Goal: Task Accomplishment & Management: Manage account settings

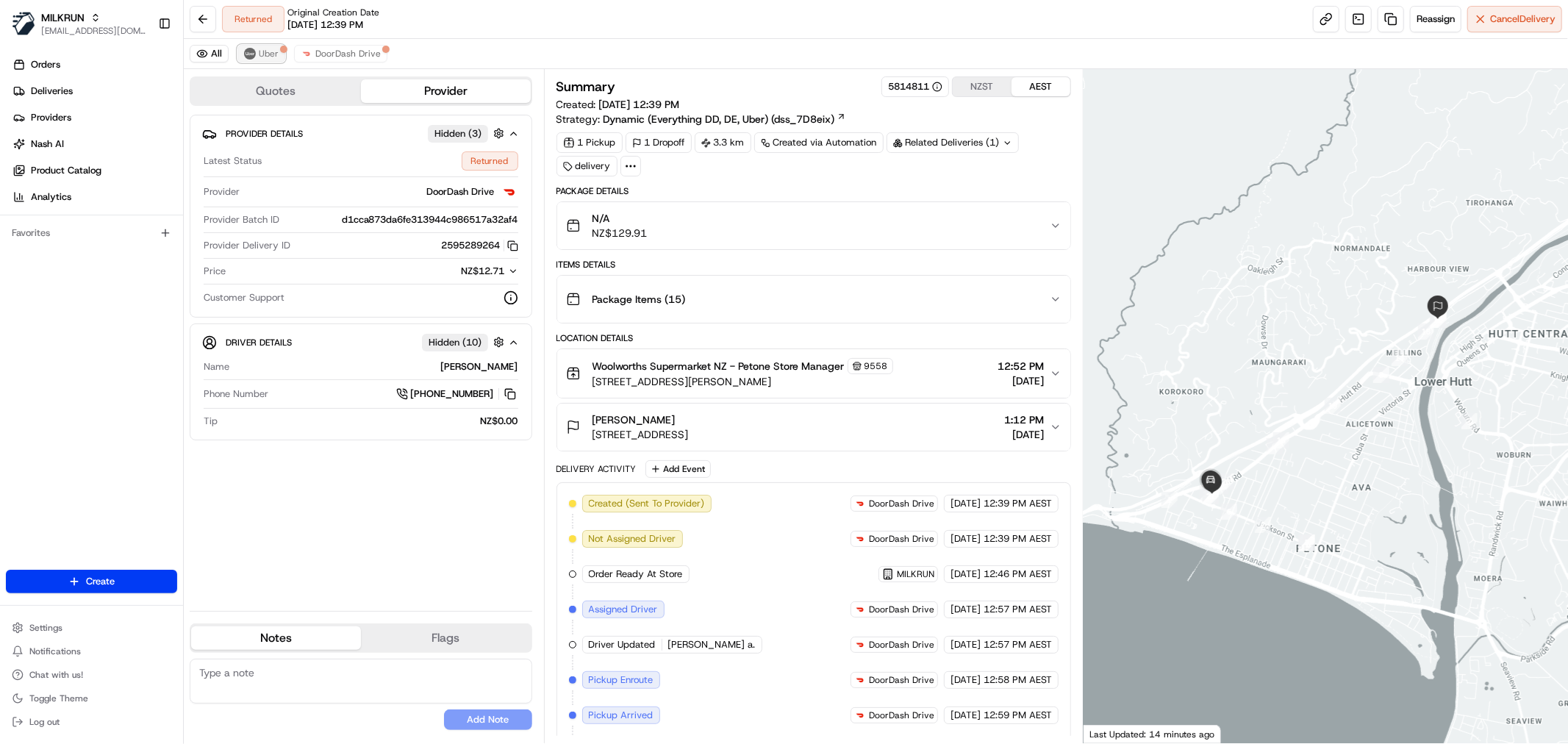
click at [262, 56] on span "Uber" at bounding box center [269, 54] width 20 height 12
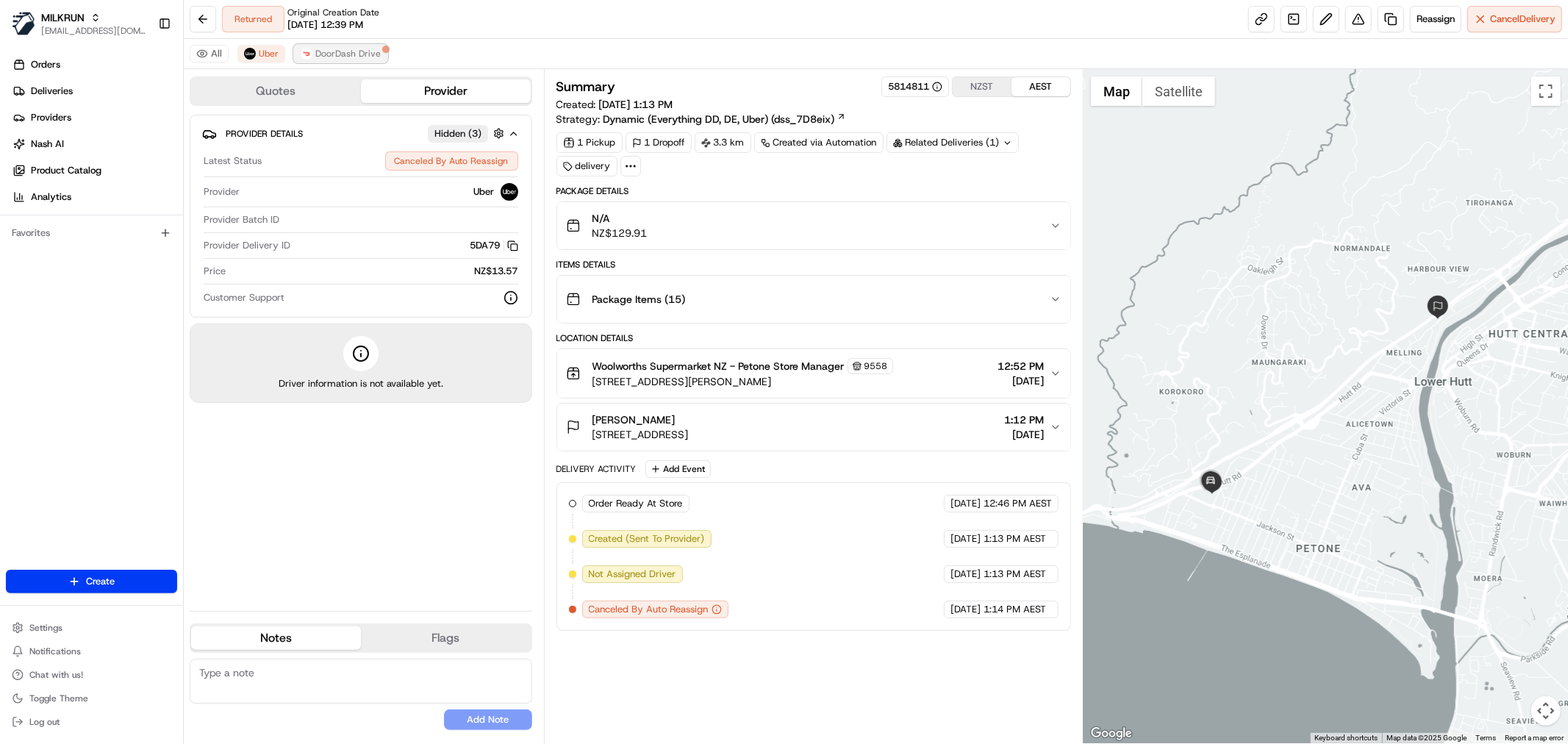
click at [324, 48] on span "DoorDash Drive" at bounding box center [348, 54] width 65 height 12
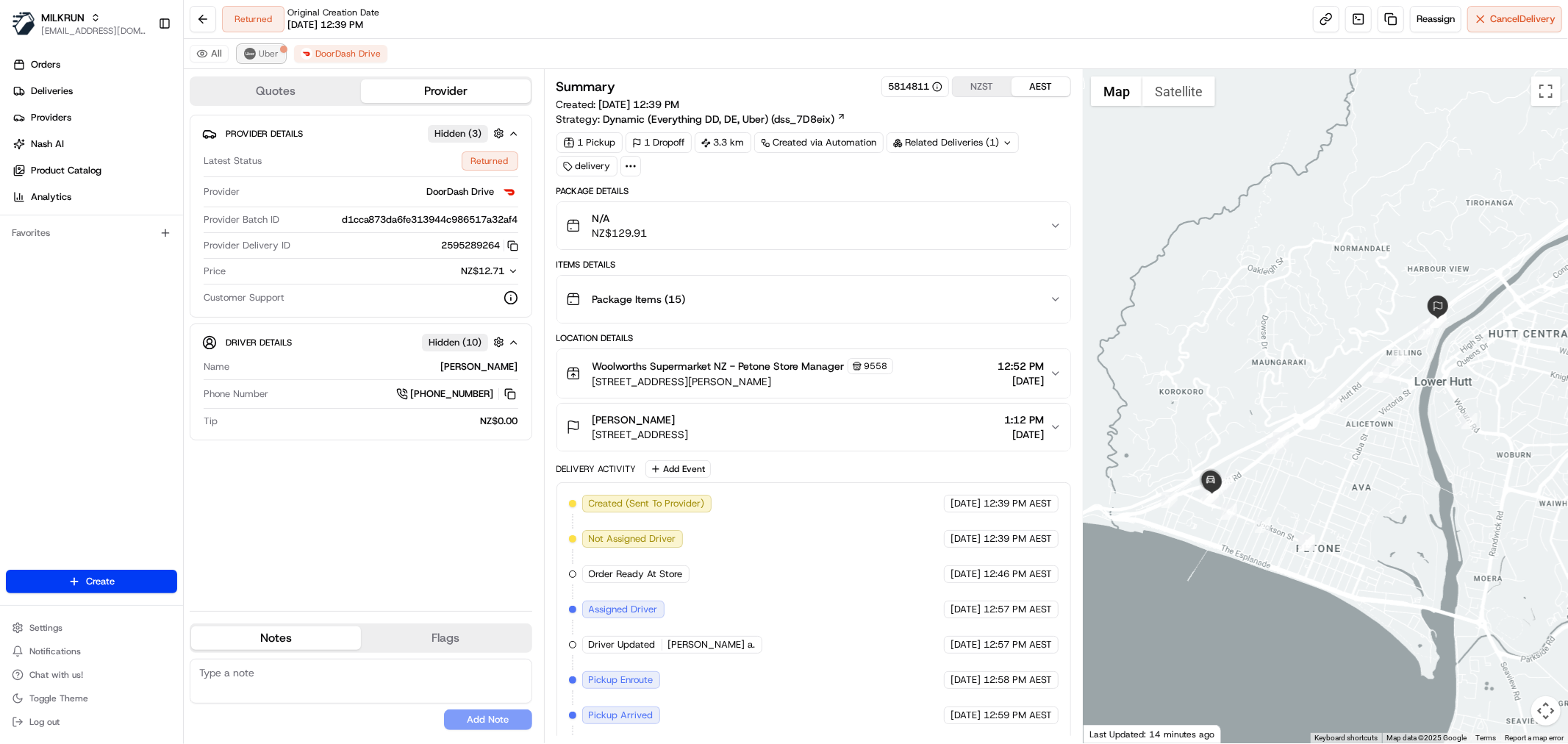
click at [266, 53] on span "Uber" at bounding box center [269, 54] width 20 height 12
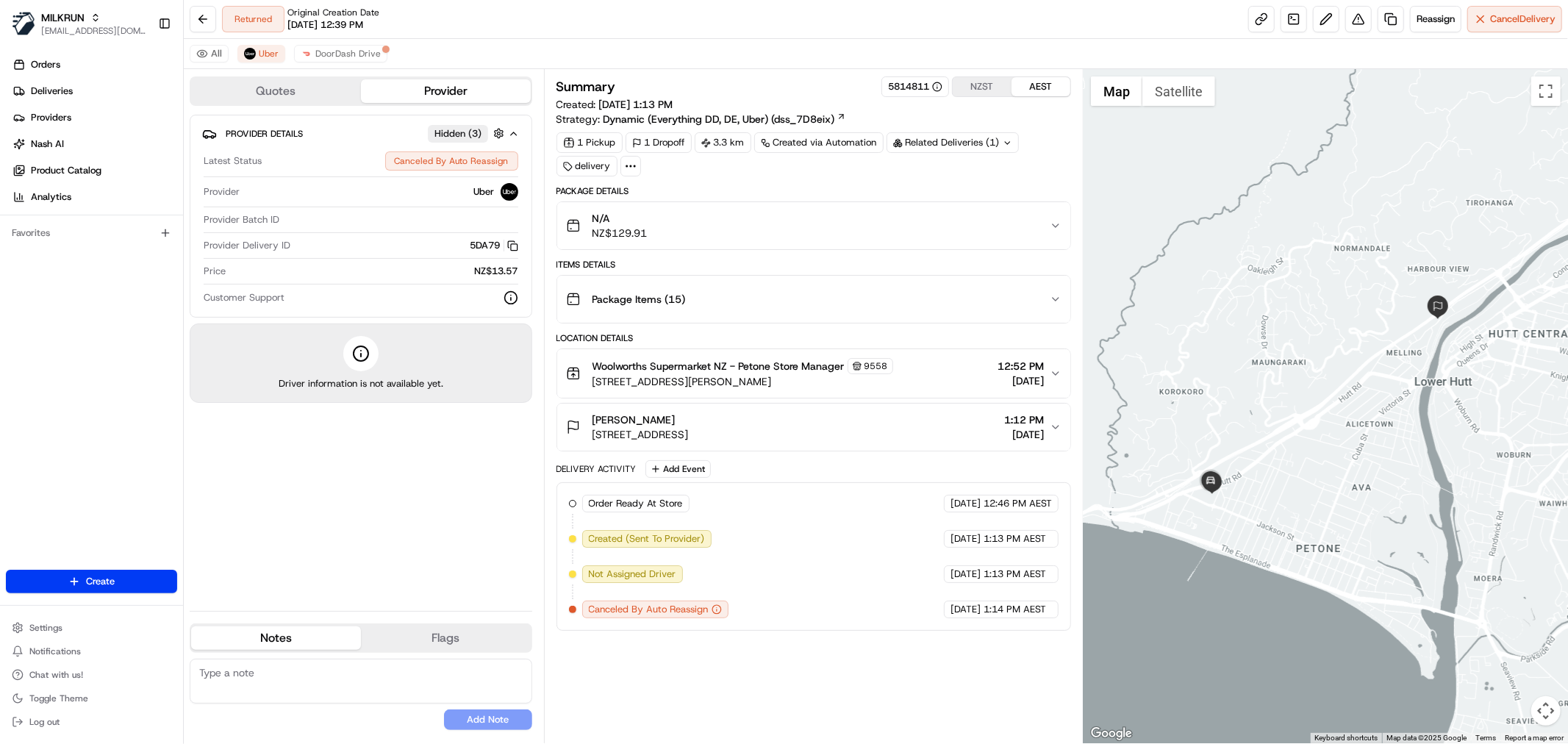
click at [316, 63] on div "All Uber DoorDash Drive" at bounding box center [876, 54] width 1384 height 30
click at [325, 53] on span "DoorDash Drive" at bounding box center [348, 54] width 65 height 12
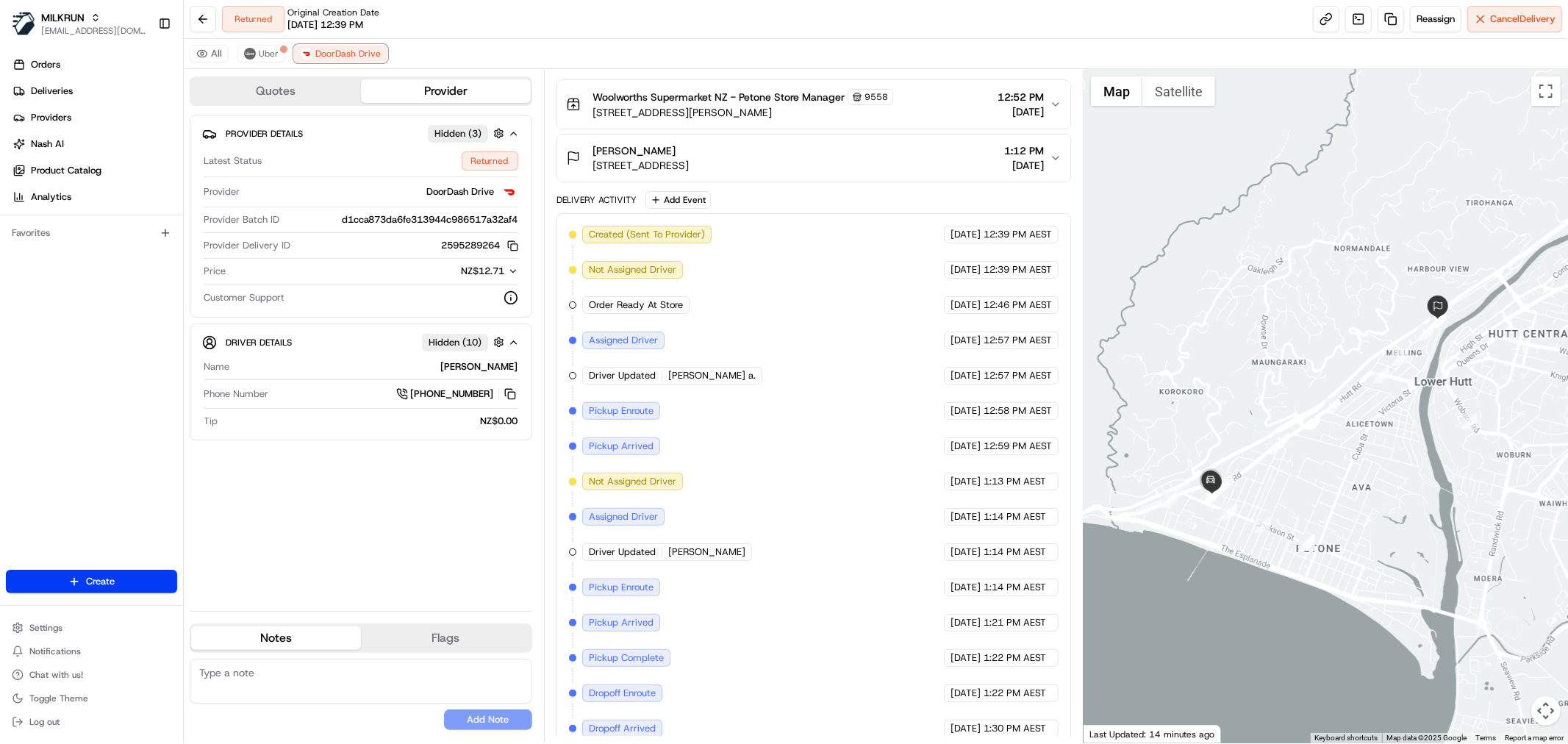
scroll to position [357, 0]
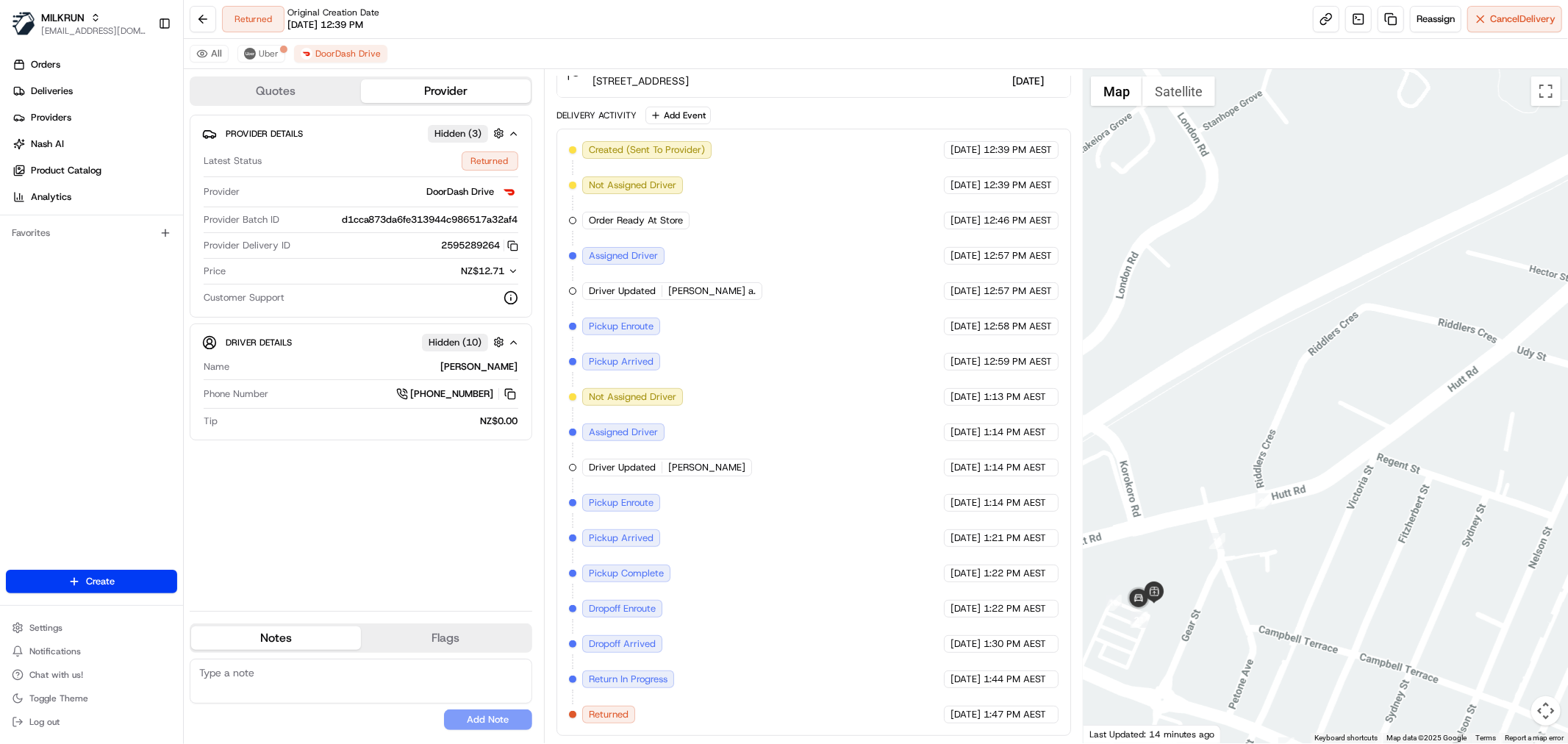
drag, startPoint x: 1372, startPoint y: 444, endPoint x: 1141, endPoint y: 586, distance: 271.2
click at [1147, 583] on div at bounding box center [1326, 406] width 485 height 674
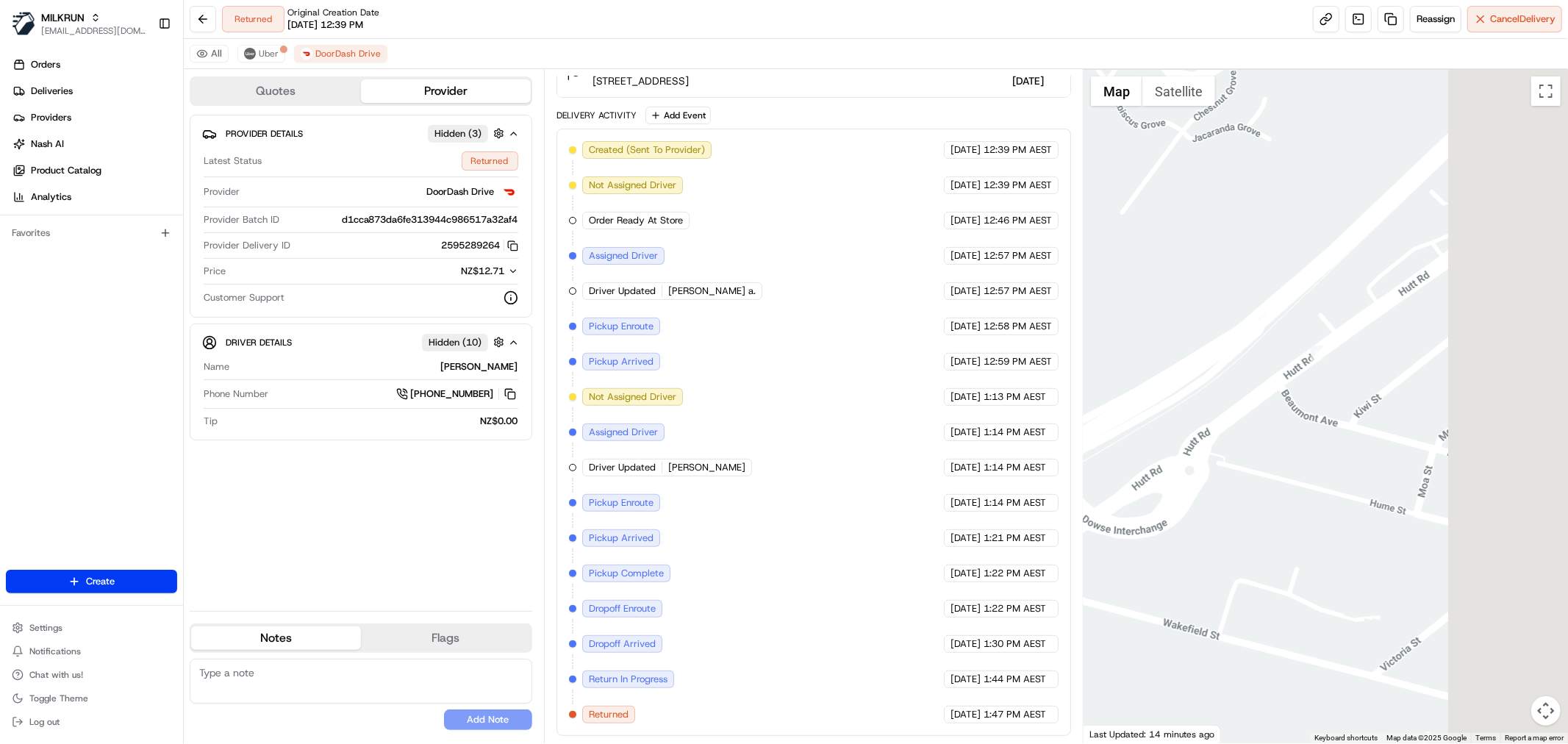
drag, startPoint x: 1448, startPoint y: 317, endPoint x: 1147, endPoint y: 485, distance: 344.7
click at [1148, 490] on div at bounding box center [1326, 406] width 485 height 674
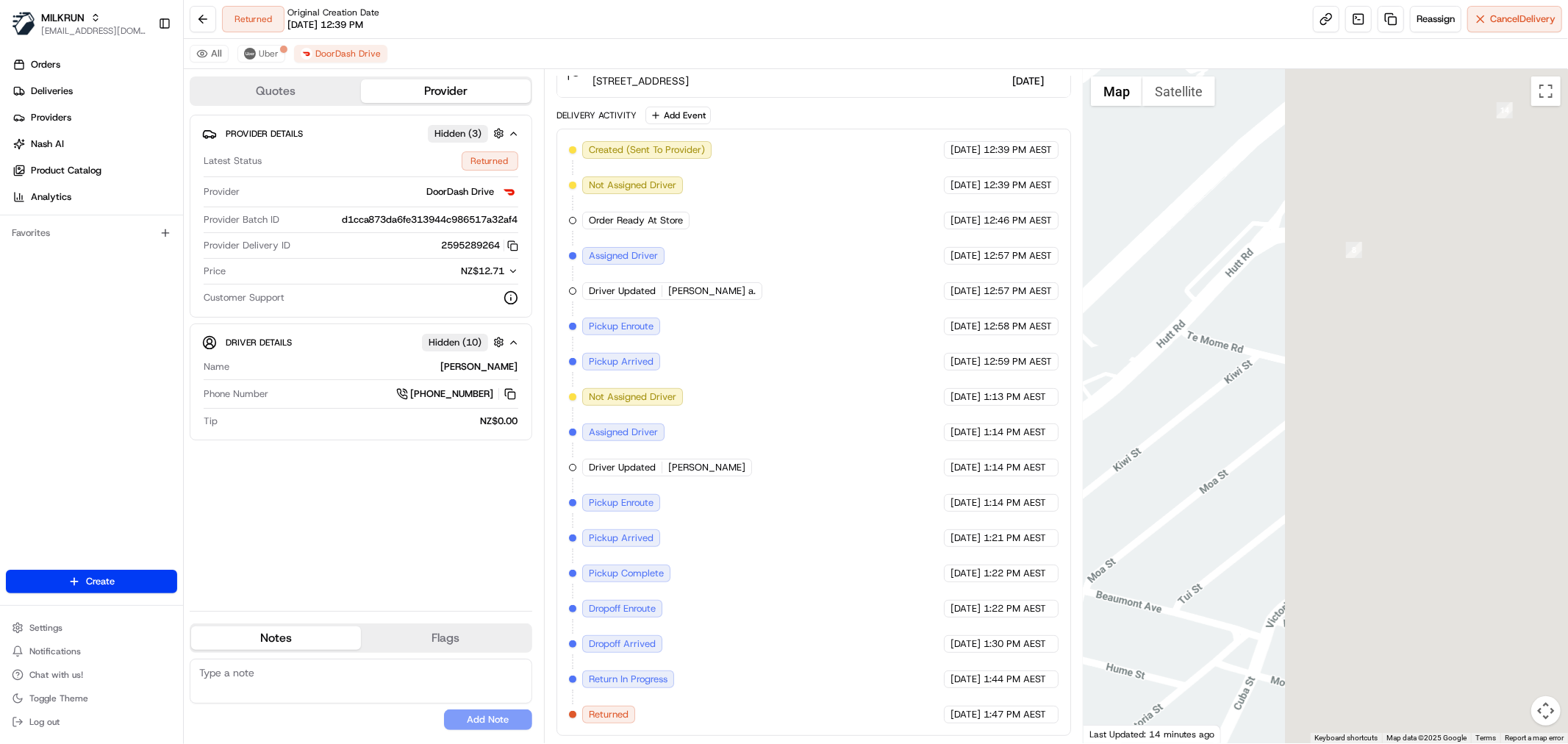
drag, startPoint x: 1196, startPoint y: 439, endPoint x: 1159, endPoint y: 448, distance: 38.1
click at [1153, 460] on div at bounding box center [1326, 406] width 485 height 674
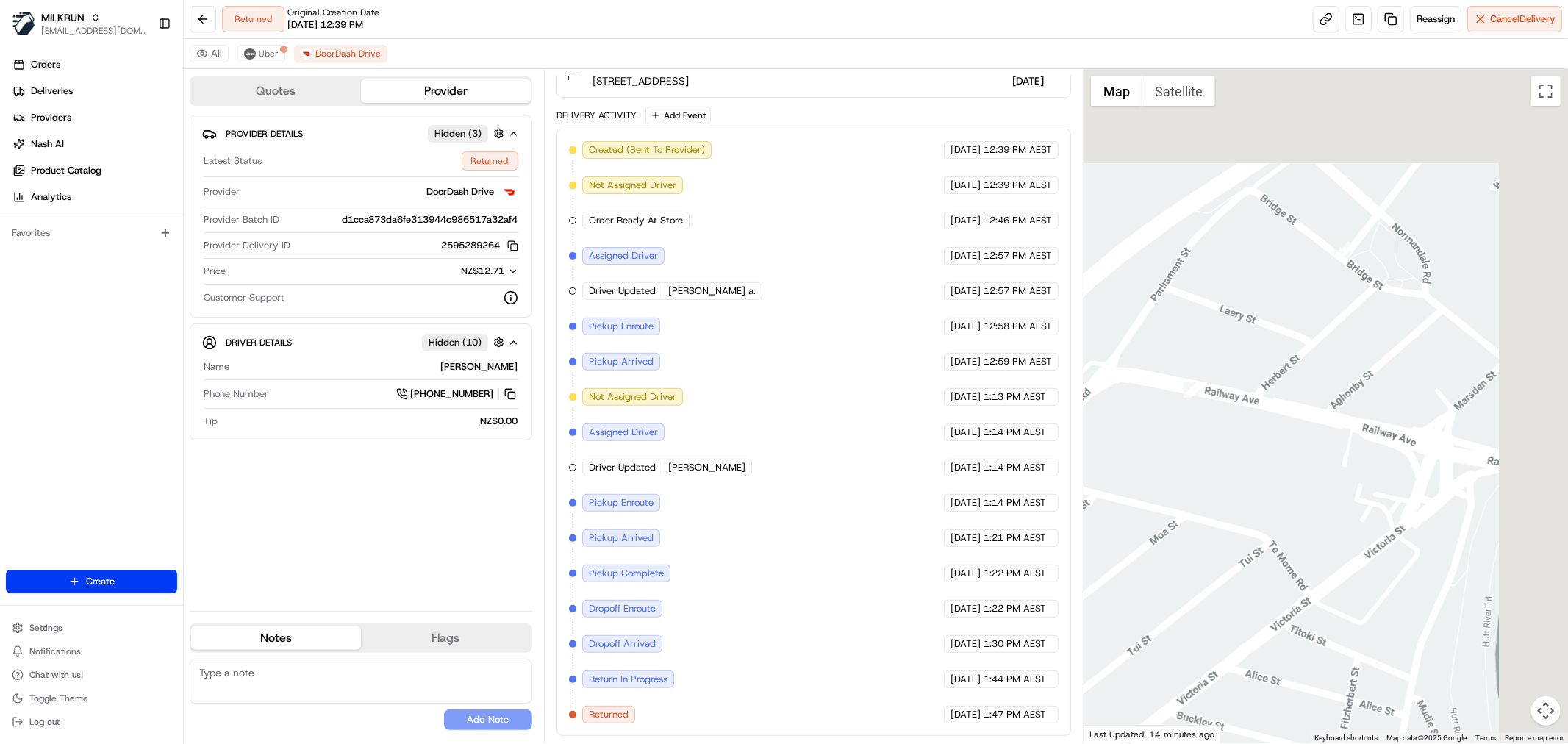
drag, startPoint x: 1310, startPoint y: 414, endPoint x: 1335, endPoint y: 375, distance: 46.3
click at [1252, 457] on div at bounding box center [1326, 406] width 485 height 674
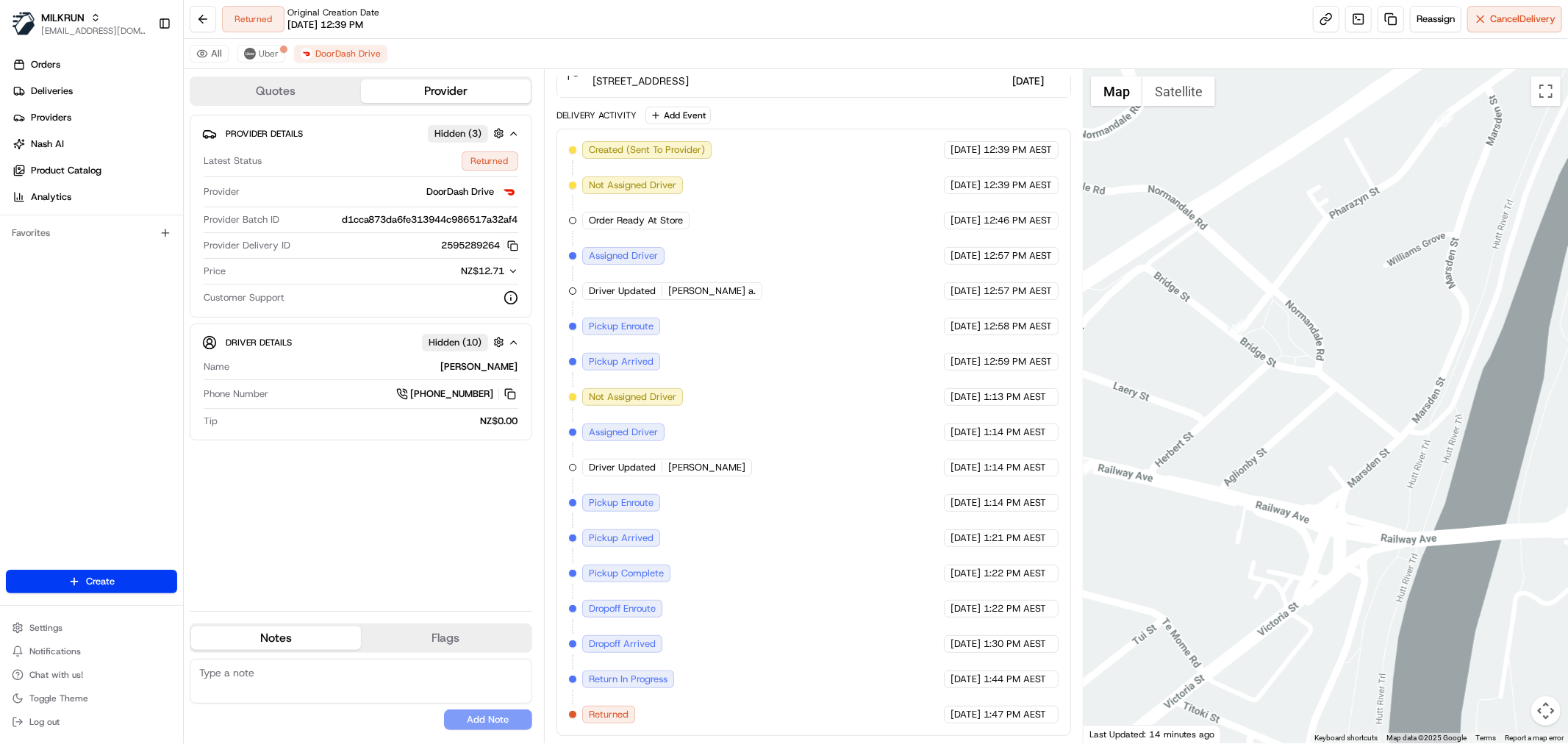
drag, startPoint x: 1538, startPoint y: 200, endPoint x: 1368, endPoint y: 299, distance: 196.7
click at [1369, 302] on div at bounding box center [1326, 406] width 485 height 674
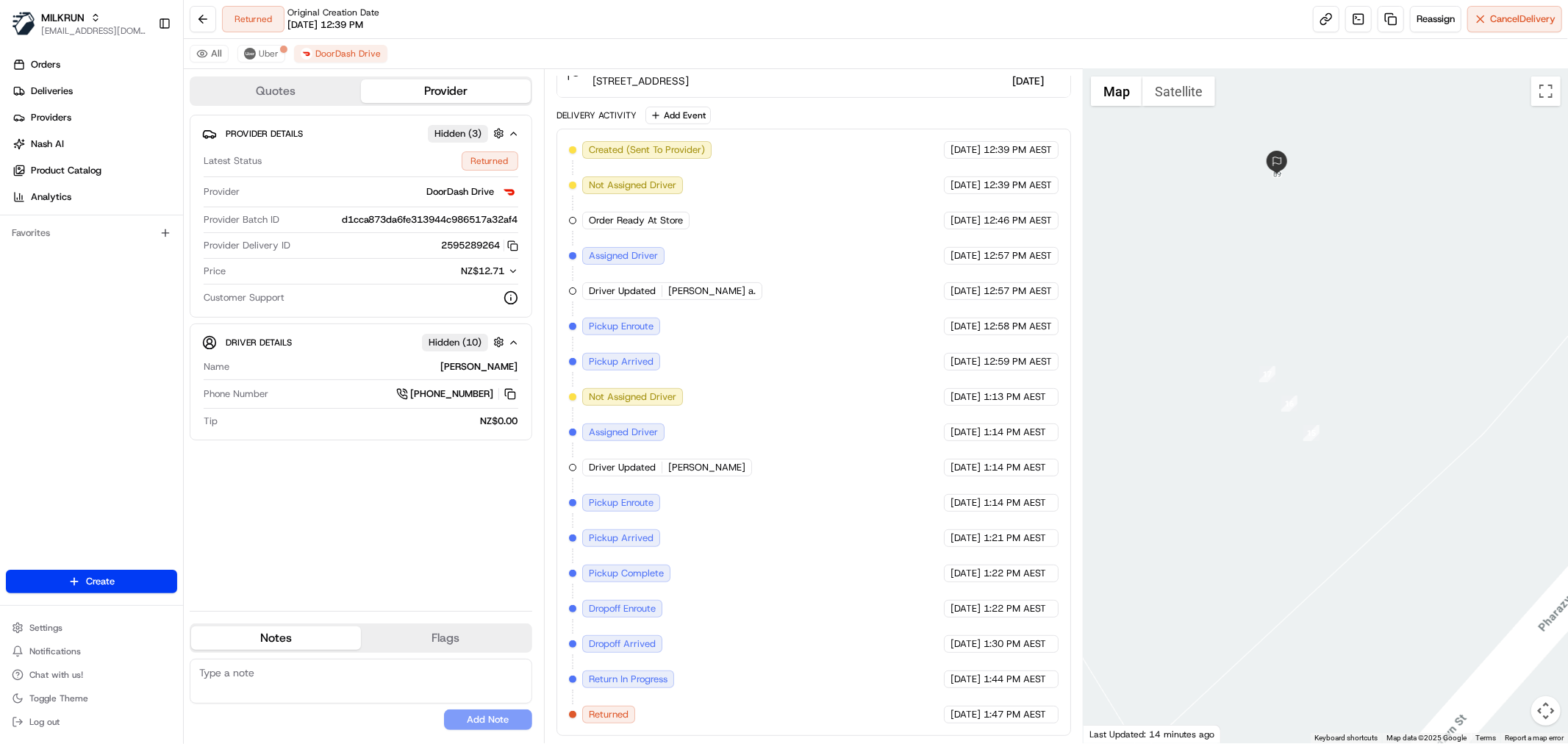
drag, startPoint x: 1282, startPoint y: 307, endPoint x: 1434, endPoint y: 342, distance: 156.0
click at [1434, 342] on div at bounding box center [1326, 406] width 485 height 674
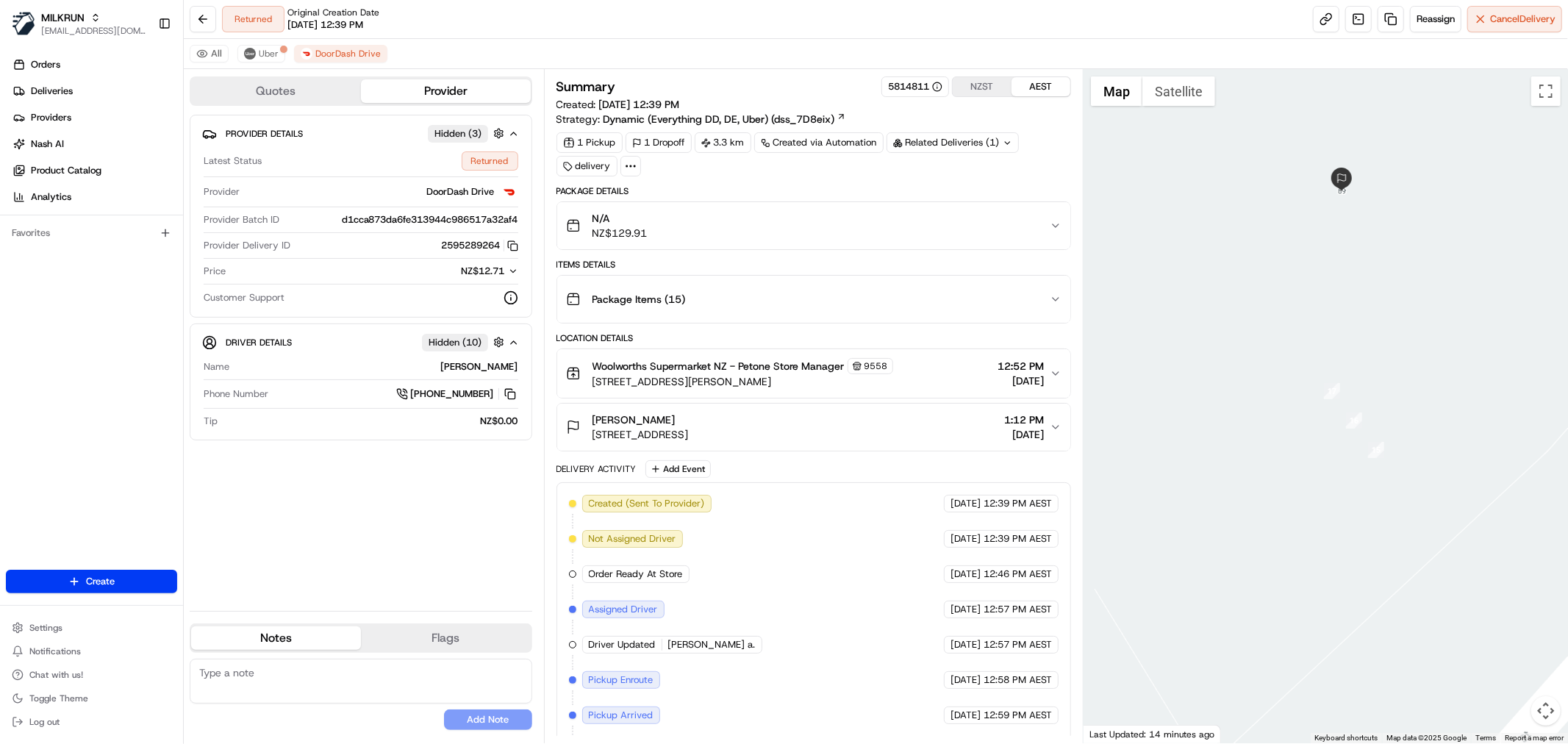
click at [931, 260] on div "Items Details" at bounding box center [814, 265] width 515 height 12
click at [931, 242] on button "N/A NZ$129.91" at bounding box center [814, 226] width 513 height 47
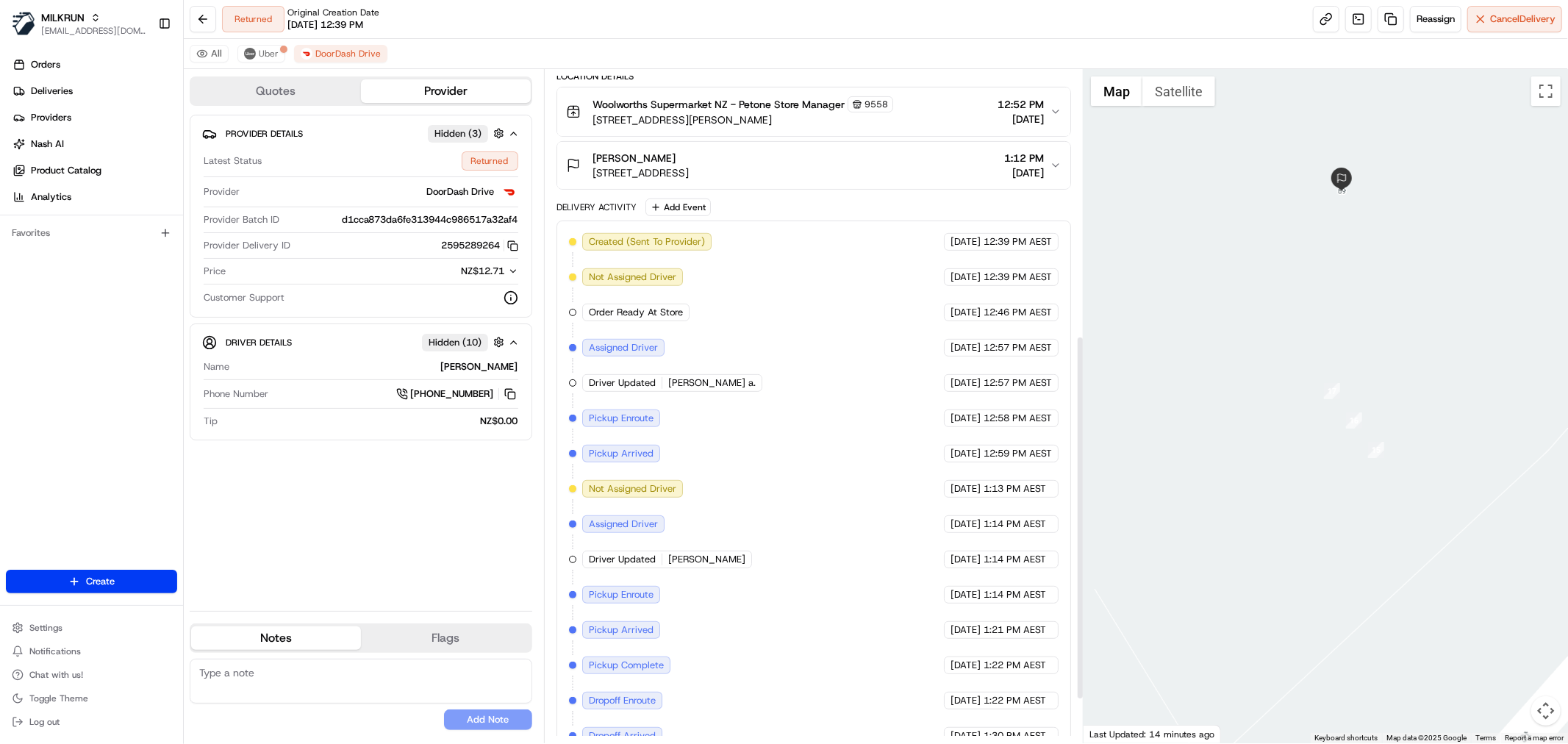
scroll to position [490, 0]
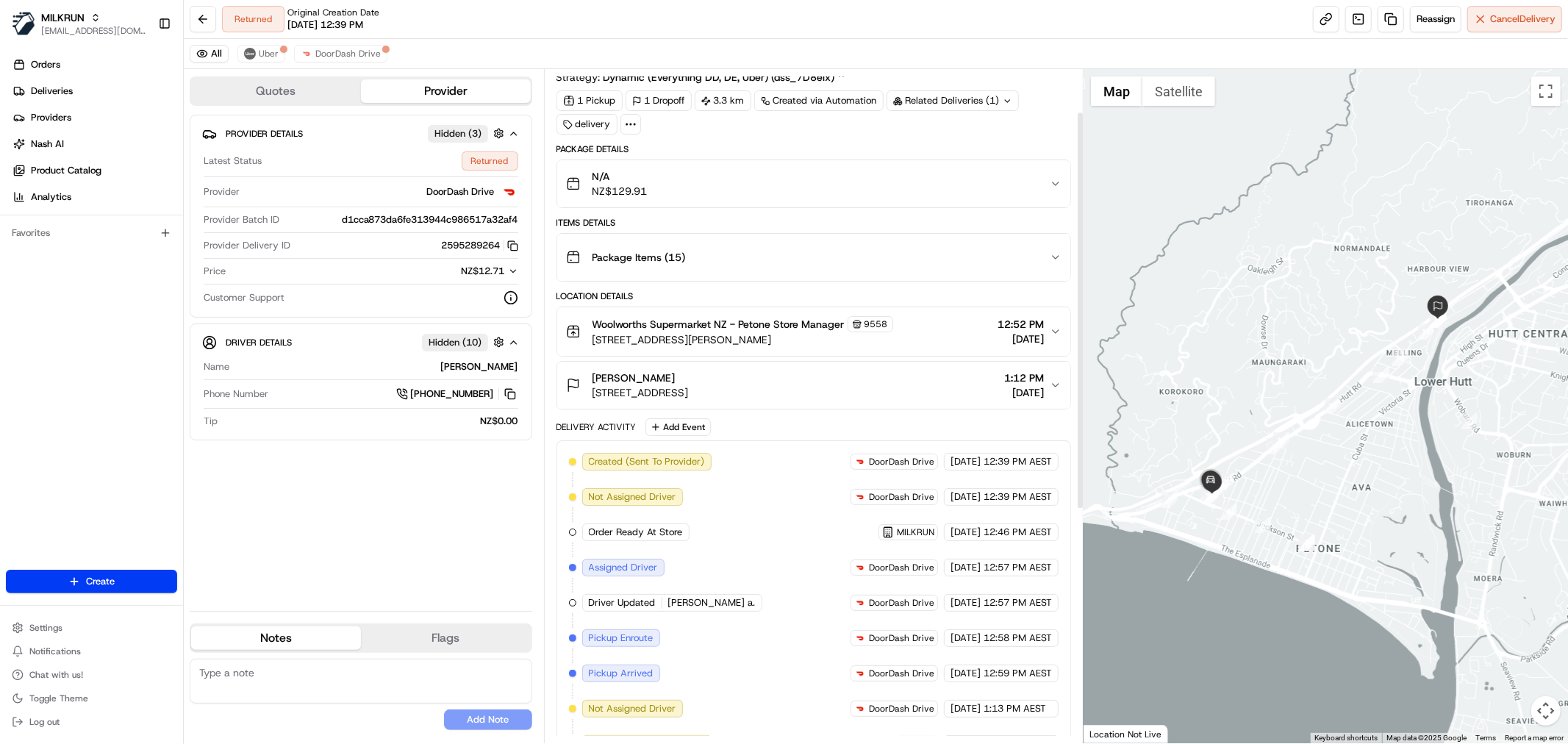
scroll to position [81, 0]
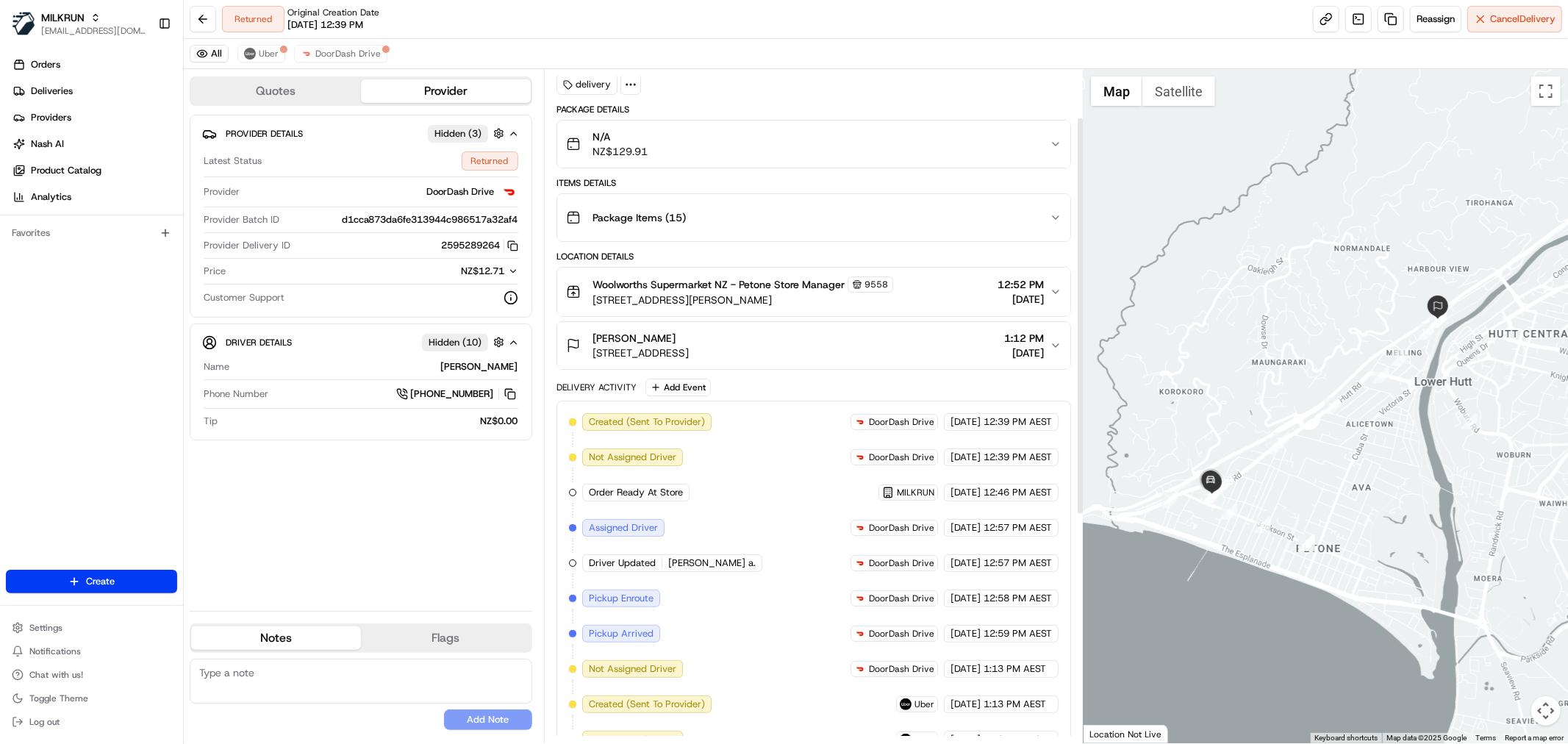
click at [688, 342] on div "[PERSON_NAME]" at bounding box center [640, 339] width 96 height 15
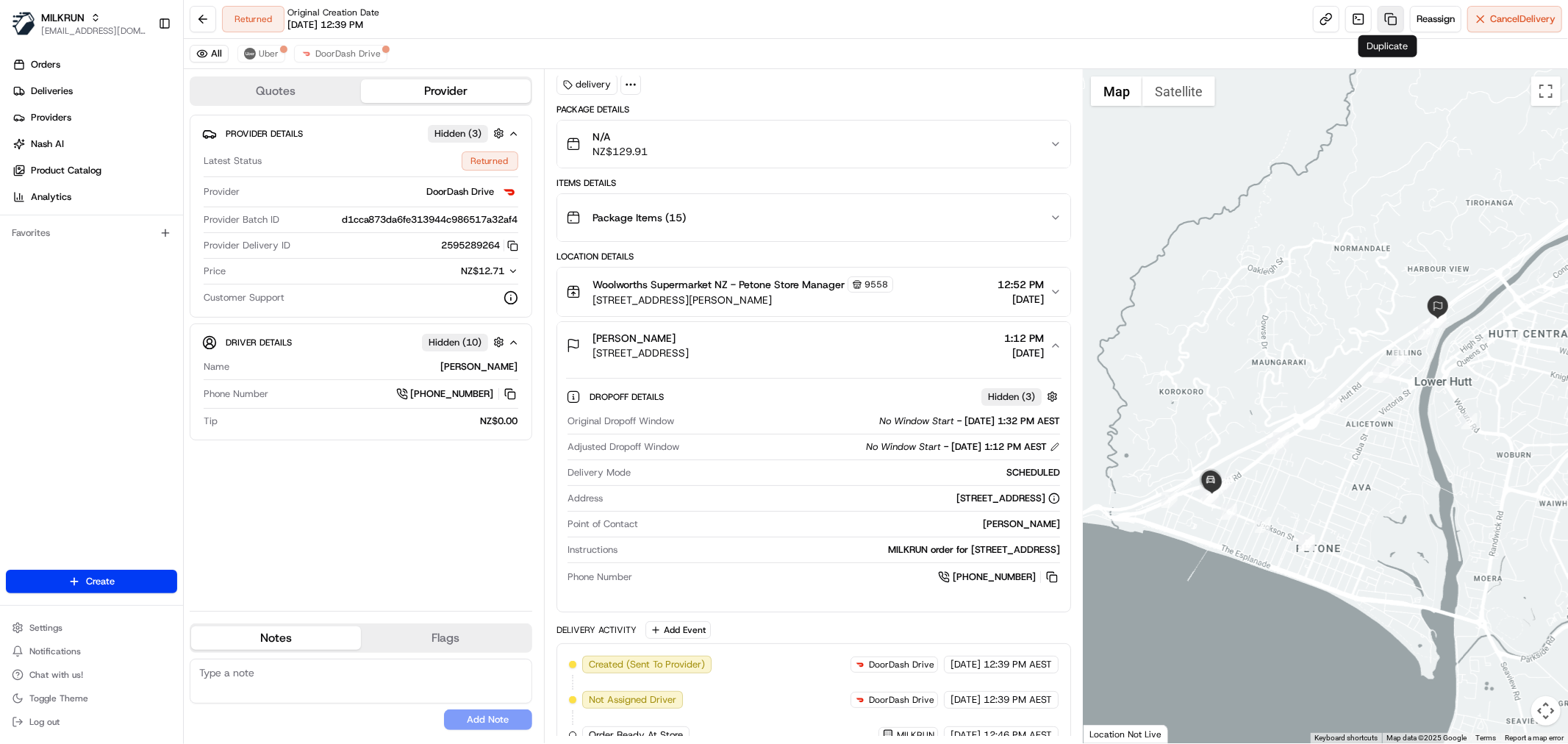
click at [1385, 18] on link at bounding box center [1390, 19] width 26 height 26
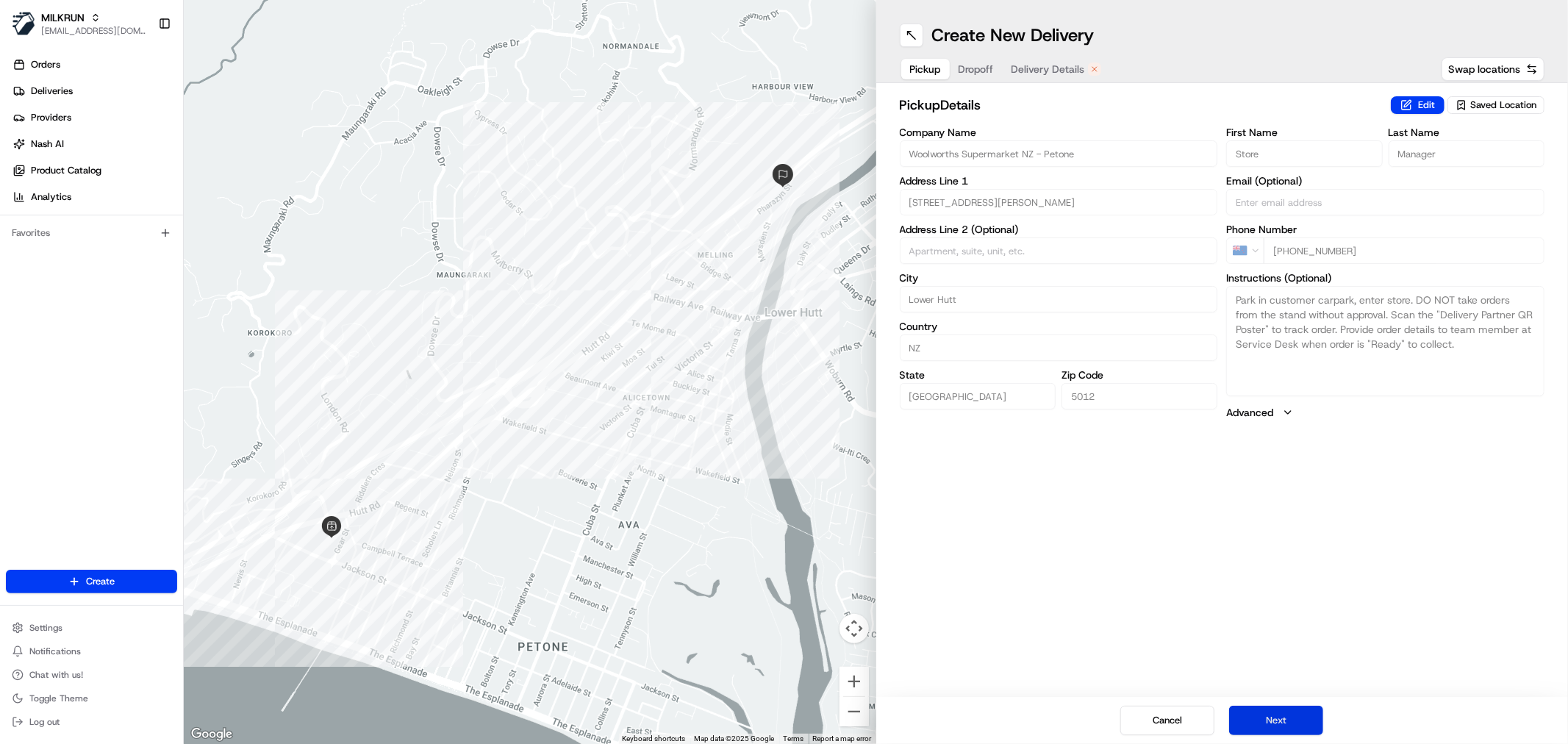
click at [1298, 710] on button "Next" at bounding box center [1275, 720] width 94 height 29
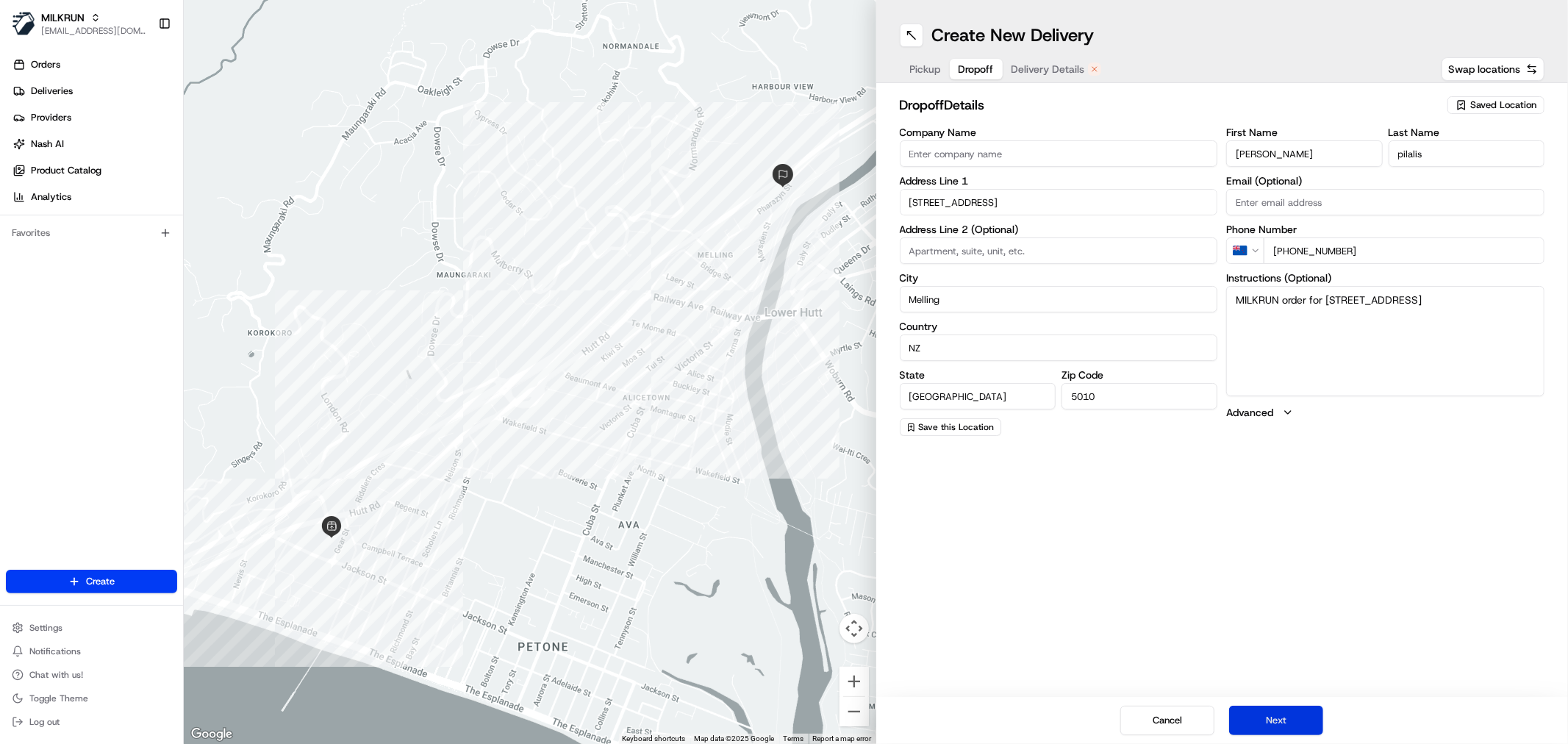
click at [1298, 710] on button "Next" at bounding box center [1275, 720] width 94 height 29
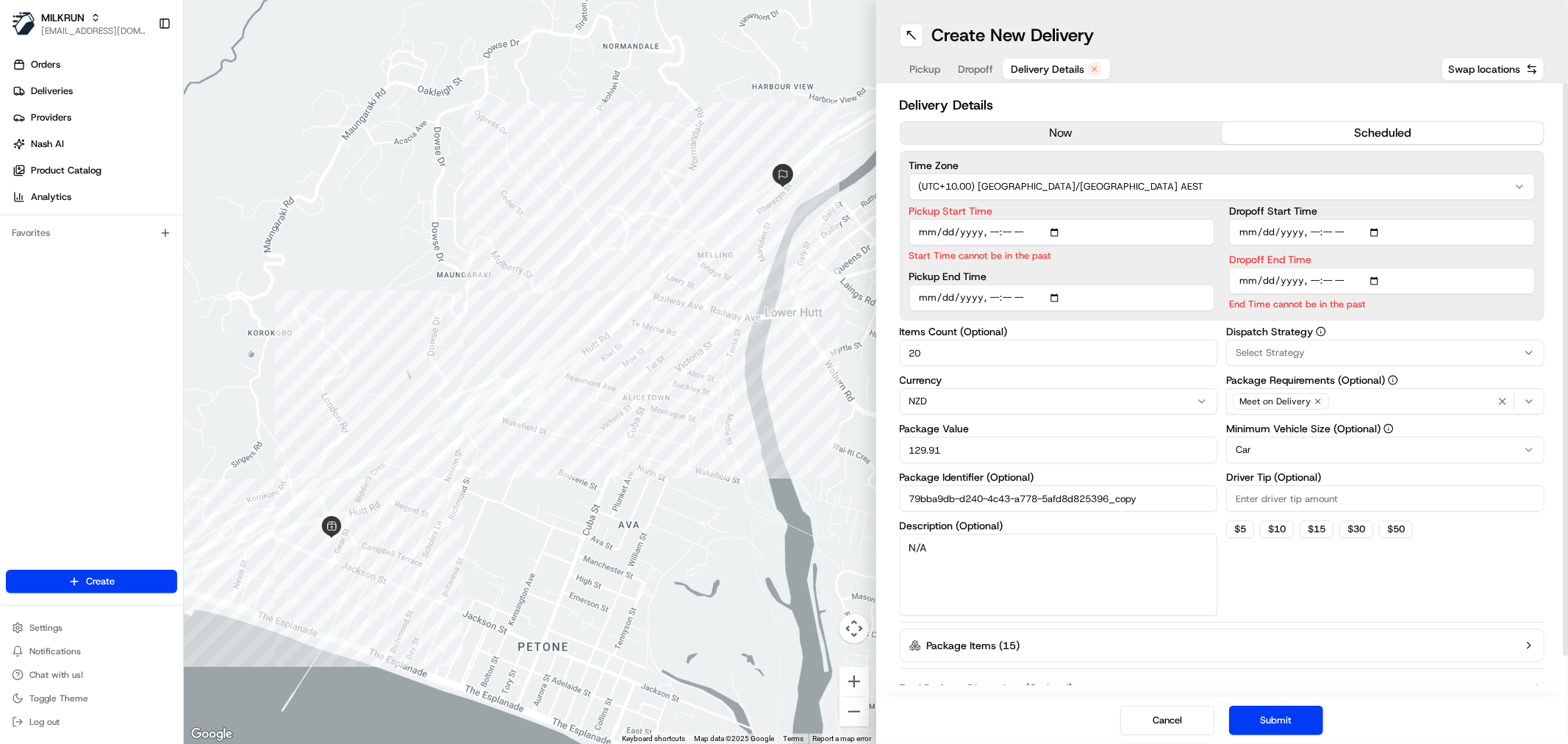
click at [1119, 123] on button "now" at bounding box center [1062, 132] width 322 height 22
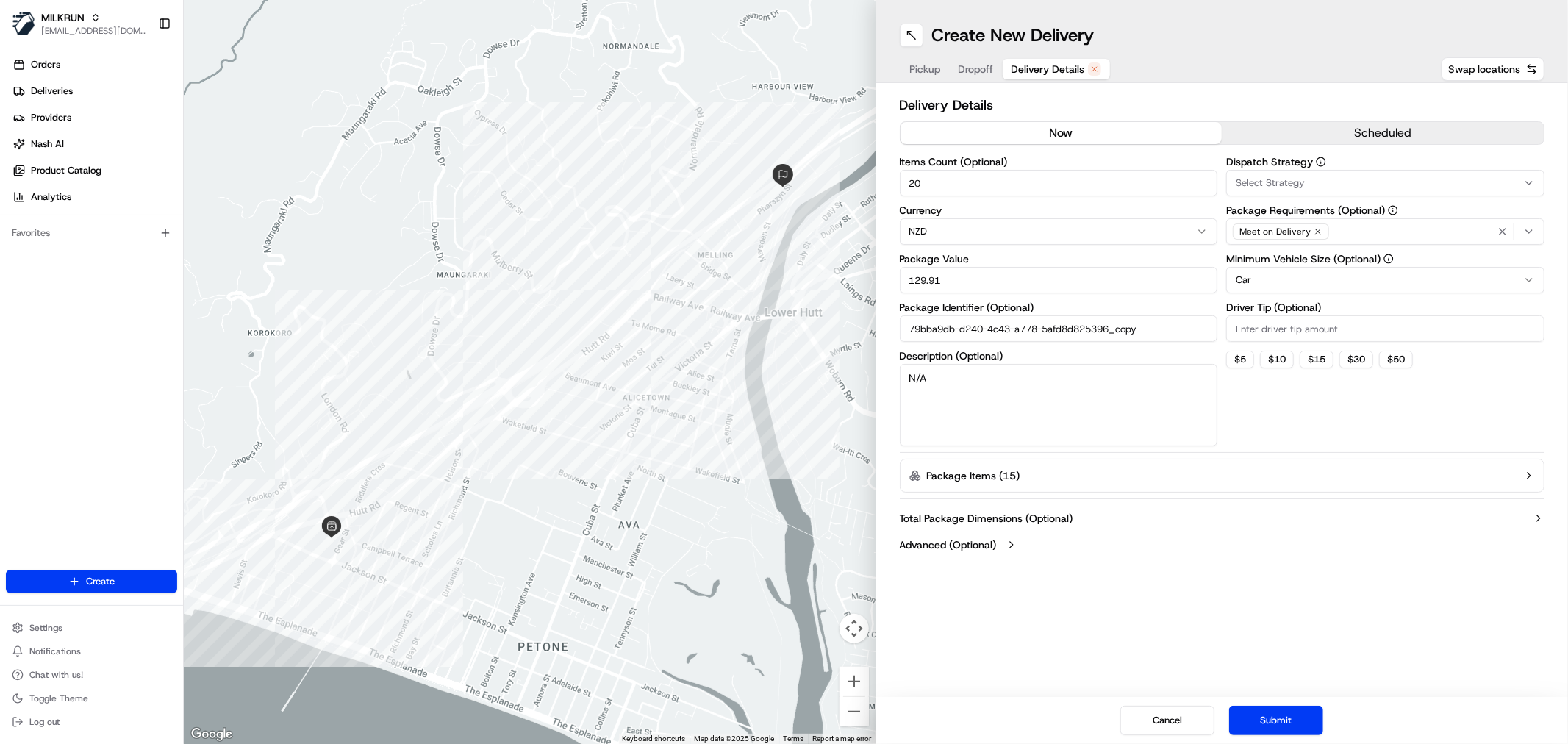
click at [1275, 713] on button "Submit" at bounding box center [1275, 720] width 94 height 29
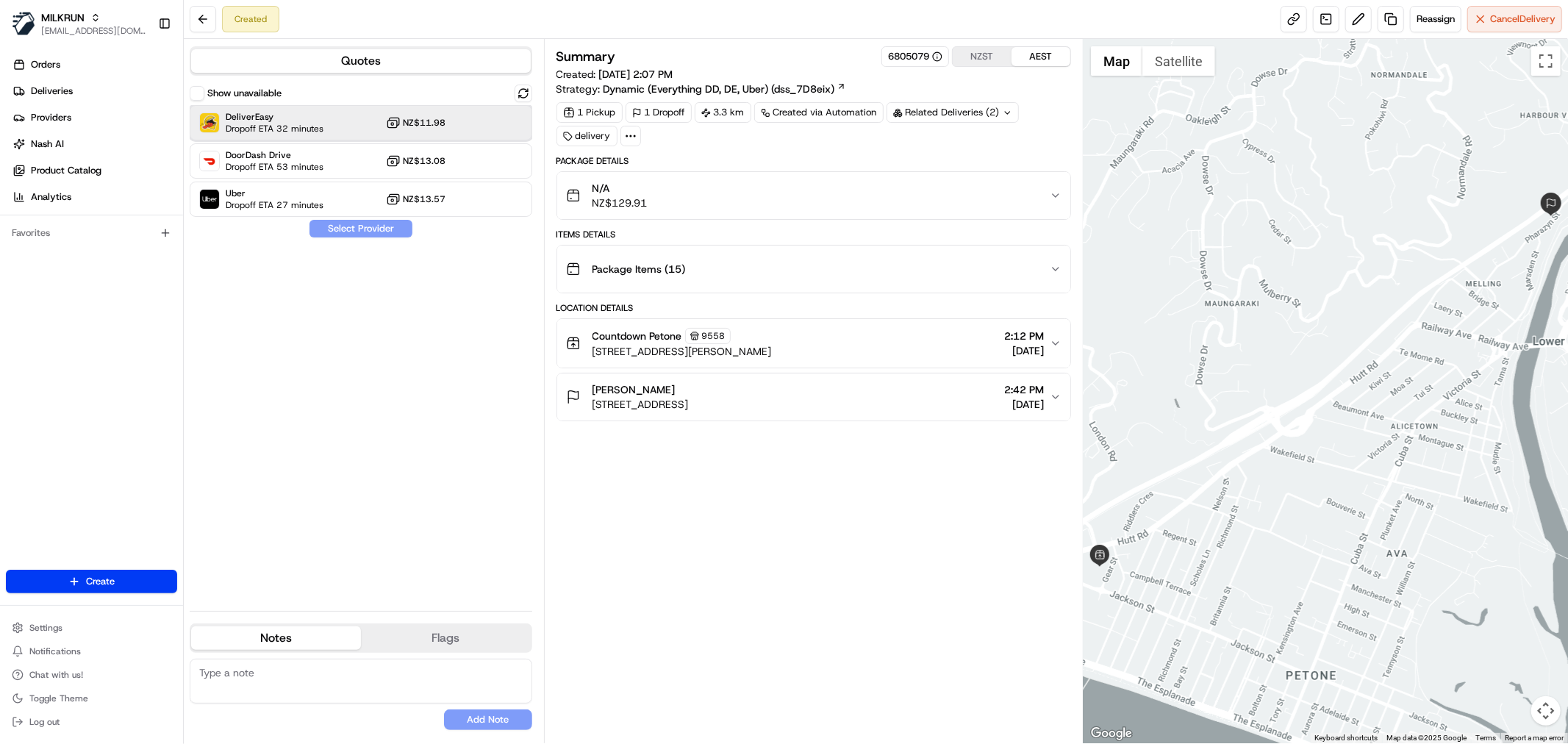
click at [315, 127] on span "Dropoff ETA 32 minutes" at bounding box center [275, 129] width 98 height 12
click at [345, 230] on button "Assign Provider" at bounding box center [360, 228] width 105 height 17
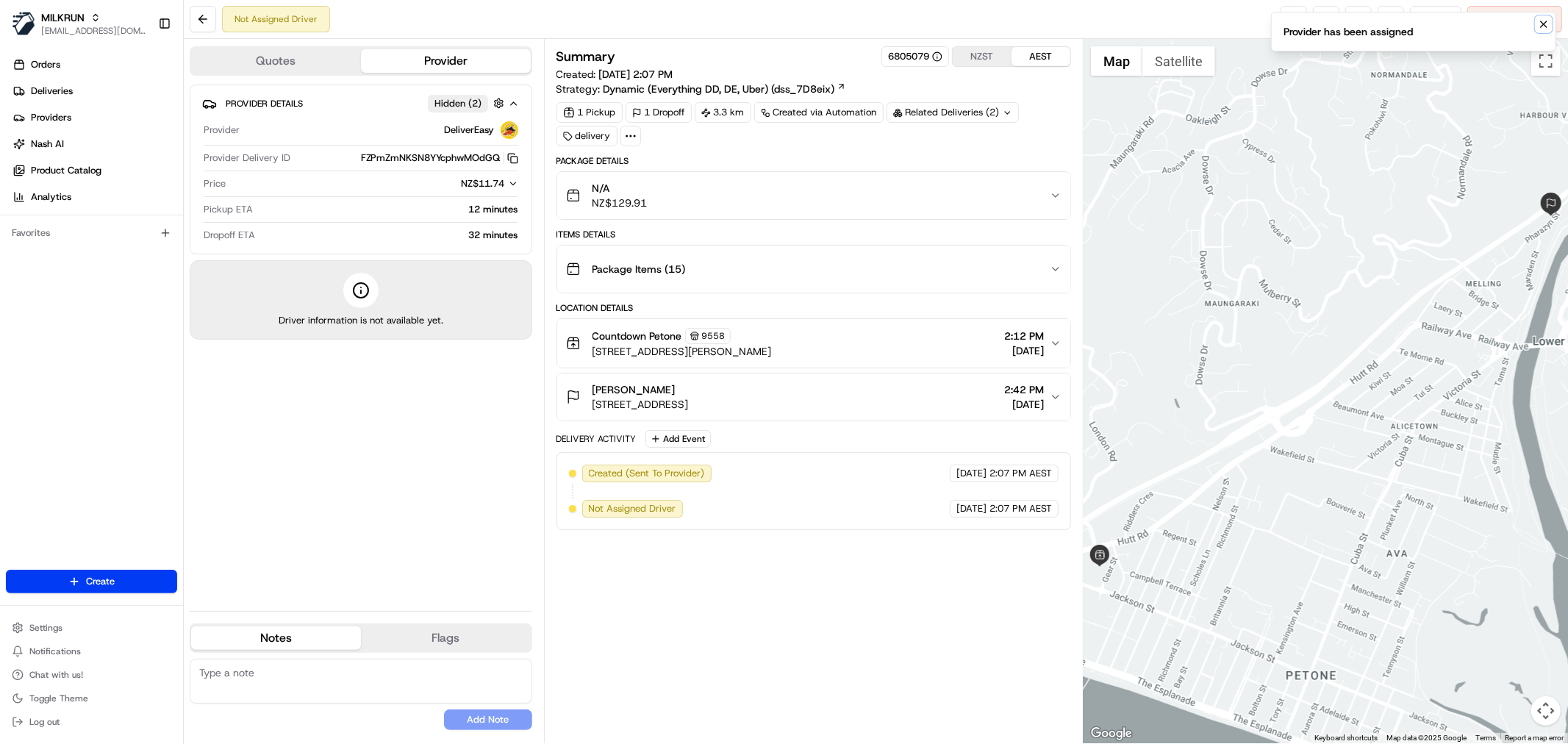
click at [1547, 19] on icon "Notifications (F8)" at bounding box center [1544, 24] width 12 height 12
click at [1351, 20] on button at bounding box center [1358, 19] width 26 height 26
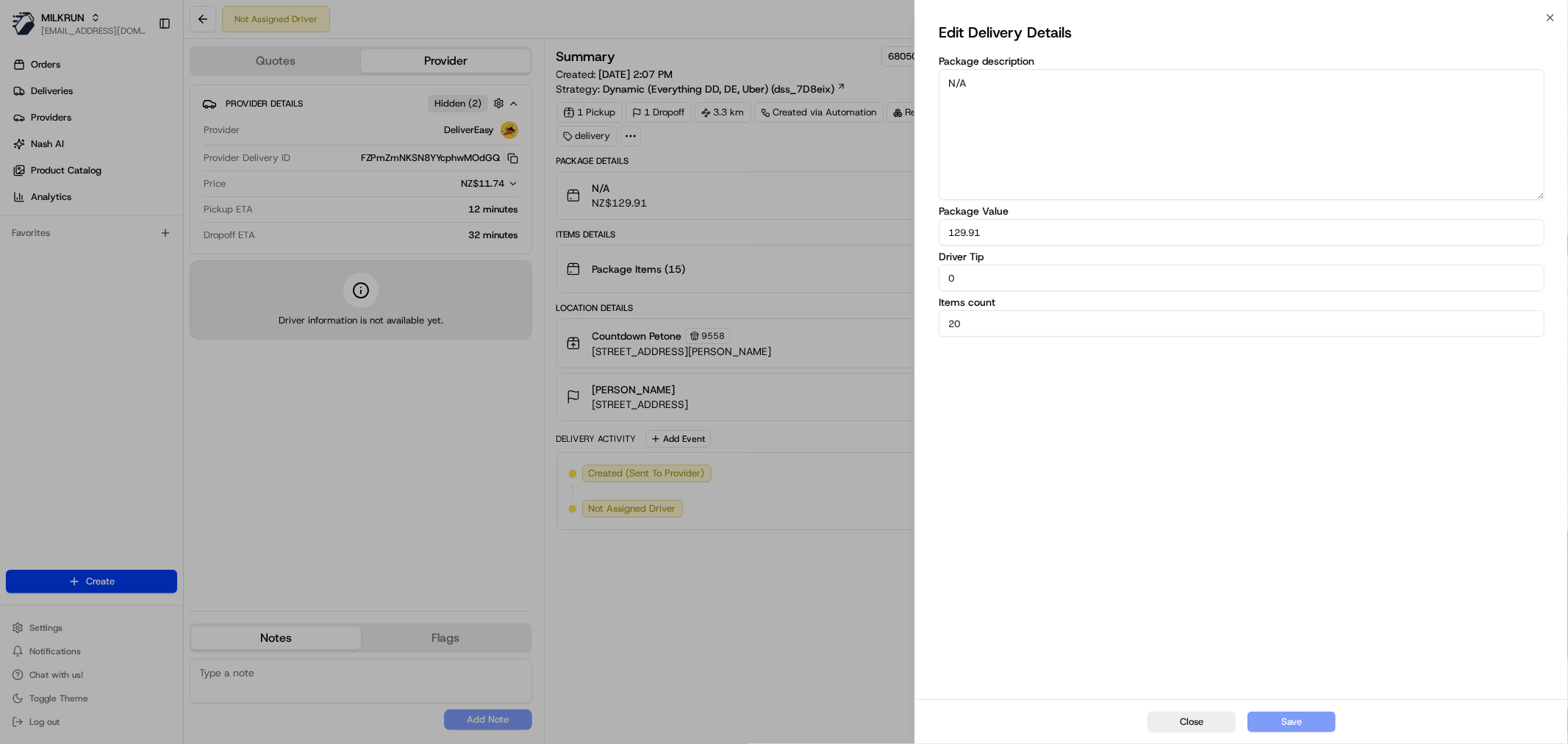
drag, startPoint x: 1012, startPoint y: 99, endPoint x: 903, endPoint y: 78, distance: 111.0
click at [903, 78] on body "MILKRUN nbradshaw@woolworths.com.au Toggle Sidebar Orders Deliveries Providers …" at bounding box center [784, 372] width 1568 height 744
drag, startPoint x: 667, startPoint y: 598, endPoint x: 670, endPoint y: 576, distance: 22.2
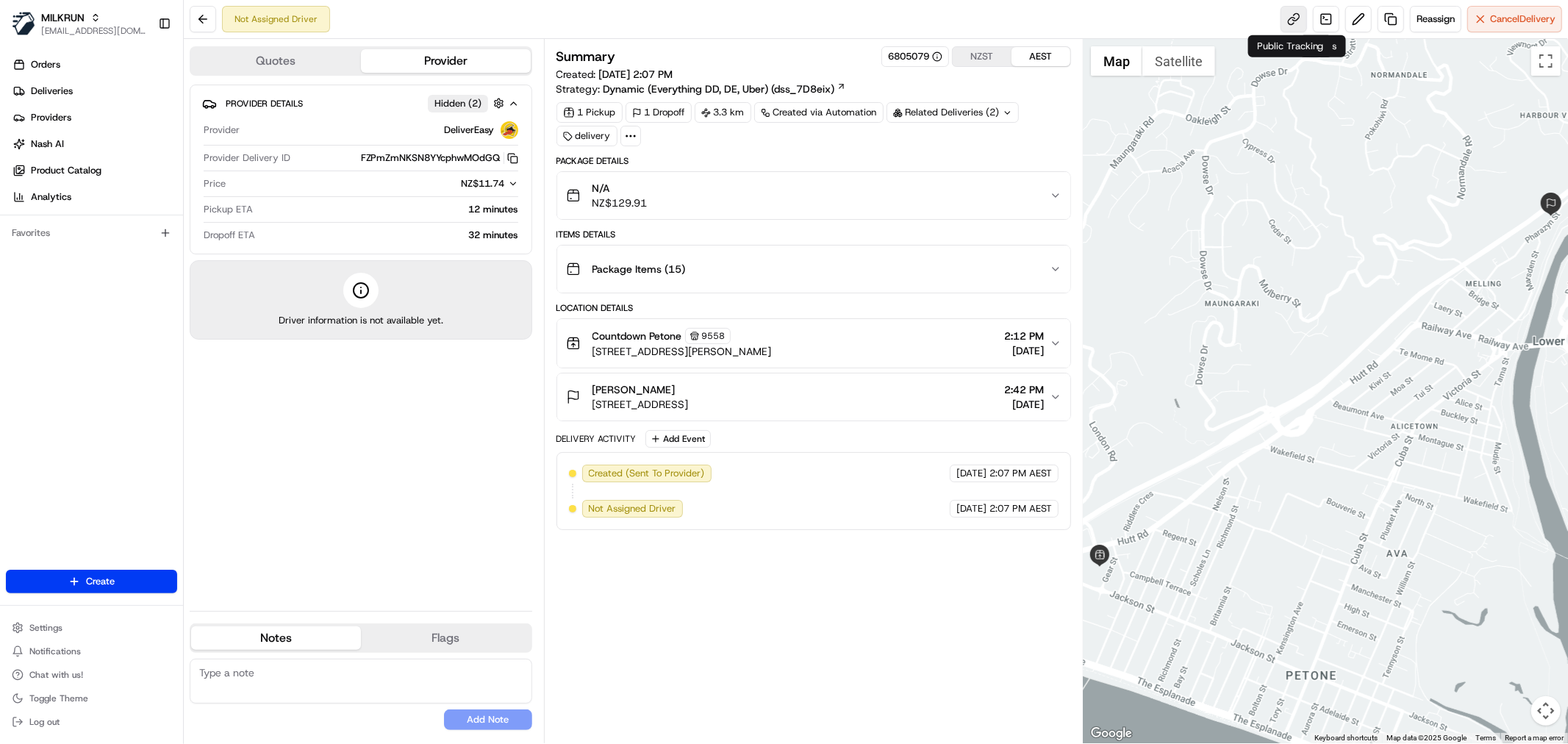
click at [1281, 17] on link at bounding box center [1293, 19] width 26 height 26
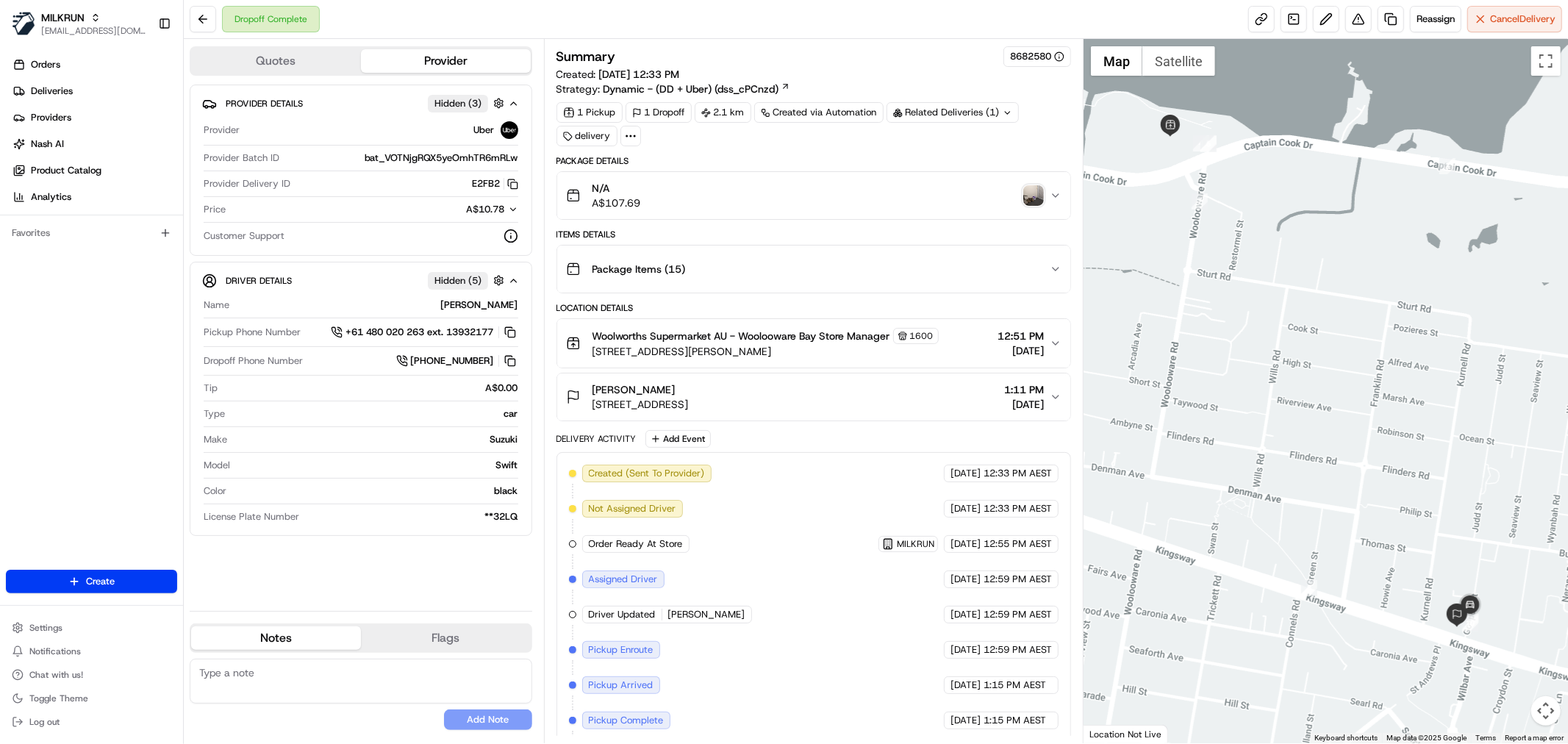
drag, startPoint x: 1399, startPoint y: 575, endPoint x: 1277, endPoint y: 489, distance: 149.3
click at [1277, 489] on div at bounding box center [1326, 391] width 485 height 704
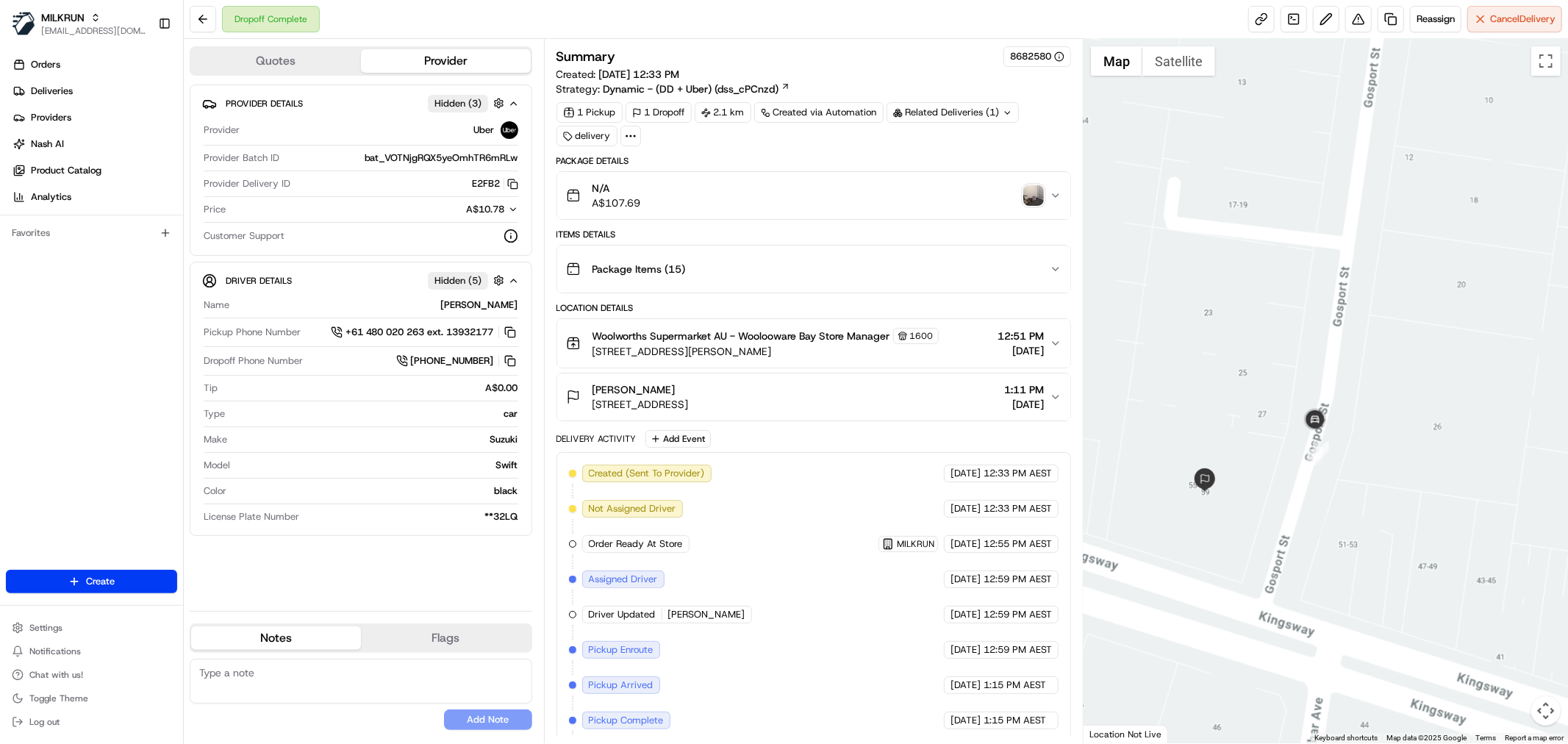
drag, startPoint x: 1259, startPoint y: 487, endPoint x: 1282, endPoint y: 490, distance: 23.2
click at [1282, 490] on div at bounding box center [1326, 391] width 485 height 704
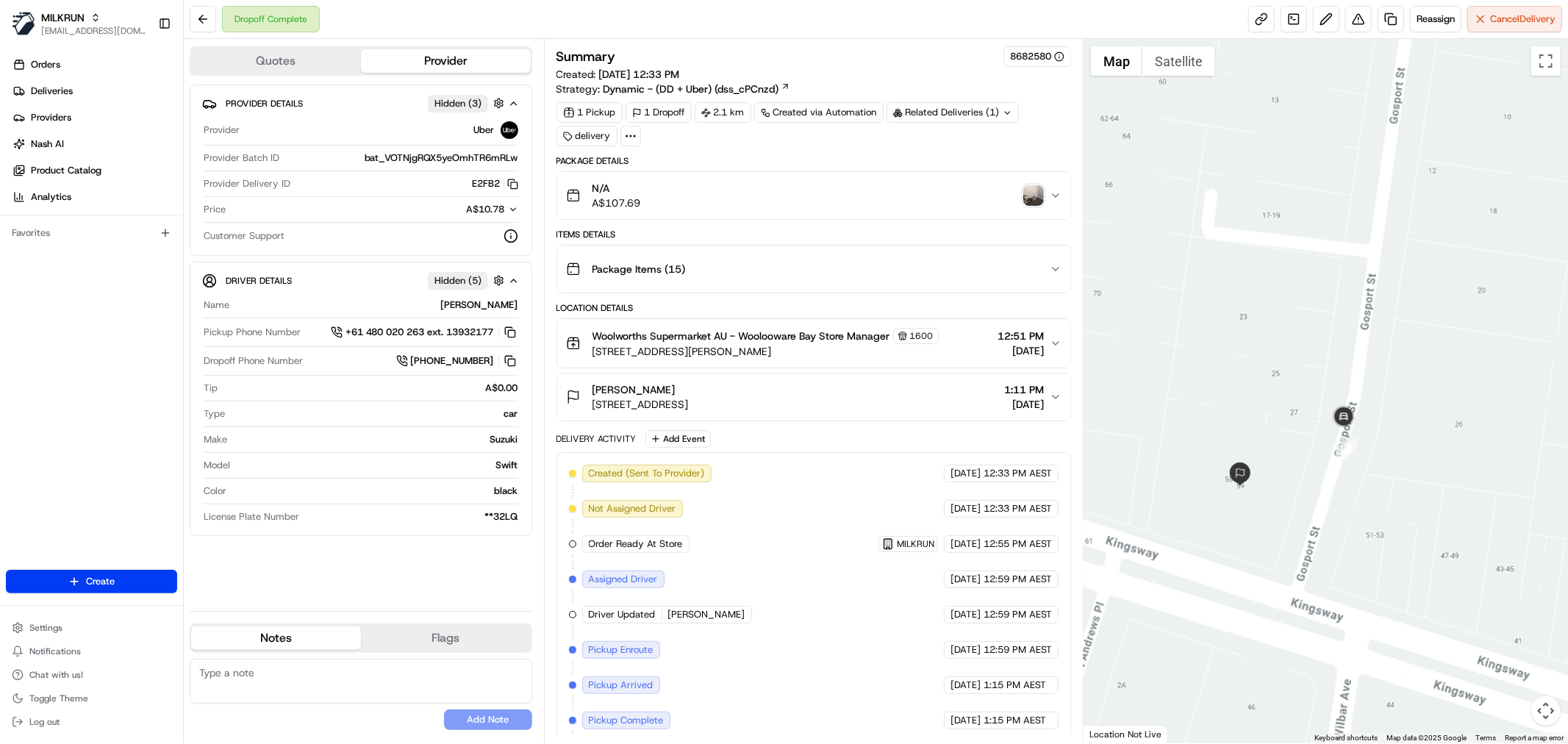
drag, startPoint x: 1181, startPoint y: 434, endPoint x: 1211, endPoint y: 433, distance: 30.0
click at [1211, 433] on div at bounding box center [1326, 391] width 485 height 704
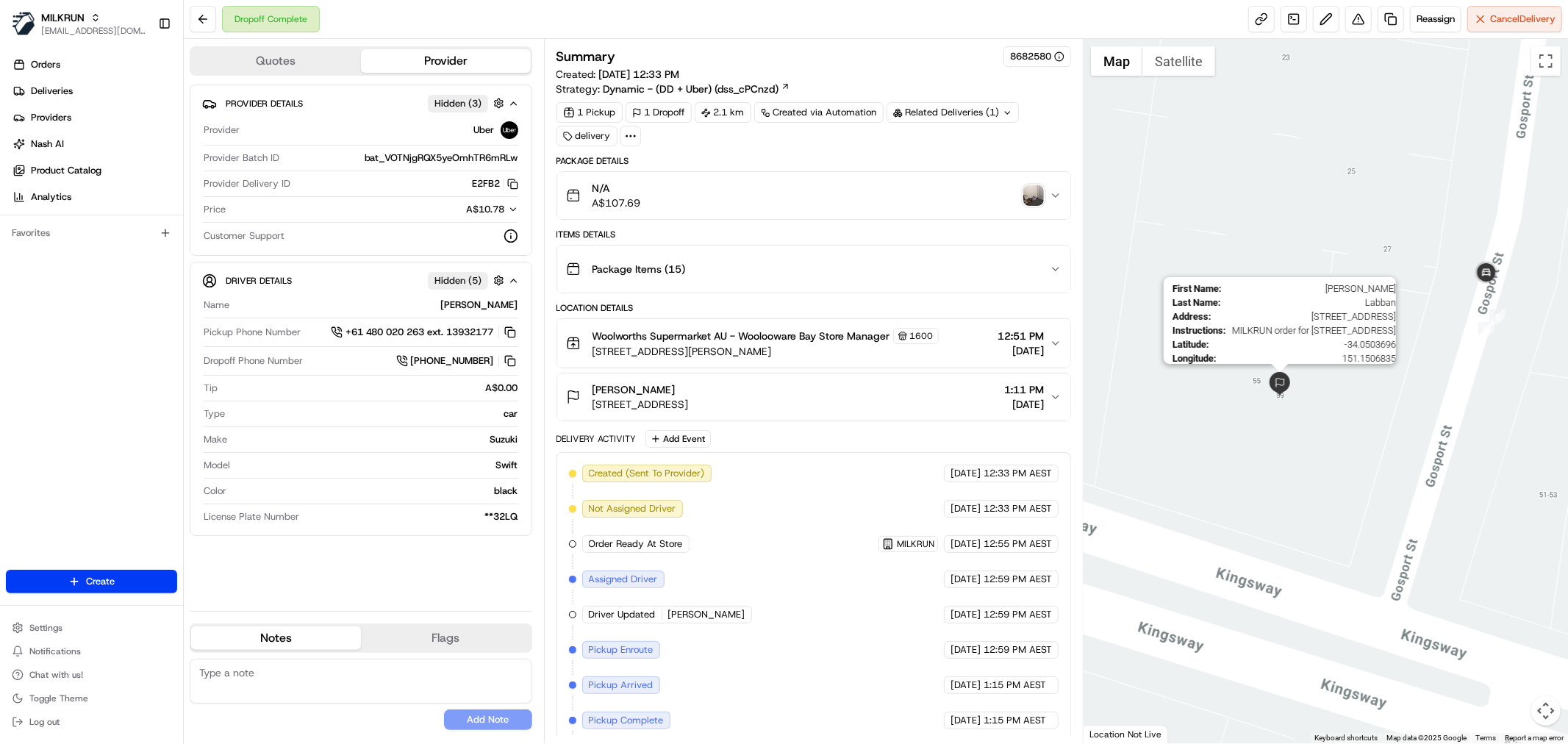
drag, startPoint x: 1274, startPoint y: 457, endPoint x: 1222, endPoint y: 294, distance: 171.1
click at [1288, 372] on img at bounding box center [1279, 383] width 23 height 23
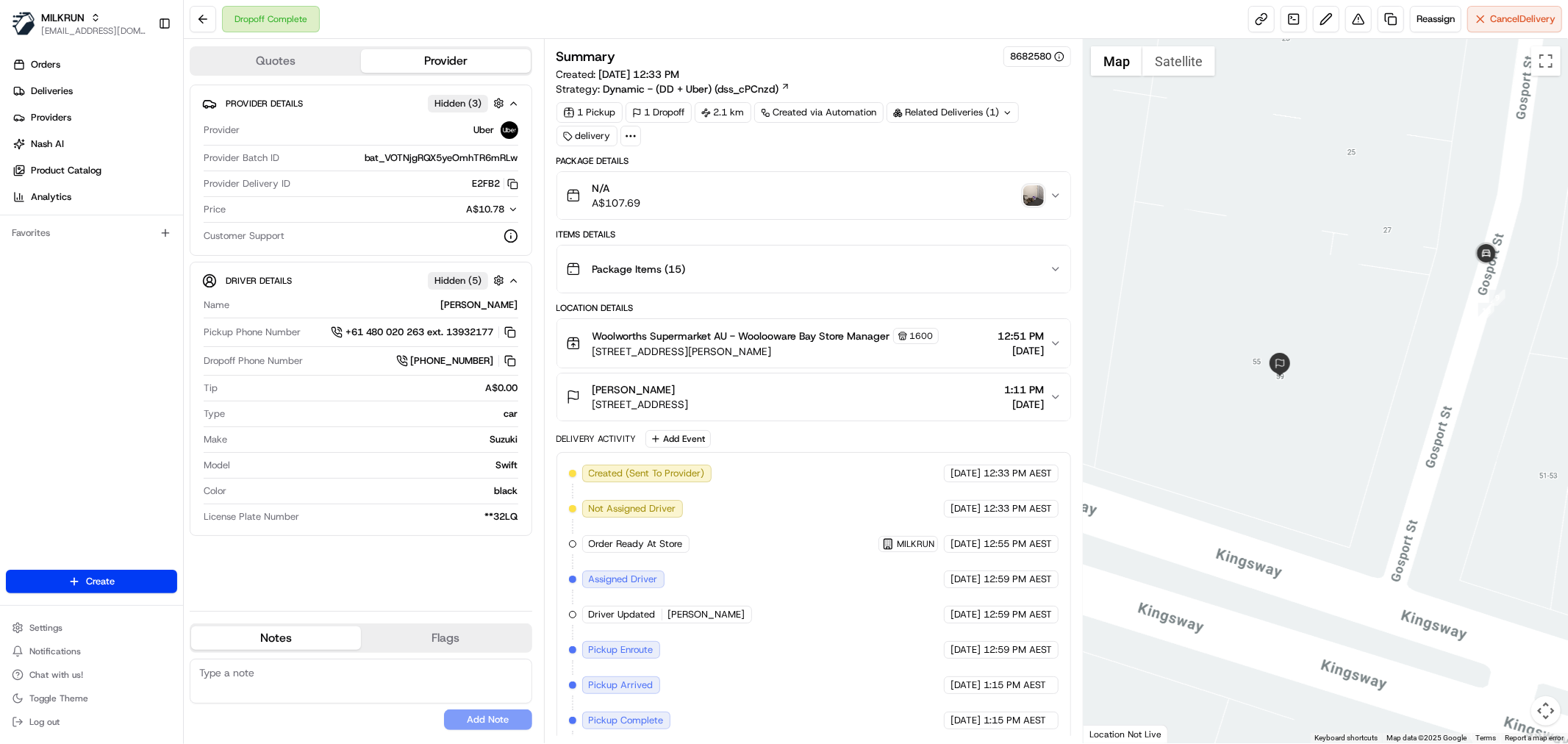
click at [688, 405] on span "2/55-59 Kingsway, Cronulla, NSW 2230, AU" at bounding box center [640, 405] width 96 height 15
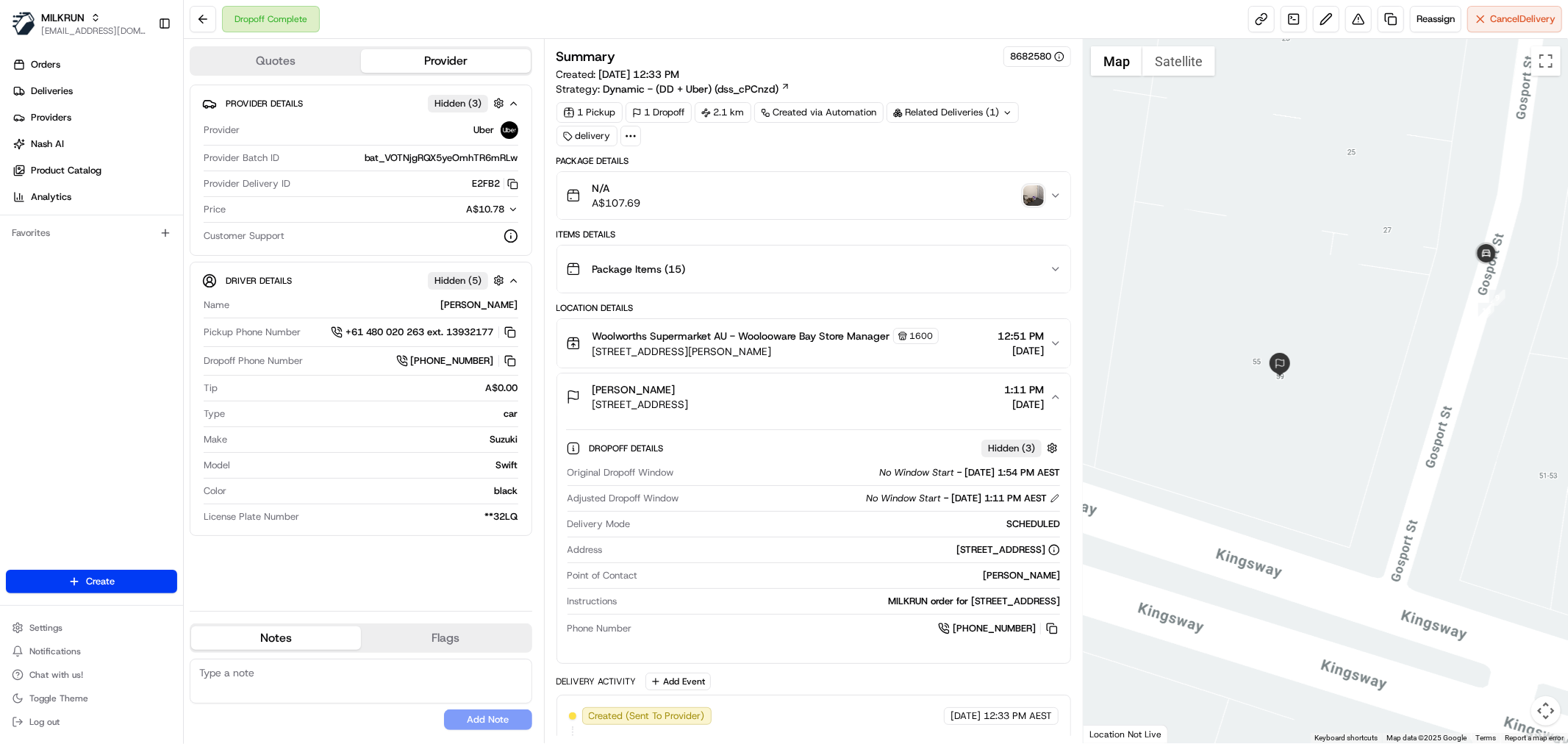
drag, startPoint x: 819, startPoint y: 405, endPoint x: 586, endPoint y: 413, distance: 233.1
click at [586, 413] on button "Elizabeth Labban 2/55-59 Kingsway, Cronulla, NSW 2230, AU 1:11 PM 21/08/2025" at bounding box center [814, 396] width 513 height 47
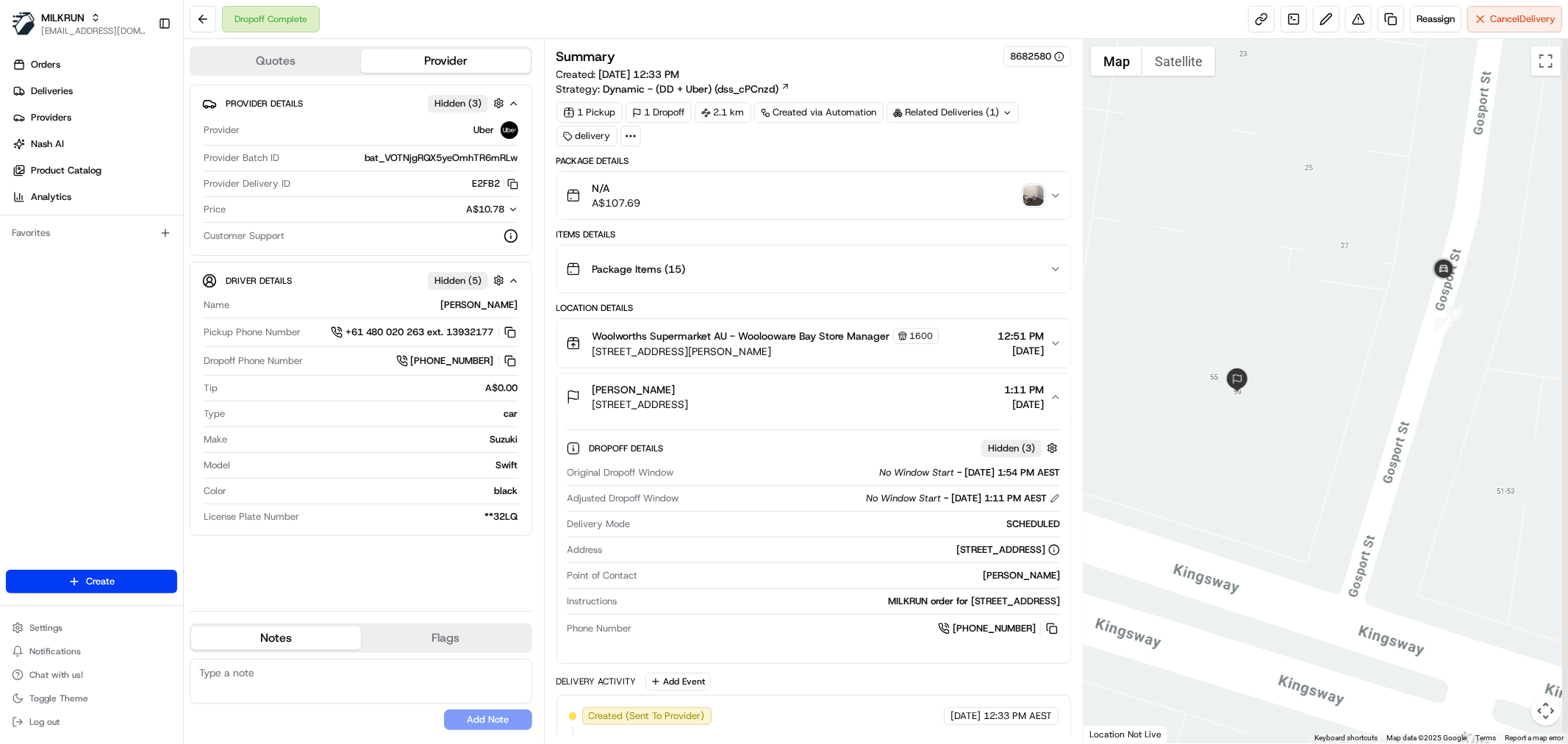
drag, startPoint x: 1379, startPoint y: 304, endPoint x: 1274, endPoint y: 326, distance: 107.3
click at [1293, 338] on div at bounding box center [1326, 391] width 485 height 704
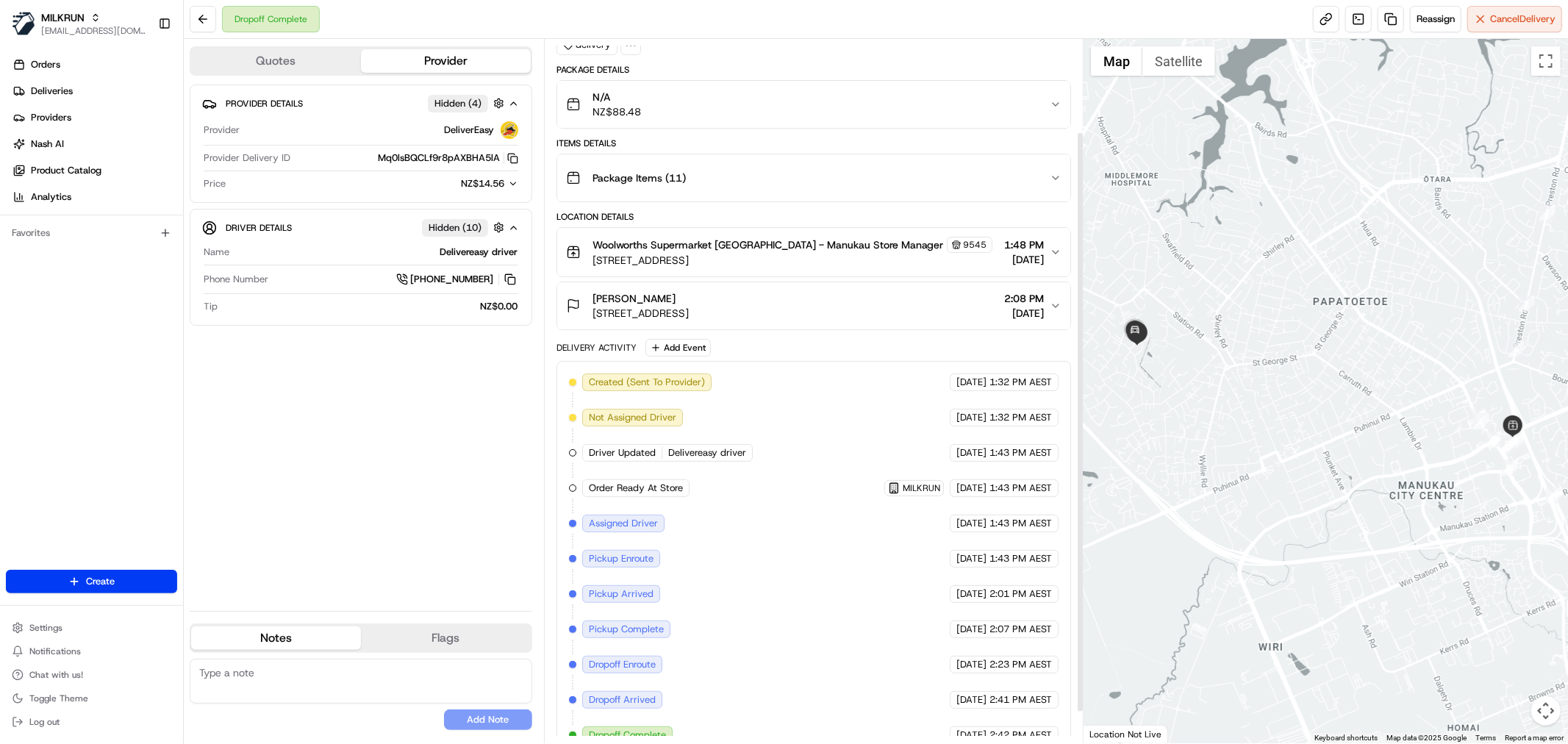
scroll to position [150, 0]
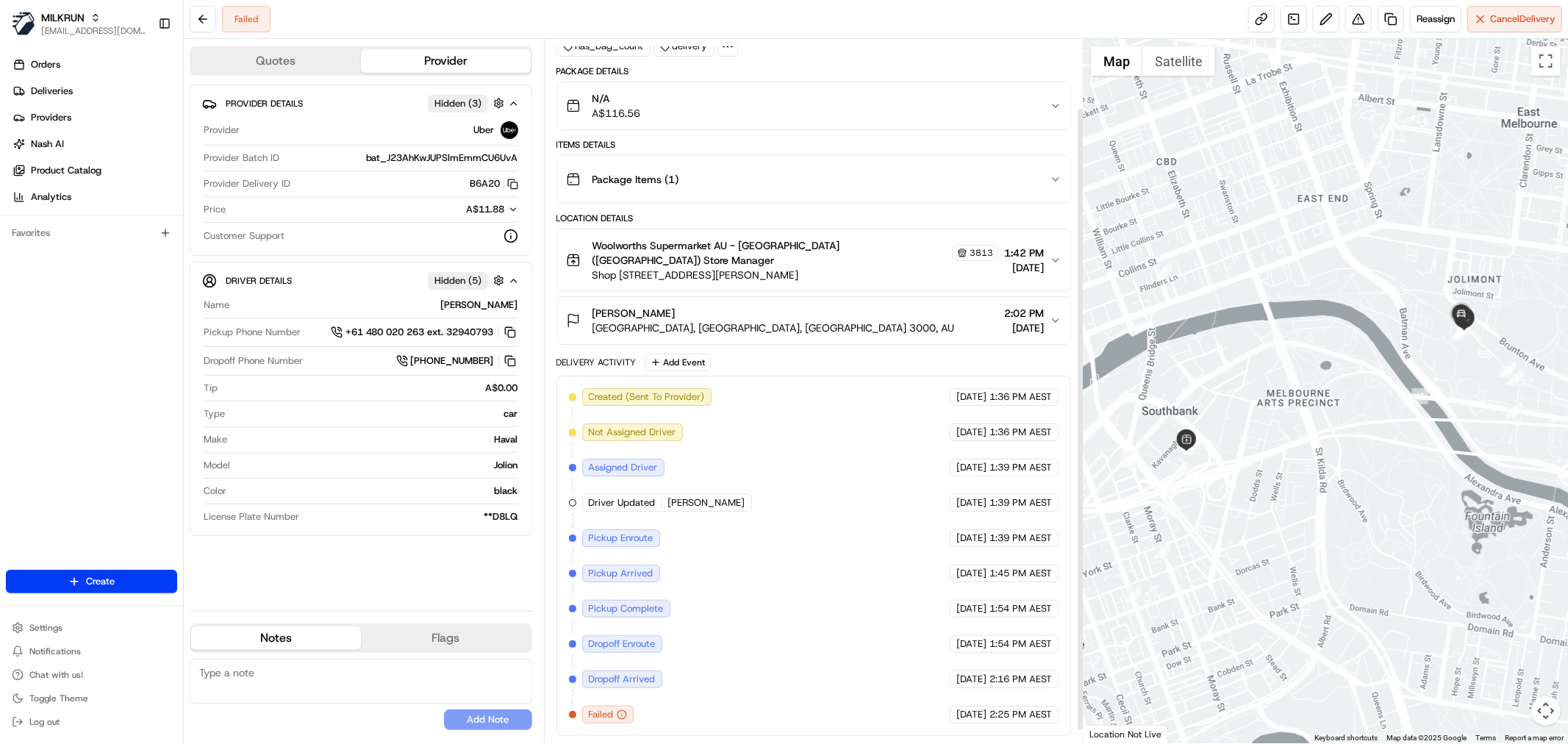
scroll to position [92, 0]
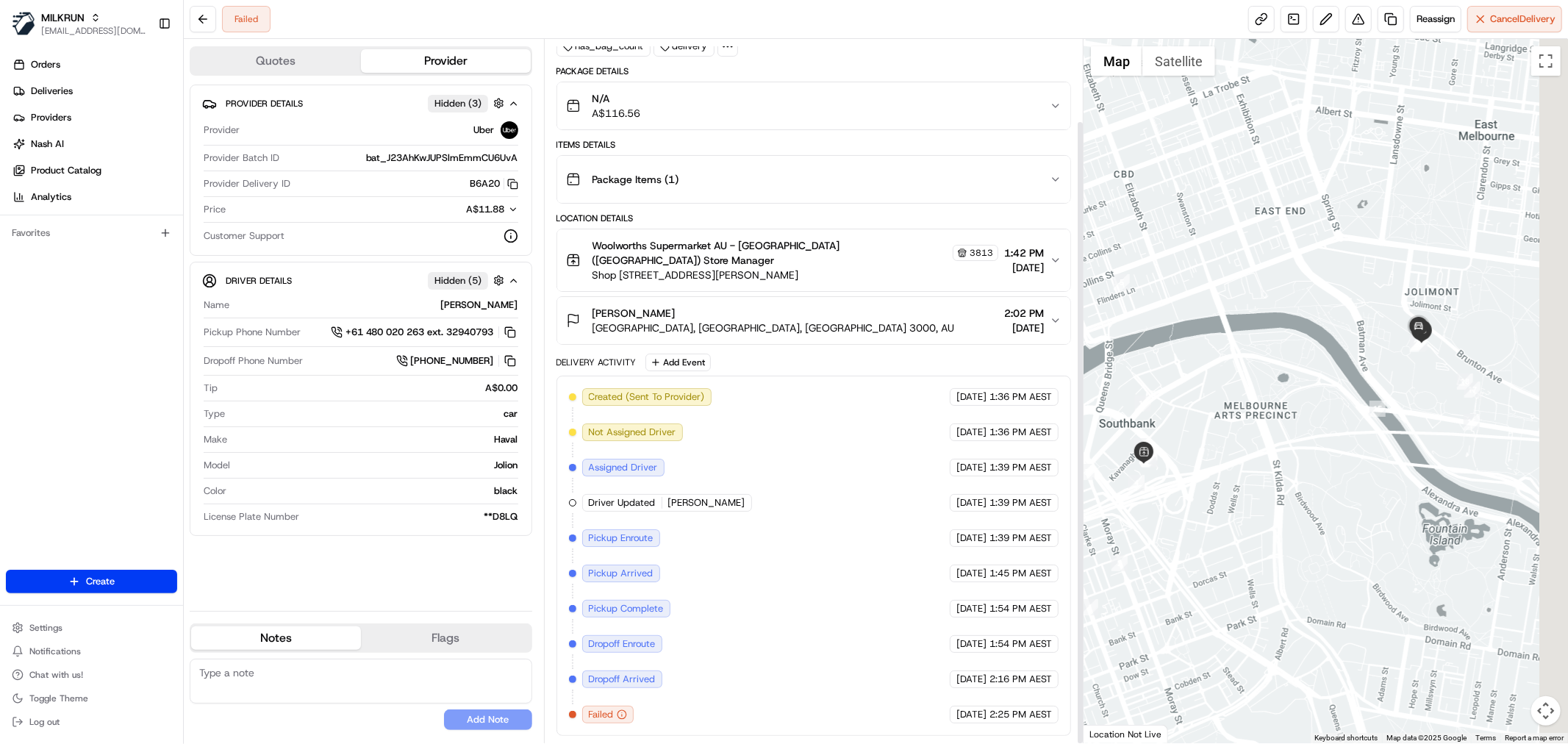
drag, startPoint x: 1555, startPoint y: 304, endPoint x: 1438, endPoint y: 335, distance: 121.0
click at [1470, 329] on div at bounding box center [1326, 391] width 485 height 704
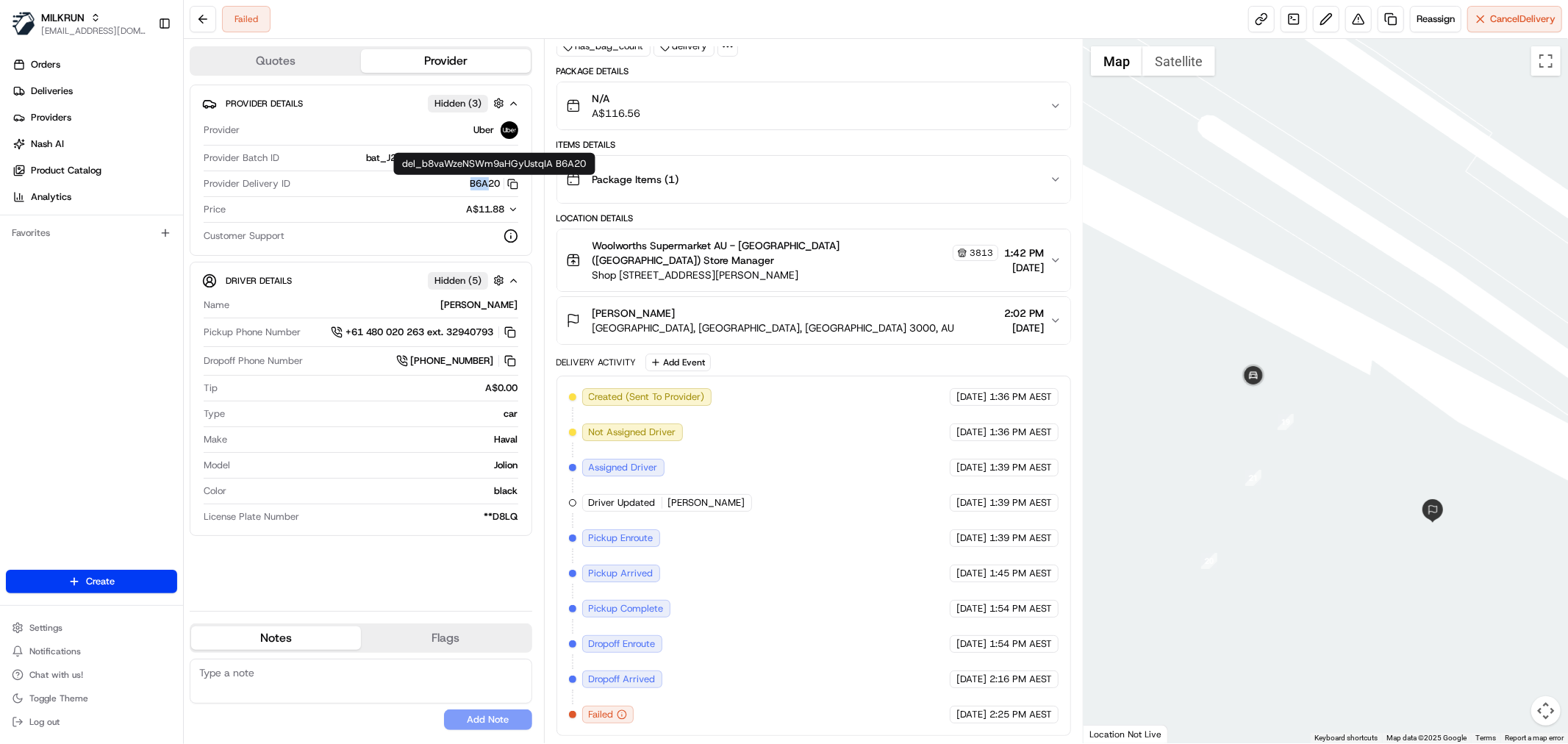
drag, startPoint x: 456, startPoint y: 181, endPoint x: 489, endPoint y: 185, distance: 33.2
click at [489, 185] on div "B6A20 Copy del_b8vaWzeNSWm9aHGyUstqIA B6A20" at bounding box center [407, 184] width 222 height 14
click at [552, 252] on div "Summary 9255695 Created: 21/08/2025 1:36 PM Strategy: Dynamic - (DD + Uber) (ds…" at bounding box center [813, 391] width 539 height 704
click at [951, 323] on div "Katy Champion Melbourne Park, Melbourne, VIC 3000, AU 2:02 PM 21/08/2025" at bounding box center [807, 320] width 484 height 29
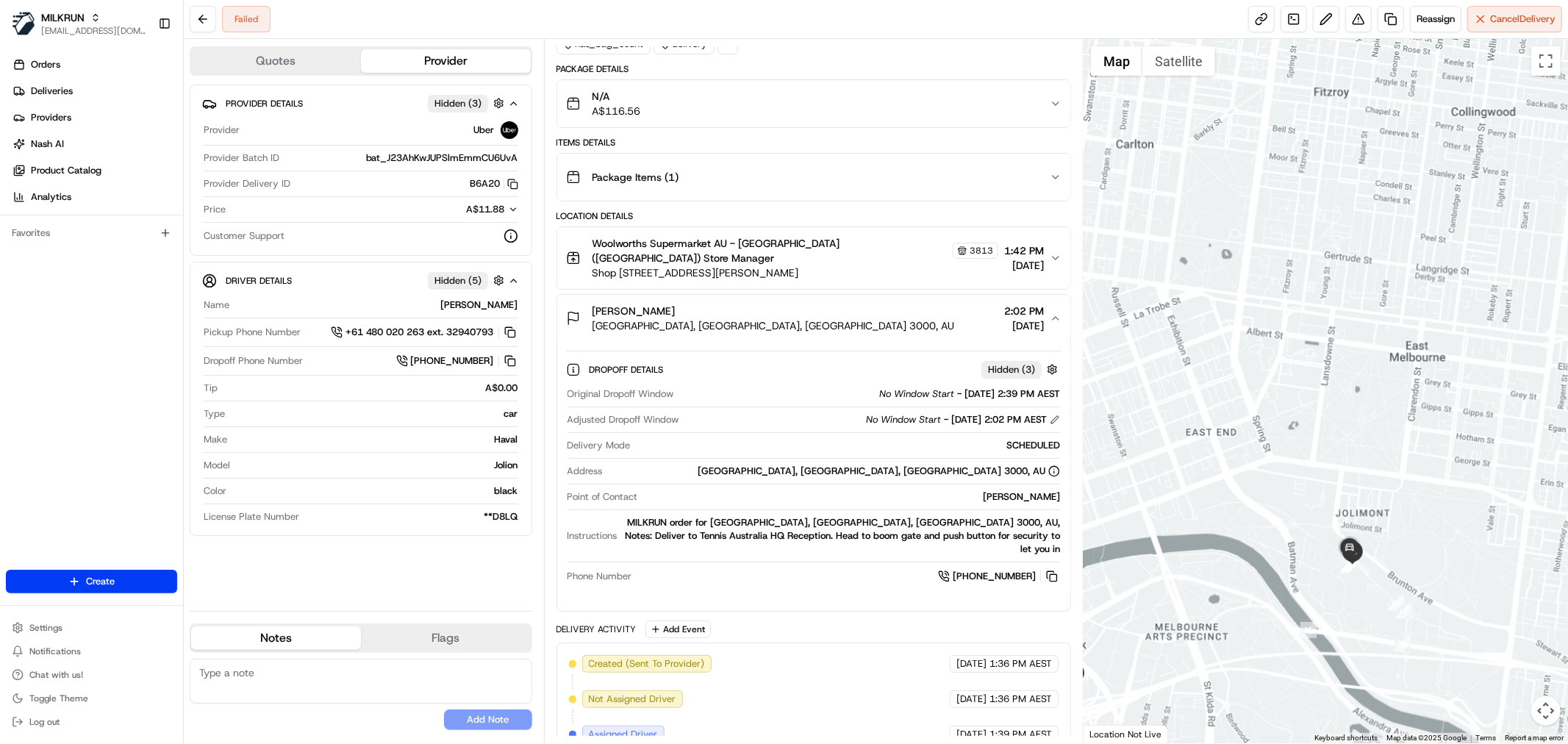
drag, startPoint x: 1383, startPoint y: 618, endPoint x: 1354, endPoint y: 575, distance: 51.9
click at [1354, 577] on div at bounding box center [1326, 391] width 485 height 704
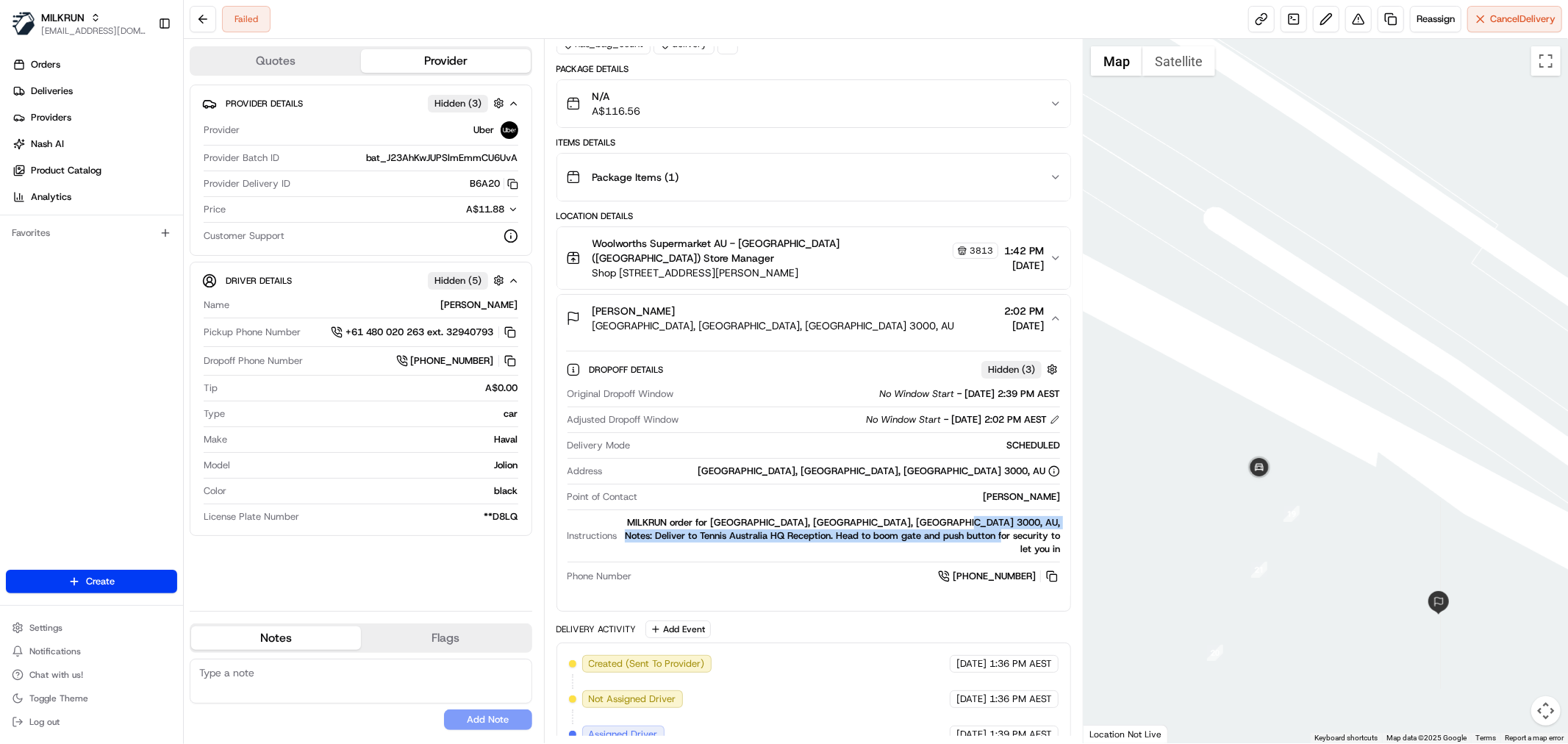
drag, startPoint x: 938, startPoint y: 521, endPoint x: 1063, endPoint y: 538, distance: 126.2
click at [1063, 538] on div "Dropoff Details Hidden ( 3 ) Original Dropoff Window No Window Start - 21/08/20…" at bounding box center [814, 470] width 513 height 257
drag, startPoint x: 980, startPoint y: 500, endPoint x: 1064, endPoint y: 503, distance: 84.1
click at [1064, 503] on div "Dropoff Details Hidden ( 3 ) Original Dropoff Window No Window Start - 21/08/20…" at bounding box center [814, 470] width 513 height 257
click at [893, 524] on div "MILKRUN order for Melbourne Park, Melbourne, VIC 3000, AU, Notes: Deliver to Te…" at bounding box center [841, 536] width 436 height 40
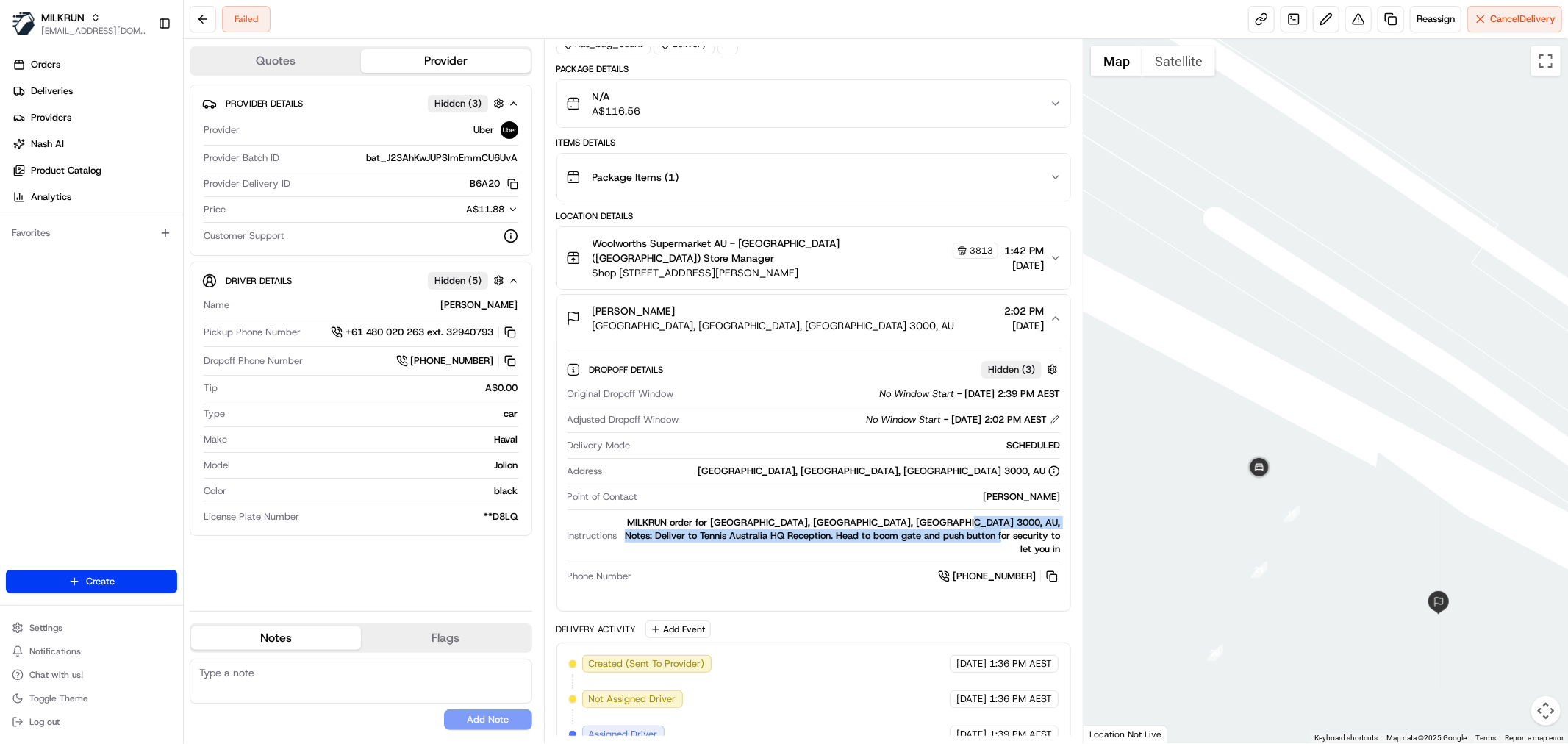
drag, startPoint x: 1063, startPoint y: 534, endPoint x: 930, endPoint y: 521, distance: 133.6
click at [930, 521] on div "Dropoff Details Hidden ( 3 ) Original Dropoff Window No Window Start - 21/08/20…" at bounding box center [814, 470] width 513 height 257
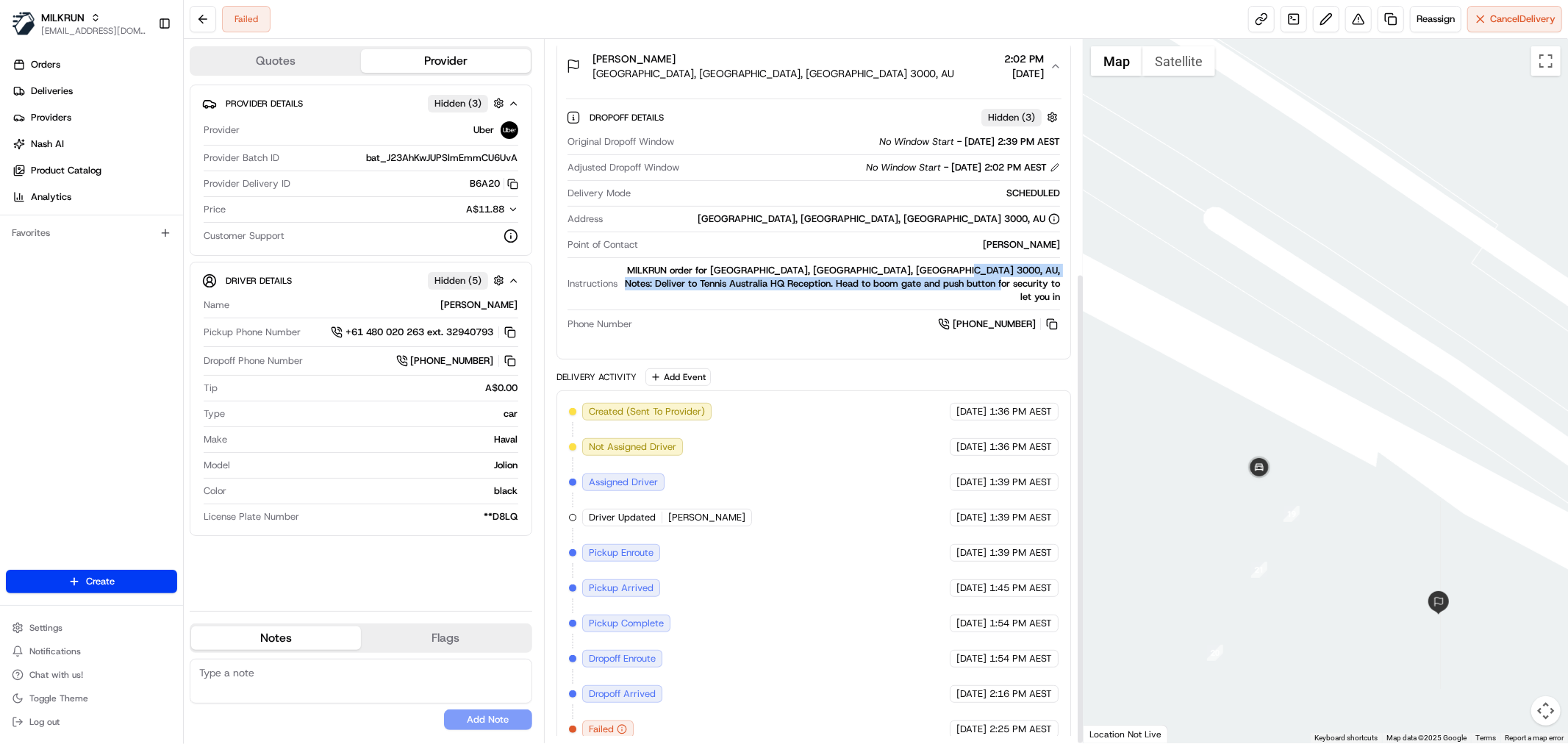
scroll to position [348, 0]
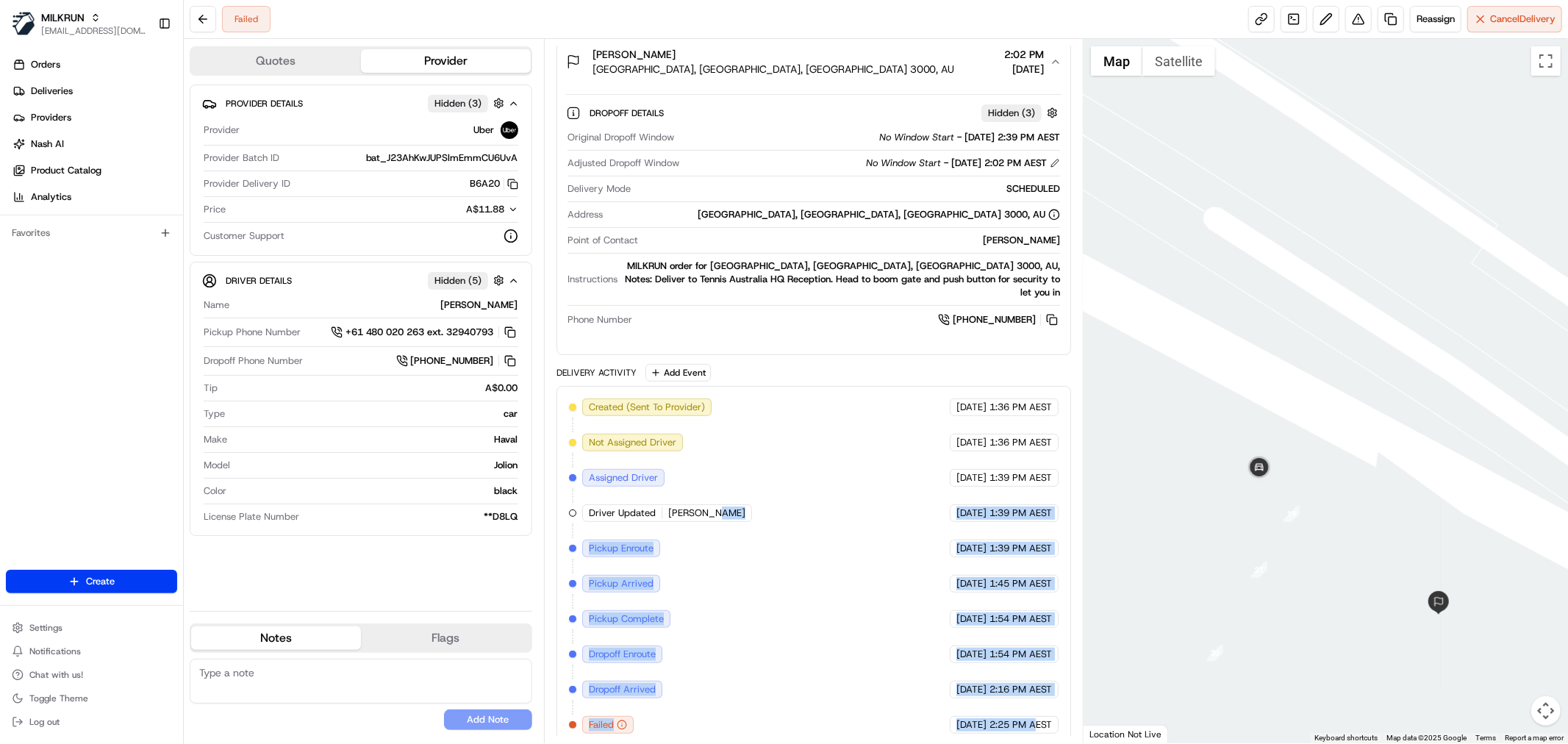
drag, startPoint x: 1034, startPoint y: 709, endPoint x: 791, endPoint y: 483, distance: 331.9
click at [791, 483] on div "Created (Sent To Provider) Uber 21/08/2025 1:36 PM AEST Not Assigned Driver Ube…" at bounding box center [813, 565] width 490 height 335
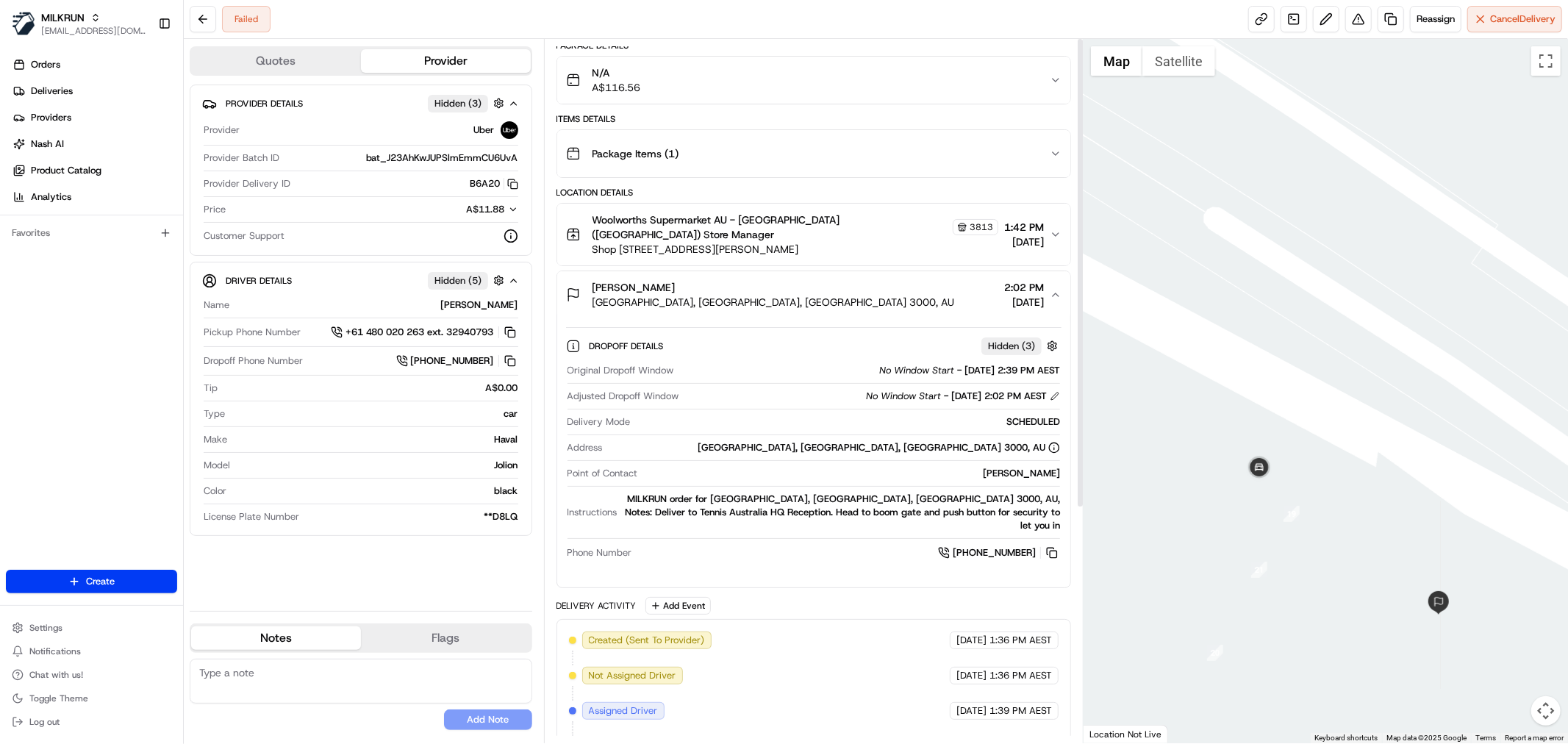
scroll to position [0, 0]
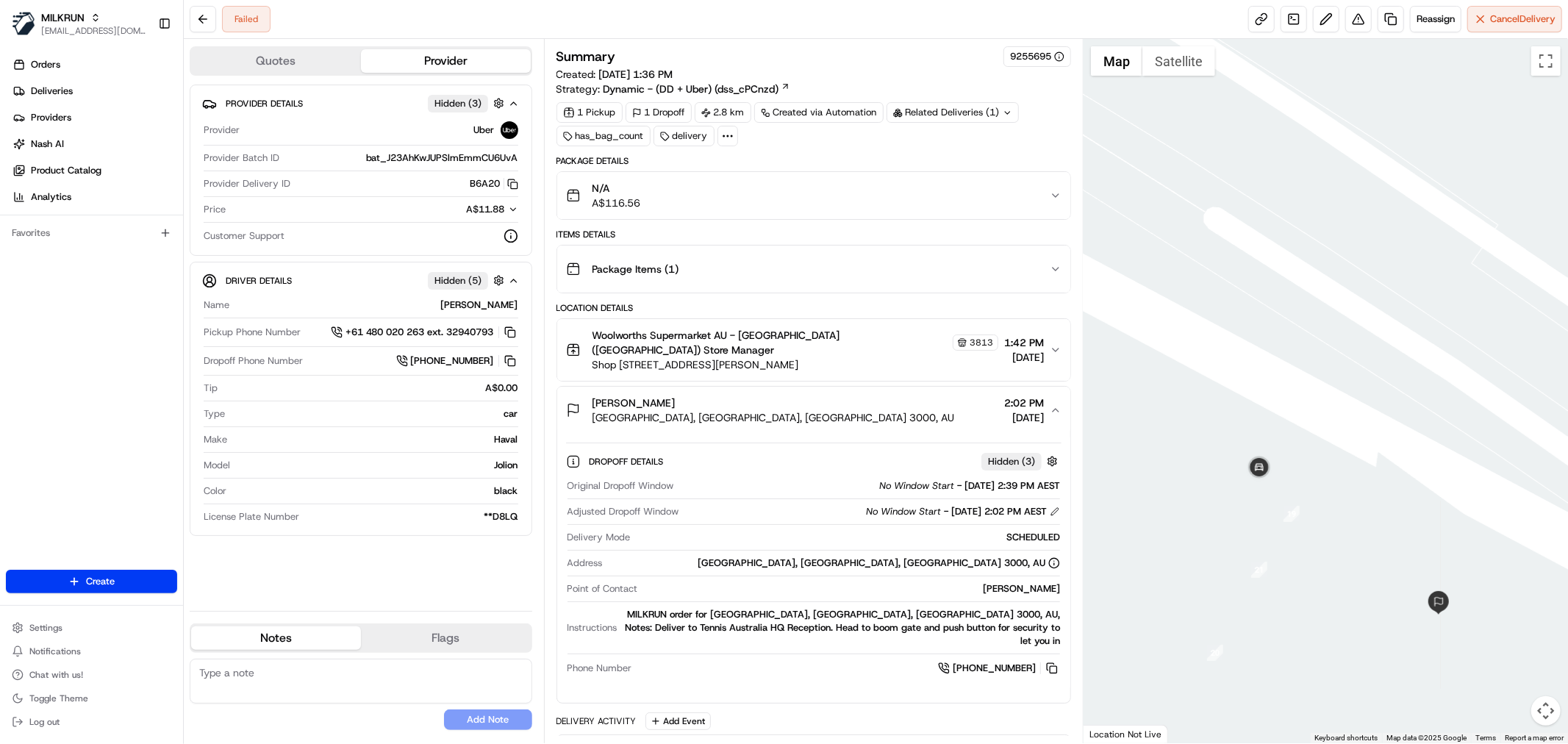
click at [794, 233] on div "Items Details" at bounding box center [814, 235] width 515 height 12
click at [973, 175] on button "N/A A$116.56" at bounding box center [814, 196] width 513 height 47
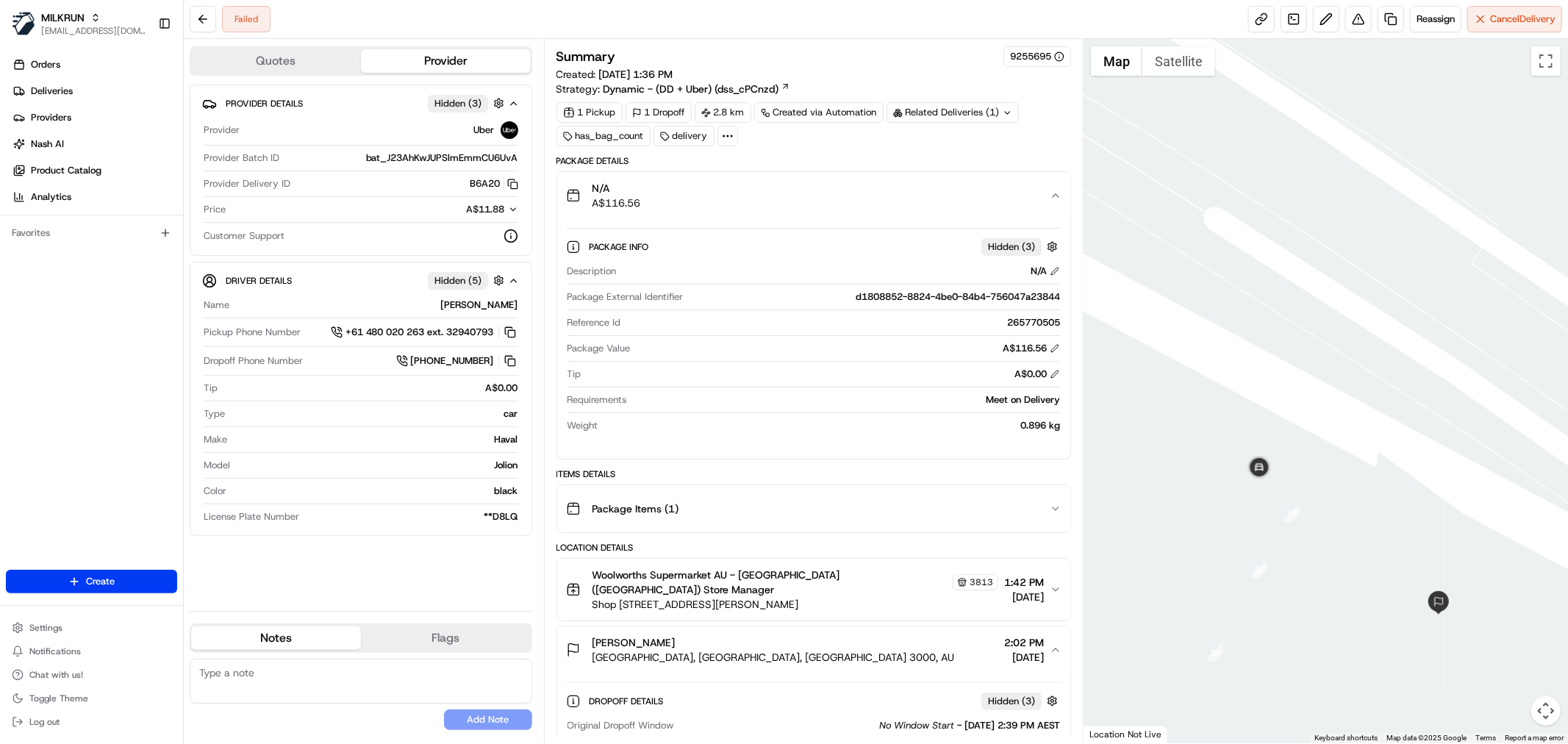
click at [974, 187] on div "N/A A$116.56" at bounding box center [807, 195] width 484 height 29
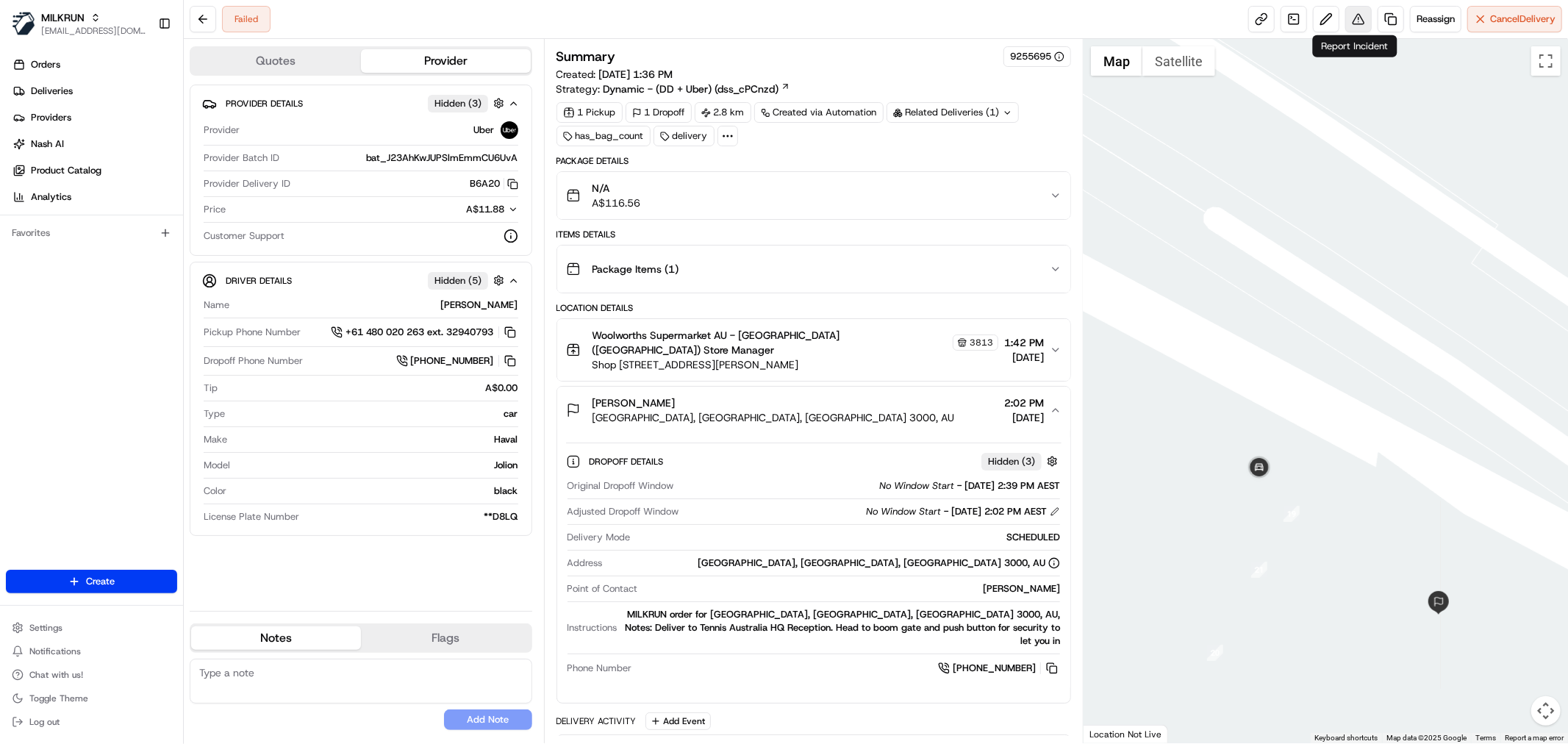
click at [1357, 19] on button at bounding box center [1358, 19] width 26 height 26
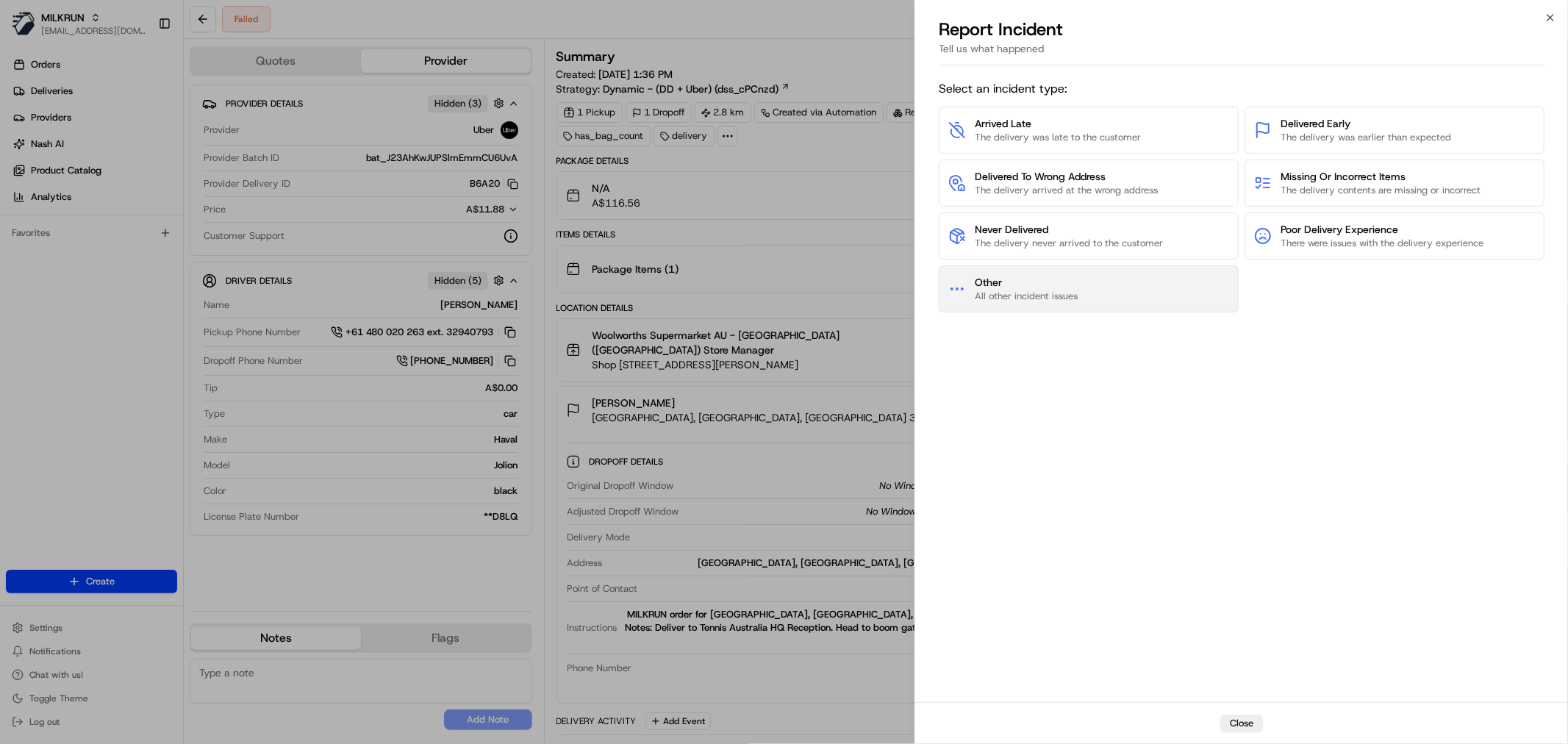
click at [1051, 299] on span "All other incident issues" at bounding box center [1026, 296] width 103 height 14
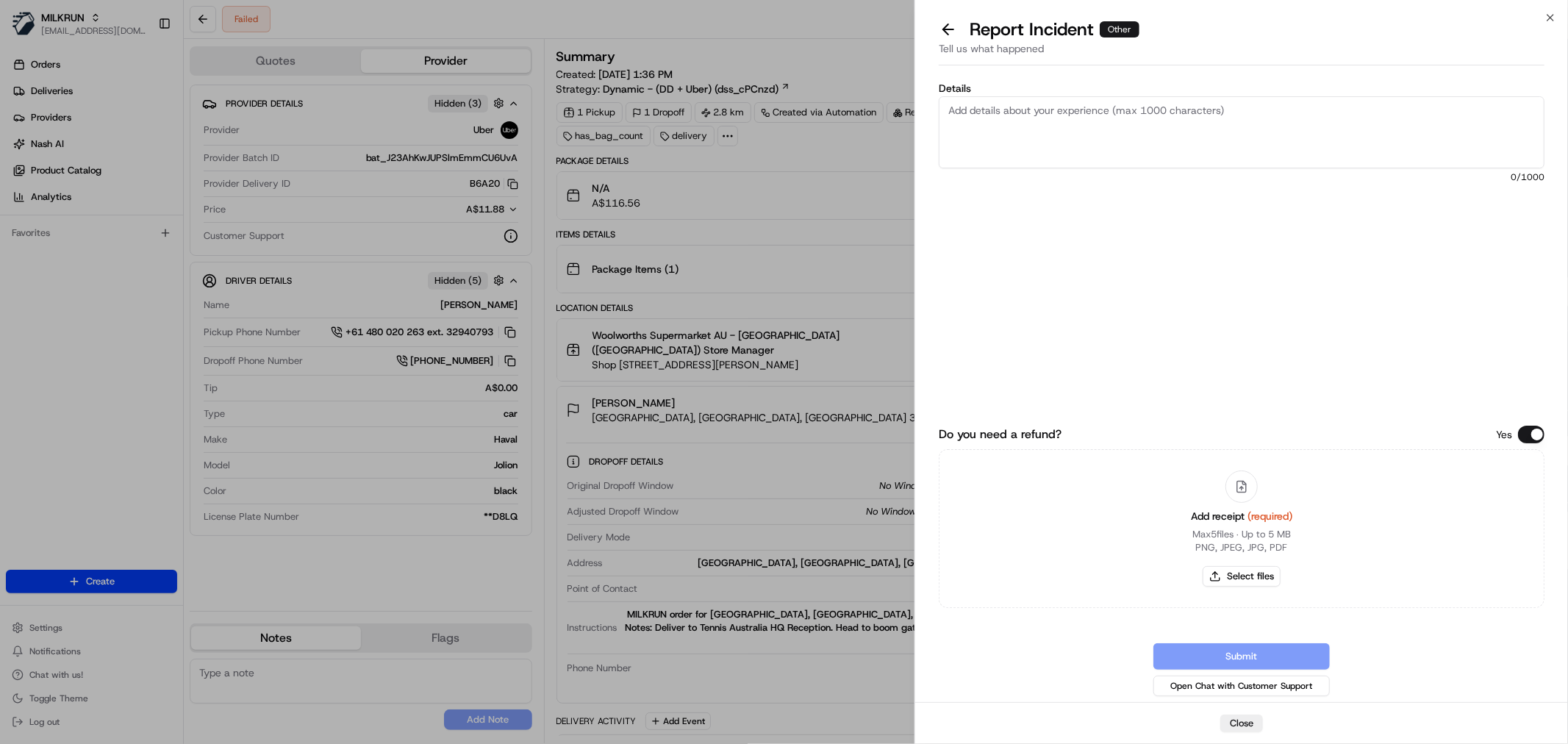
click at [1053, 129] on textarea "Details" at bounding box center [1241, 132] width 606 height 72
type textarea "FAILED TO RETURN TO STORE // HAS BEEN MARKED AS FAILED // ORDER WAS NOT RECEIVED"
click at [1247, 567] on button "Select files" at bounding box center [1241, 575] width 78 height 20
type input "C:\fakepath\Screenshot 2025-08-21 153118.png"
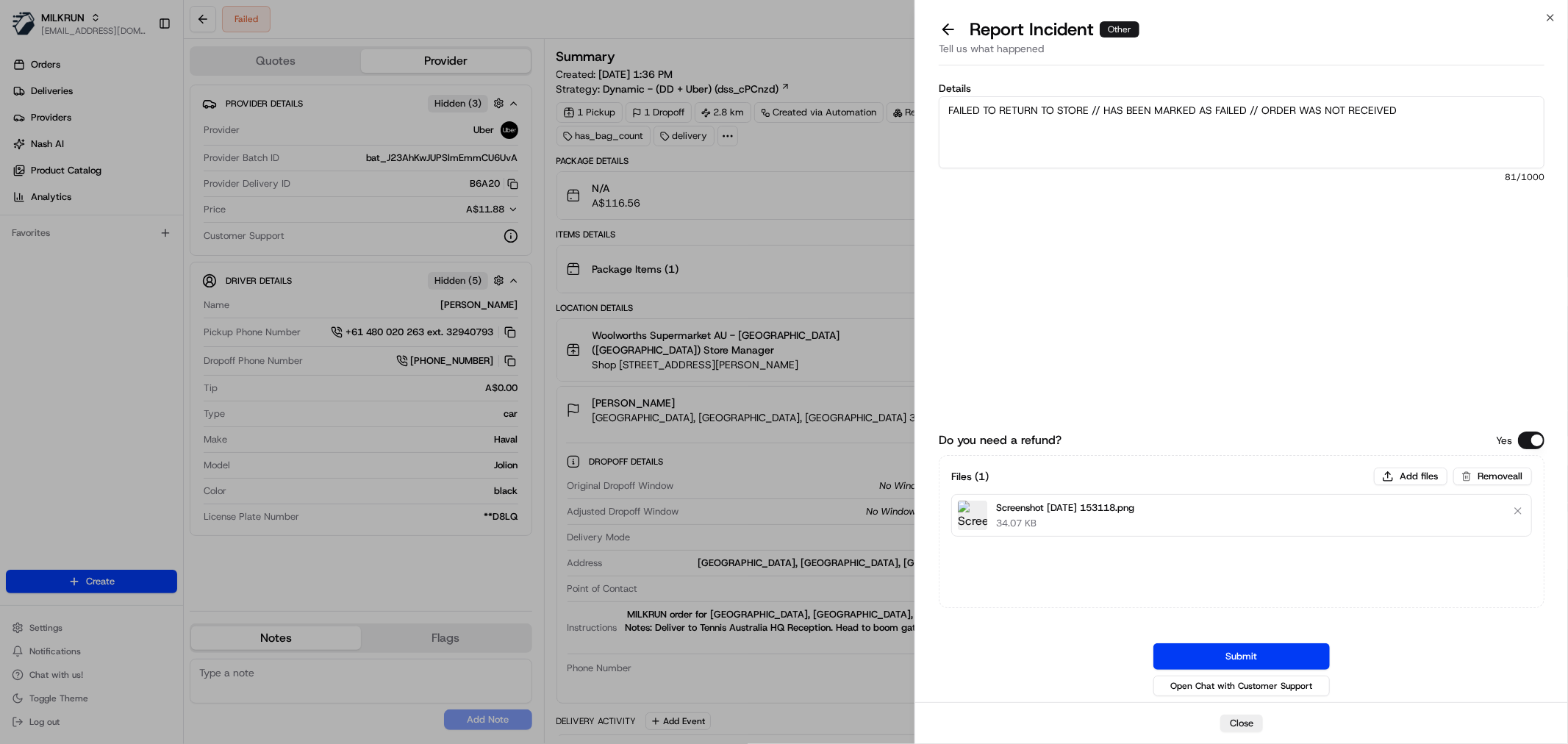
drag, startPoint x: 1206, startPoint y: 650, endPoint x: 1028, endPoint y: 560, distance: 199.5
click at [1206, 651] on button "Submit" at bounding box center [1241, 656] width 176 height 26
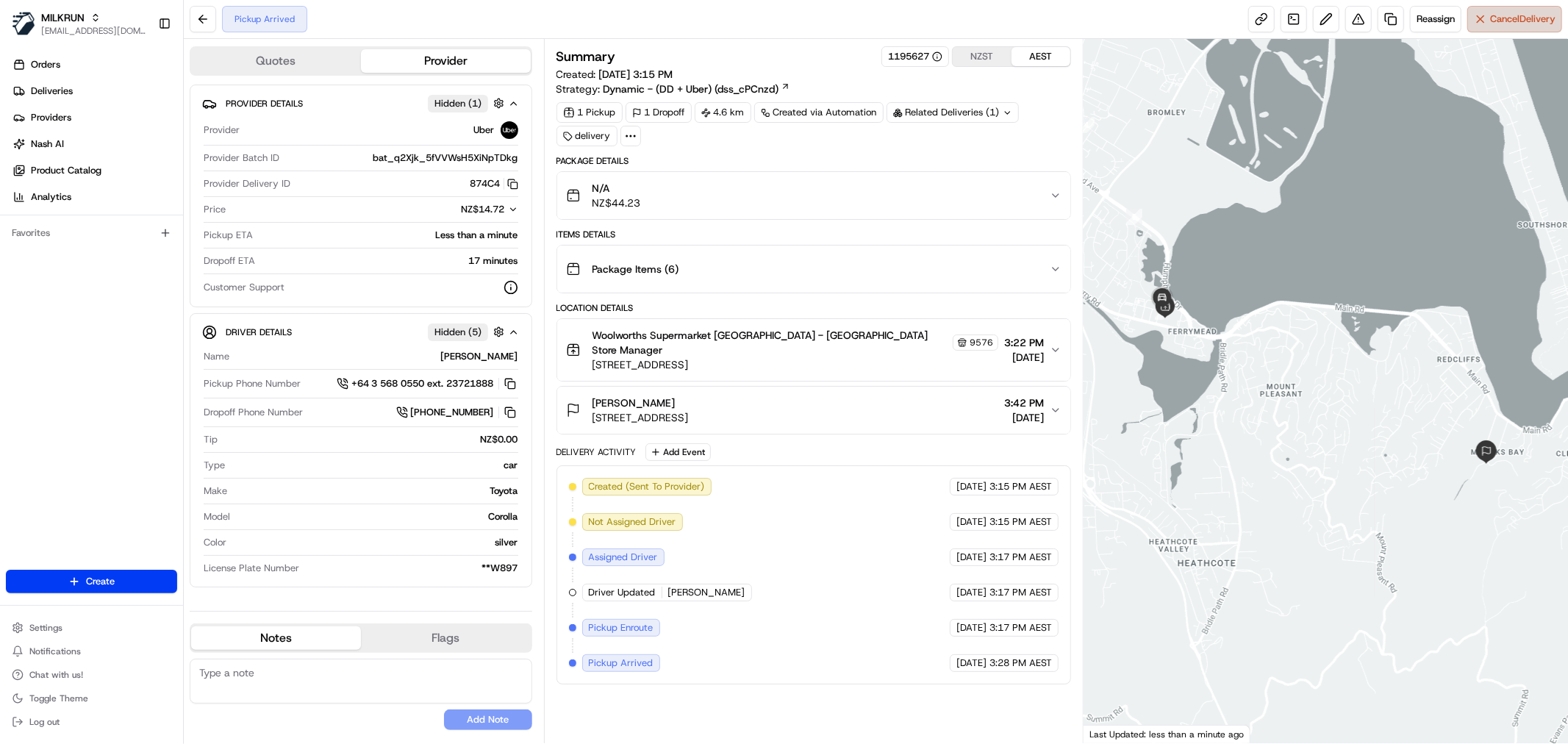
click at [1495, 13] on span "Cancel Delivery" at bounding box center [1522, 20] width 65 height 14
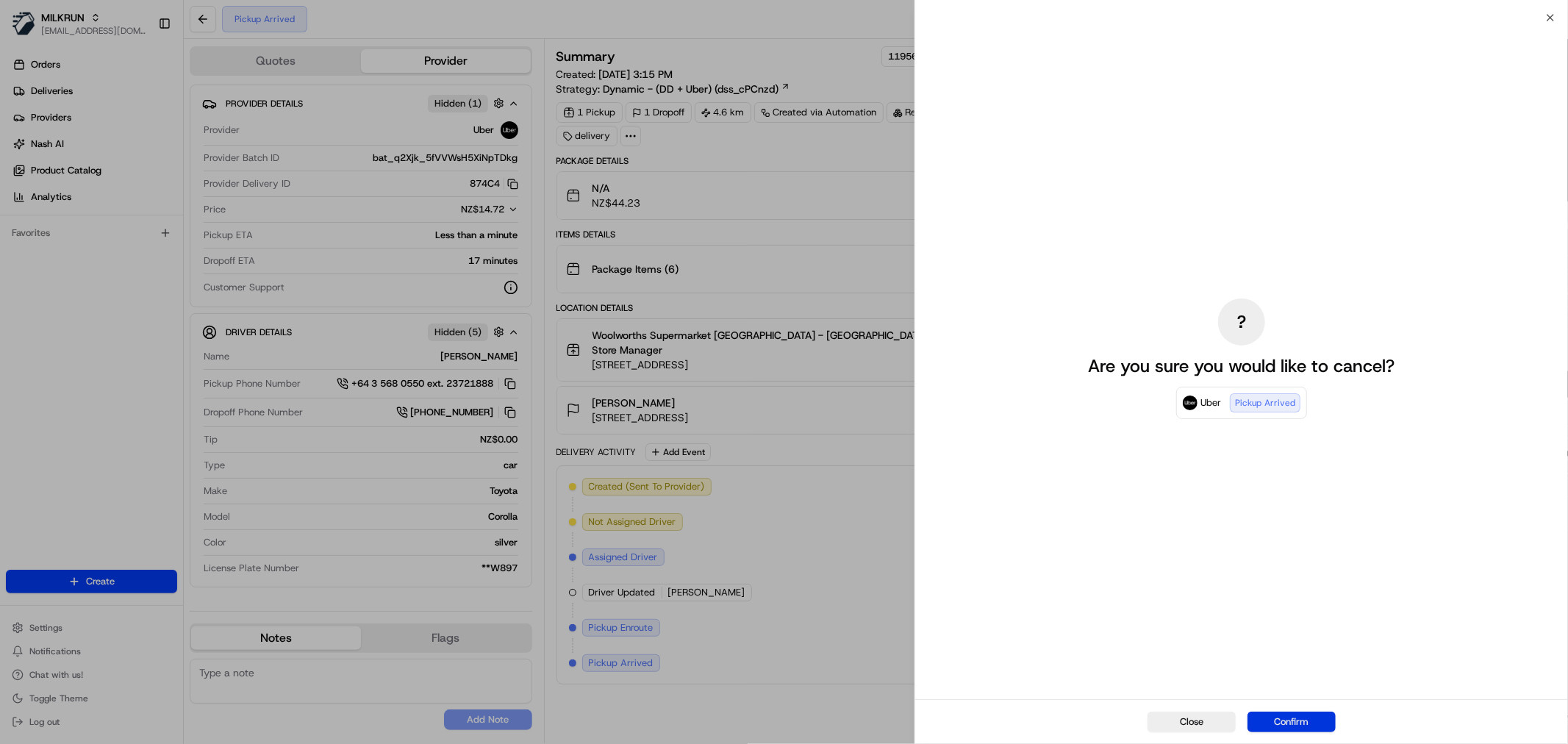
click at [1282, 723] on button "Confirm" at bounding box center [1291, 721] width 88 height 20
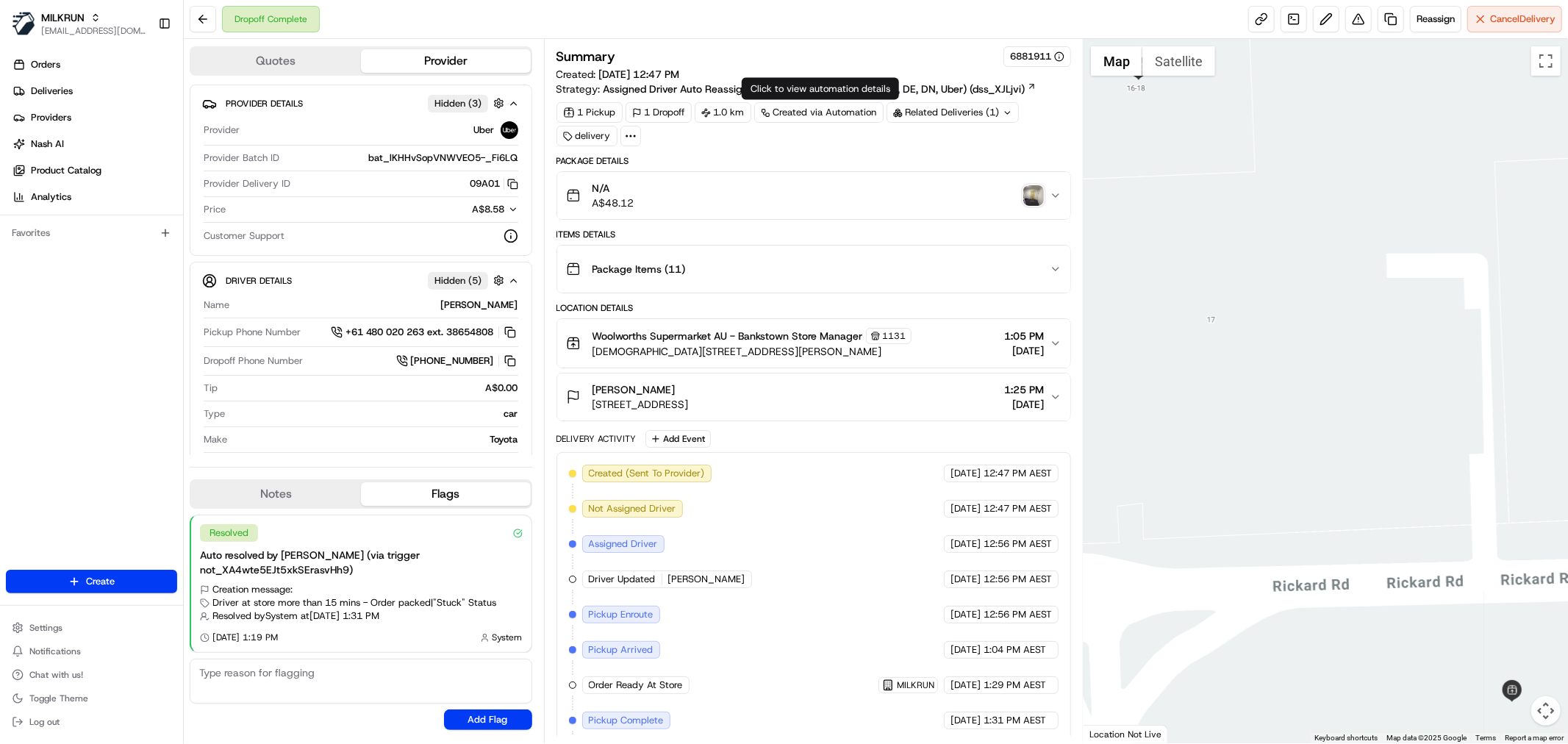
click at [631, 133] on icon at bounding box center [631, 136] width 14 height 14
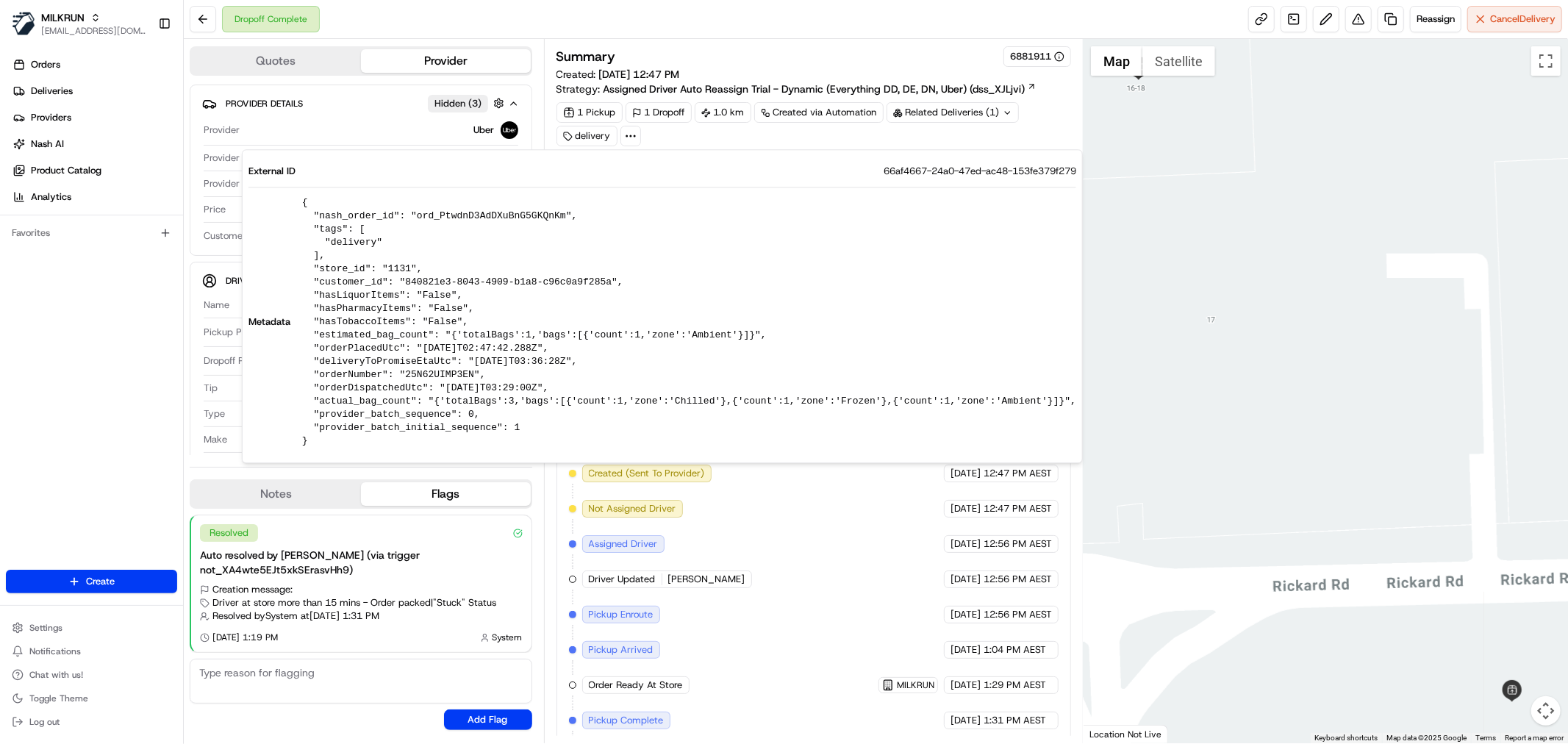
click at [813, 621] on div "Created (Sent To Provider) Uber [DATE] 12:47 PM AEST Not Assigned Driver Uber […" at bounding box center [813, 667] width 490 height 405
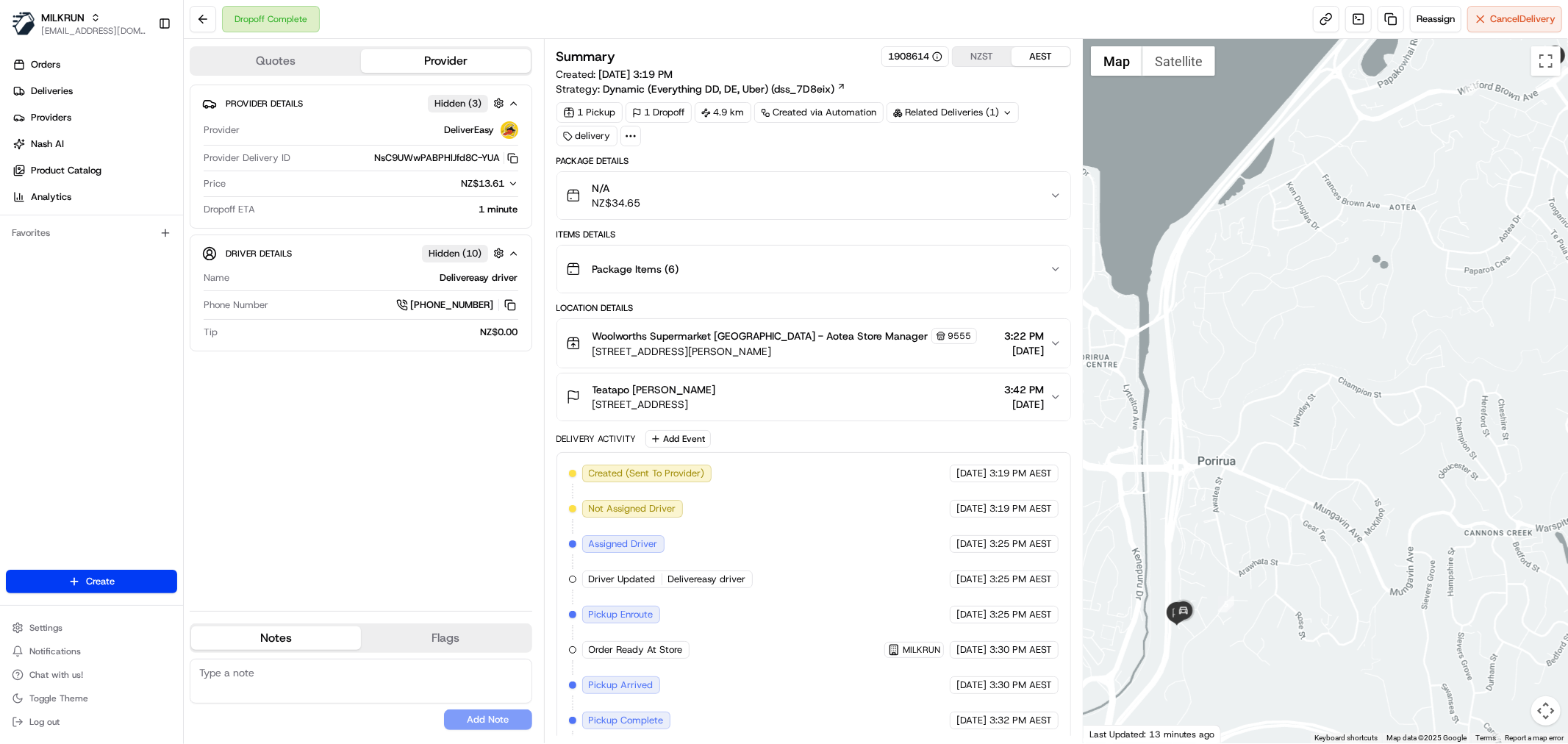
drag, startPoint x: 1229, startPoint y: 630, endPoint x: 1281, endPoint y: 515, distance: 126.2
click at [1281, 515] on div at bounding box center [1326, 391] width 485 height 704
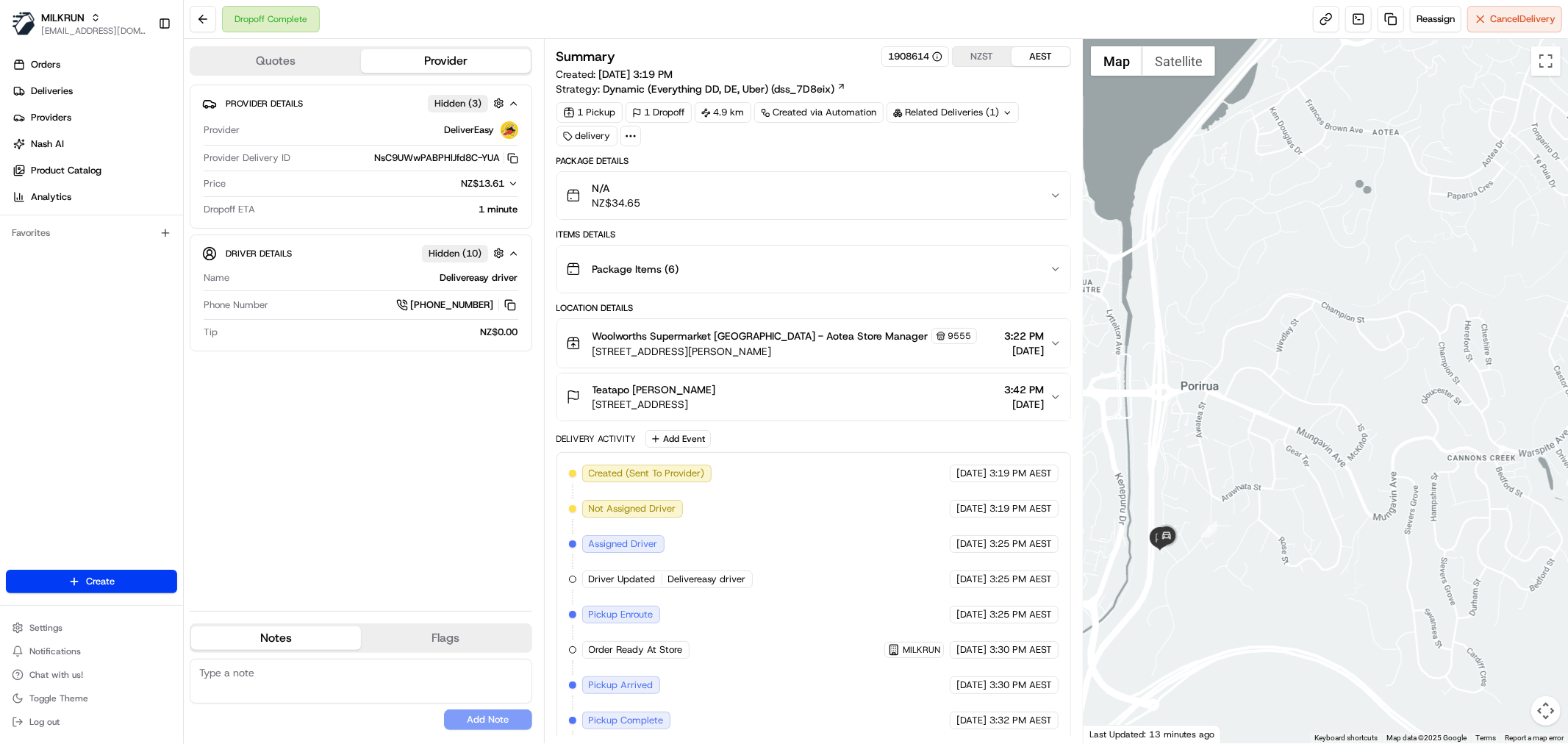
scroll to position [114, 0]
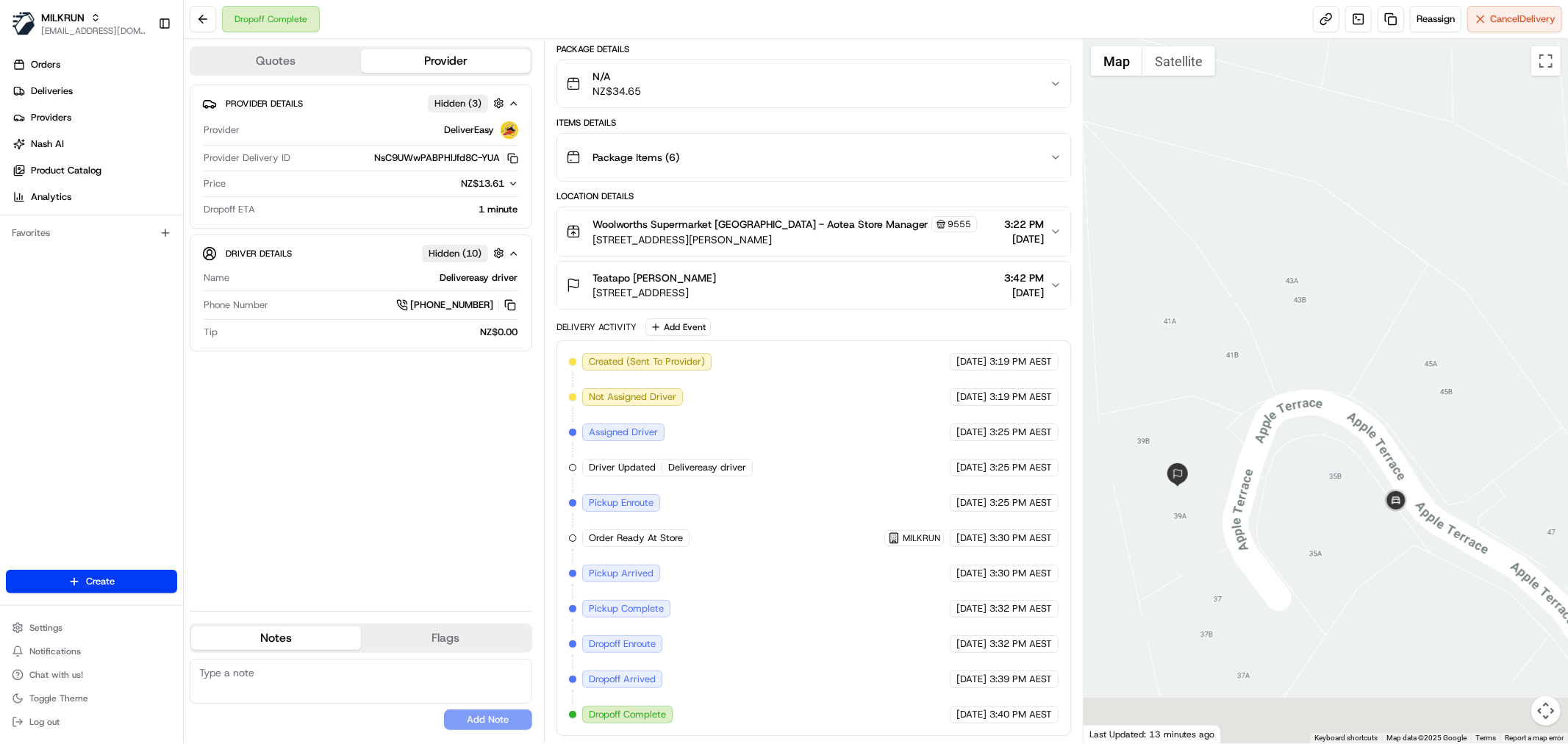
drag, startPoint x: 1184, startPoint y: 545, endPoint x: 1147, endPoint y: 512, distance: 49.6
click at [1147, 512] on div at bounding box center [1326, 391] width 485 height 704
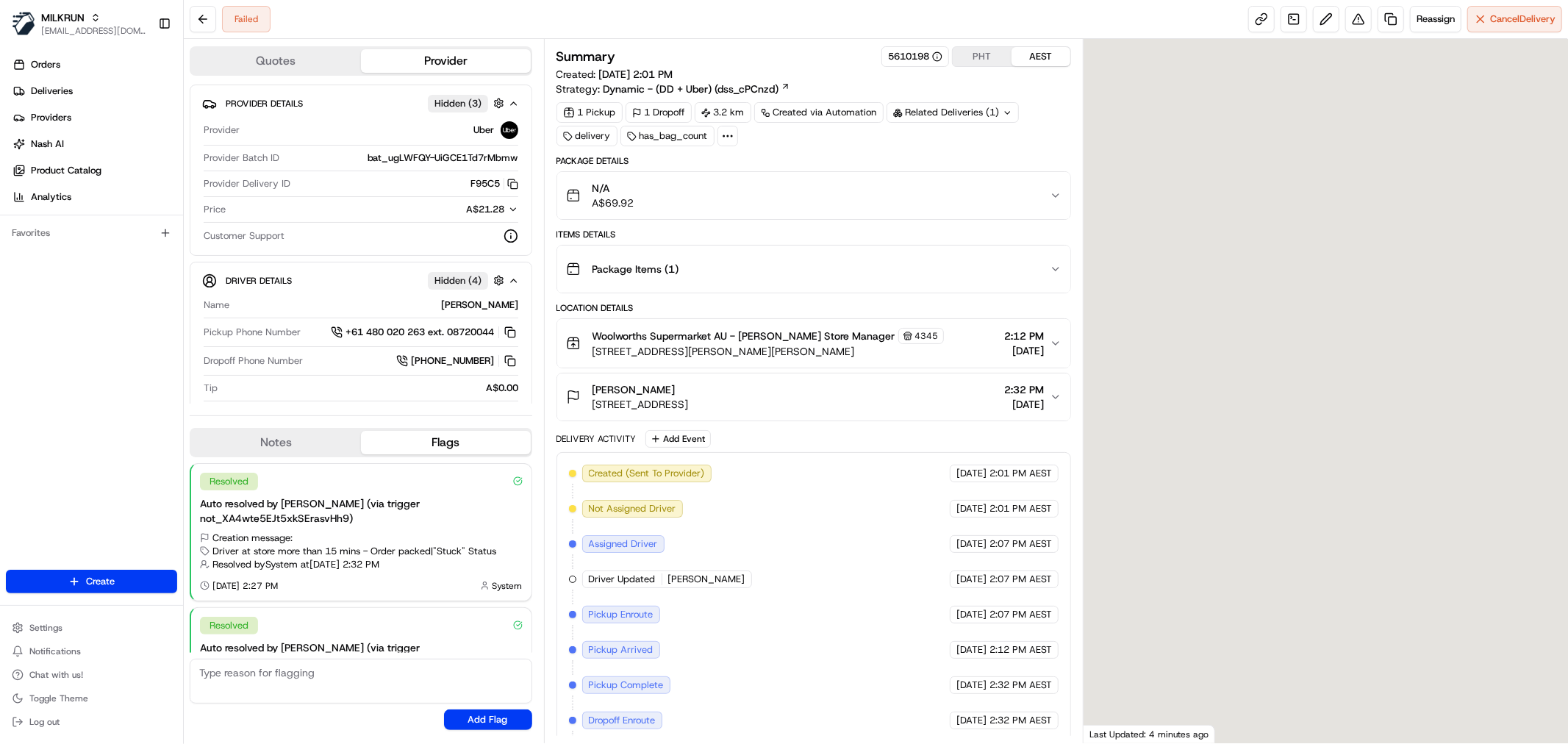
scroll to position [91, 0]
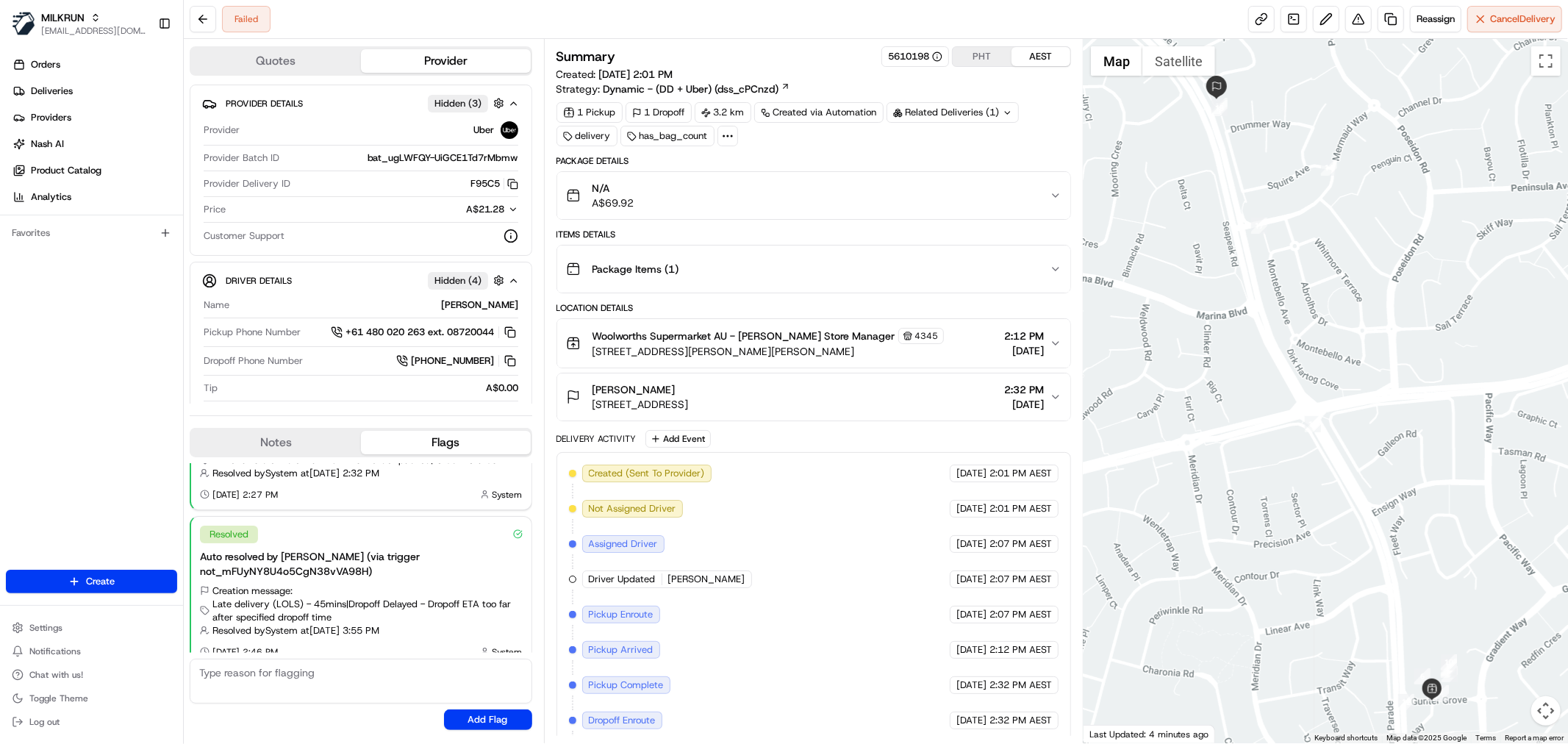
drag, startPoint x: 1366, startPoint y: 430, endPoint x: 1430, endPoint y: 630, distance: 210.0
click at [1432, 642] on div at bounding box center [1326, 391] width 485 height 704
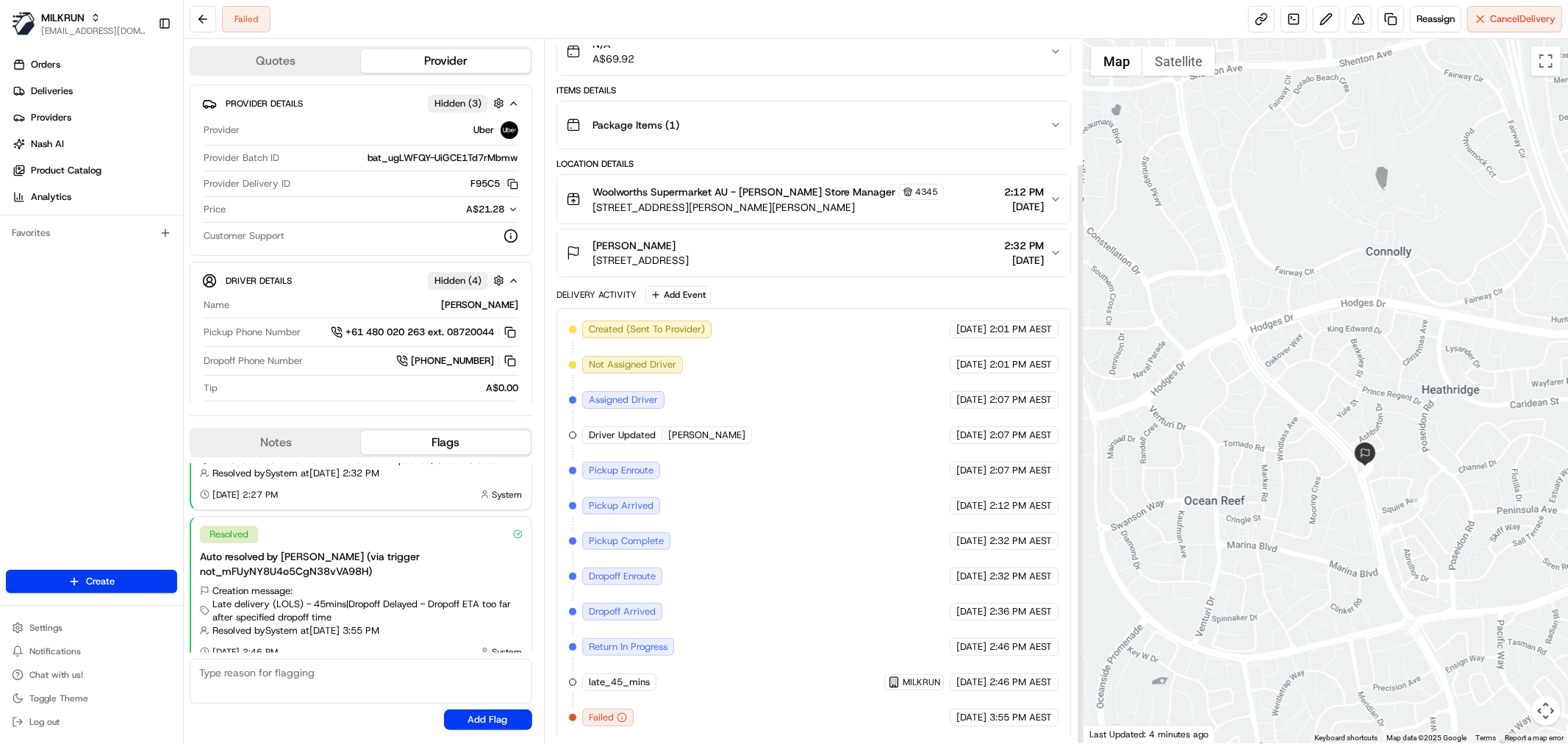
scroll to position [150, 0]
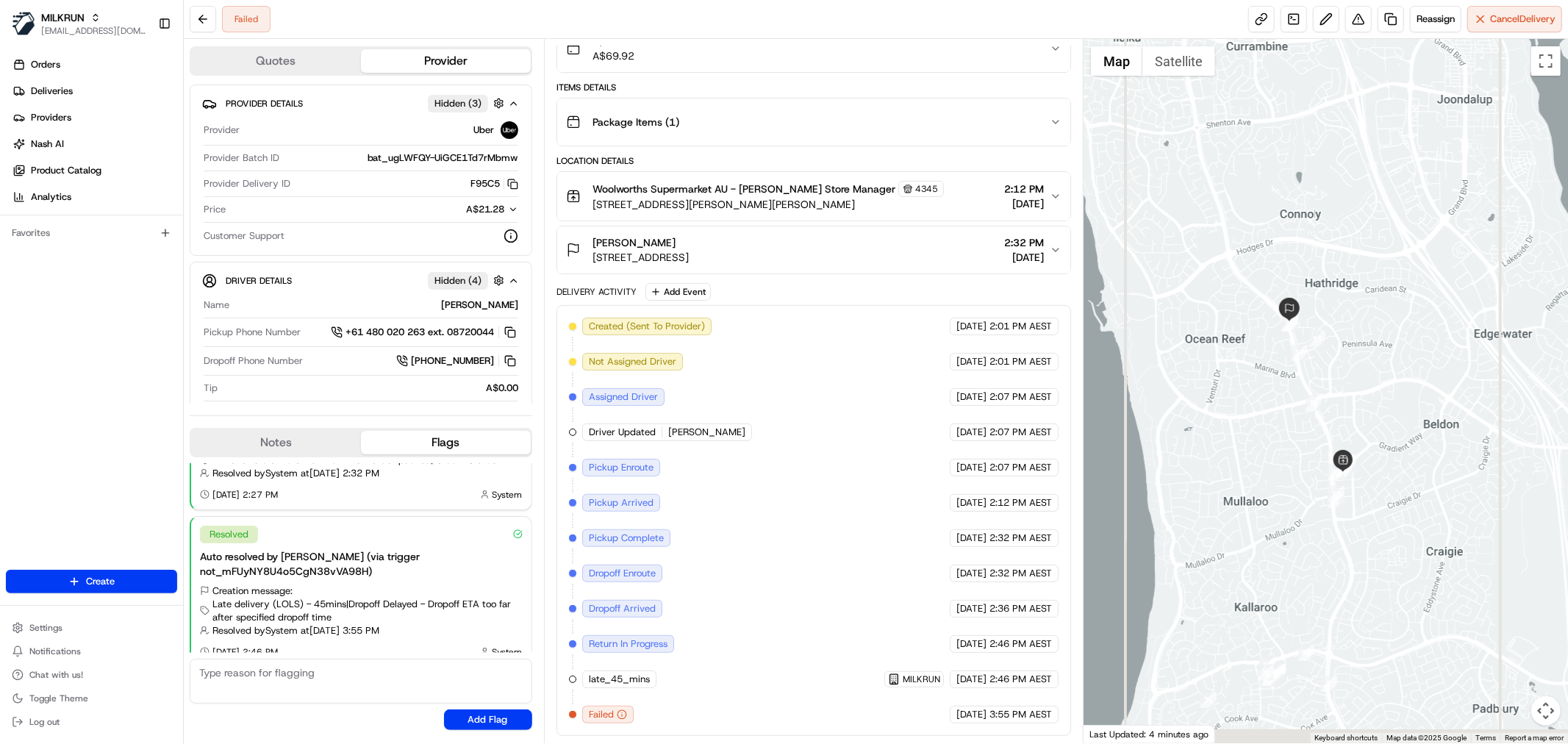
drag, startPoint x: 1395, startPoint y: 456, endPoint x: 1348, endPoint y: 350, distance: 116.0
click at [1339, 344] on div at bounding box center [1326, 391] width 485 height 704
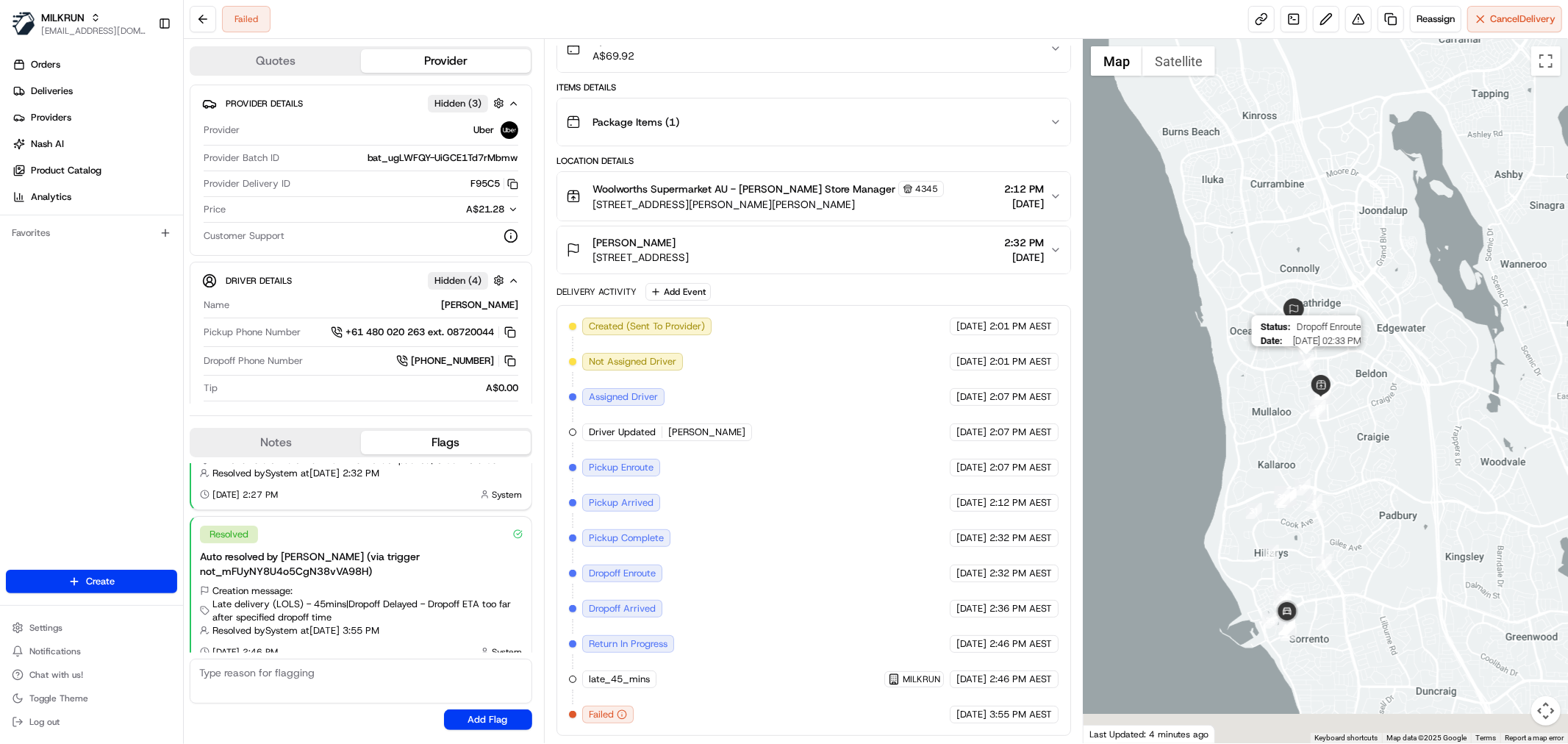
drag, startPoint x: 1304, startPoint y: 464, endPoint x: 1299, endPoint y: 360, distance: 104.1
click at [1299, 360] on img "13" at bounding box center [1305, 362] width 16 height 16
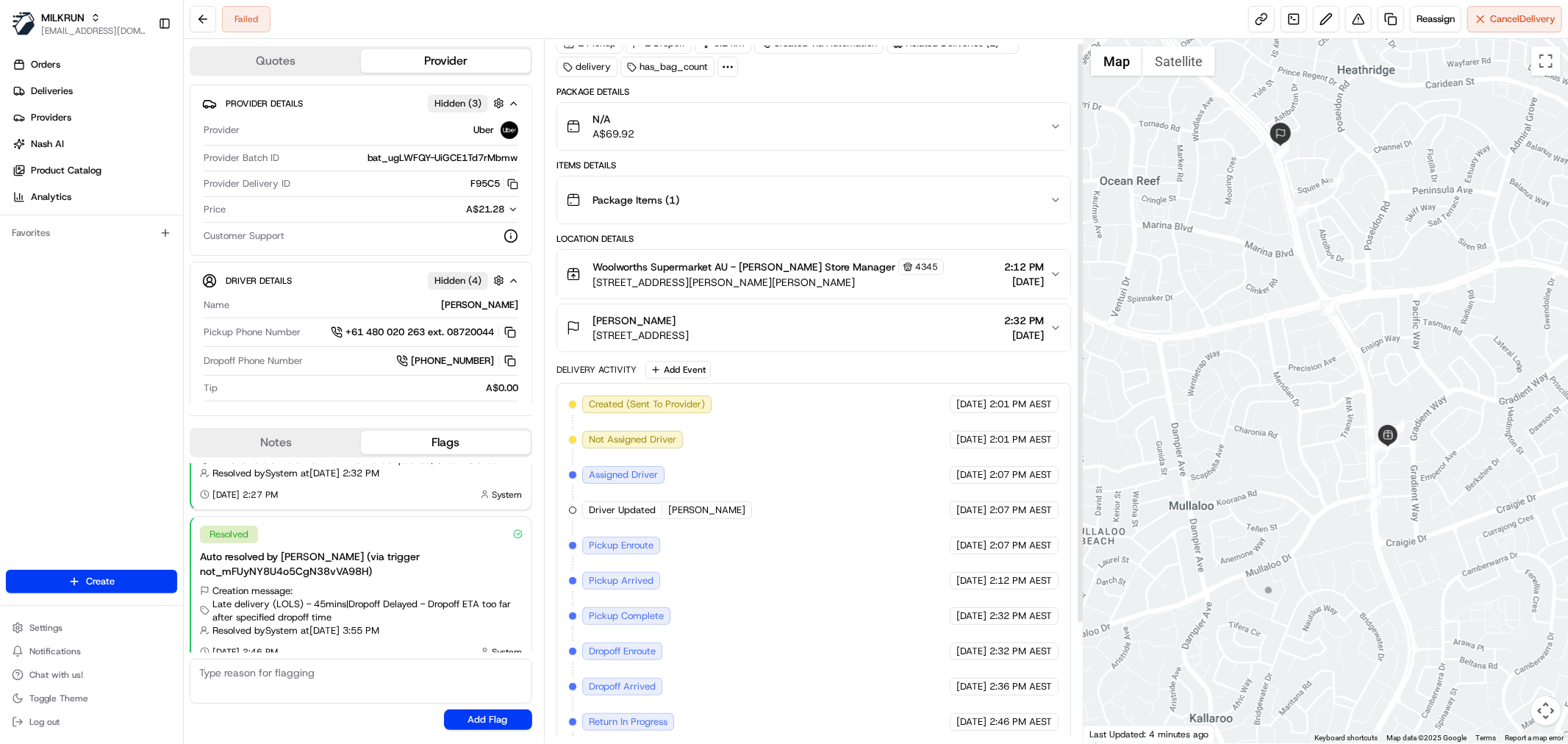
scroll to position [0, 0]
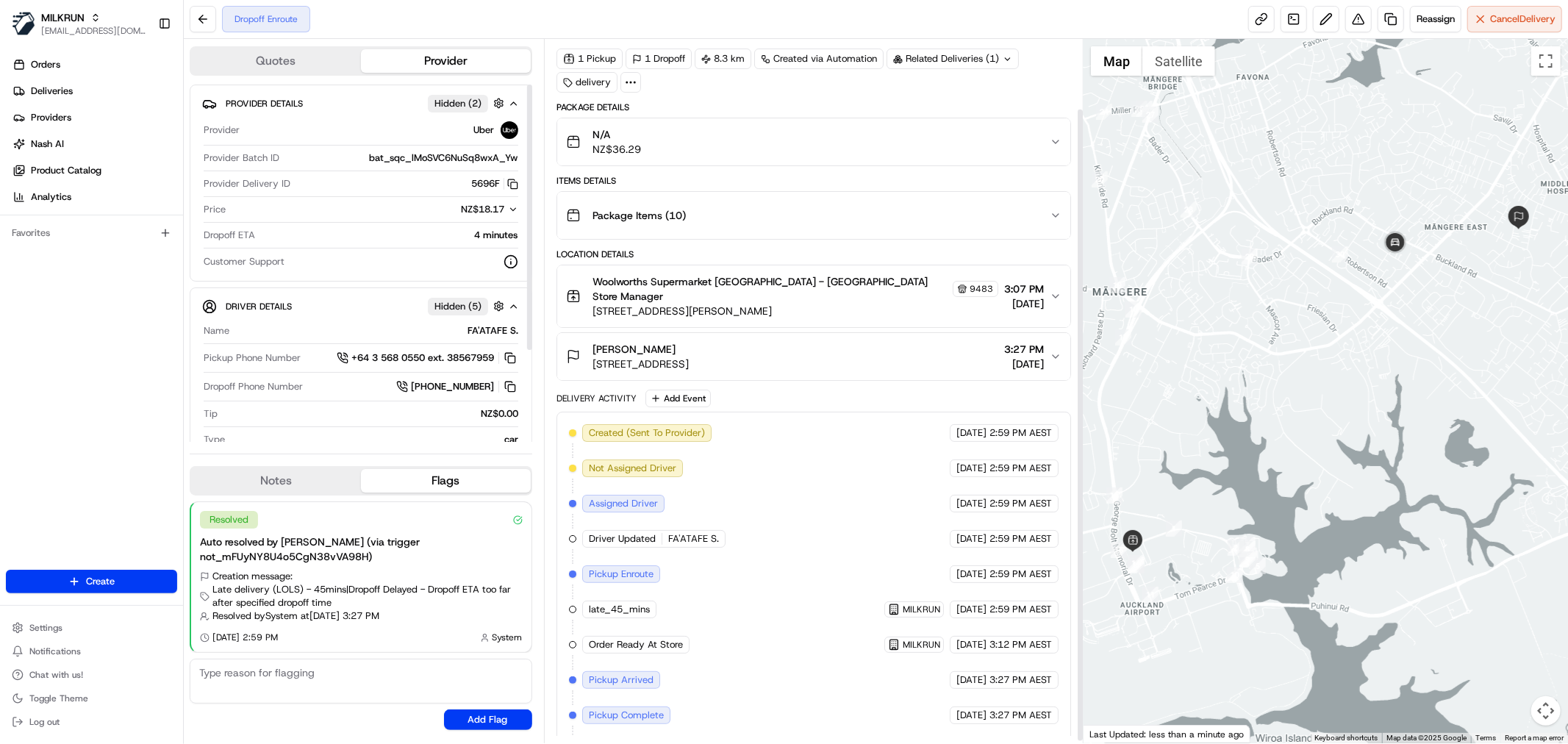
scroll to position [79, 0]
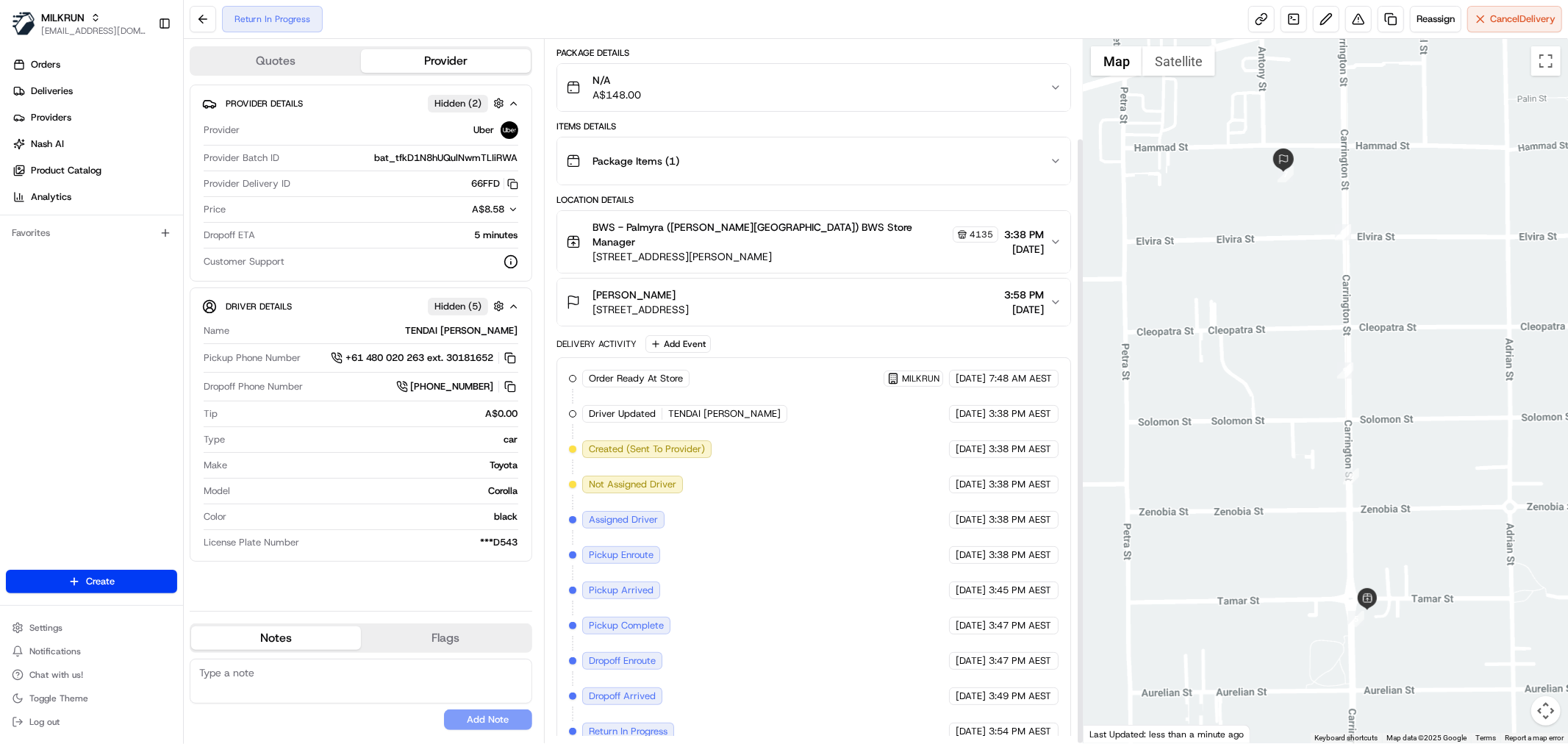
scroll to position [114, 0]
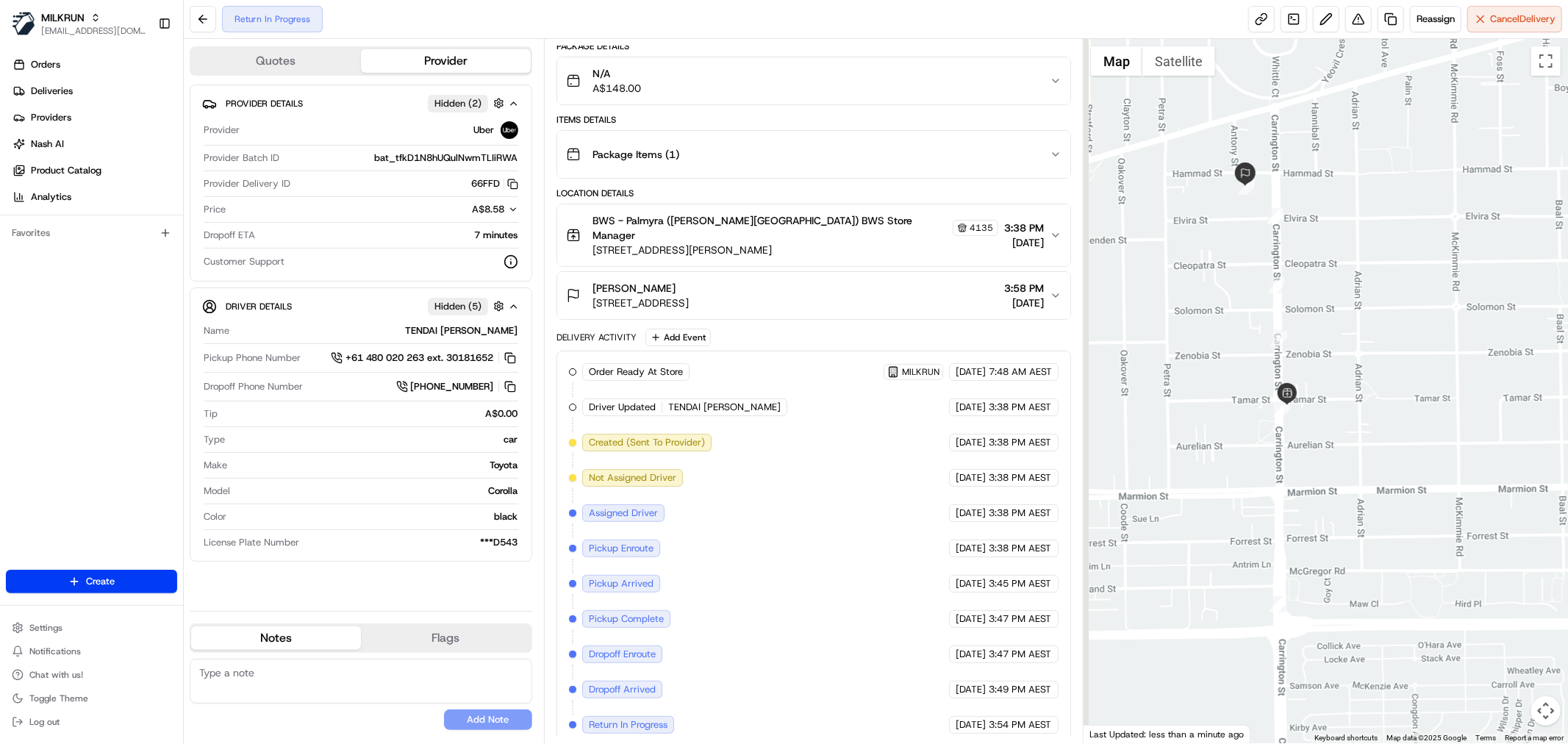
drag, startPoint x: 1304, startPoint y: 342, endPoint x: 1351, endPoint y: 275, distance: 81.8
click at [1351, 275] on div at bounding box center [1326, 391] width 485 height 704
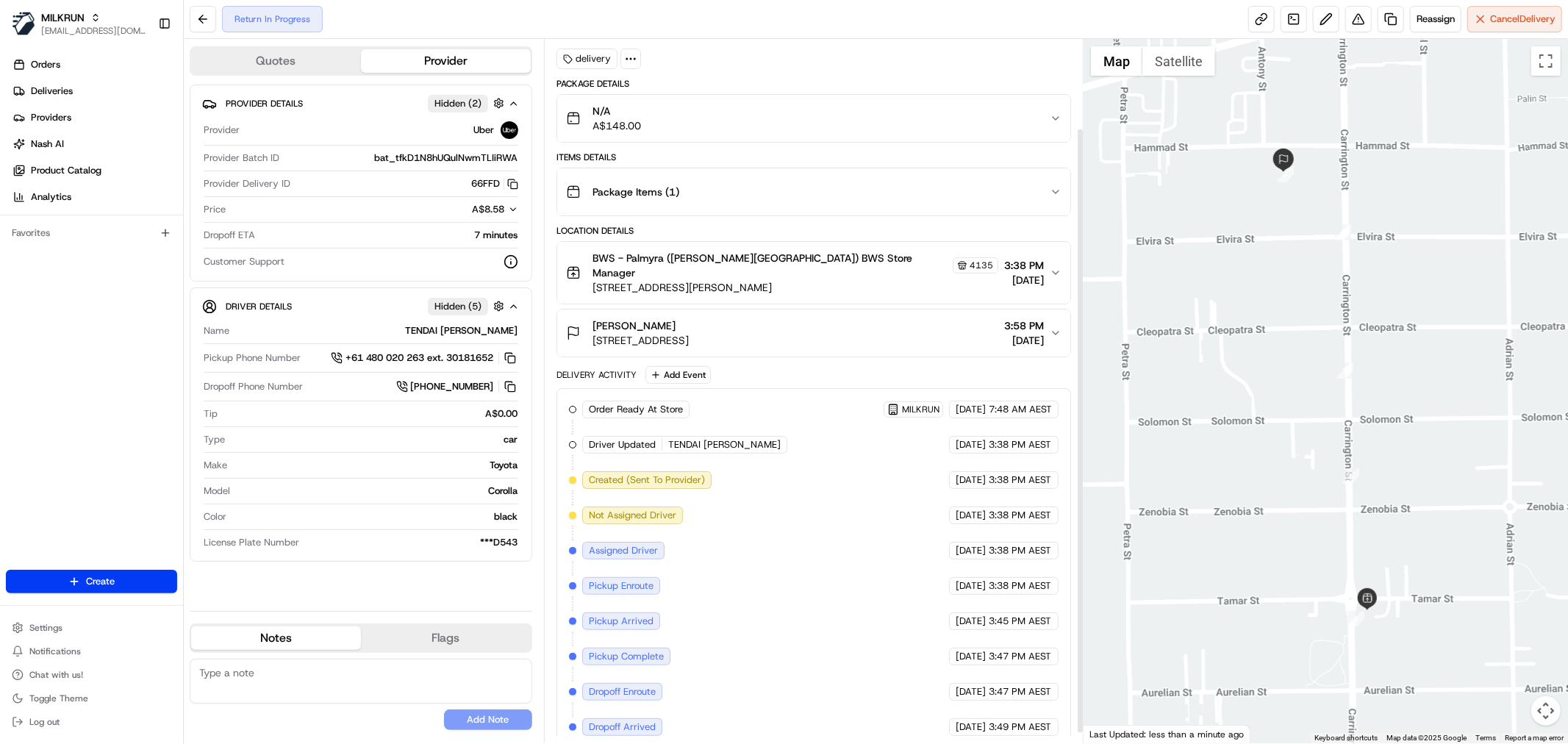
scroll to position [114, 0]
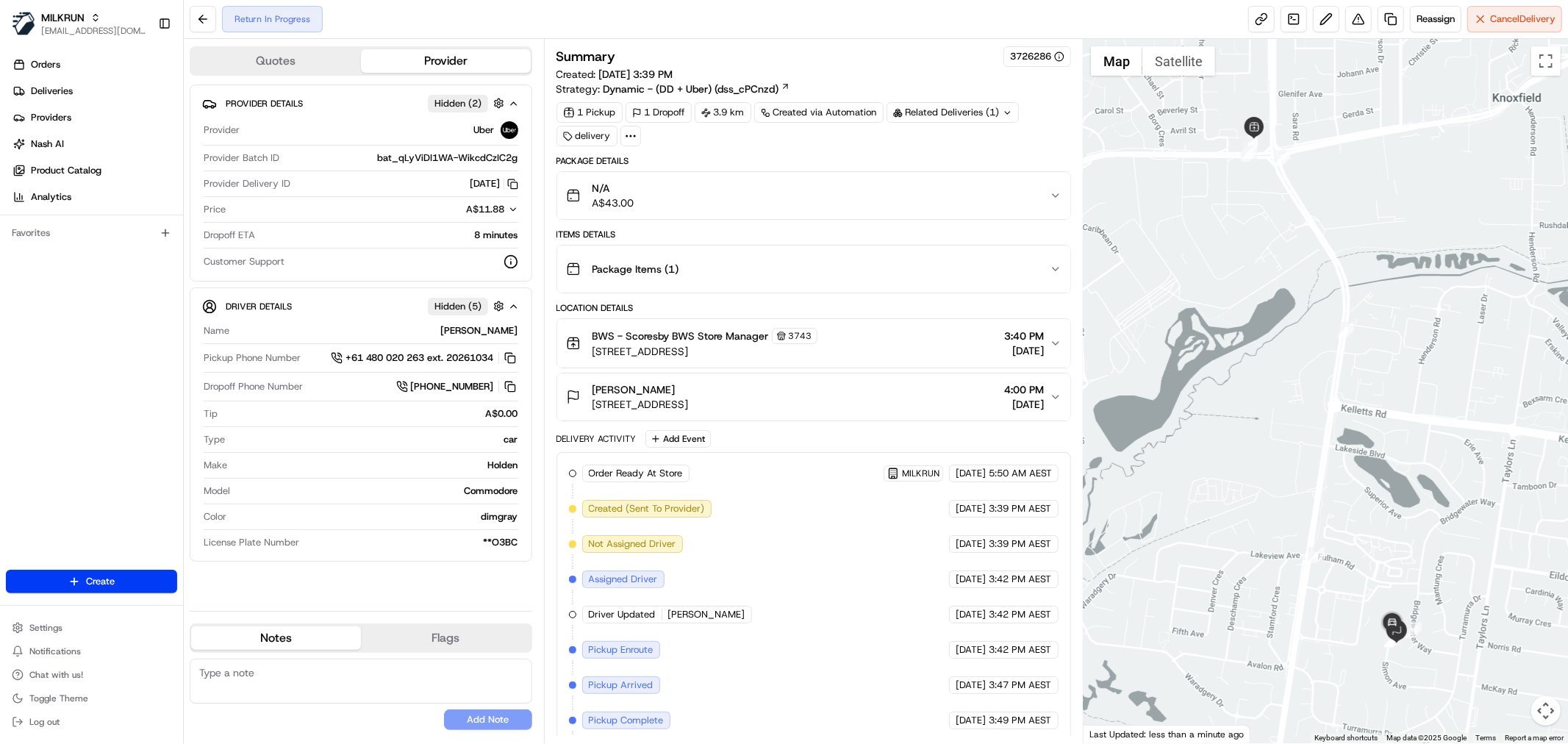
scroll to position [114, 0]
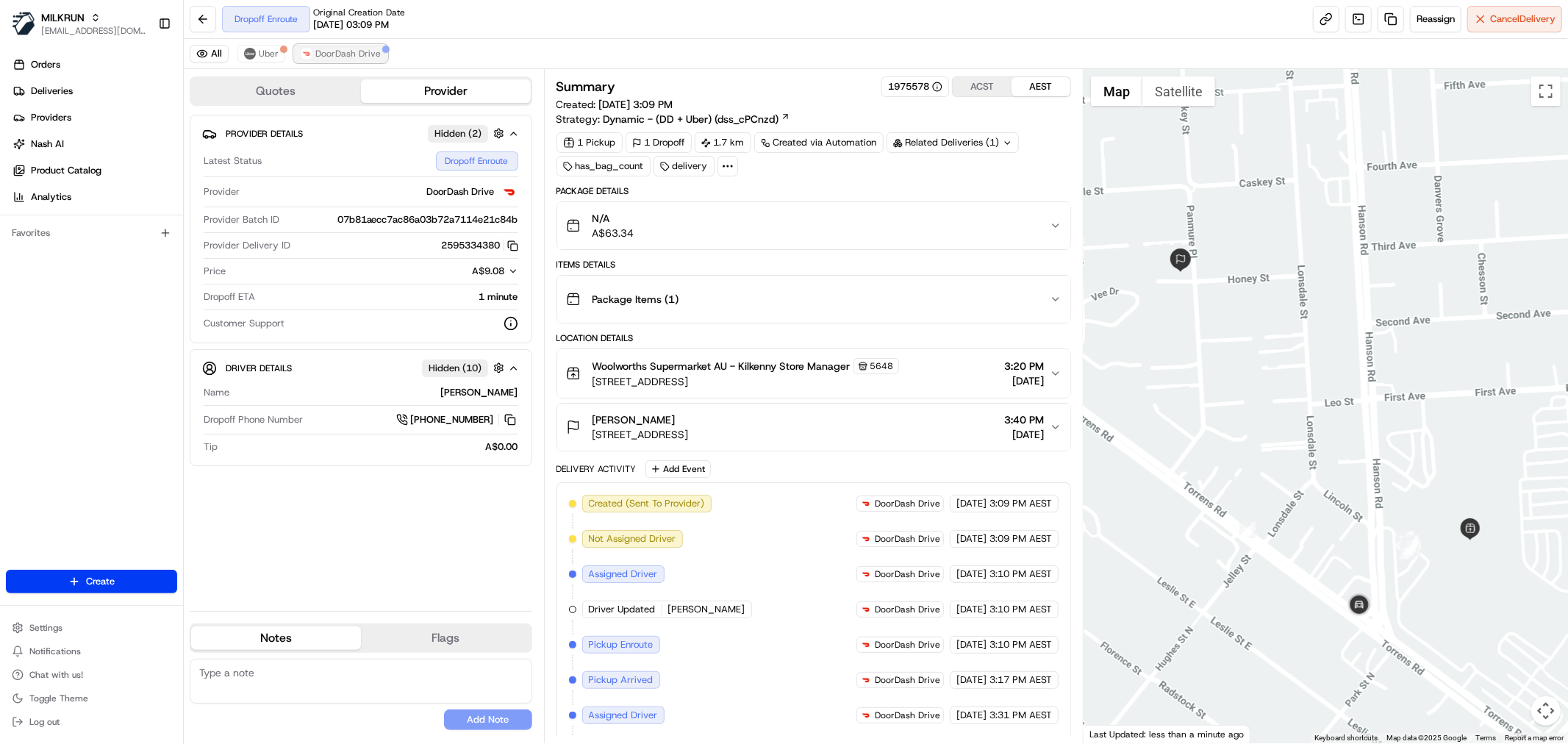
click at [324, 57] on span "DoorDash Drive" at bounding box center [348, 54] width 65 height 12
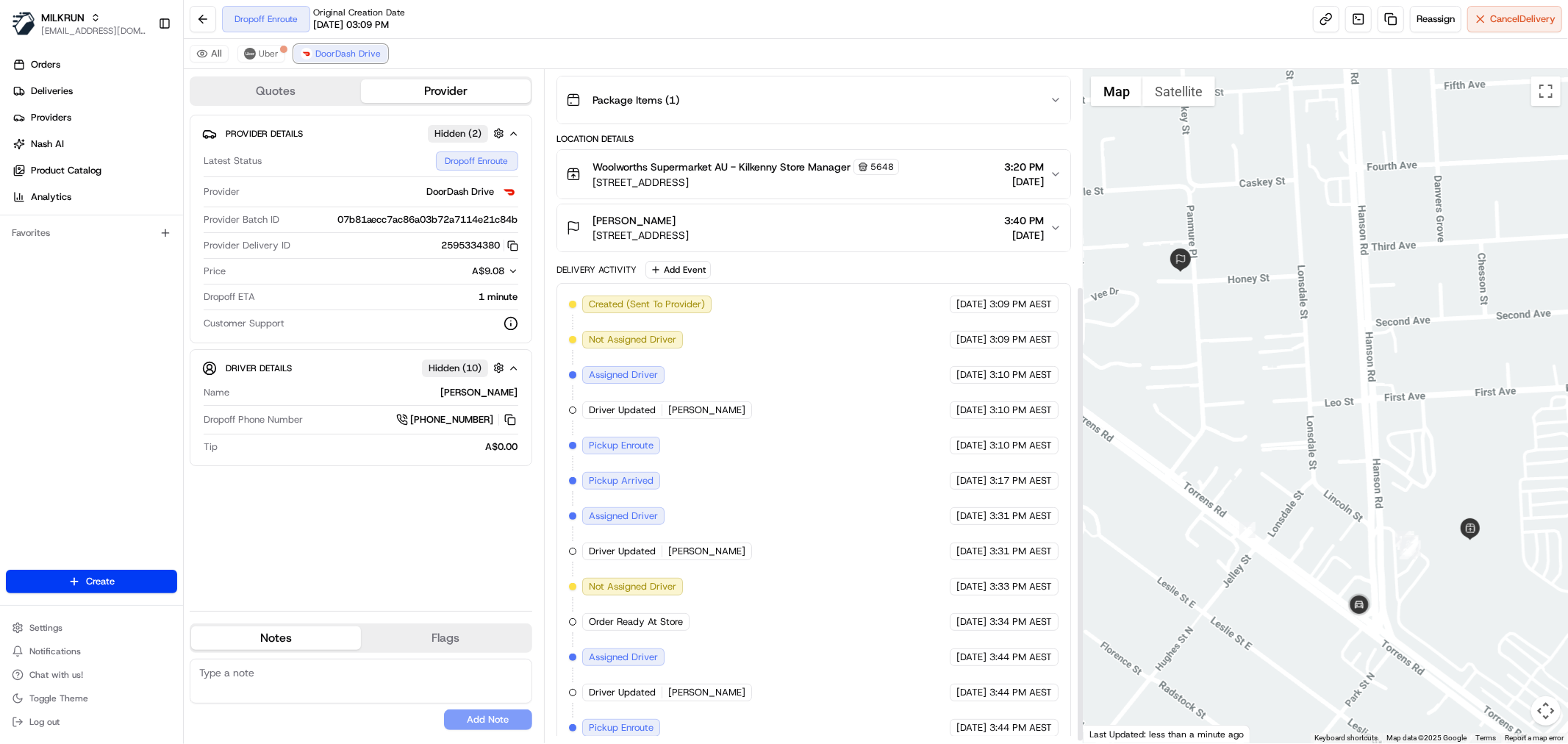
scroll to position [321, 0]
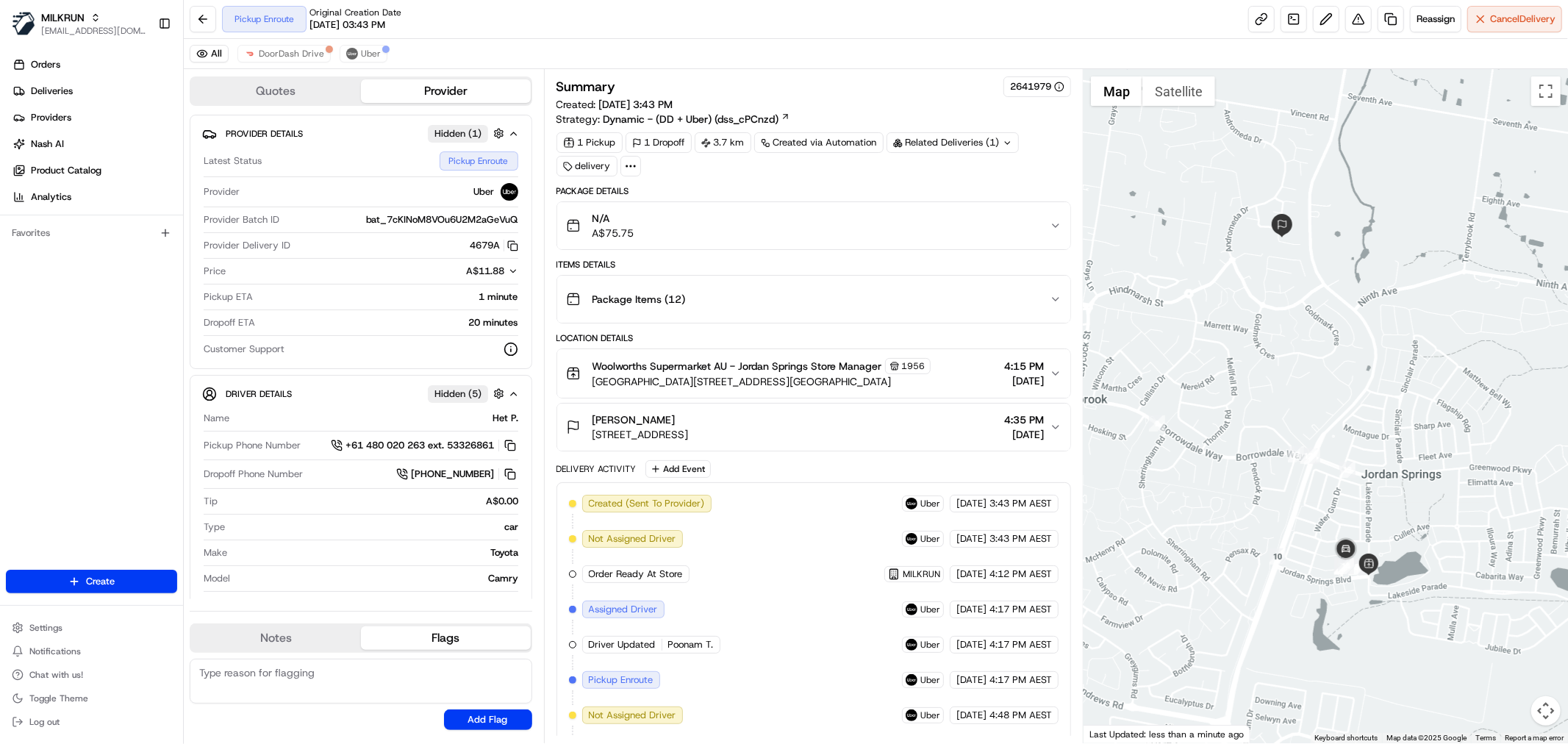
scroll to position [339, 0]
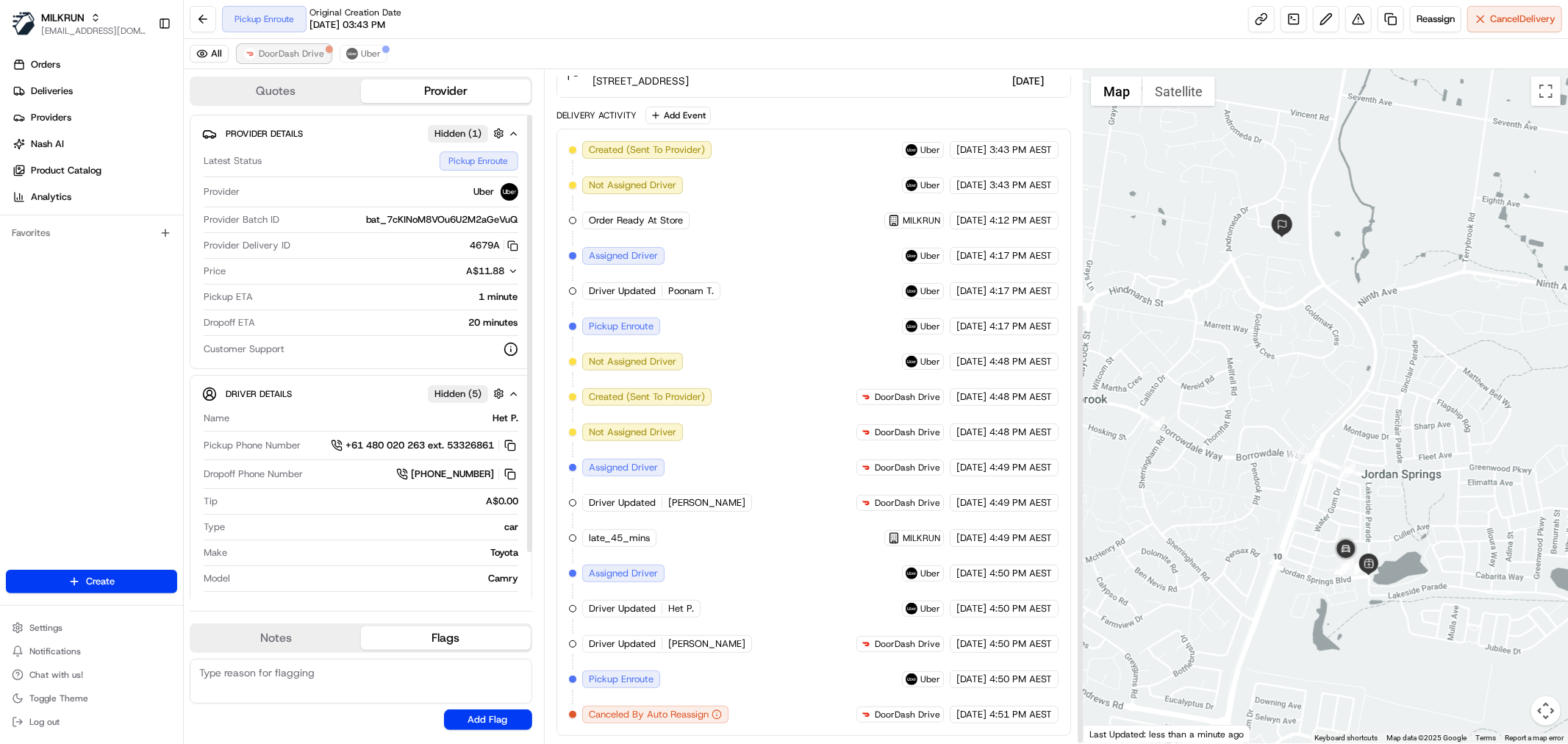
drag, startPoint x: 302, startPoint y: 59, endPoint x: 312, endPoint y: 55, distance: 10.8
click at [302, 59] on span "DoorDash Drive" at bounding box center [291, 54] width 65 height 12
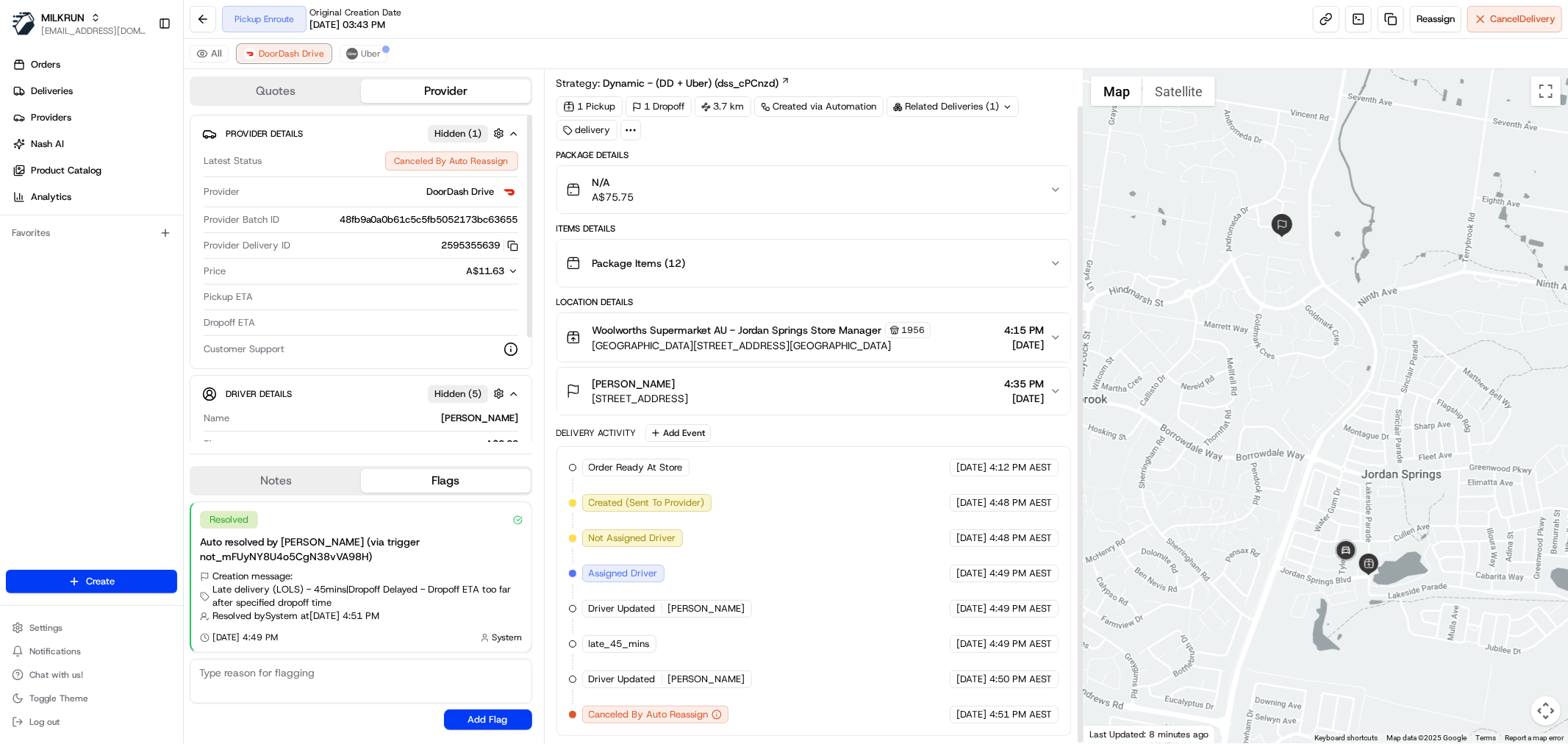
scroll to position [38, 0]
click at [307, 53] on span "DoorDash Drive" at bounding box center [291, 54] width 65 height 12
click at [347, 53] on img at bounding box center [352, 54] width 12 height 12
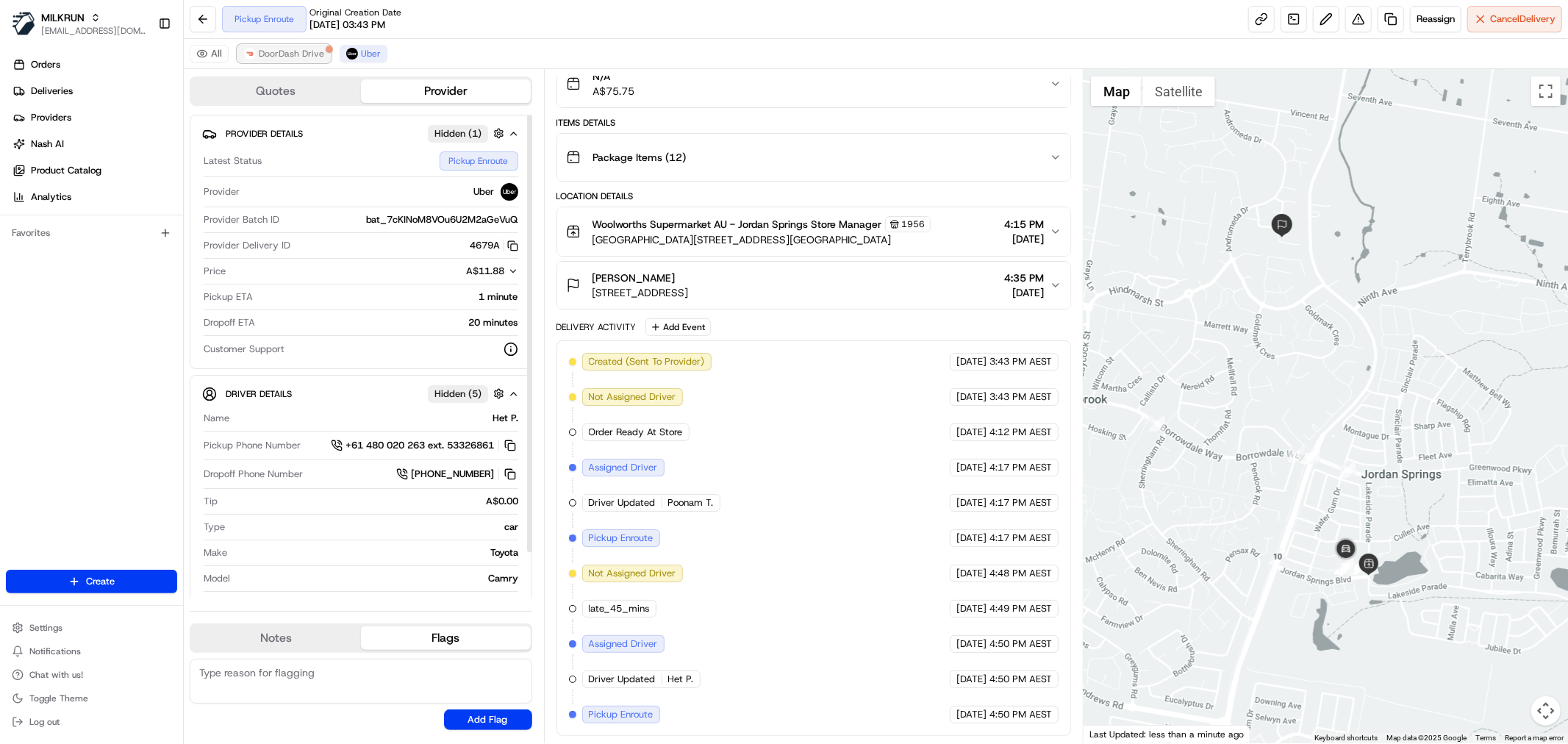
click at [280, 53] on span "DoorDash Drive" at bounding box center [291, 54] width 65 height 12
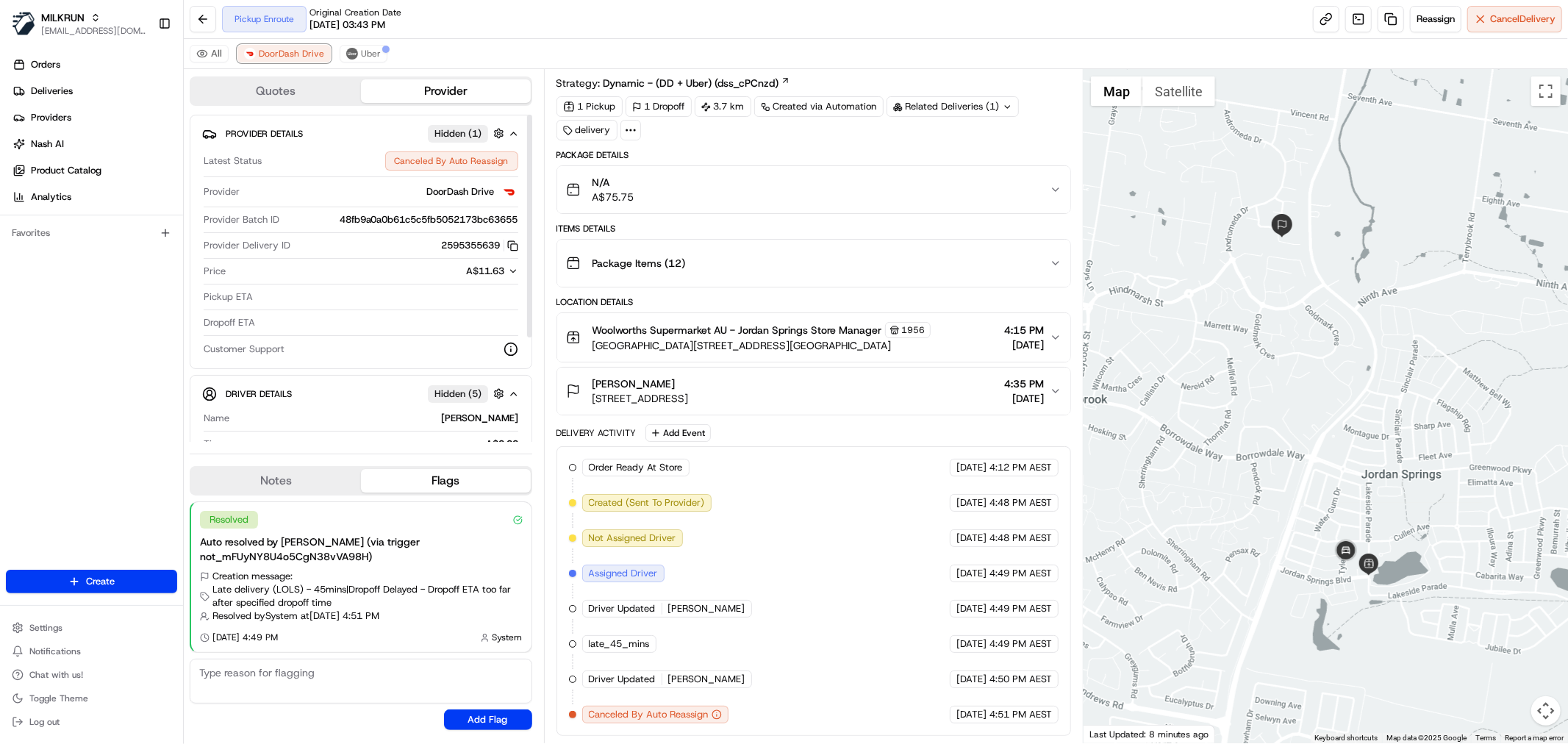
scroll to position [38, 0]
click at [377, 53] on button "Uber" at bounding box center [363, 53] width 48 height 17
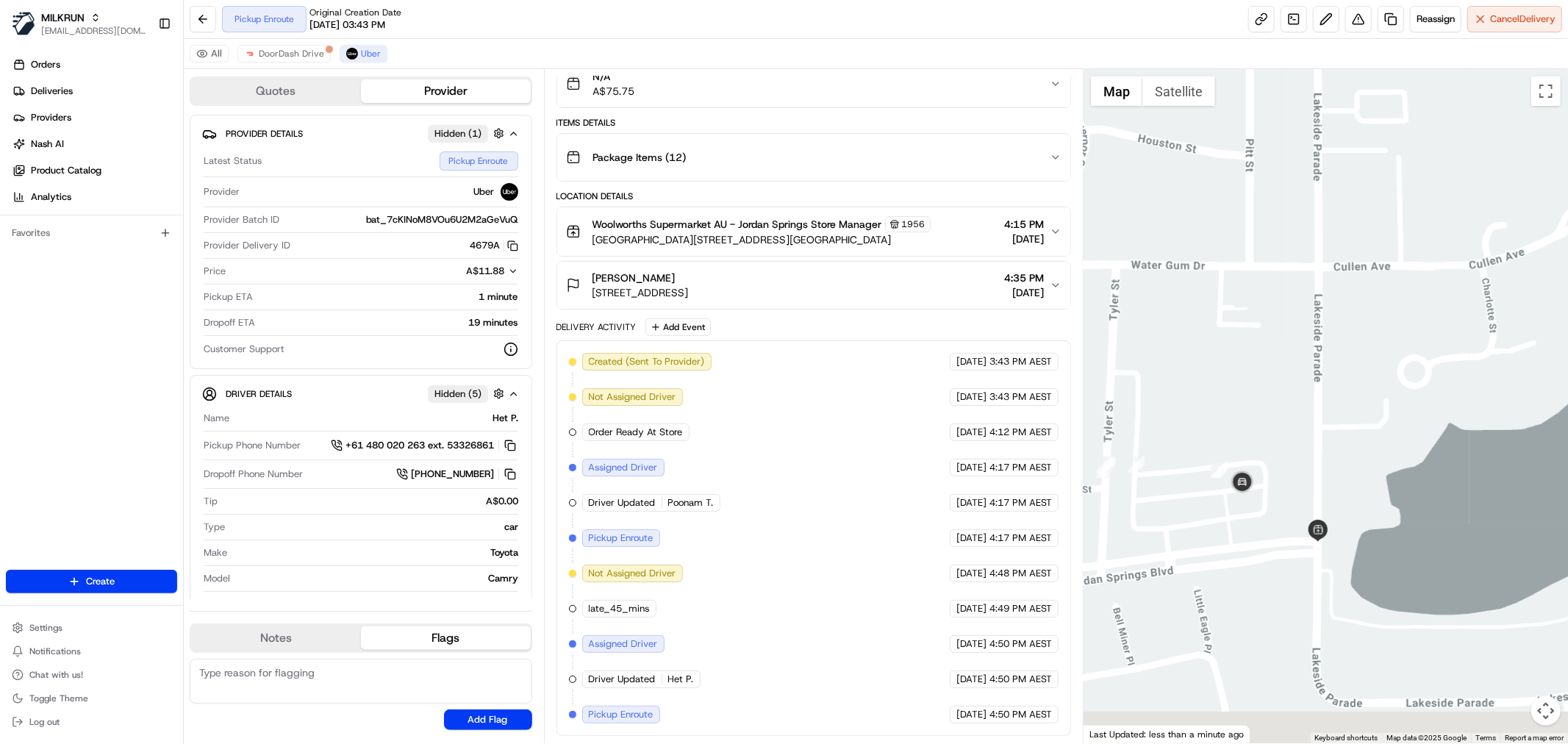
drag, startPoint x: 1302, startPoint y: 451, endPoint x: 1260, endPoint y: 419, distance: 52.8
click at [1260, 419] on div at bounding box center [1326, 406] width 485 height 674
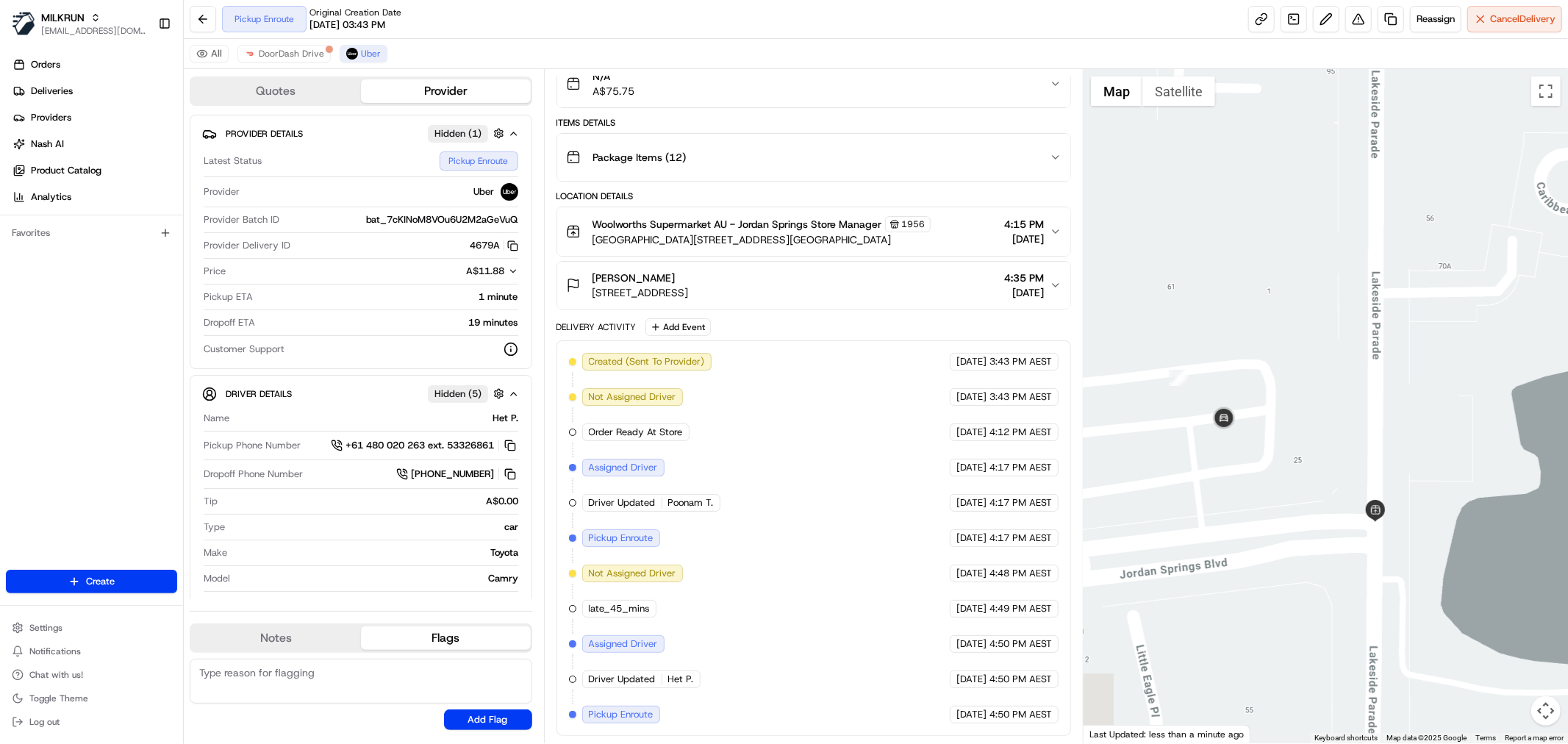
drag, startPoint x: 1229, startPoint y: 470, endPoint x: 1291, endPoint y: 487, distance: 64.3
click at [1291, 487] on div at bounding box center [1326, 406] width 485 height 674
click at [809, 287] on div "Chloe-Lee Alogdellis 1 Assisi Close, Cranebrook, NSW 2749, AU 4:35 PM 21/08/2025" at bounding box center [807, 285] width 484 height 29
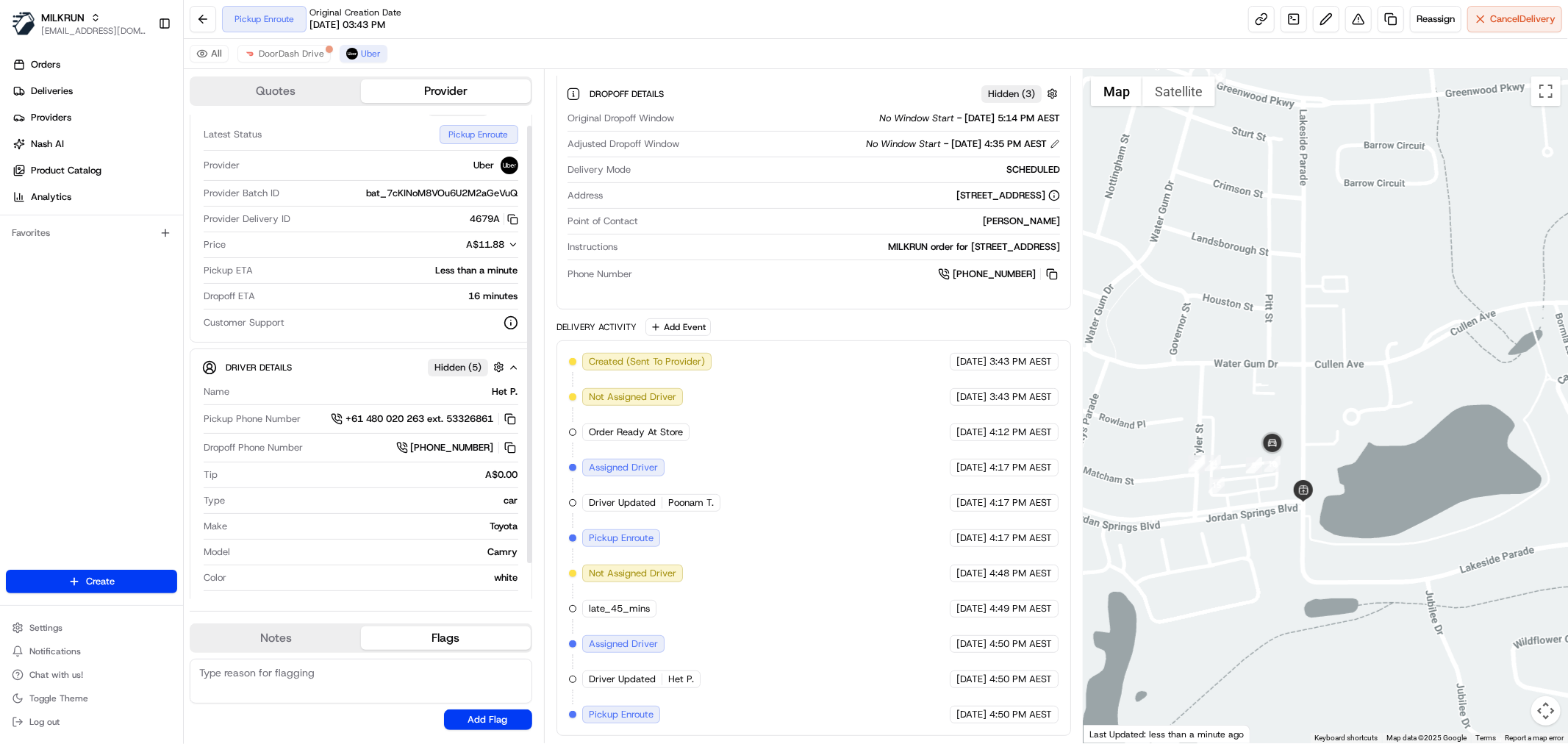
scroll to position [53, 0]
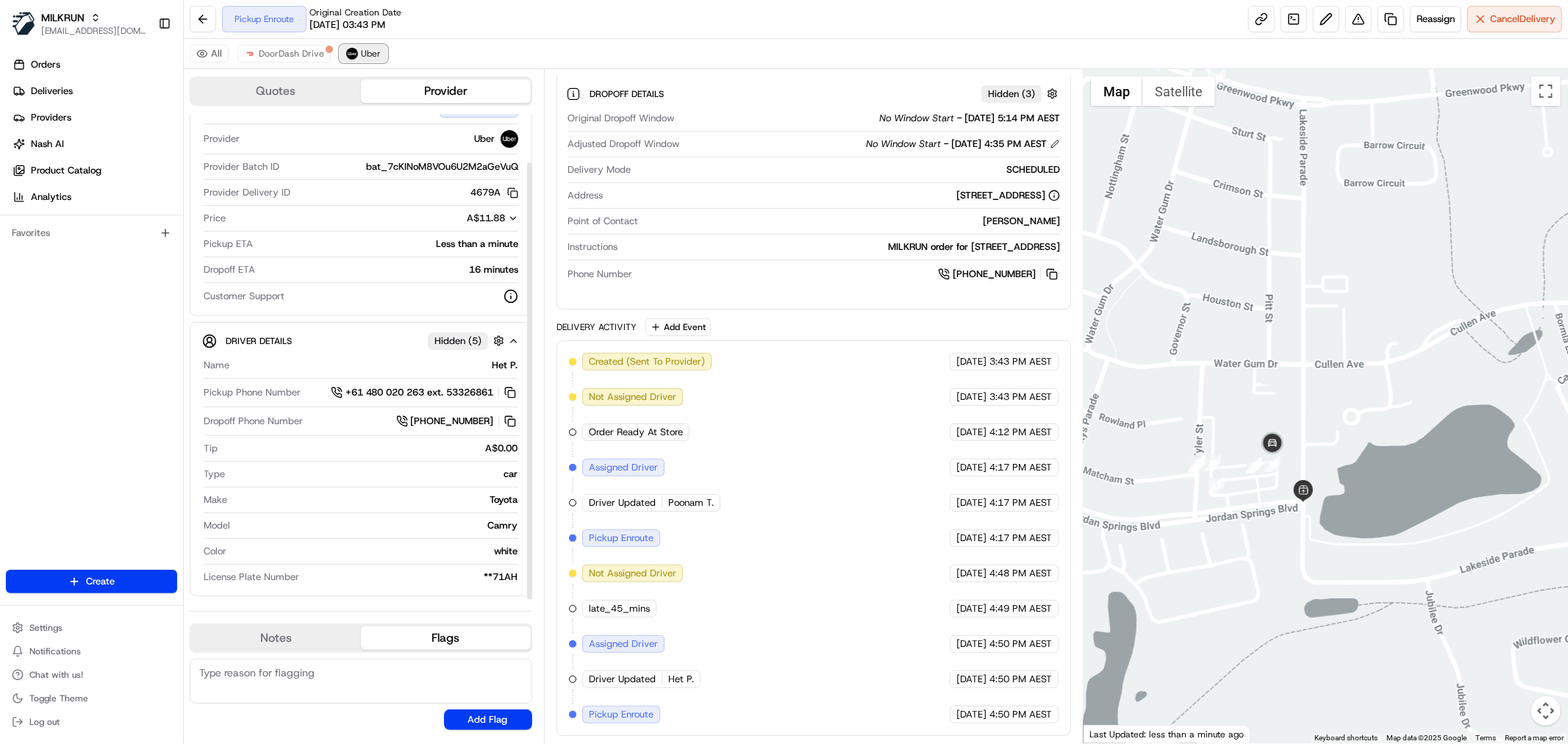
click at [362, 61] on button "Uber" at bounding box center [363, 53] width 48 height 17
click at [273, 53] on span "DoorDash Drive" at bounding box center [291, 54] width 65 height 12
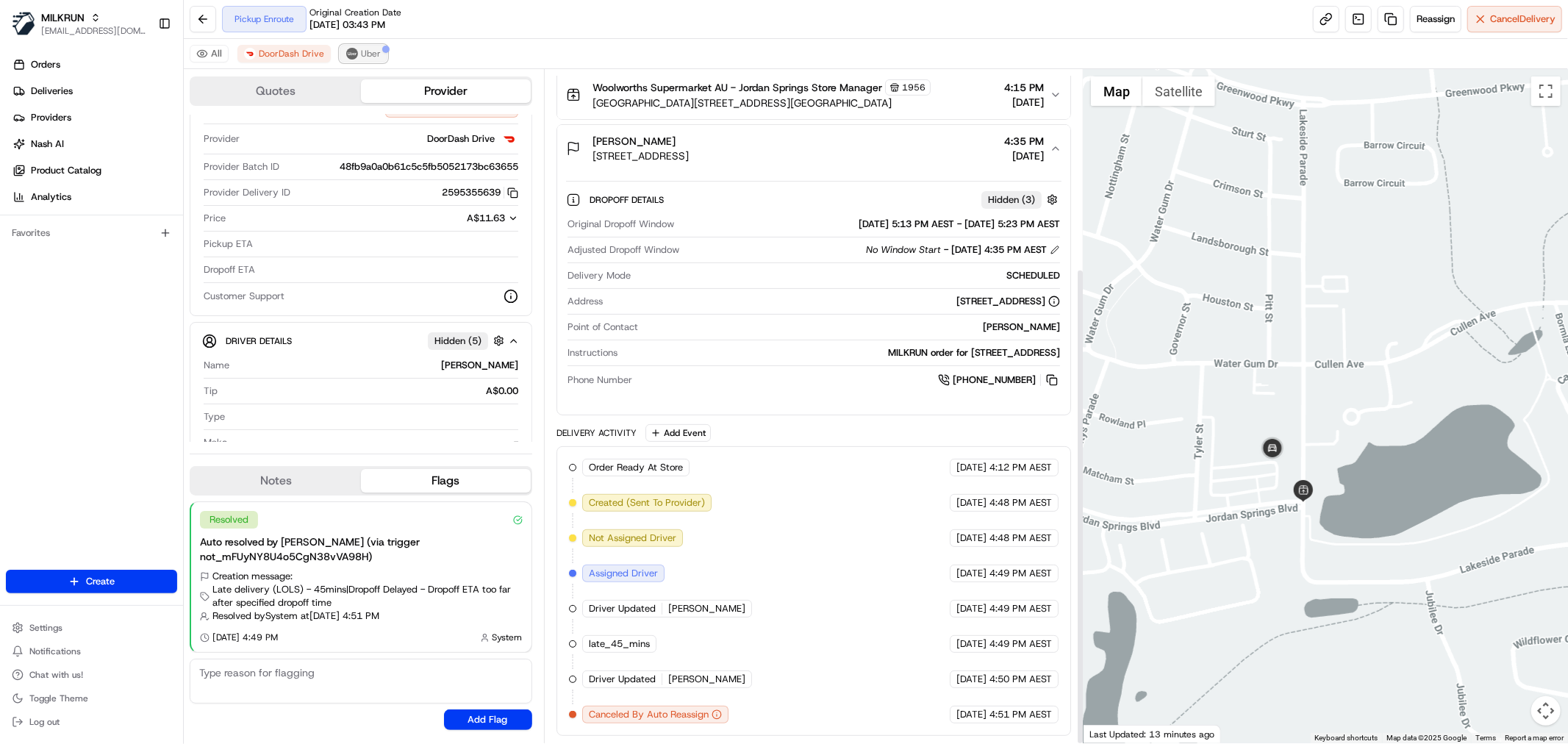
click at [363, 48] on span "Uber" at bounding box center [371, 54] width 20 height 12
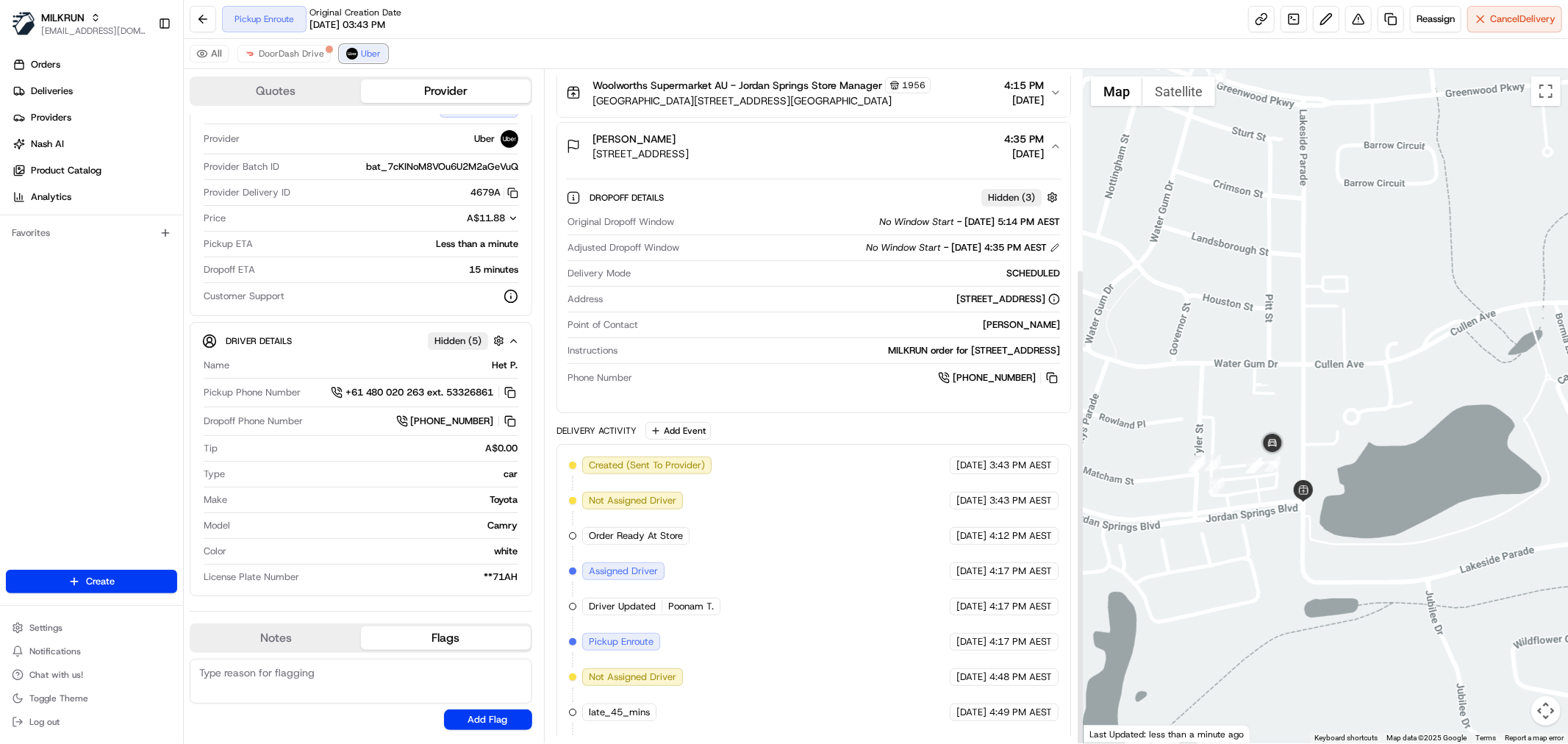
scroll to position [387, 0]
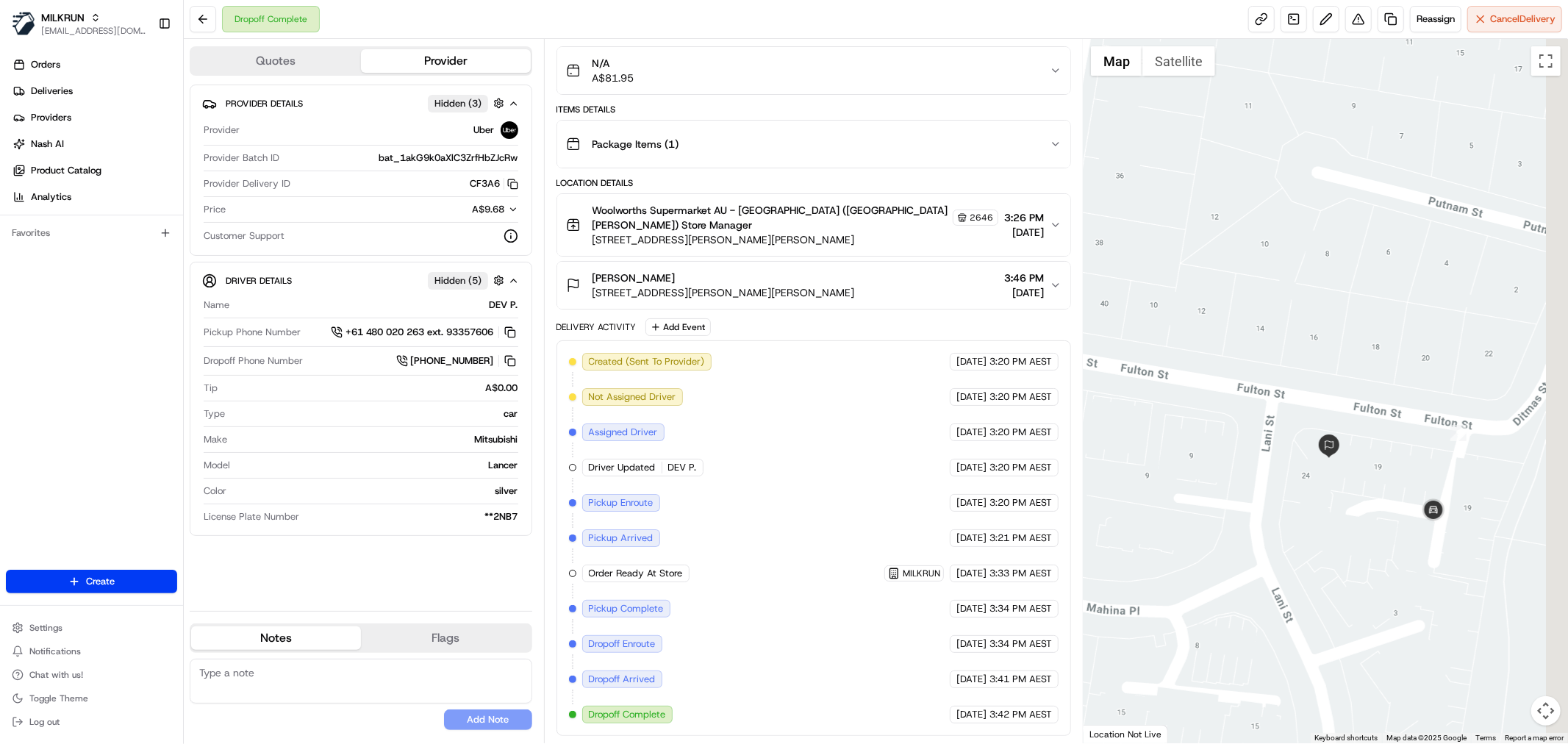
drag, startPoint x: 1439, startPoint y: 516, endPoint x: 1354, endPoint y: 493, distance: 88.1
click at [1354, 493] on div at bounding box center [1326, 391] width 485 height 704
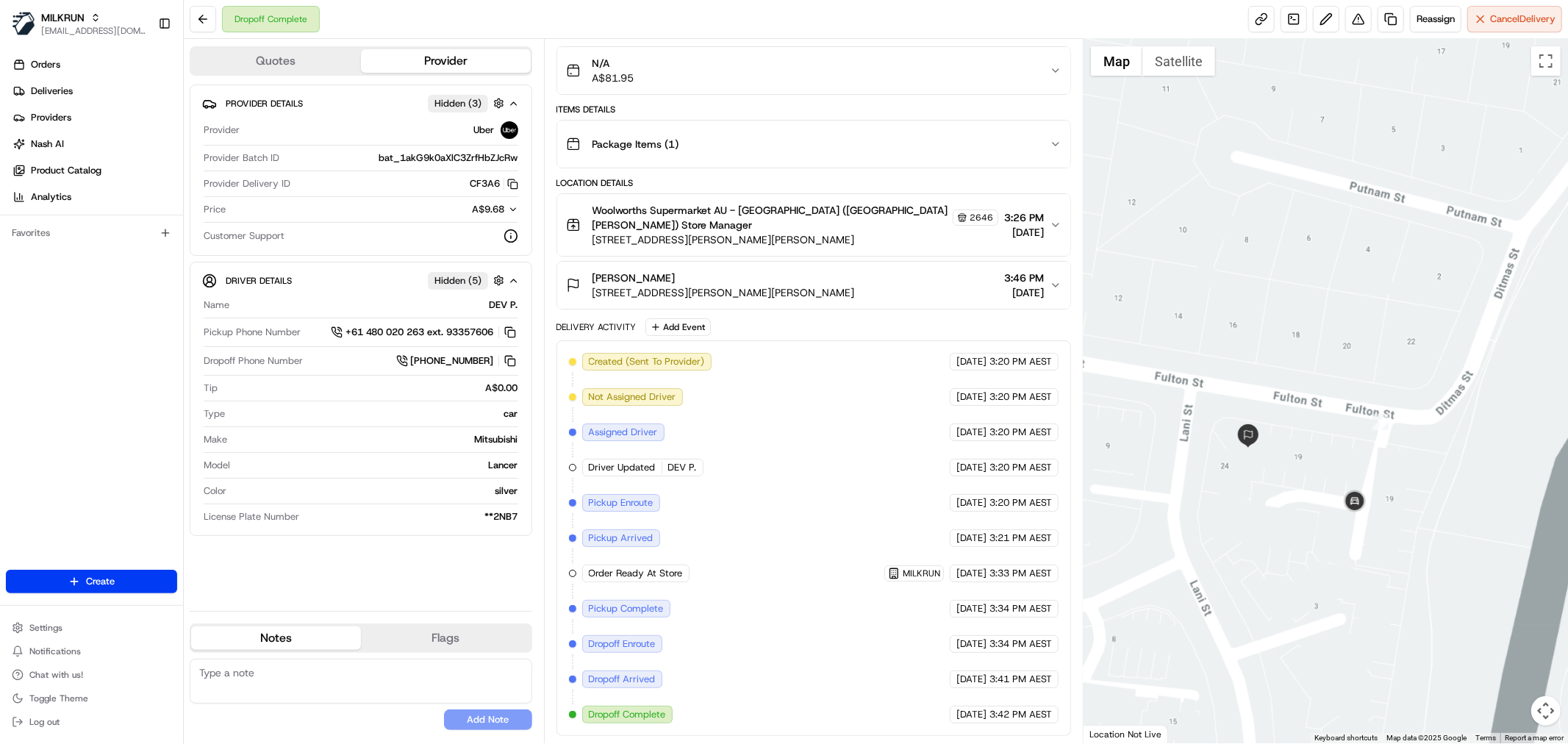
click at [1254, 488] on div at bounding box center [1326, 391] width 485 height 704
click at [1350, 11] on button at bounding box center [1358, 19] width 26 height 26
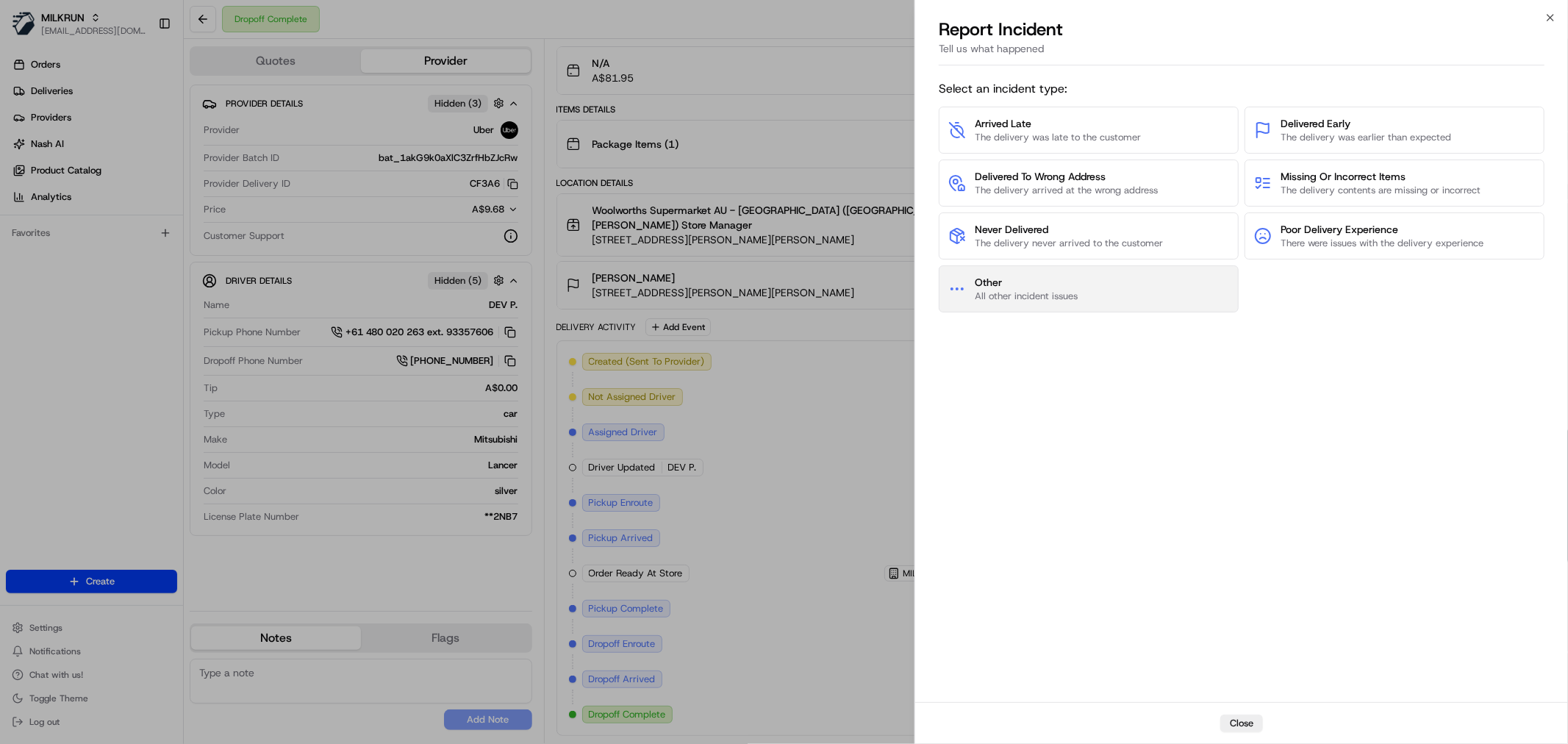
click at [982, 281] on span "Other" at bounding box center [1026, 282] width 103 height 15
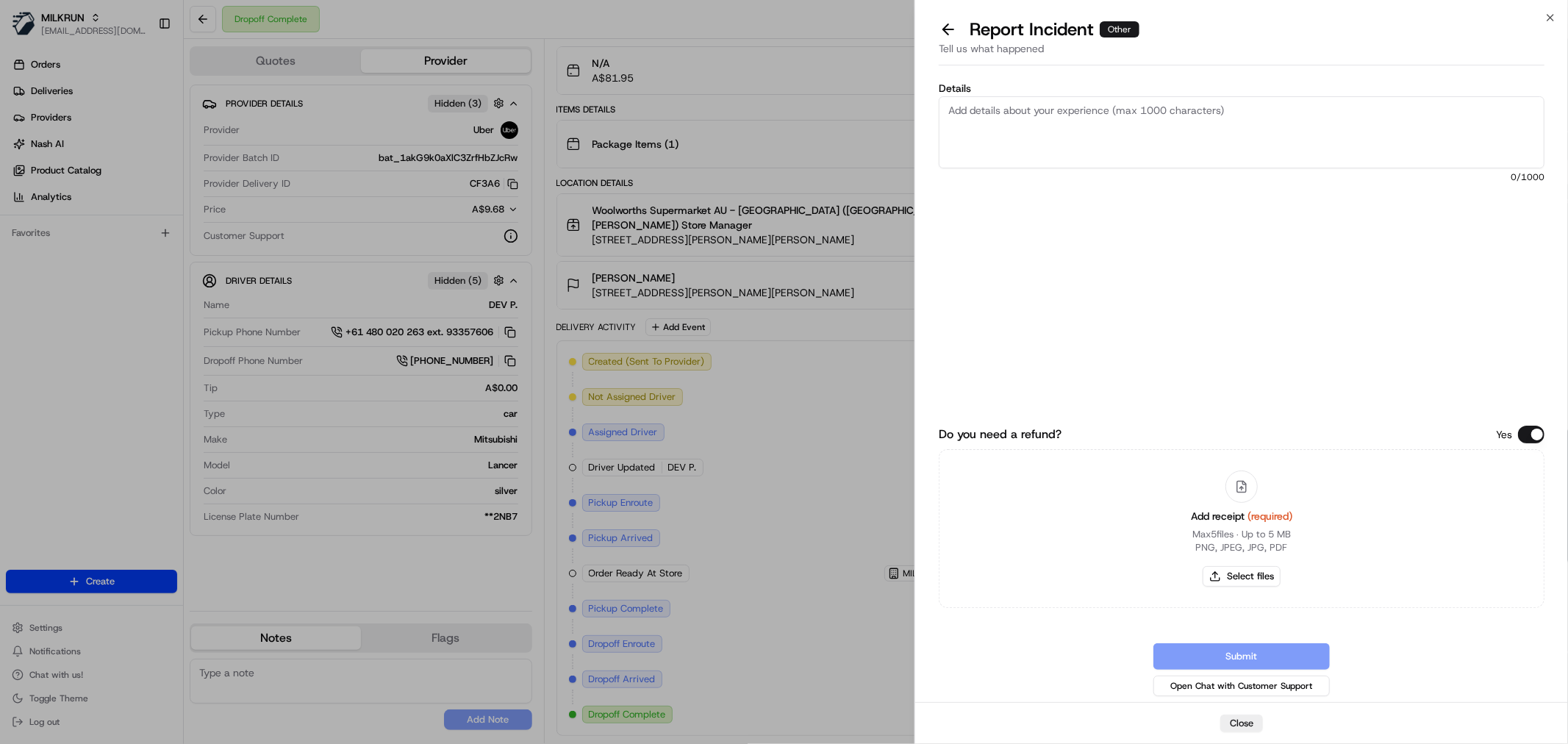
click at [1023, 134] on textarea "Details" at bounding box center [1241, 132] width 606 height 72
click at [1244, 587] on div "Add receipt (required) Max 5 files ∙ Up to 5 MB PNG, JPEG, JPG, PDF Select files" at bounding box center [1241, 529] width 125 height 134
click at [1243, 582] on button "Select files" at bounding box center [1241, 575] width 78 height 20
type input "C:\fakepath\Screenshot 2025-08-21 170657.png"
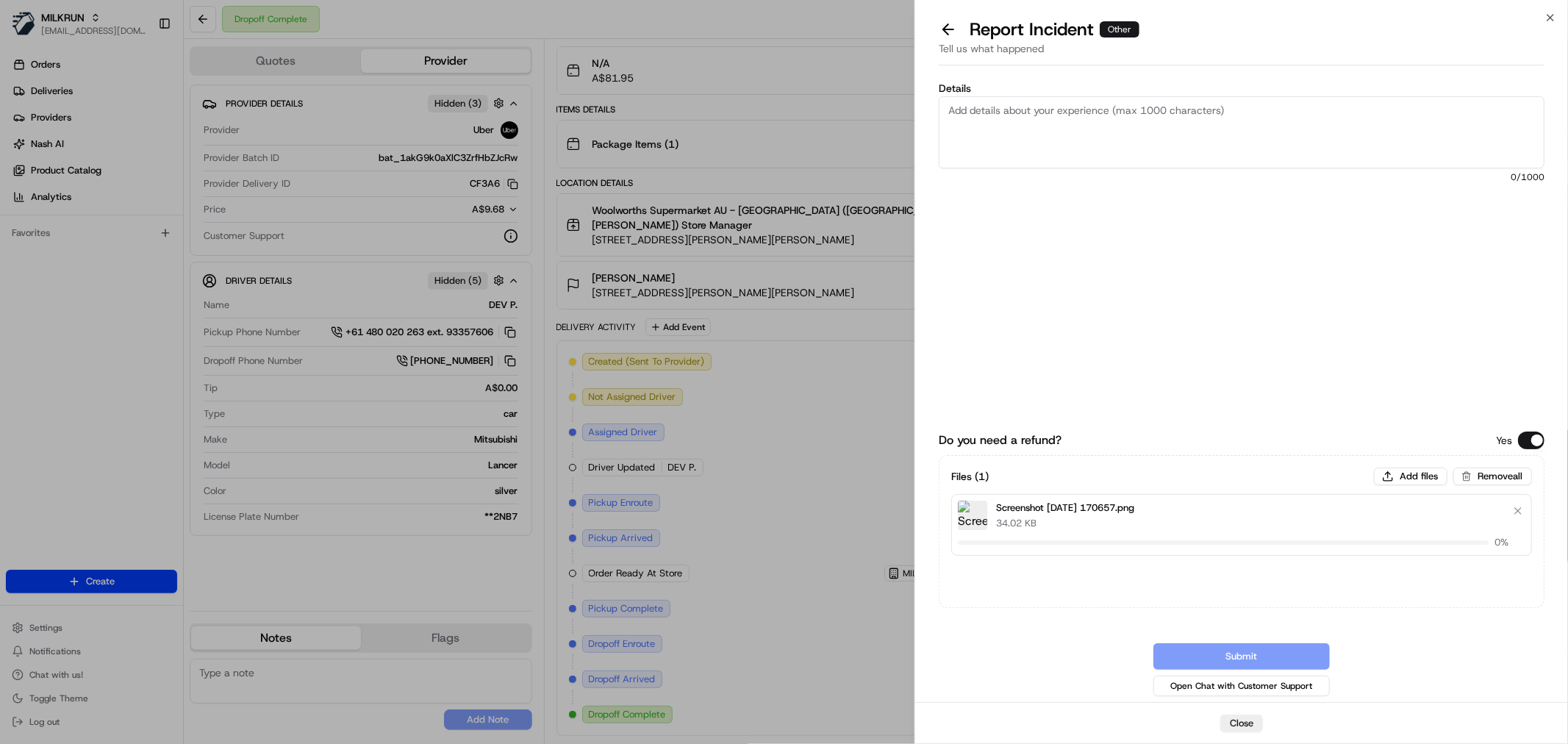
drag, startPoint x: 1193, startPoint y: 115, endPoint x: 1201, endPoint y: 117, distance: 8.2
click at [1193, 115] on textarea "Details" at bounding box center [1241, 132] width 606 height 72
type textarea "NOT RECEIVED // WRONG DELIVERY LOCATION"
click at [1243, 657] on button "Submit" at bounding box center [1241, 656] width 176 height 26
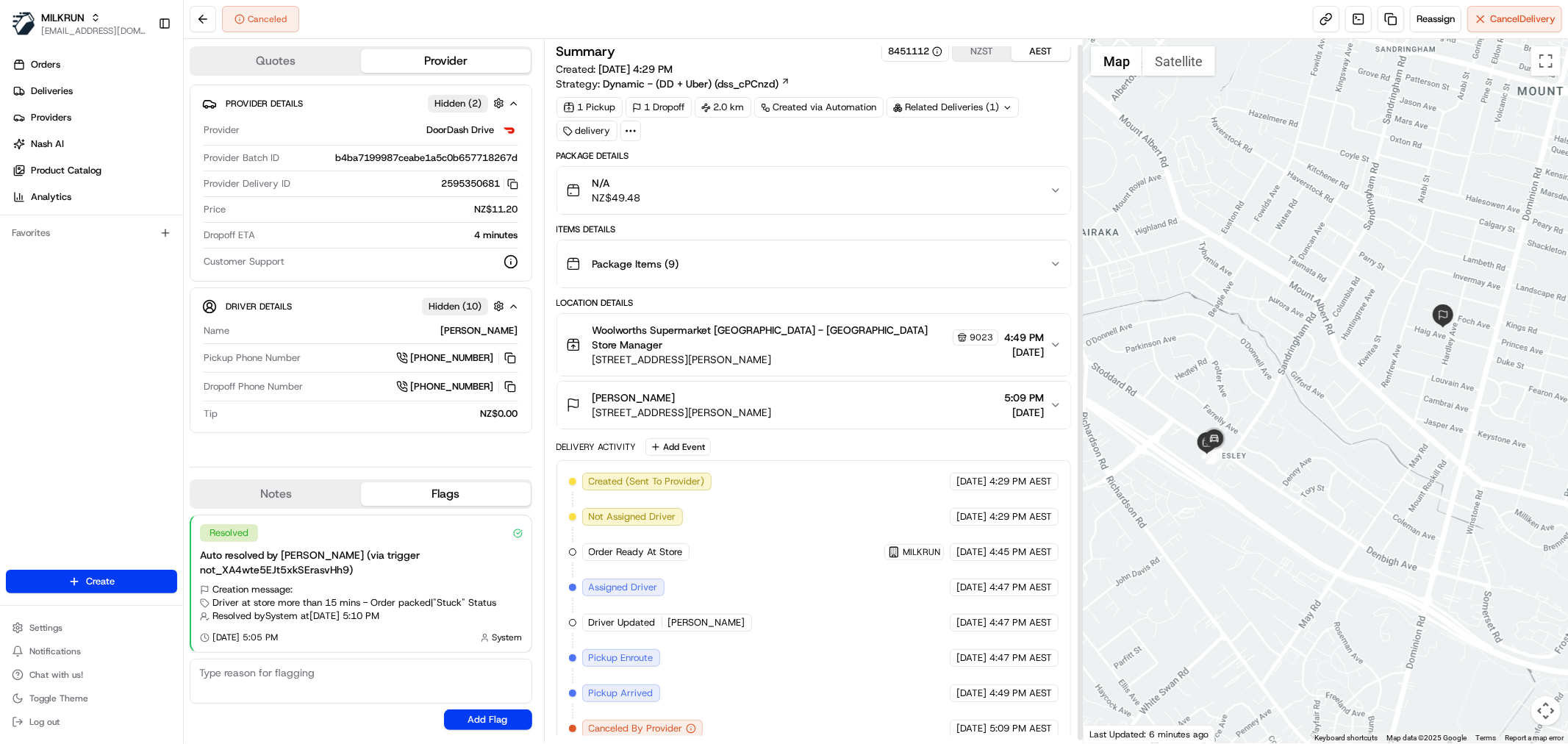
scroll to position [9, 0]
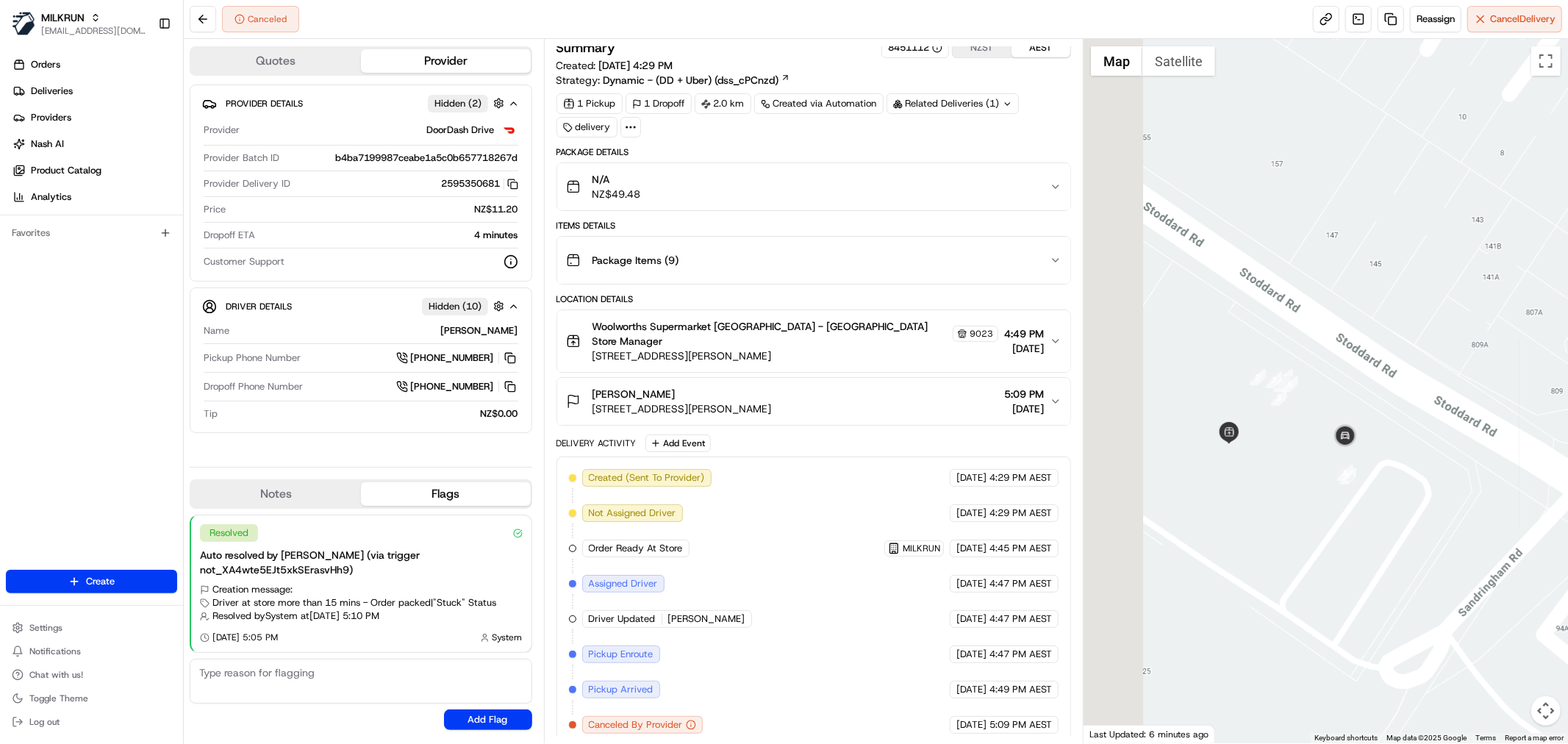
drag, startPoint x: 1272, startPoint y: 458, endPoint x: 1276, endPoint y: 465, distance: 8.1
click at [1281, 466] on div at bounding box center [1326, 391] width 485 height 704
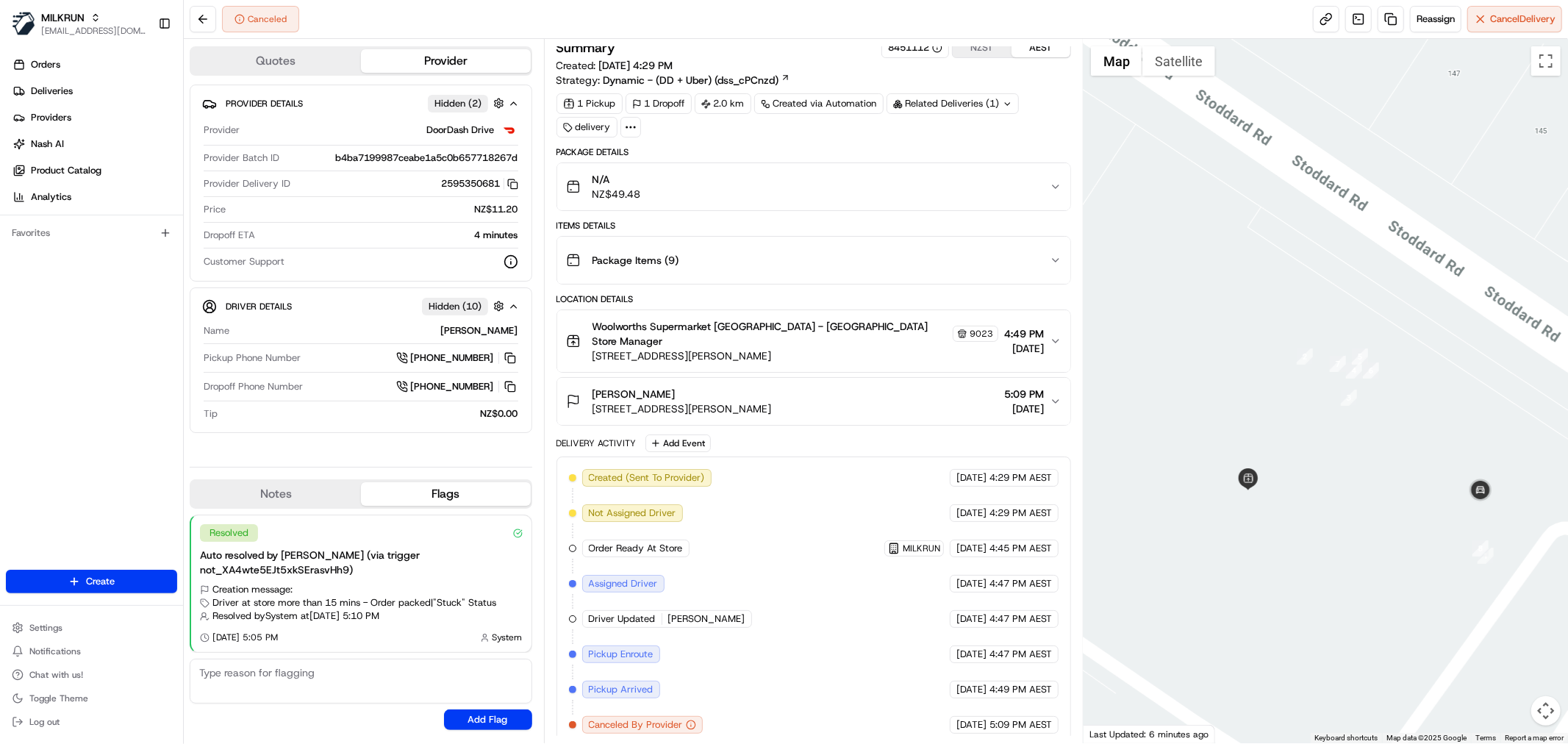
click at [741, 401] on span "[STREET_ADDRESS][PERSON_NAME]" at bounding box center [682, 408] width 179 height 15
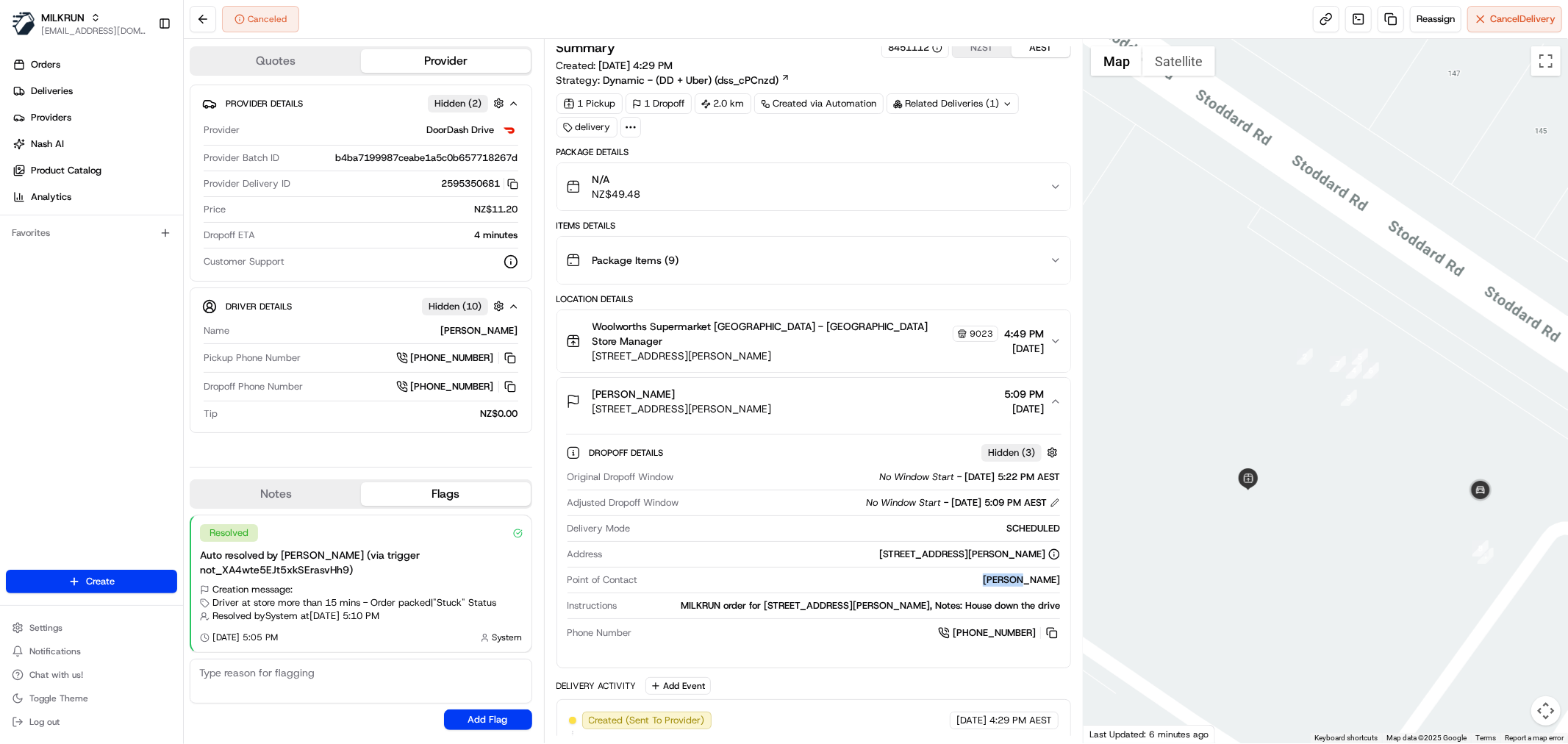
drag, startPoint x: 995, startPoint y: 569, endPoint x: 1039, endPoint y: 573, distance: 44.2
click at [1039, 573] on div "[PERSON_NAME]" at bounding box center [852, 580] width 416 height 14
click at [913, 573] on div "[PERSON_NAME]" at bounding box center [852, 580] width 416 height 14
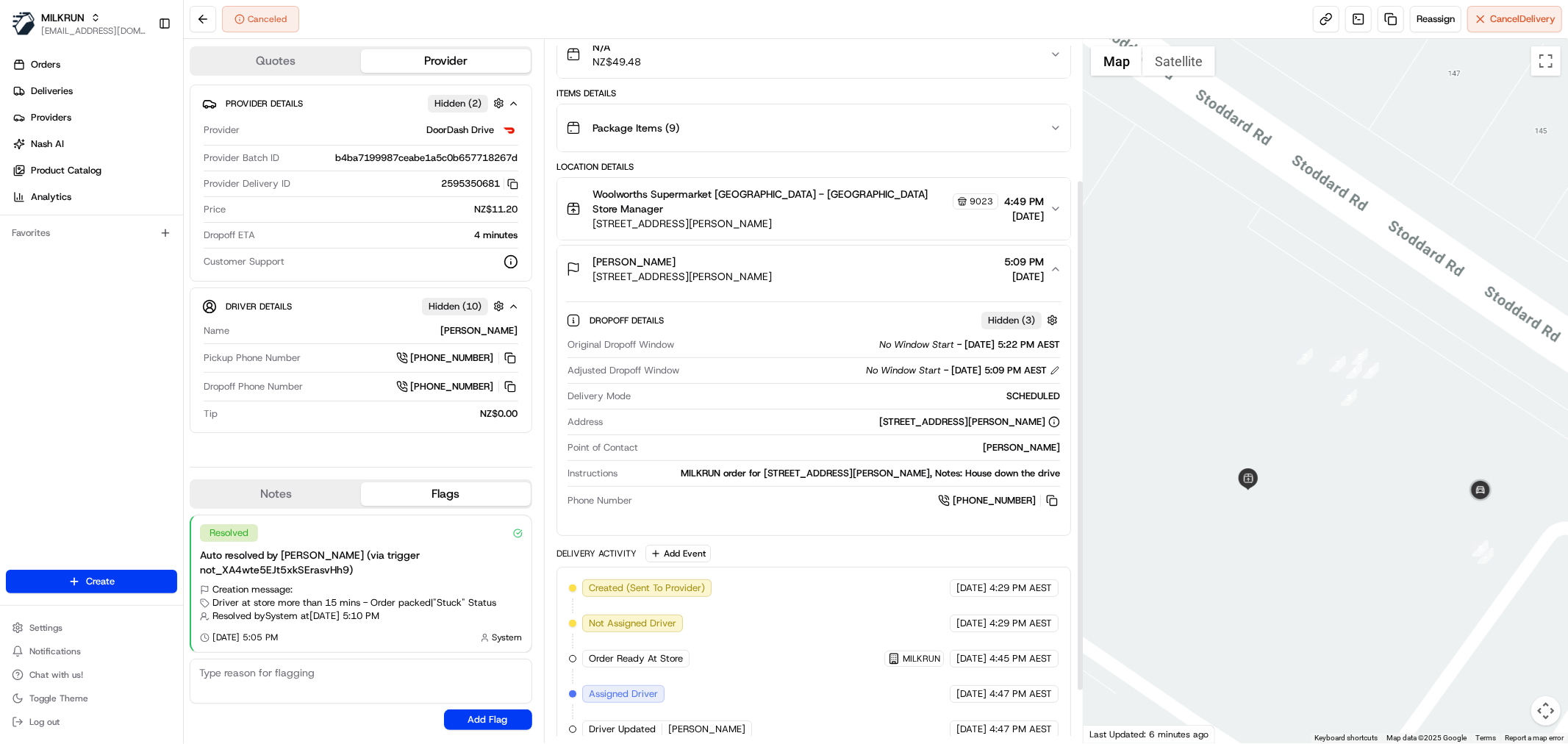
scroll to position [101, 0]
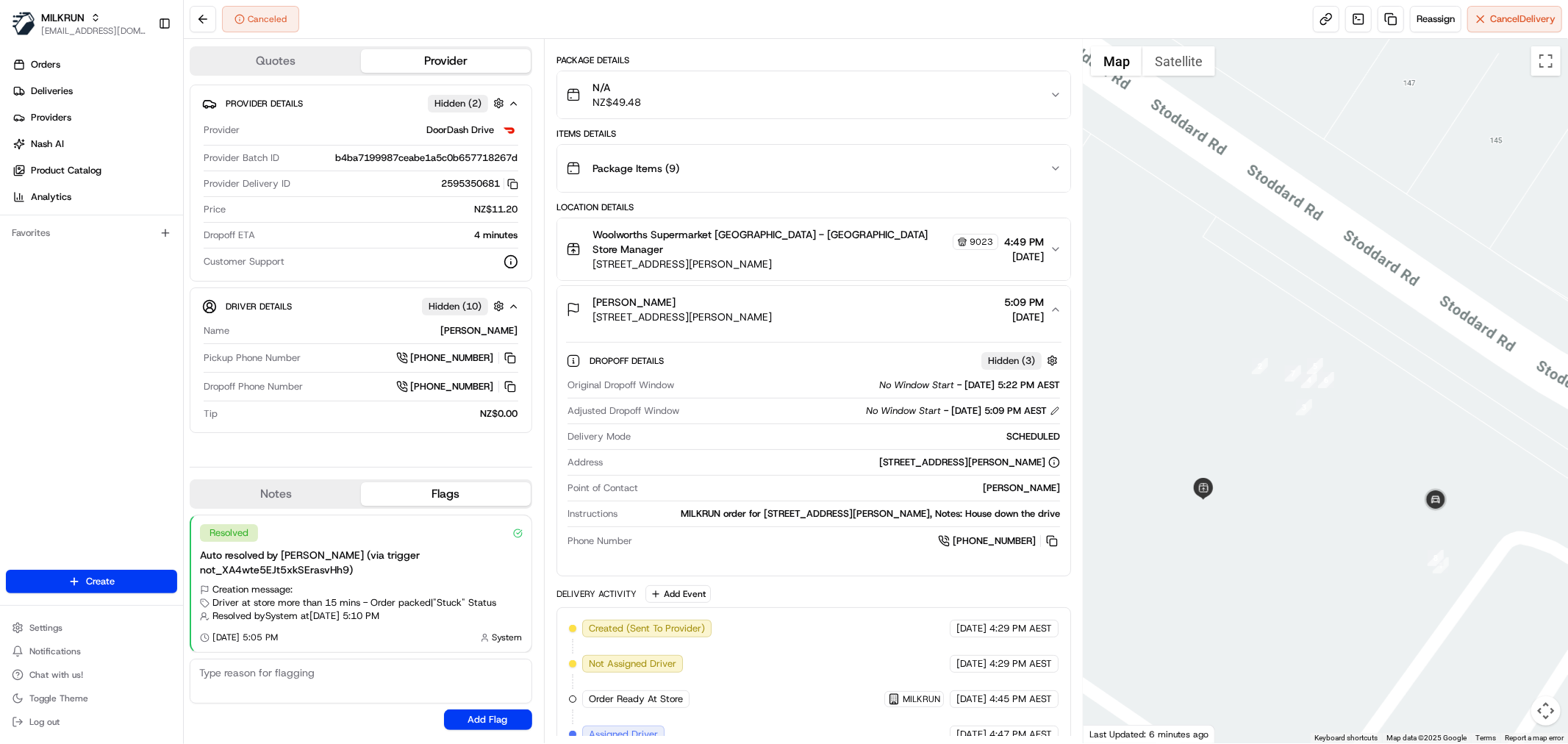
drag, startPoint x: 1311, startPoint y: 435, endPoint x: 1260, endPoint y: 445, distance: 52.0
click at [1260, 445] on div at bounding box center [1326, 391] width 485 height 704
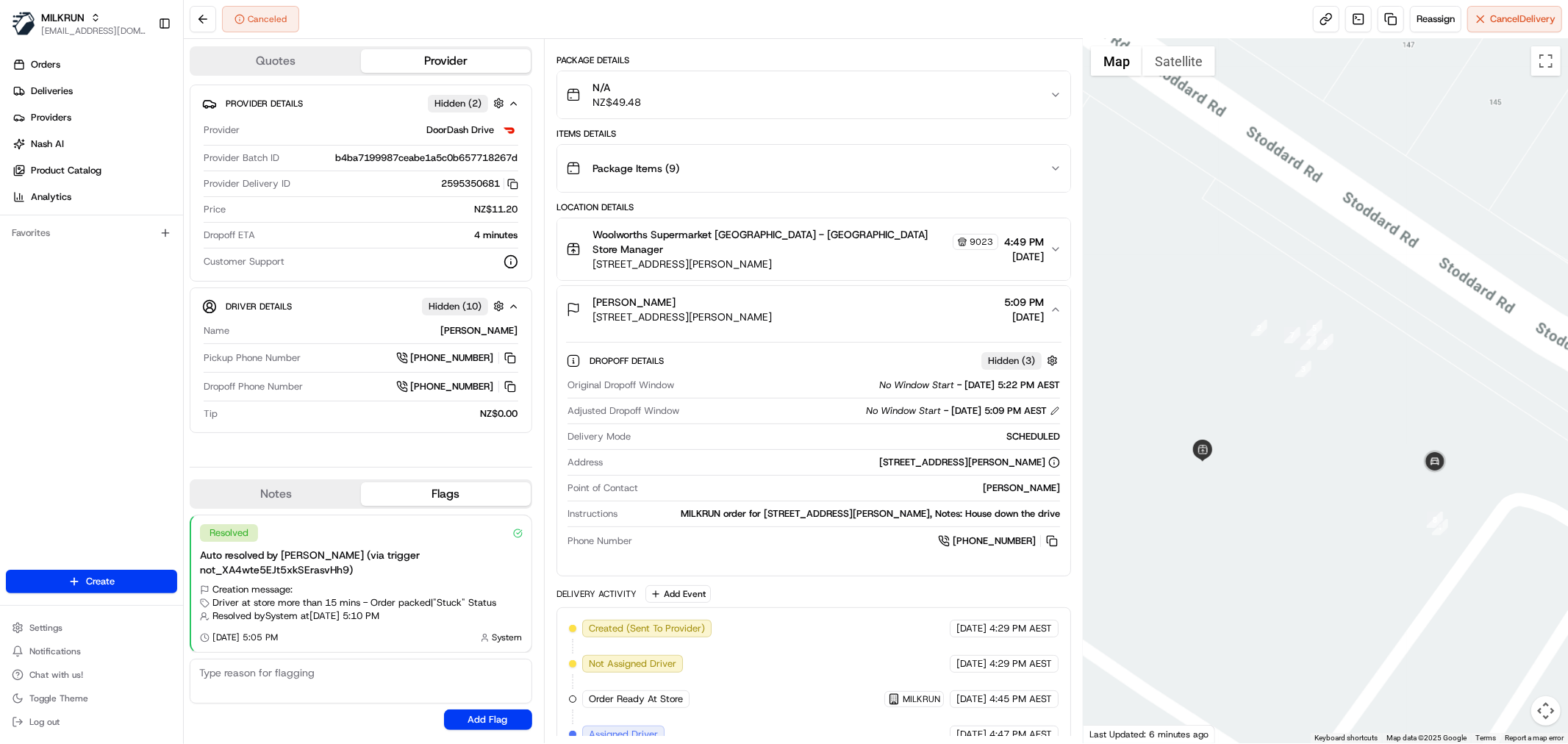
drag, startPoint x: 1277, startPoint y: 407, endPoint x: 1246, endPoint y: 409, distance: 31.1
click at [1246, 409] on div at bounding box center [1326, 391] width 485 height 704
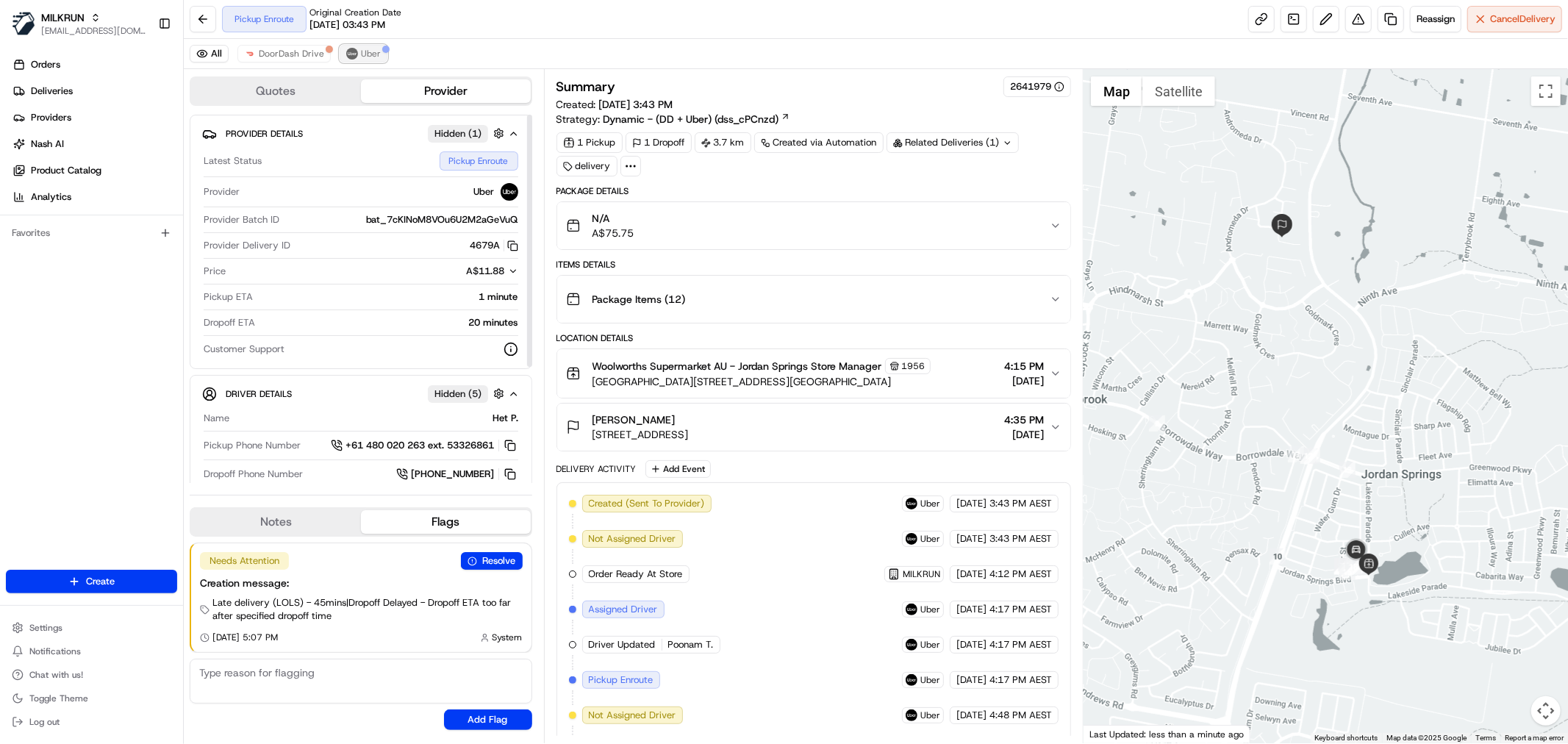
click at [368, 50] on span "Uber" at bounding box center [371, 54] width 20 height 12
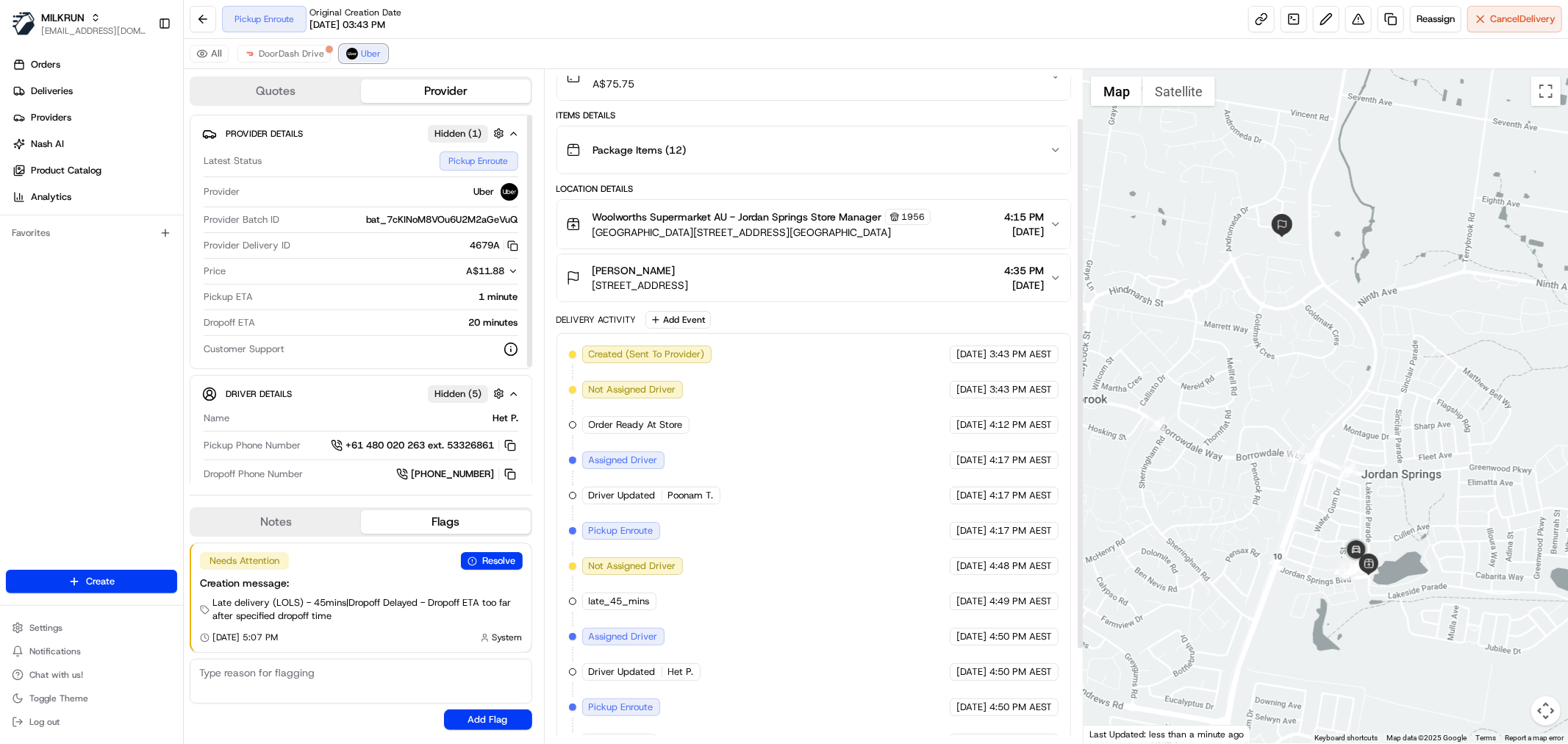
scroll to position [179, 0]
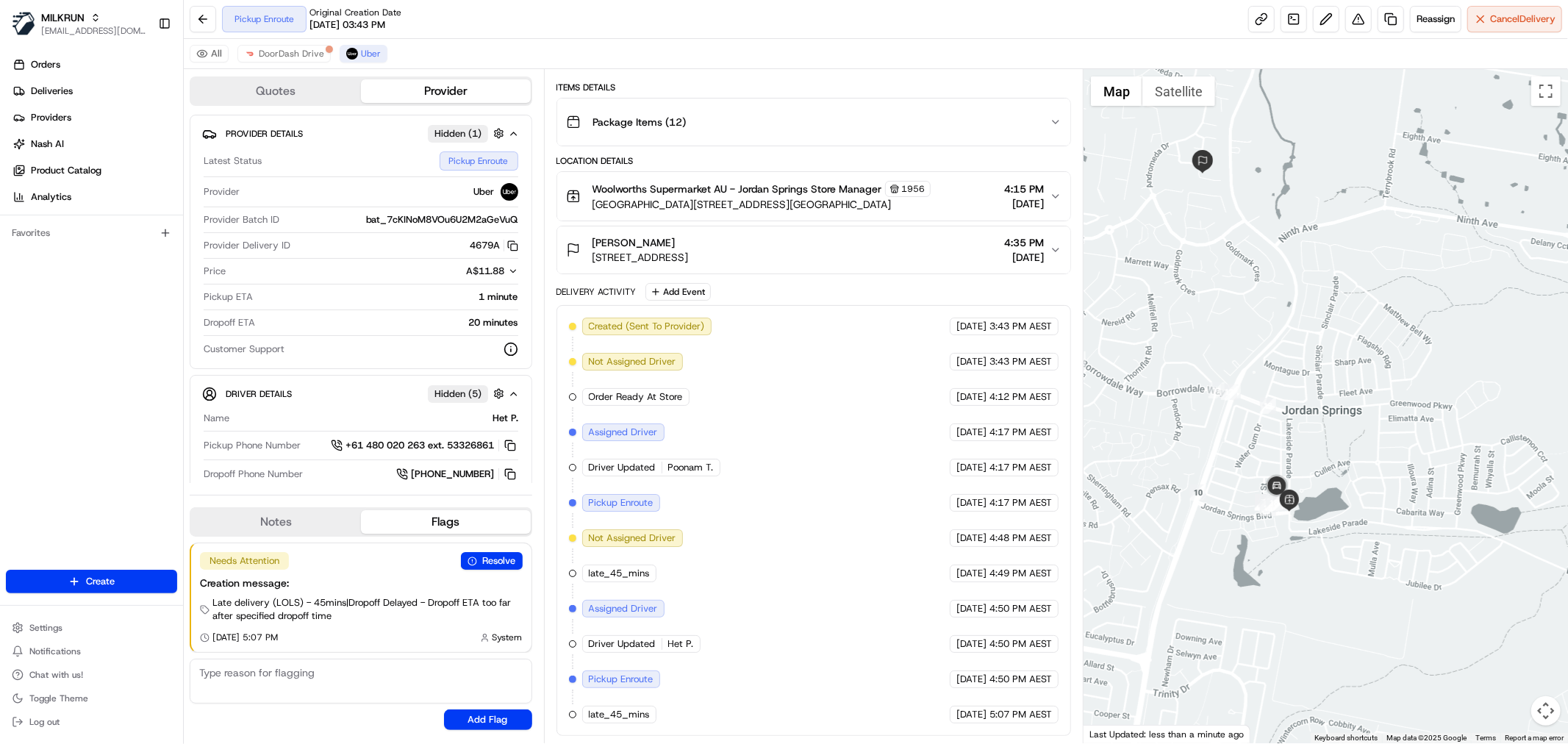
drag, startPoint x: 1312, startPoint y: 573, endPoint x: 1260, endPoint y: 539, distance: 62.1
click at [1260, 539] on div at bounding box center [1326, 406] width 485 height 674
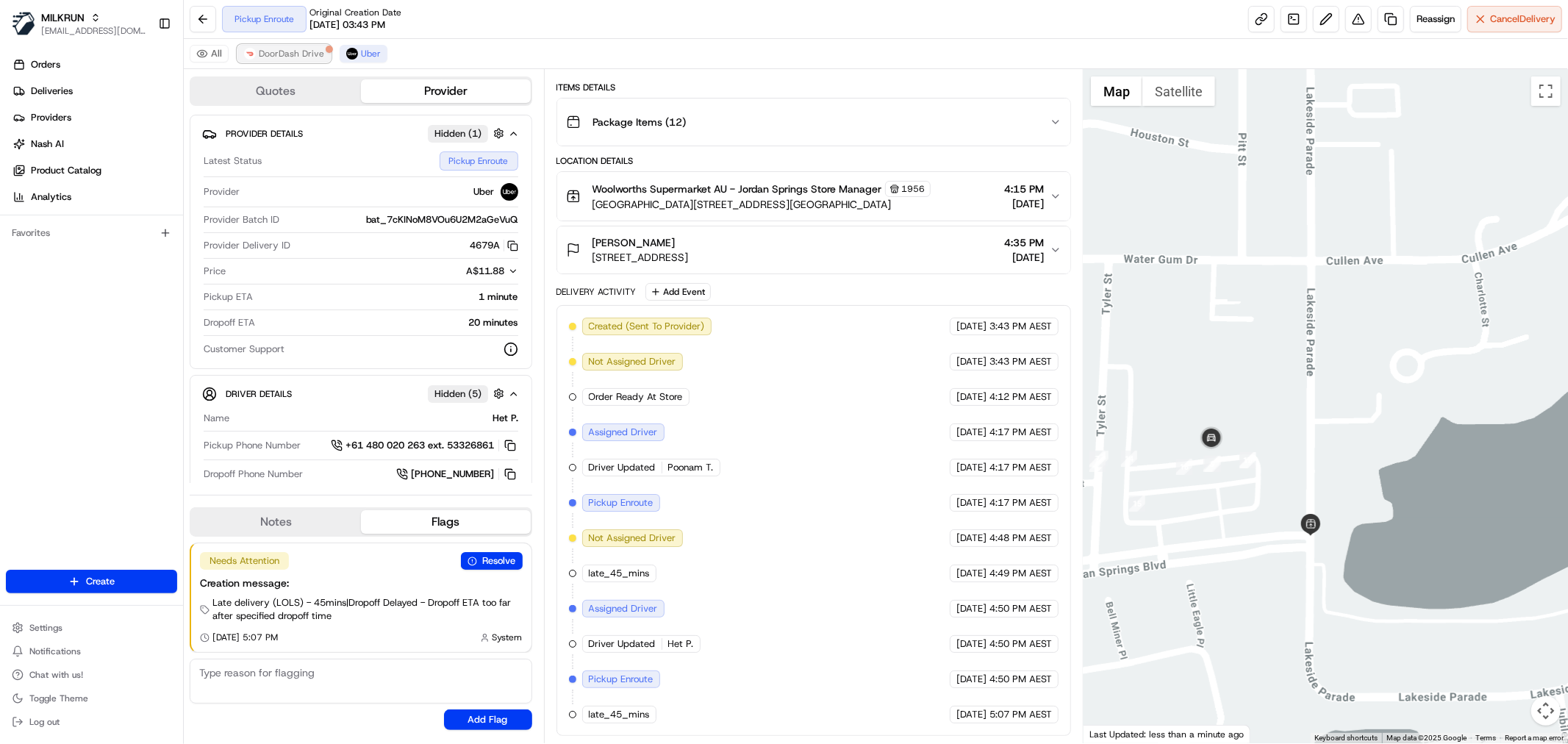
click at [294, 50] on span "DoorDash Drive" at bounding box center [291, 54] width 65 height 12
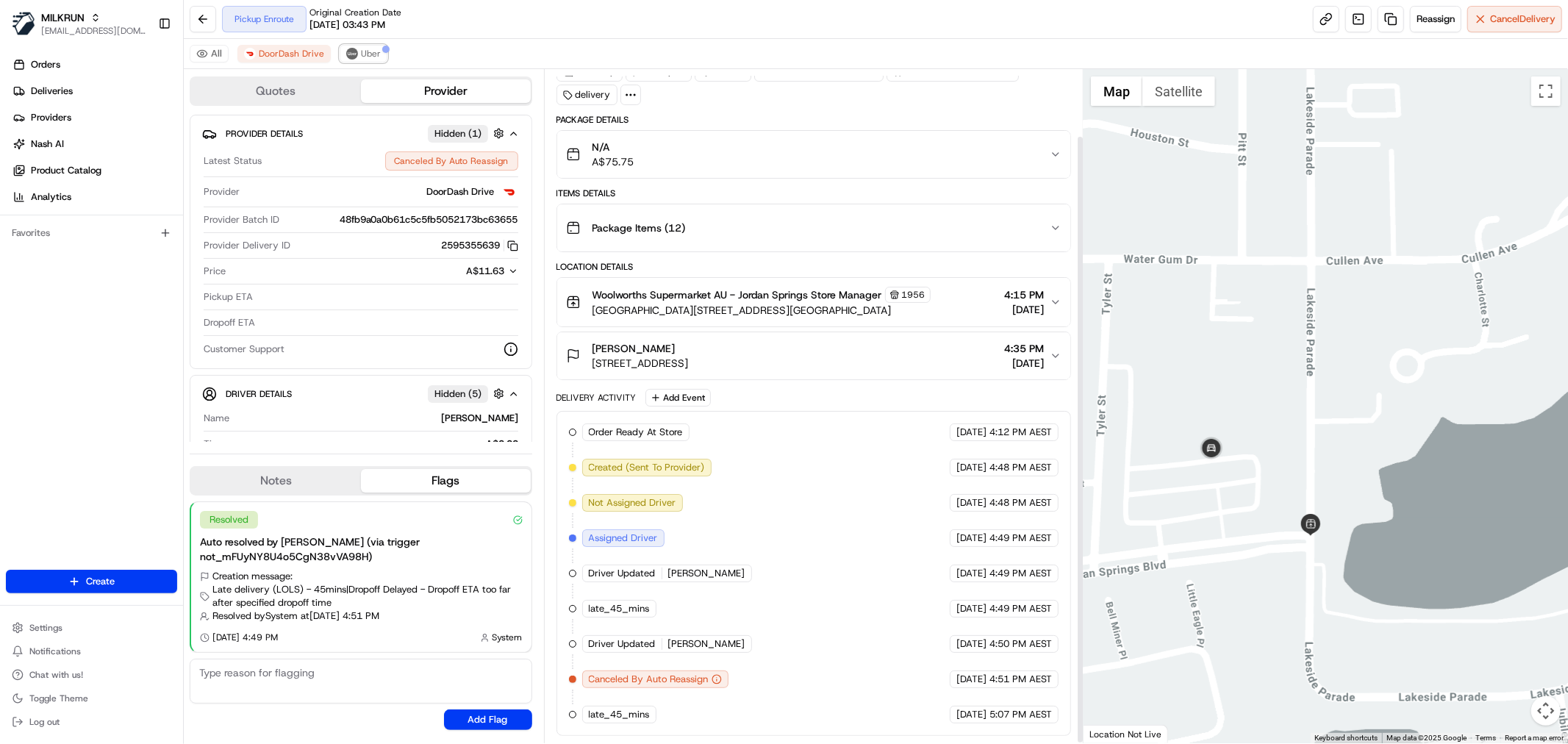
drag, startPoint x: 353, startPoint y: 49, endPoint x: 363, endPoint y: 70, distance: 23.3
click at [354, 48] on button "Uber" at bounding box center [363, 53] width 48 height 17
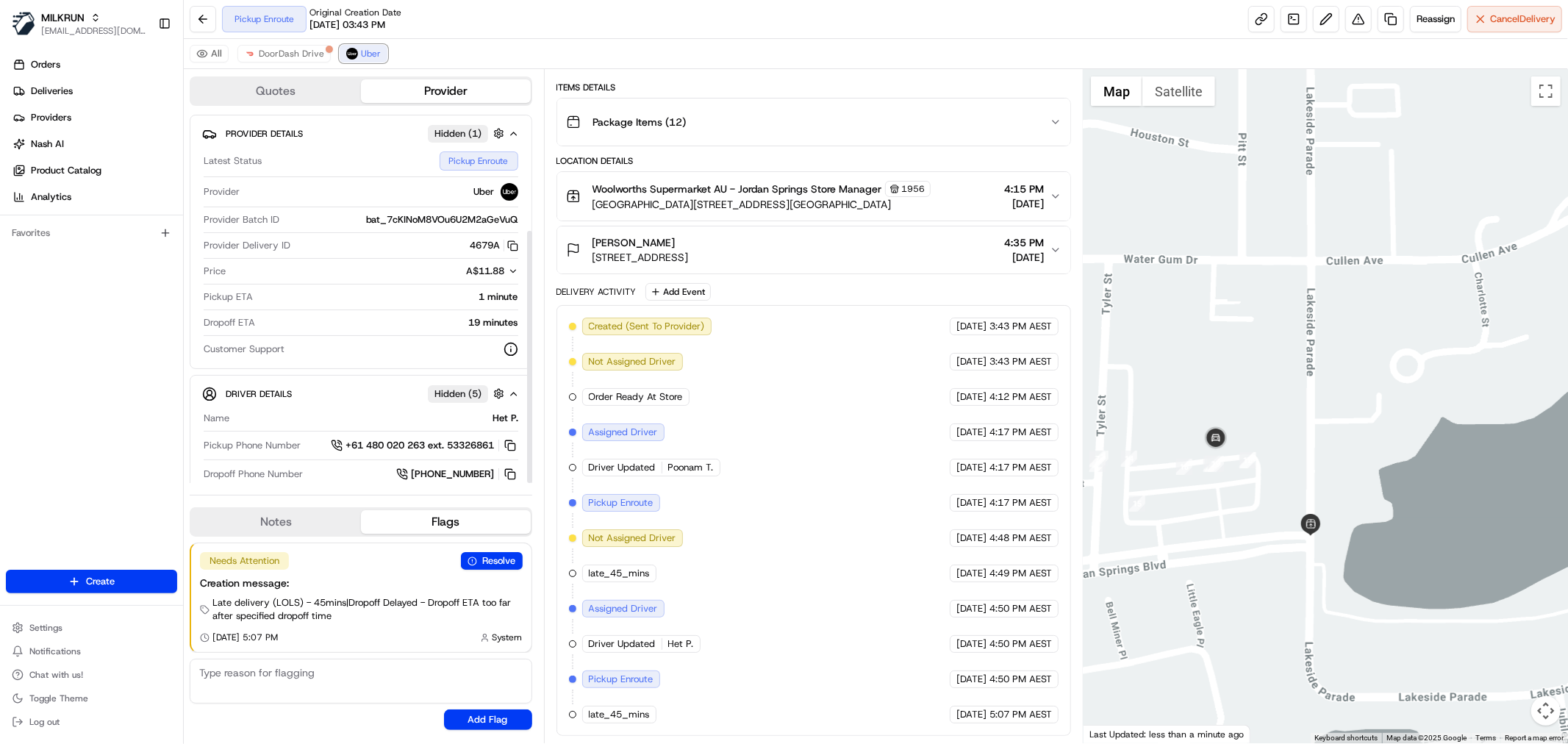
scroll to position [170, 0]
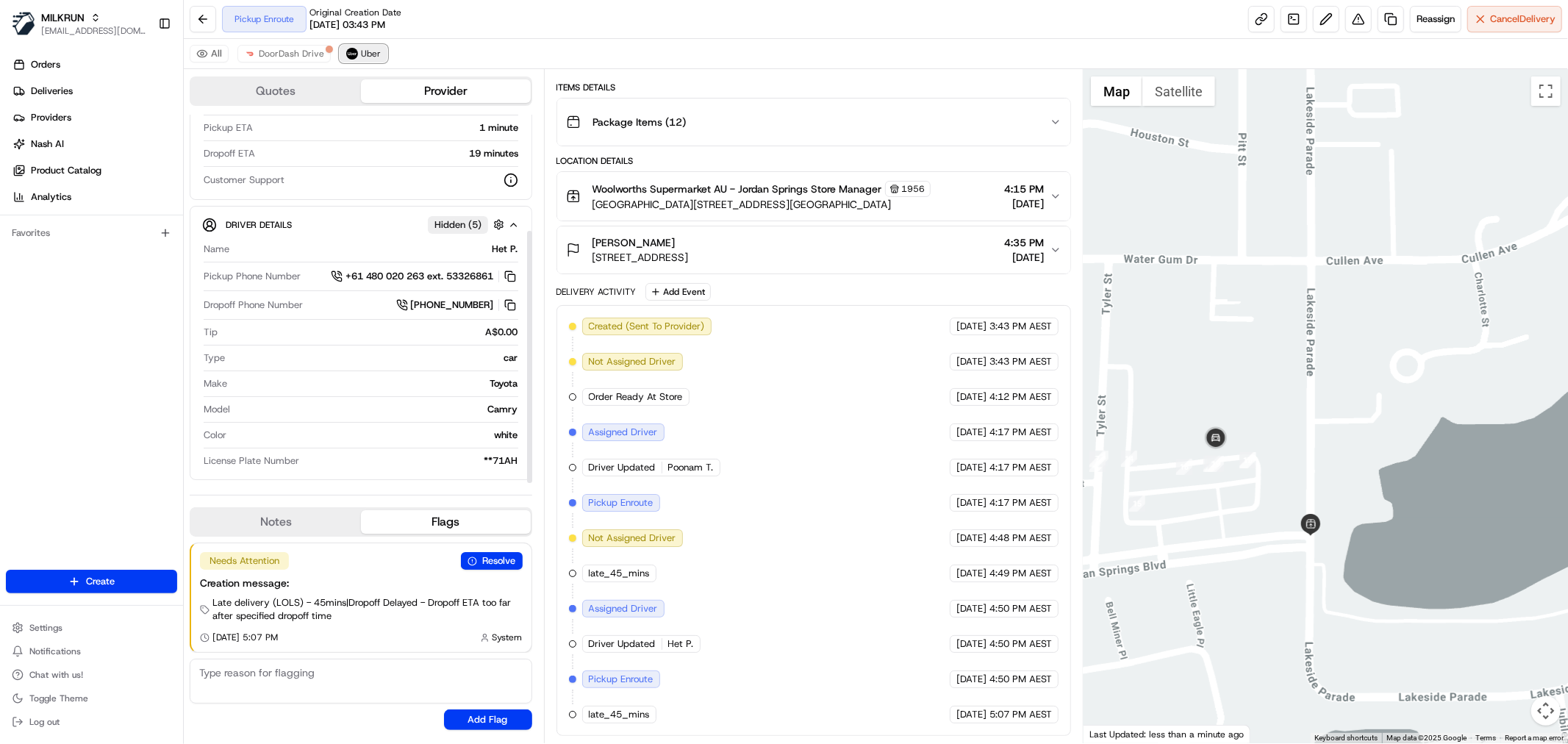
click at [361, 50] on span "Uber" at bounding box center [371, 54] width 20 height 12
click at [305, 53] on span "DoorDash Drive" at bounding box center [291, 54] width 65 height 12
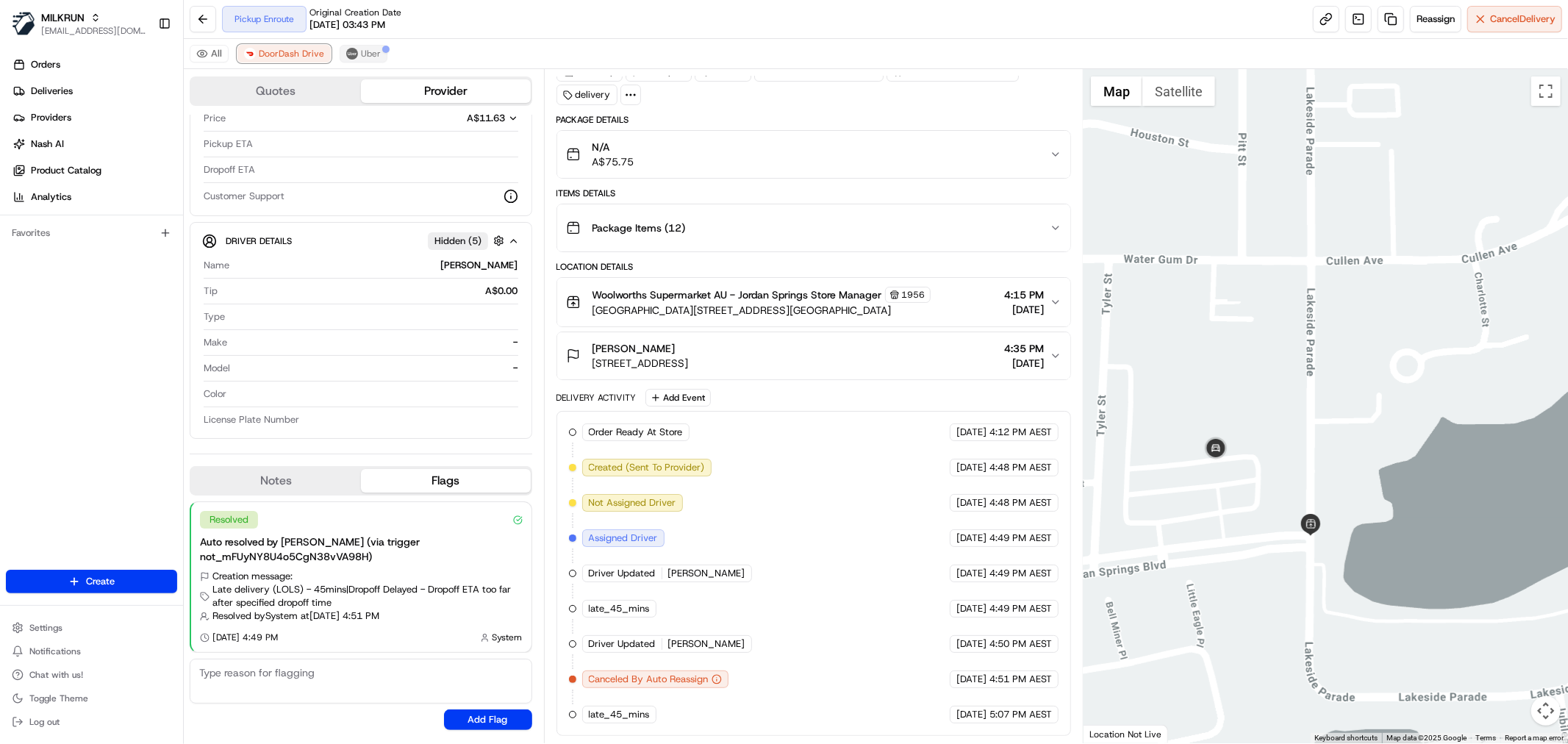
scroll to position [74, 0]
click at [355, 53] on button "Uber" at bounding box center [363, 53] width 48 height 17
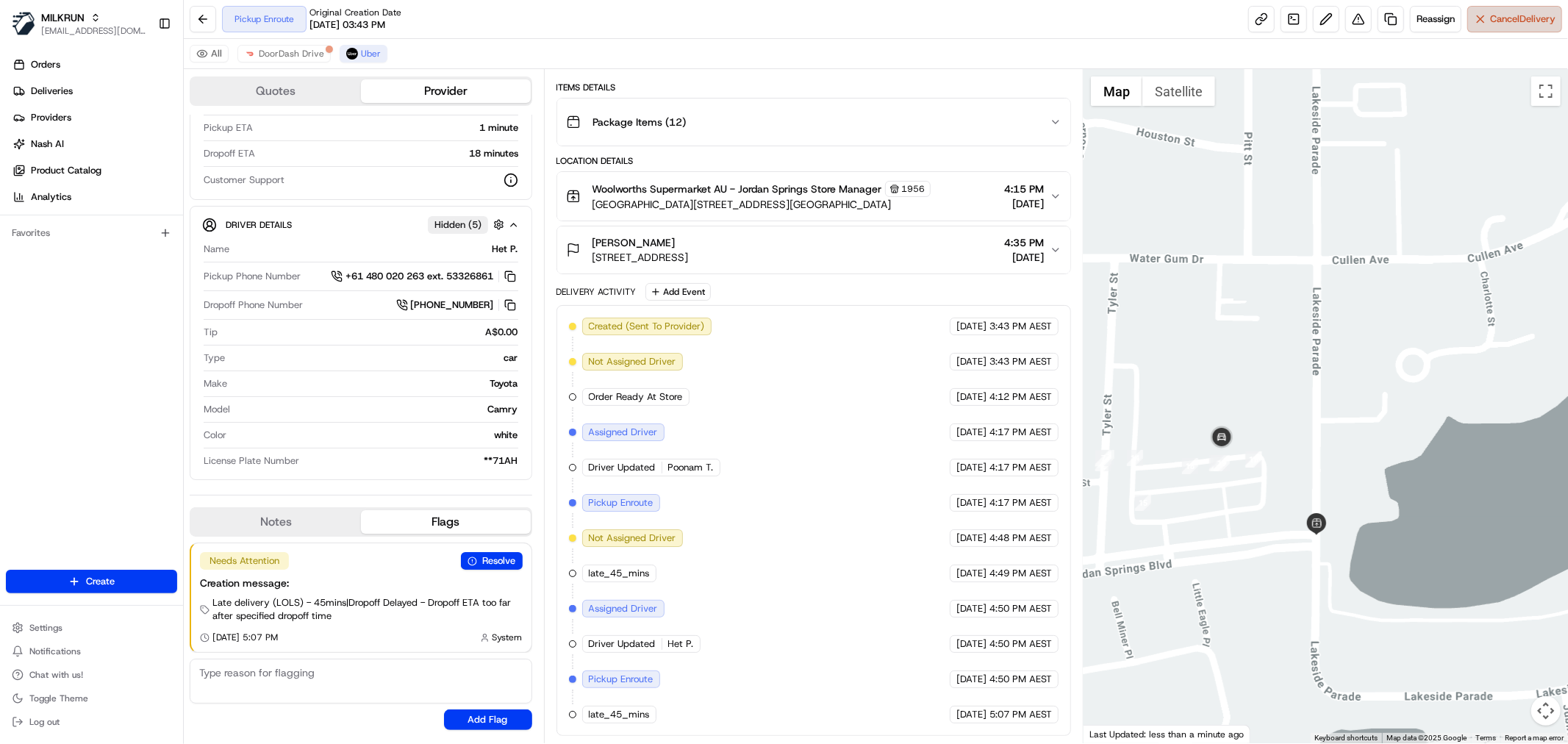
click at [1474, 25] on button "Cancel Delivery" at bounding box center [1515, 19] width 95 height 26
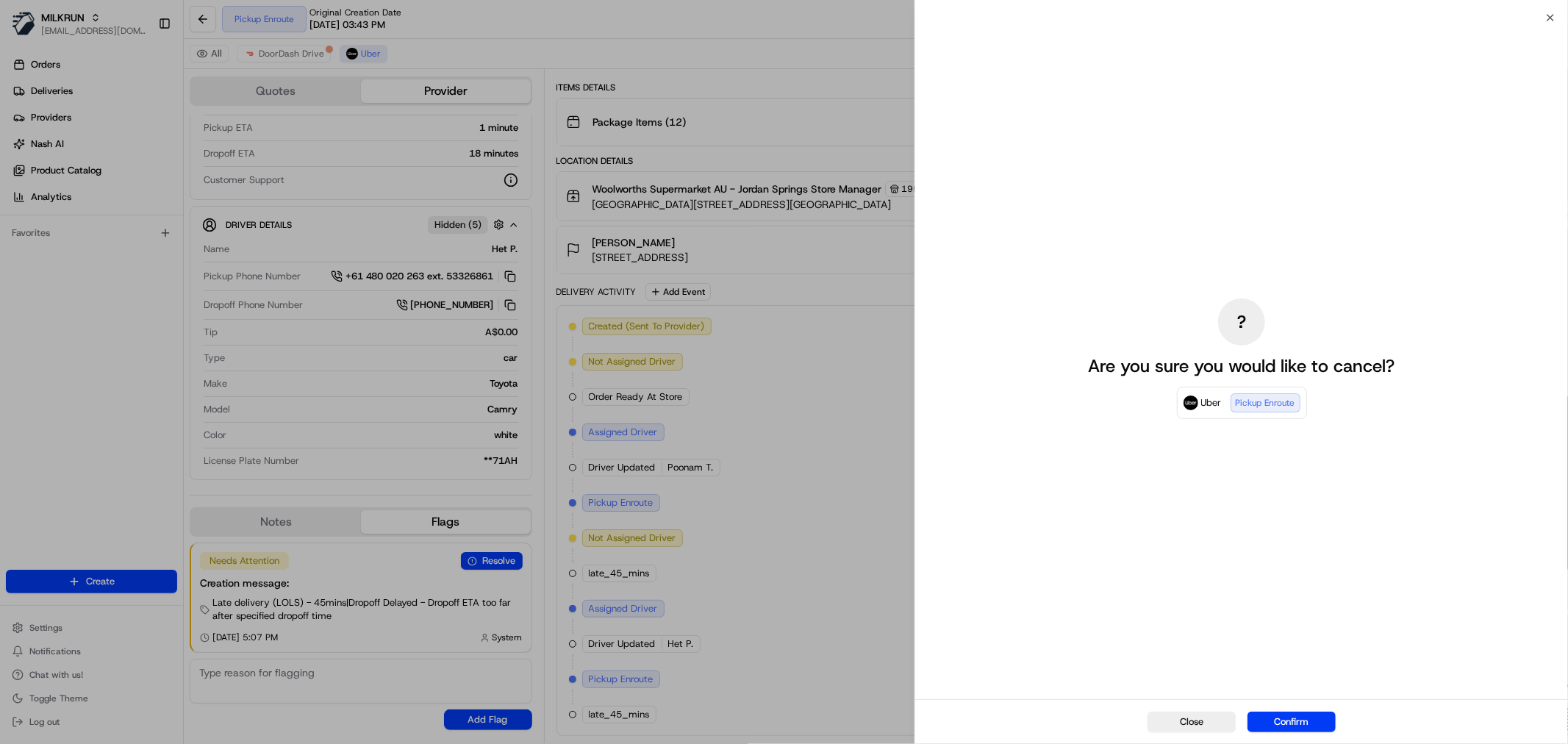
click at [1283, 721] on button "Confirm" at bounding box center [1291, 721] width 88 height 20
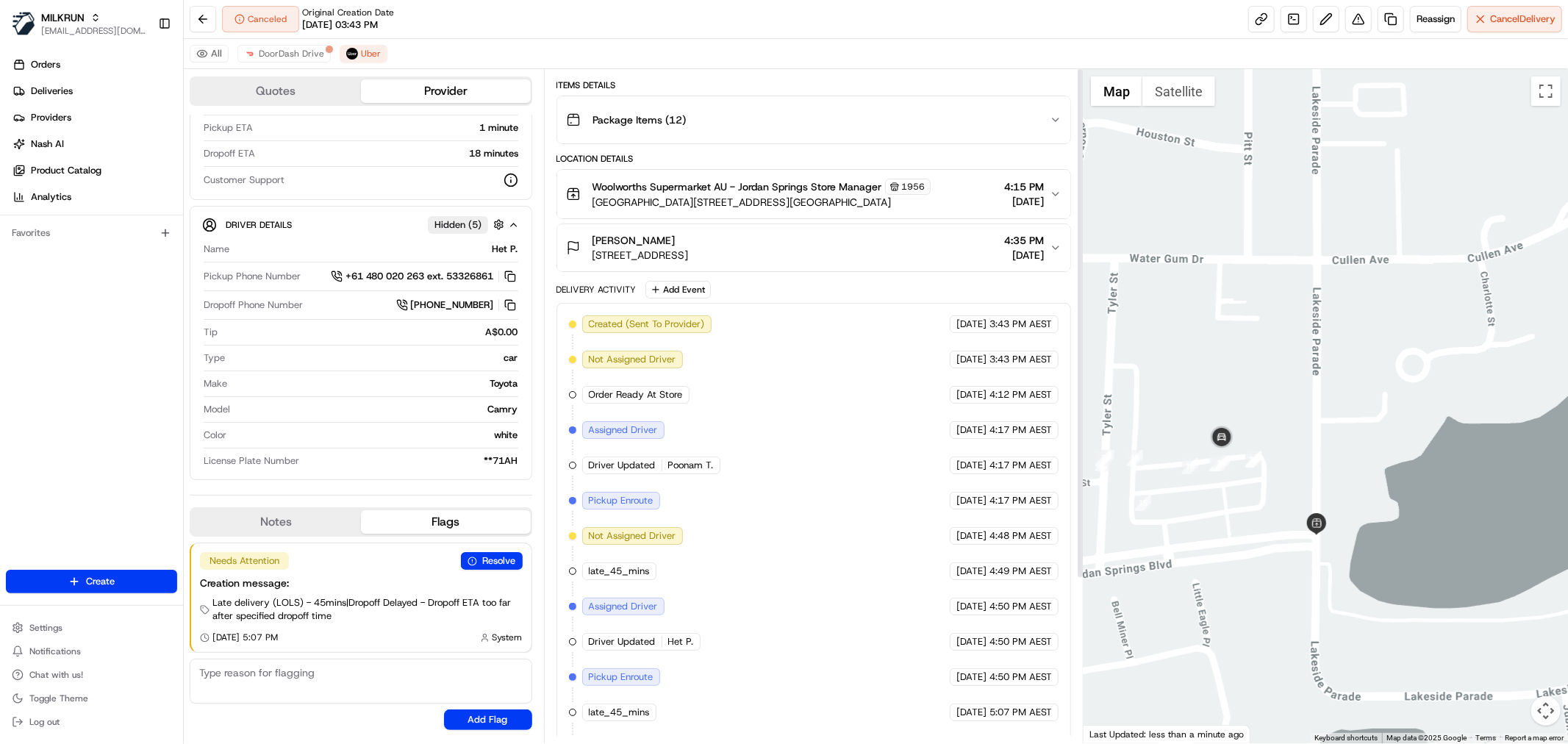
scroll to position [0, 0]
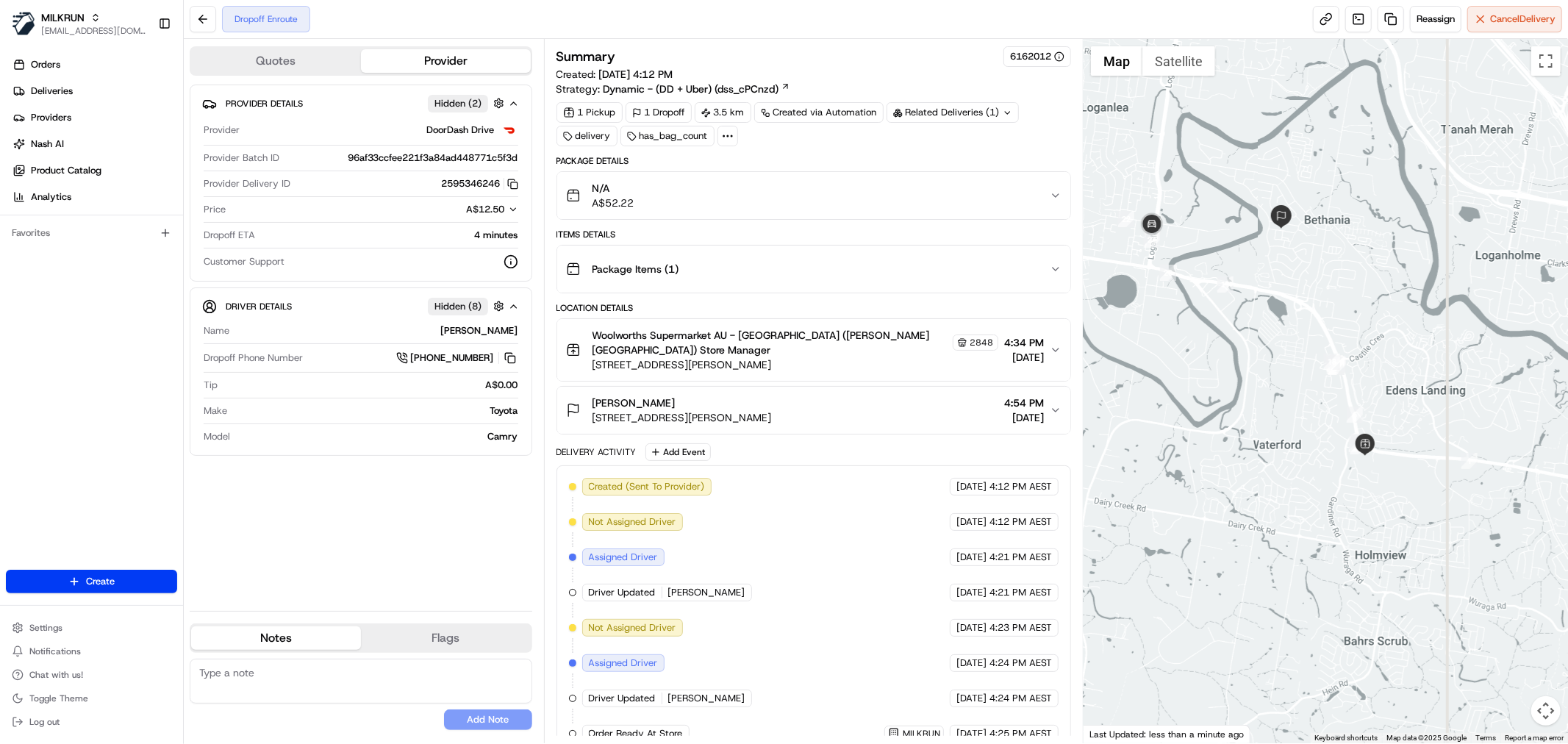
drag, startPoint x: 1233, startPoint y: 256, endPoint x: 1284, endPoint y: 276, distance: 54.8
click at [1284, 276] on div at bounding box center [1326, 391] width 485 height 704
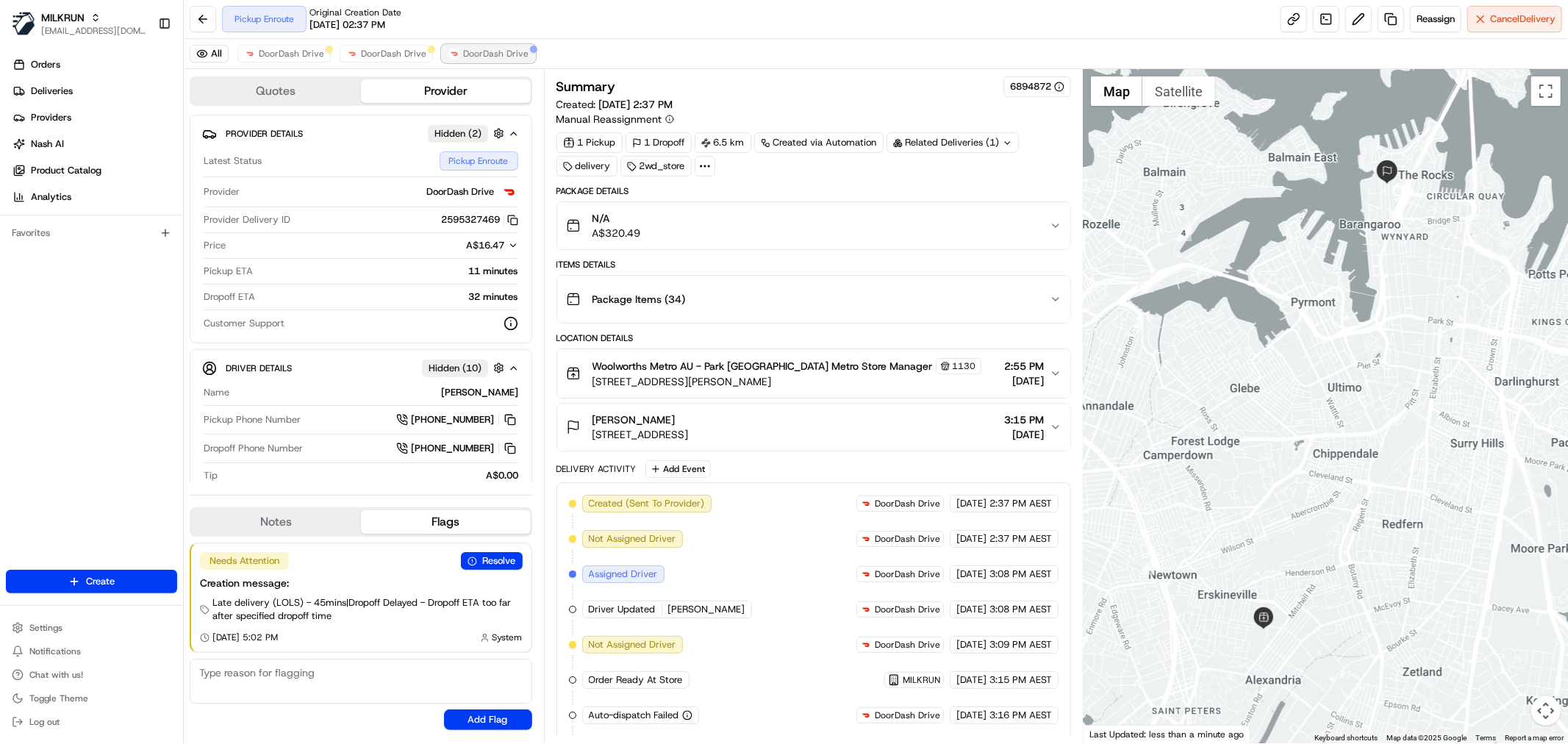
click at [483, 59] on span "DoorDash Drive" at bounding box center [495, 54] width 65 height 12
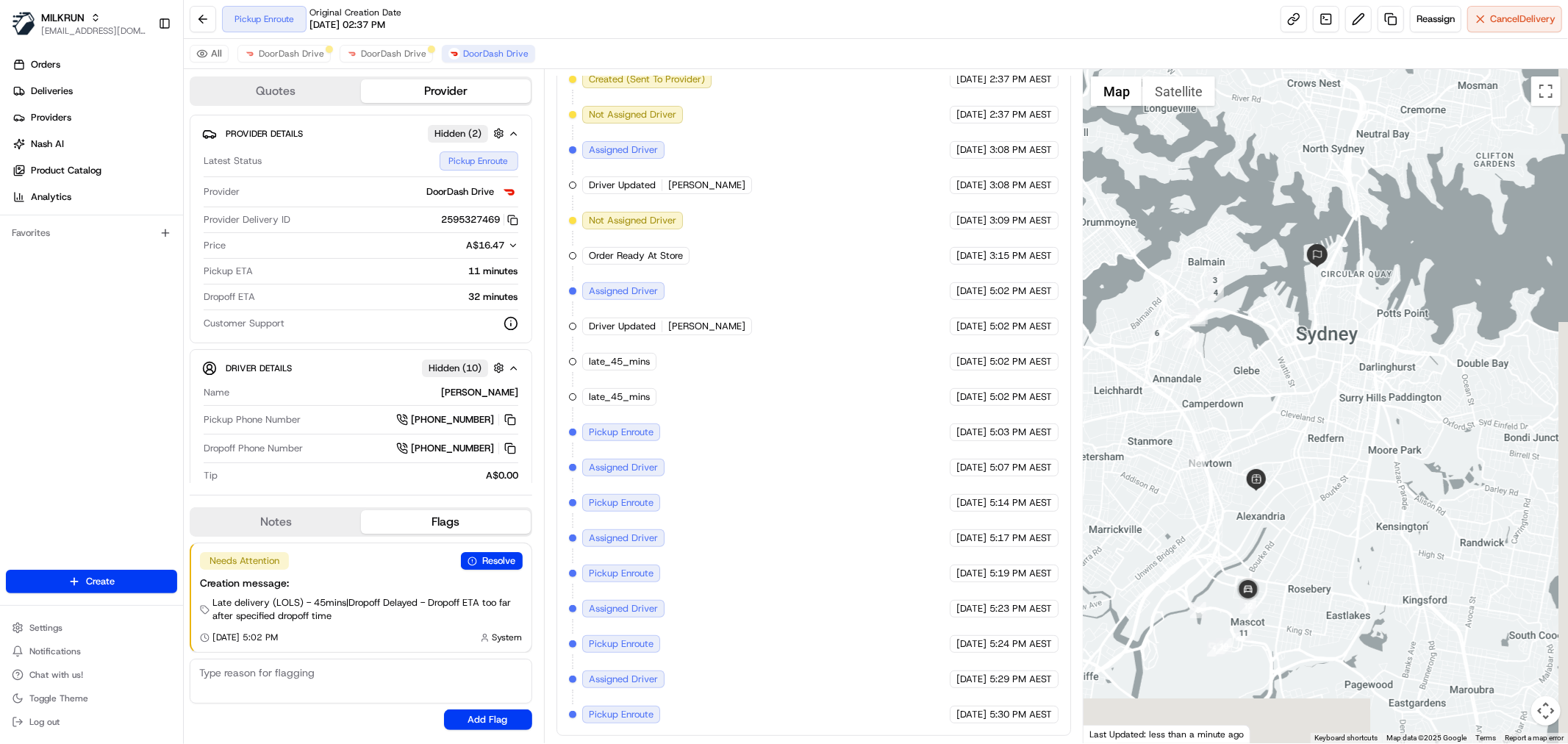
drag, startPoint x: 1318, startPoint y: 444, endPoint x: 1290, endPoint y: 377, distance: 72.6
click at [1290, 377] on div at bounding box center [1326, 406] width 485 height 674
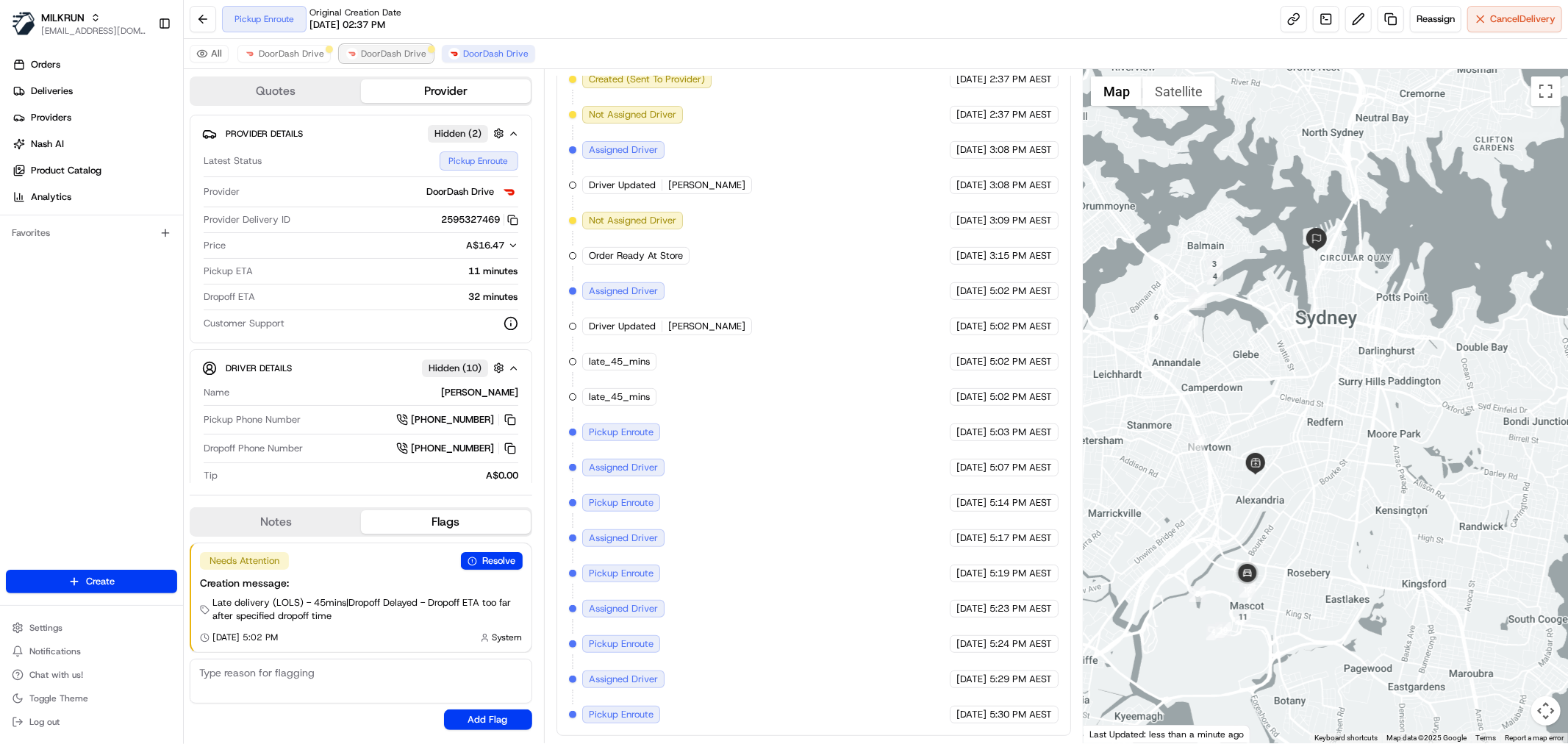
click at [399, 56] on span "DoorDash Drive" at bounding box center [394, 54] width 65 height 12
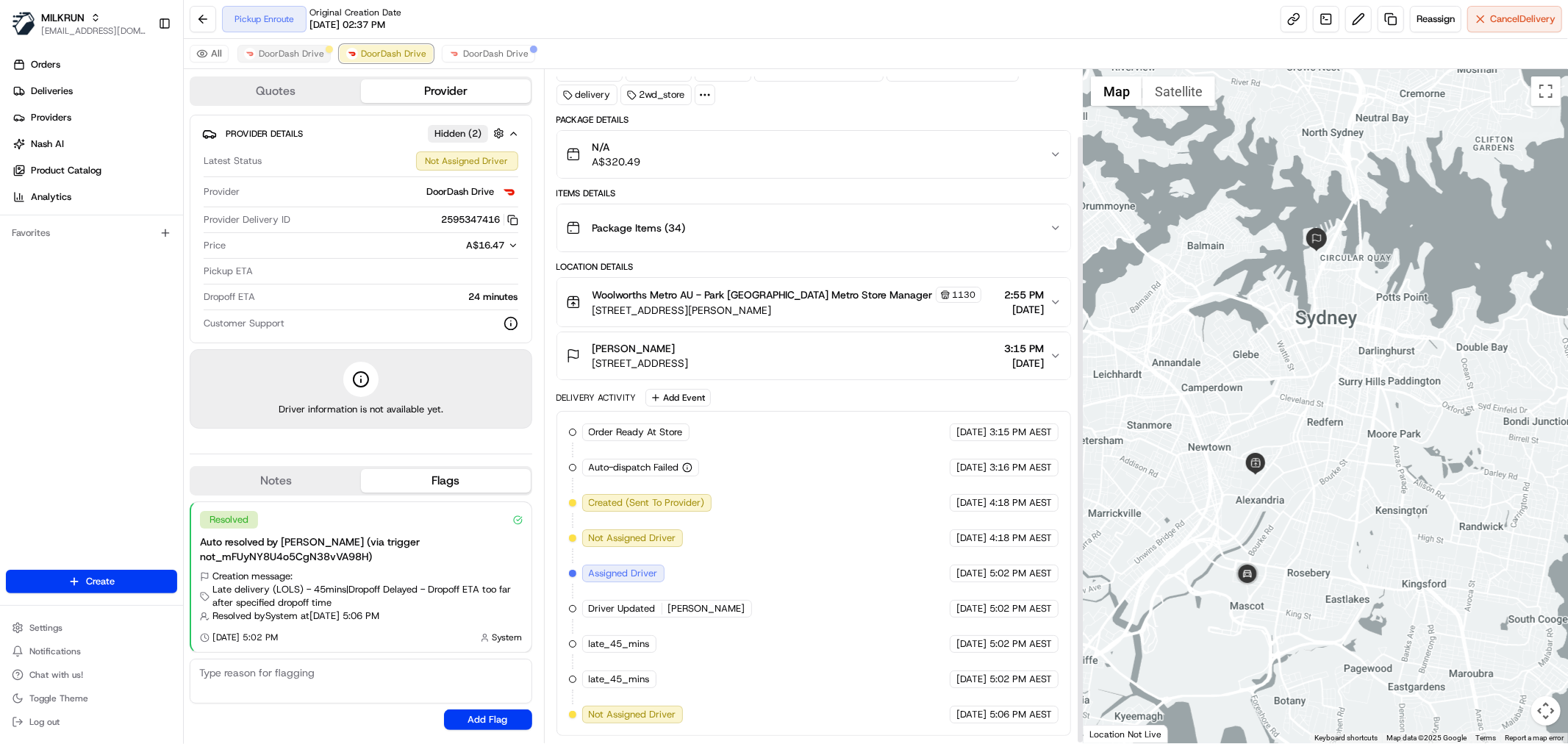
scroll to position [74, 0]
click at [288, 55] on span "DoorDash Drive" at bounding box center [291, 54] width 65 height 12
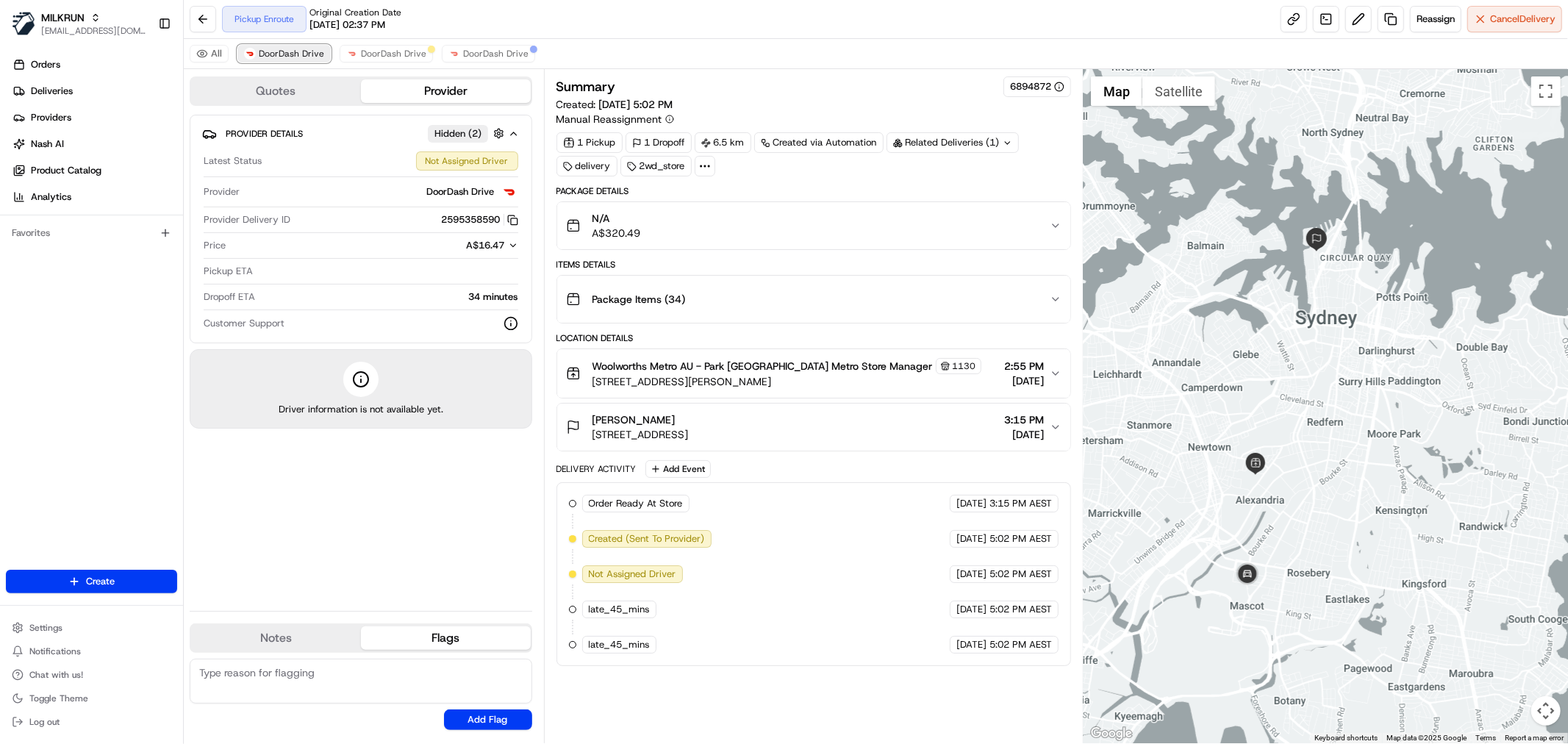
scroll to position [0, 0]
click at [361, 50] on span "DoorDash Drive" at bounding box center [394, 54] width 65 height 12
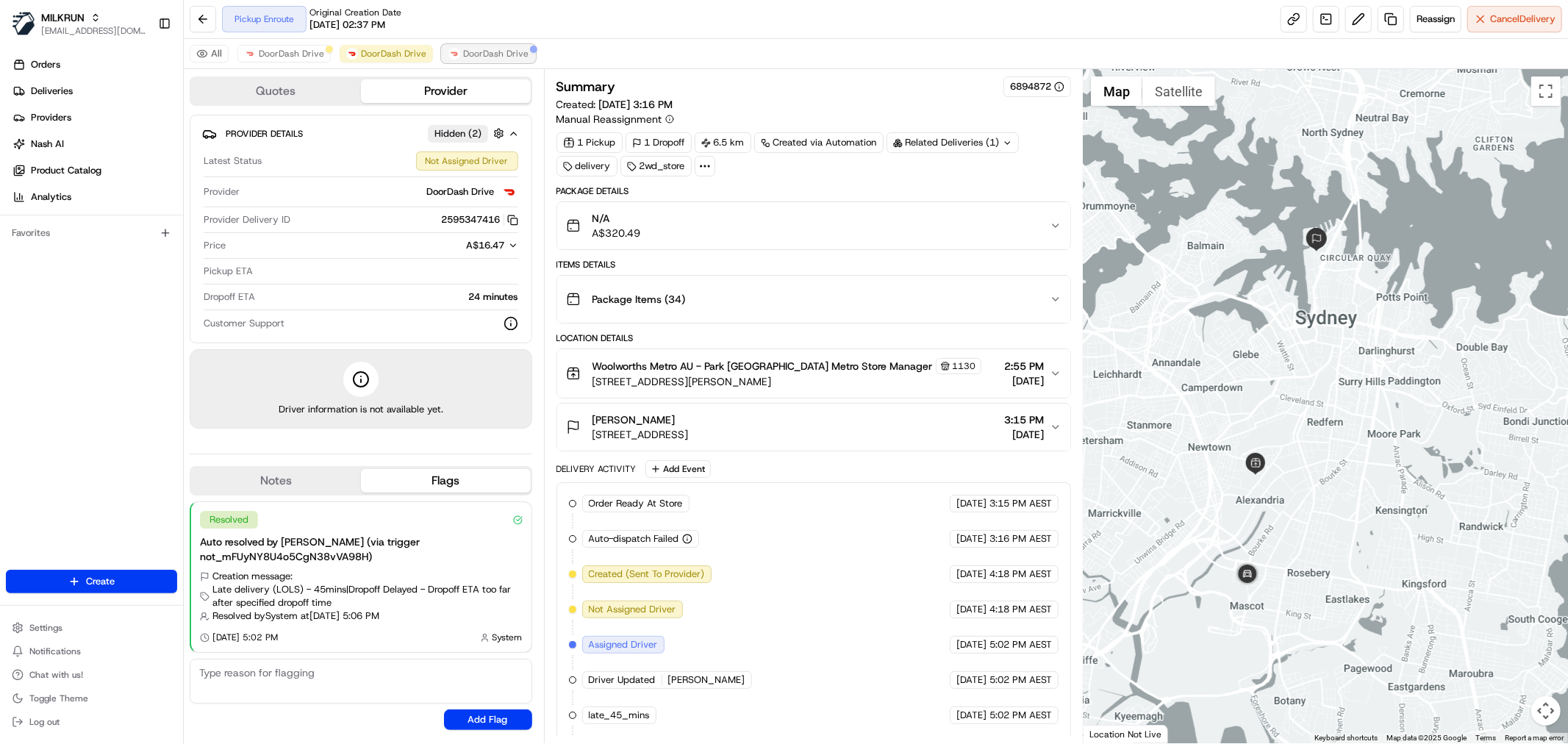
click at [453, 49] on img at bounding box center [454, 54] width 12 height 12
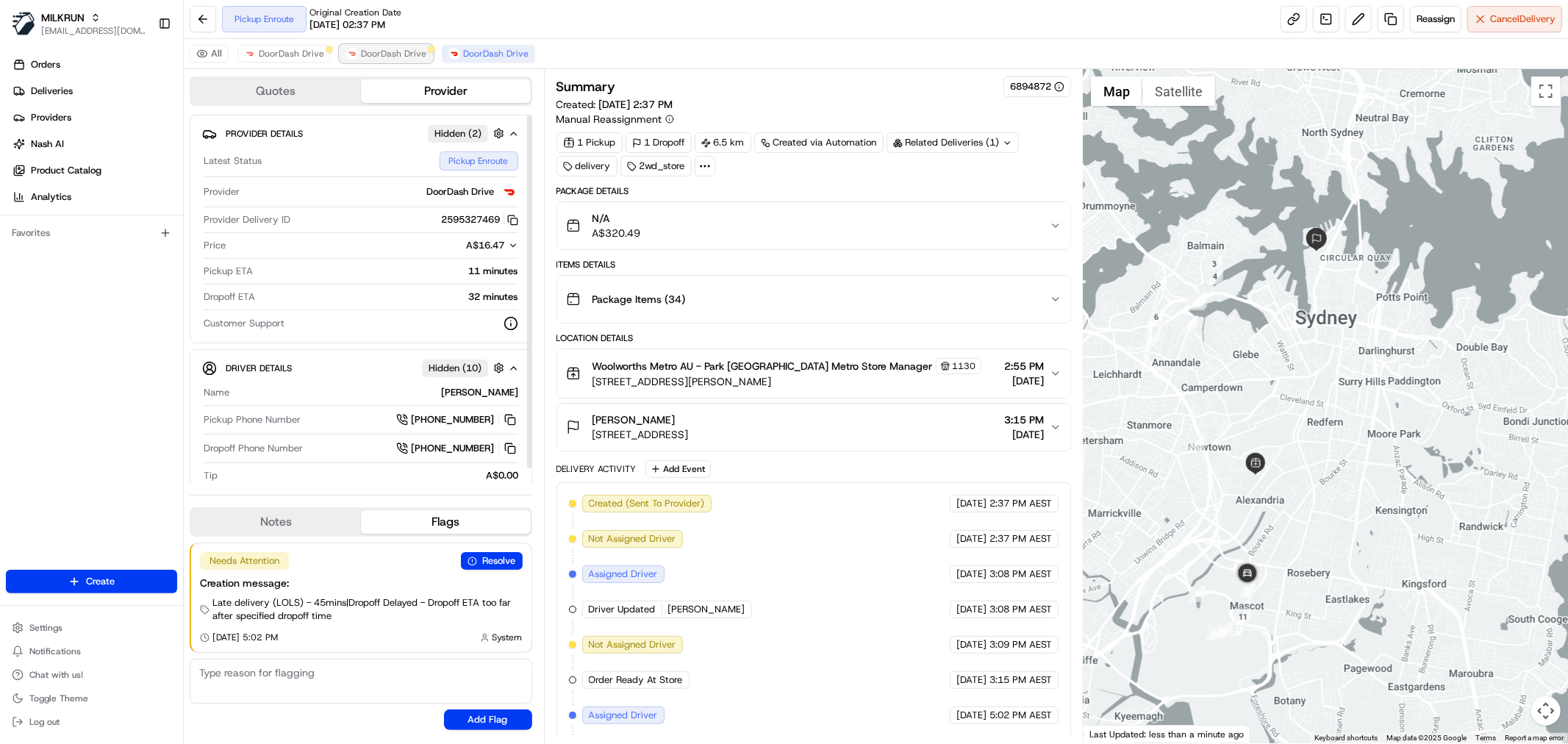
click at [398, 59] on span "DoorDash Drive" at bounding box center [394, 54] width 65 height 12
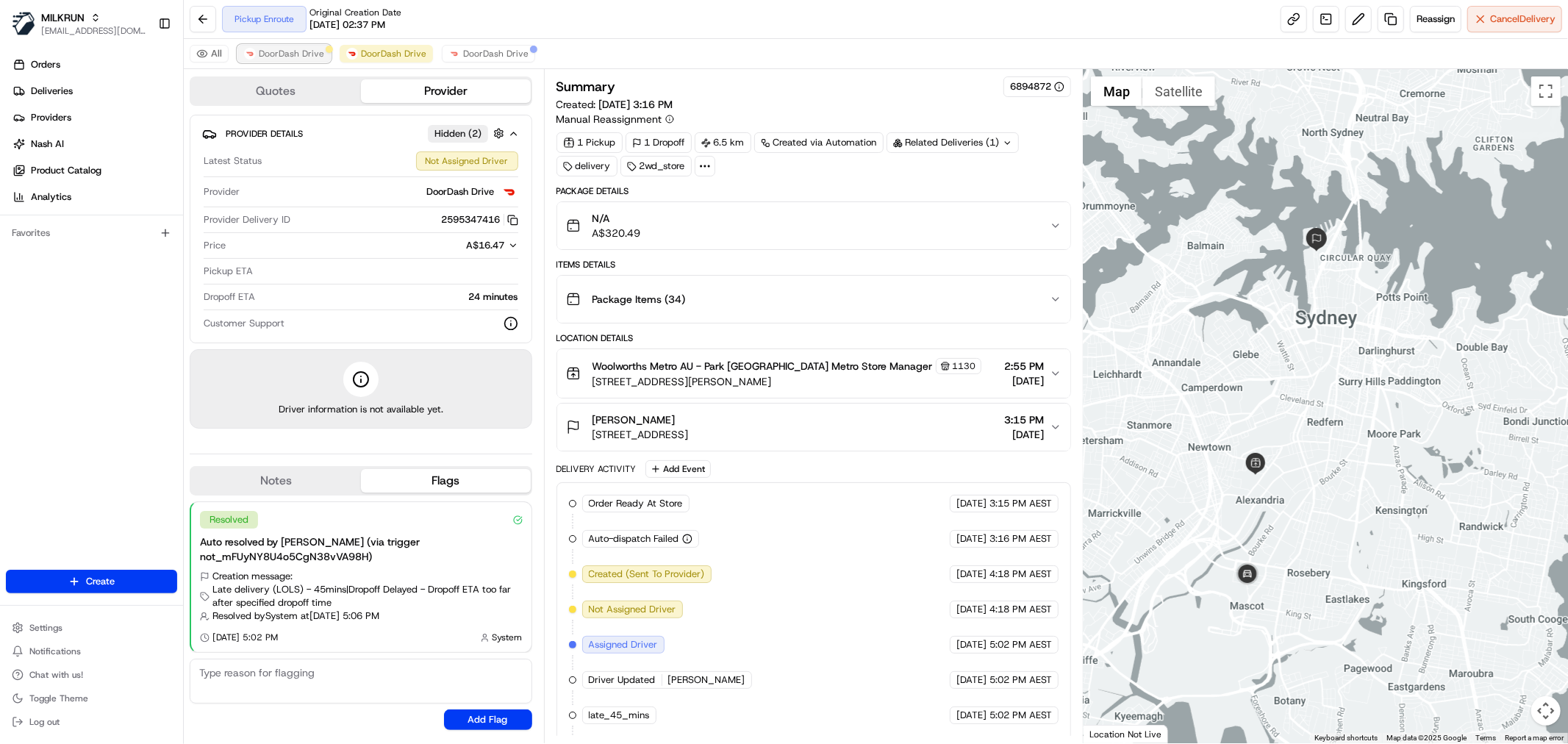
click at [281, 56] on span "DoorDash Drive" at bounding box center [291, 54] width 65 height 12
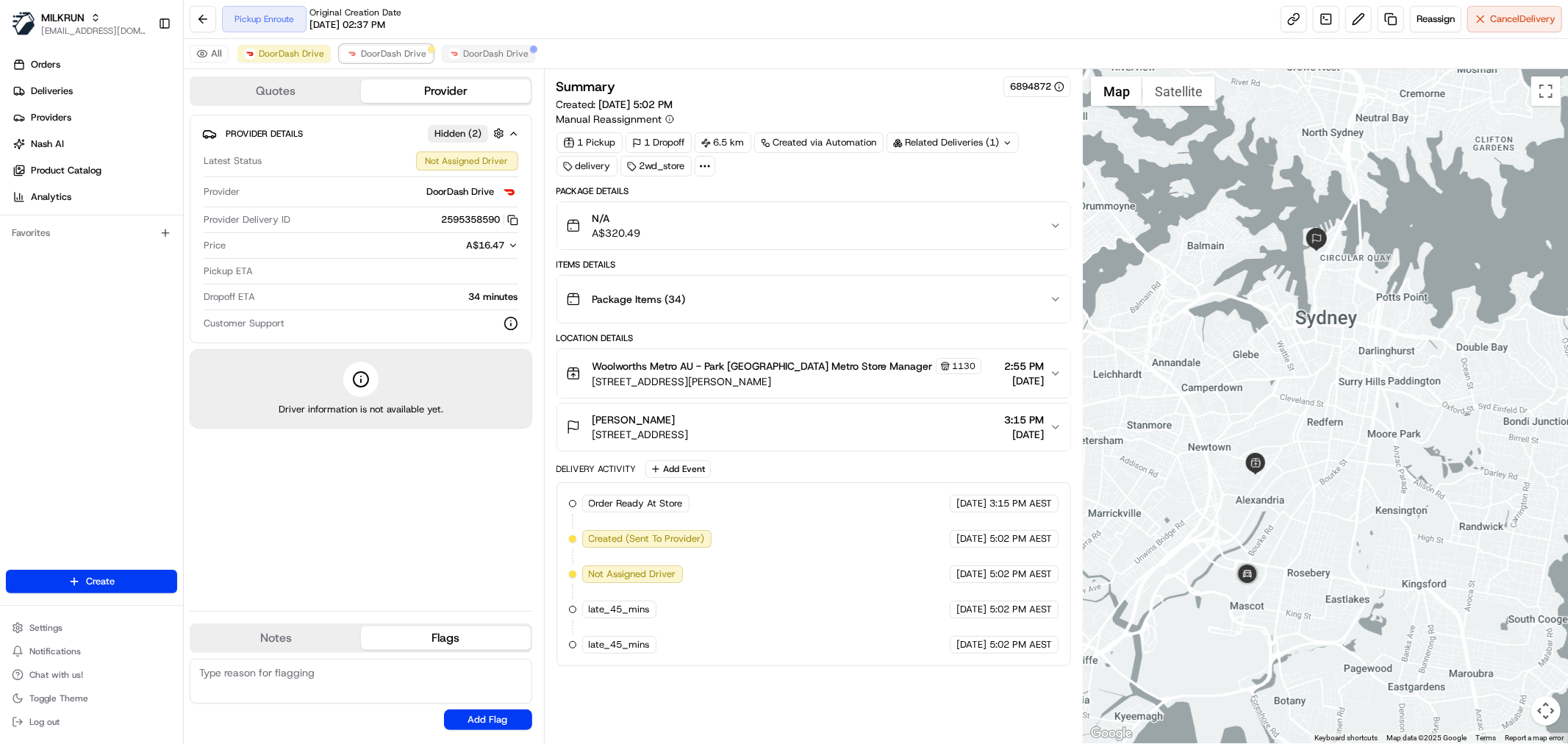
drag, startPoint x: 383, startPoint y: 53, endPoint x: 454, endPoint y: 51, distance: 71.0
click at [384, 53] on span "DoorDash Drive" at bounding box center [394, 54] width 65 height 12
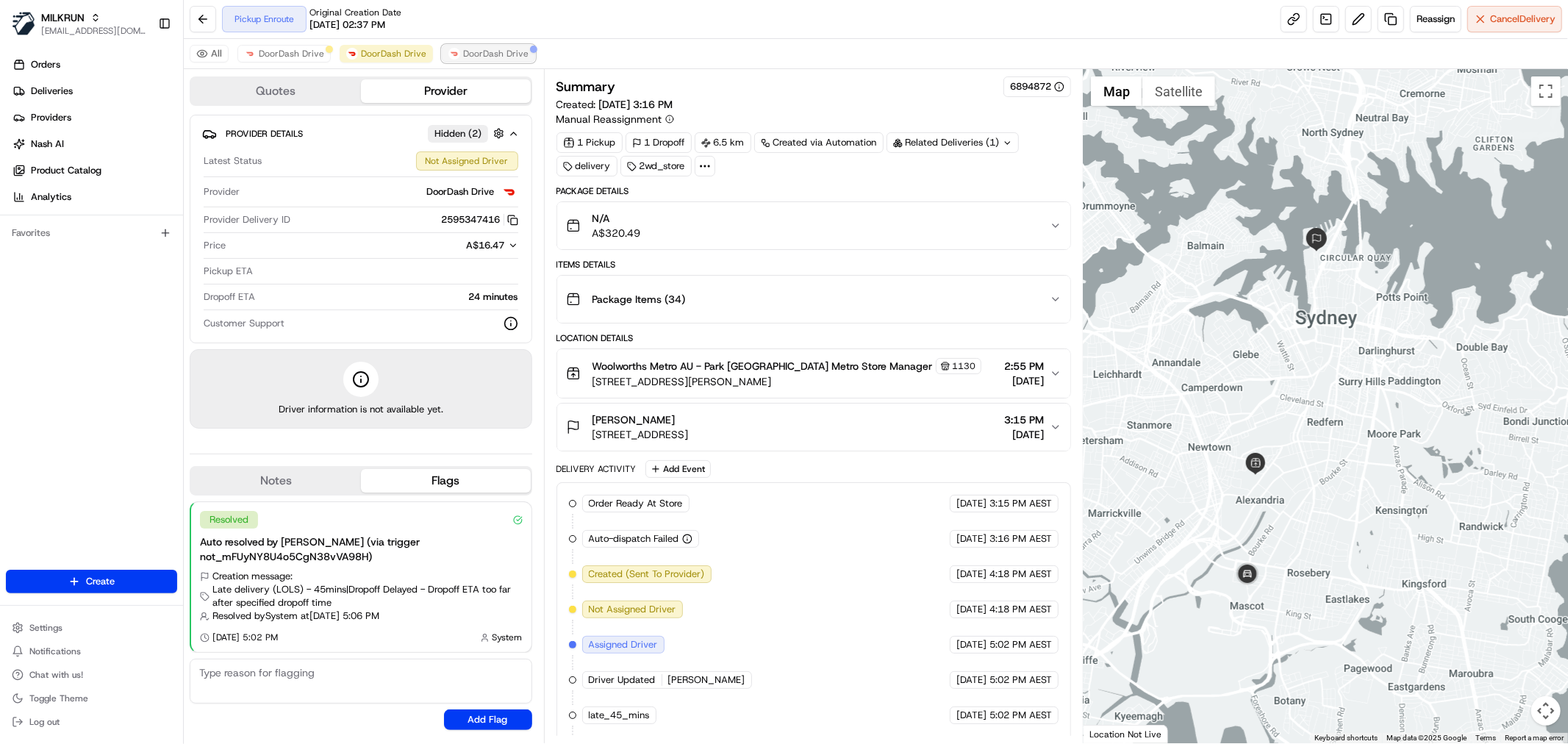
click at [495, 51] on span "DoorDash Drive" at bounding box center [495, 54] width 65 height 12
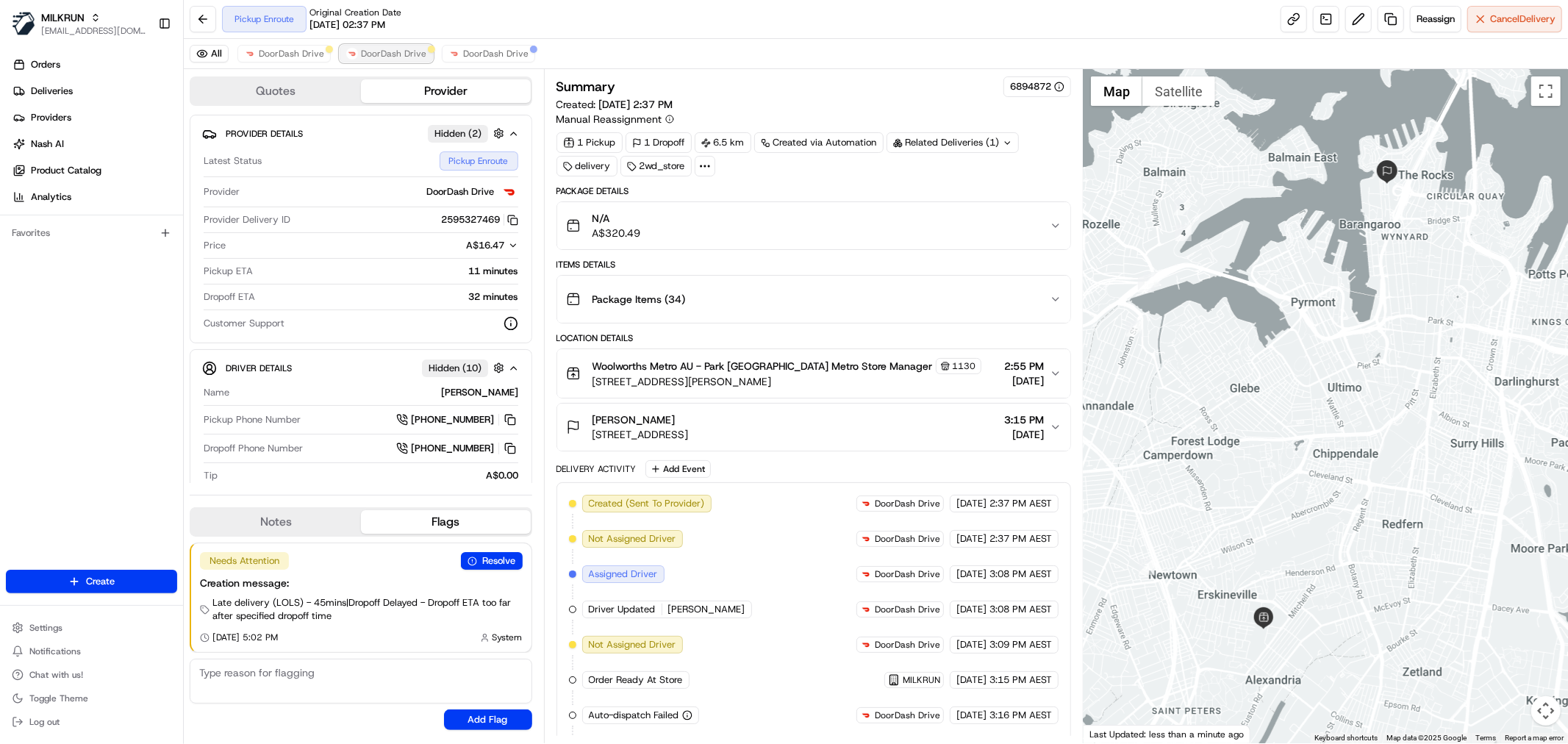
click at [368, 55] on span "DoorDash Drive" at bounding box center [394, 54] width 65 height 12
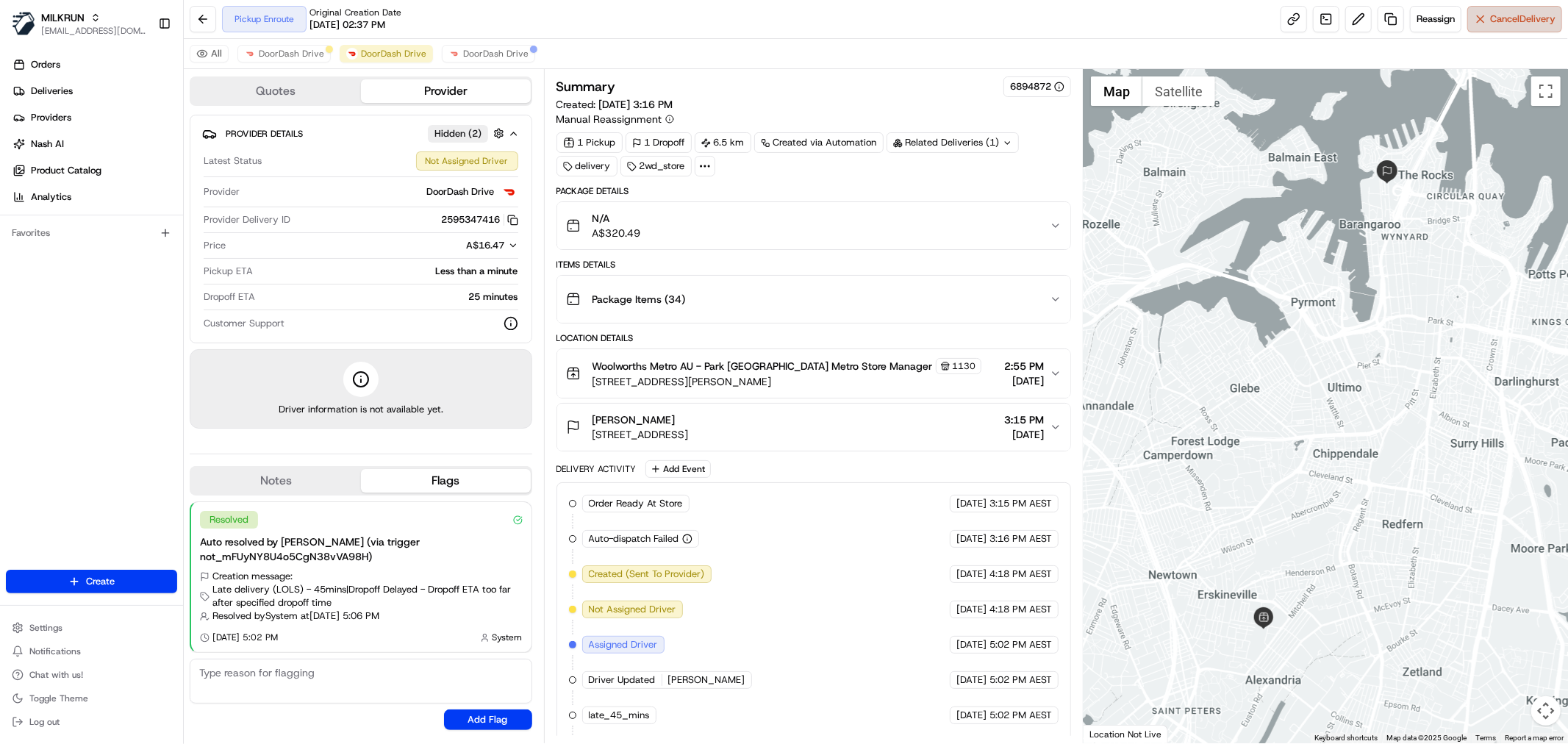
click at [1504, 20] on span "Cancel Delivery" at bounding box center [1522, 20] width 65 height 14
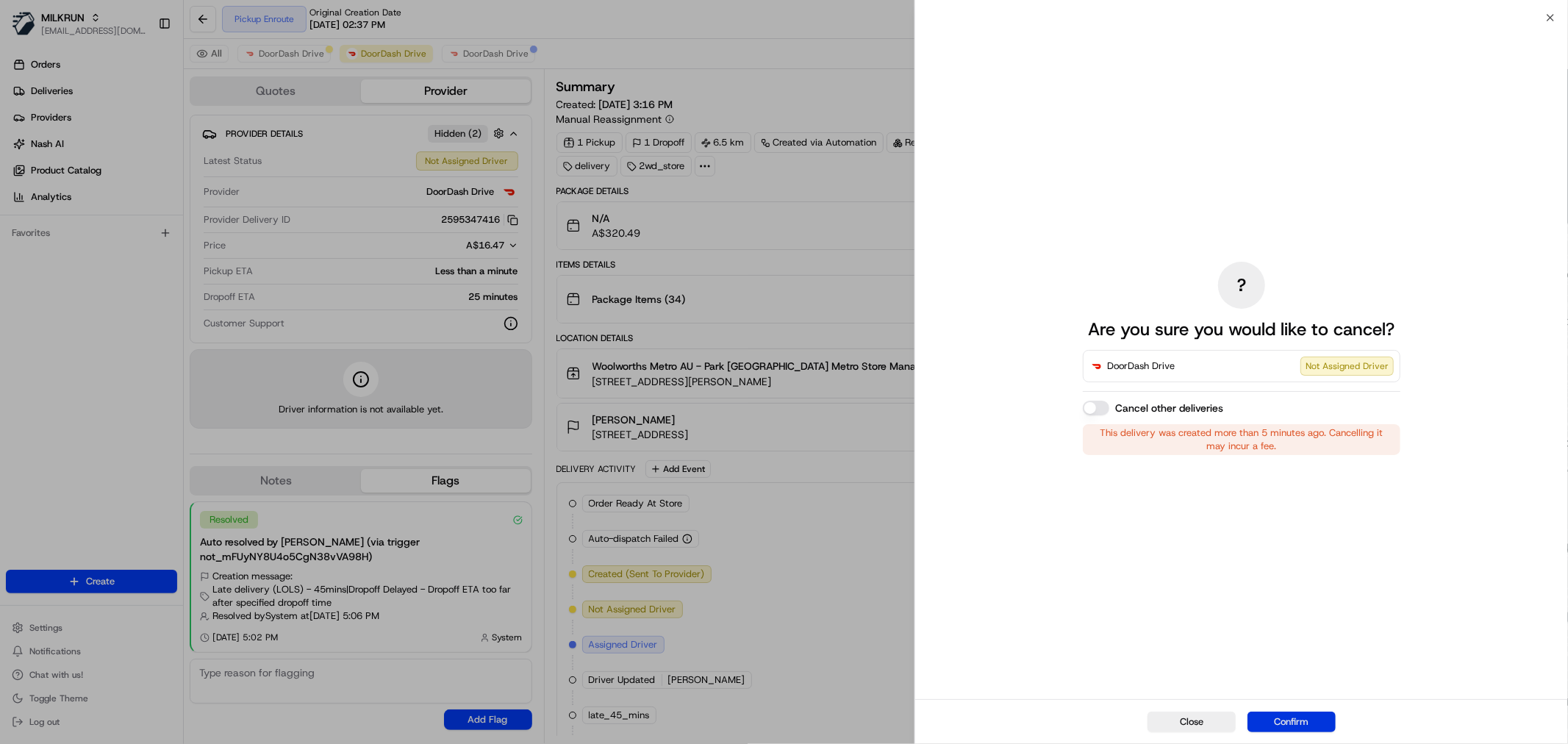
click at [1284, 724] on button "Confirm" at bounding box center [1291, 721] width 88 height 20
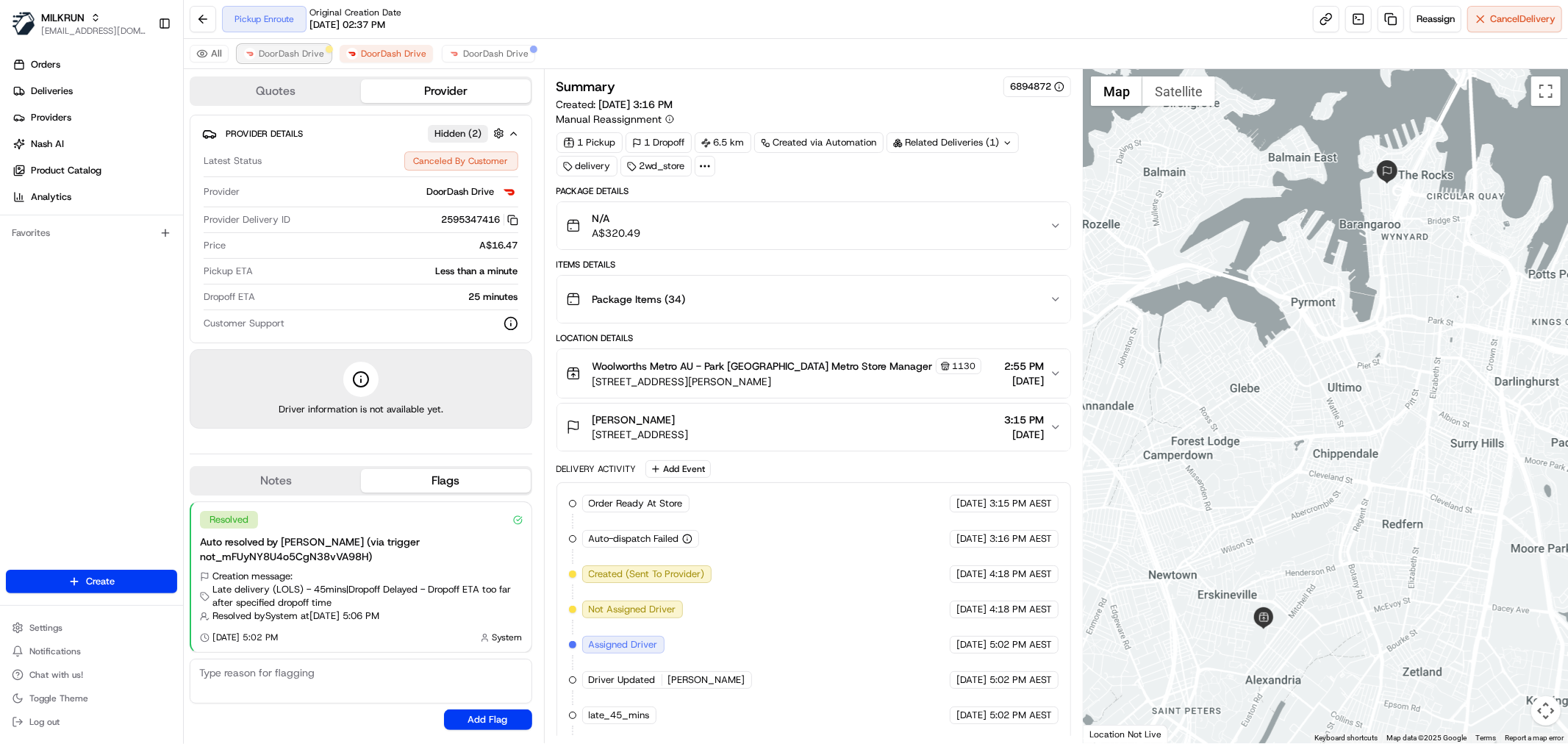
click at [278, 49] on span "DoorDash Drive" at bounding box center [291, 54] width 65 height 12
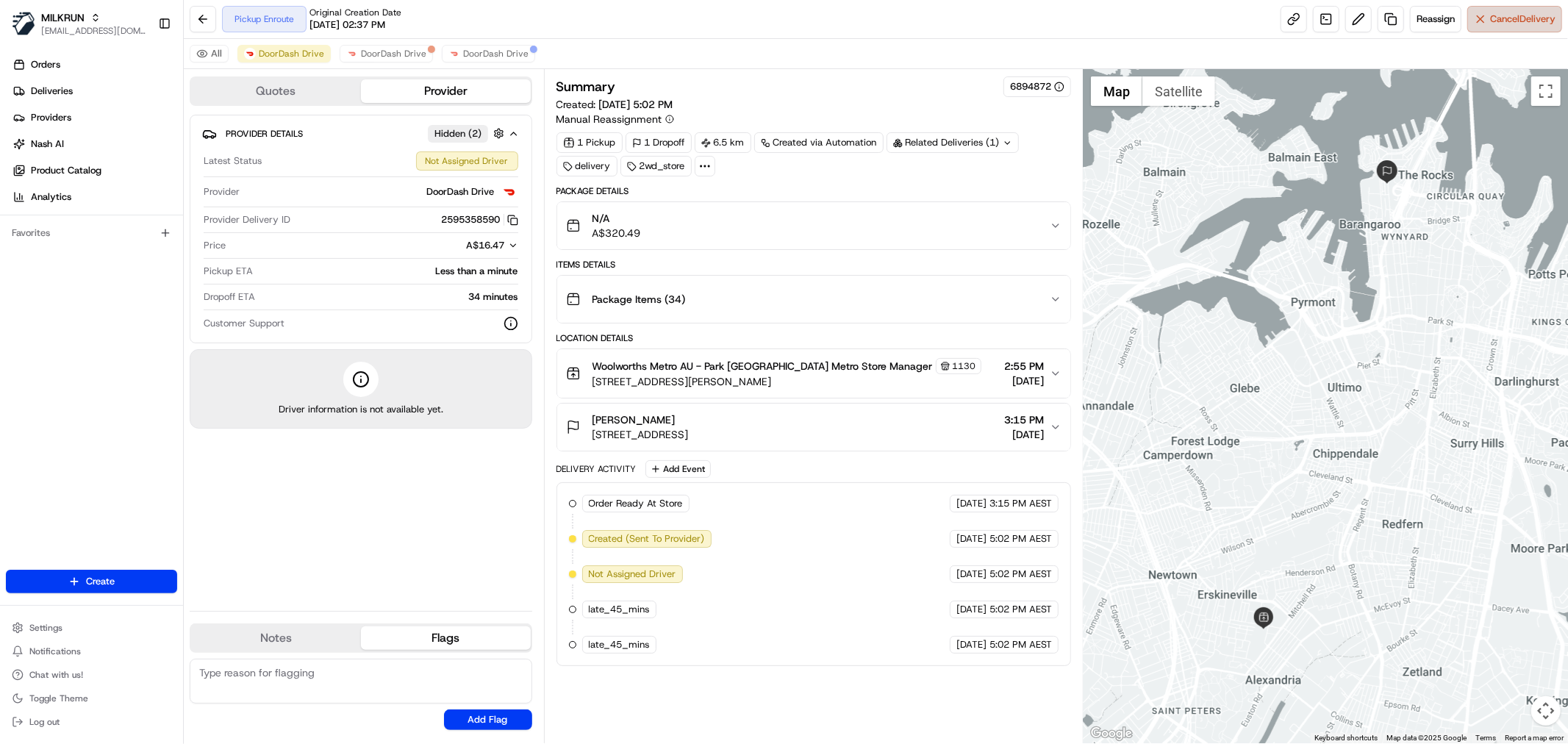
click at [1531, 23] on span "Cancel Delivery" at bounding box center [1522, 20] width 65 height 14
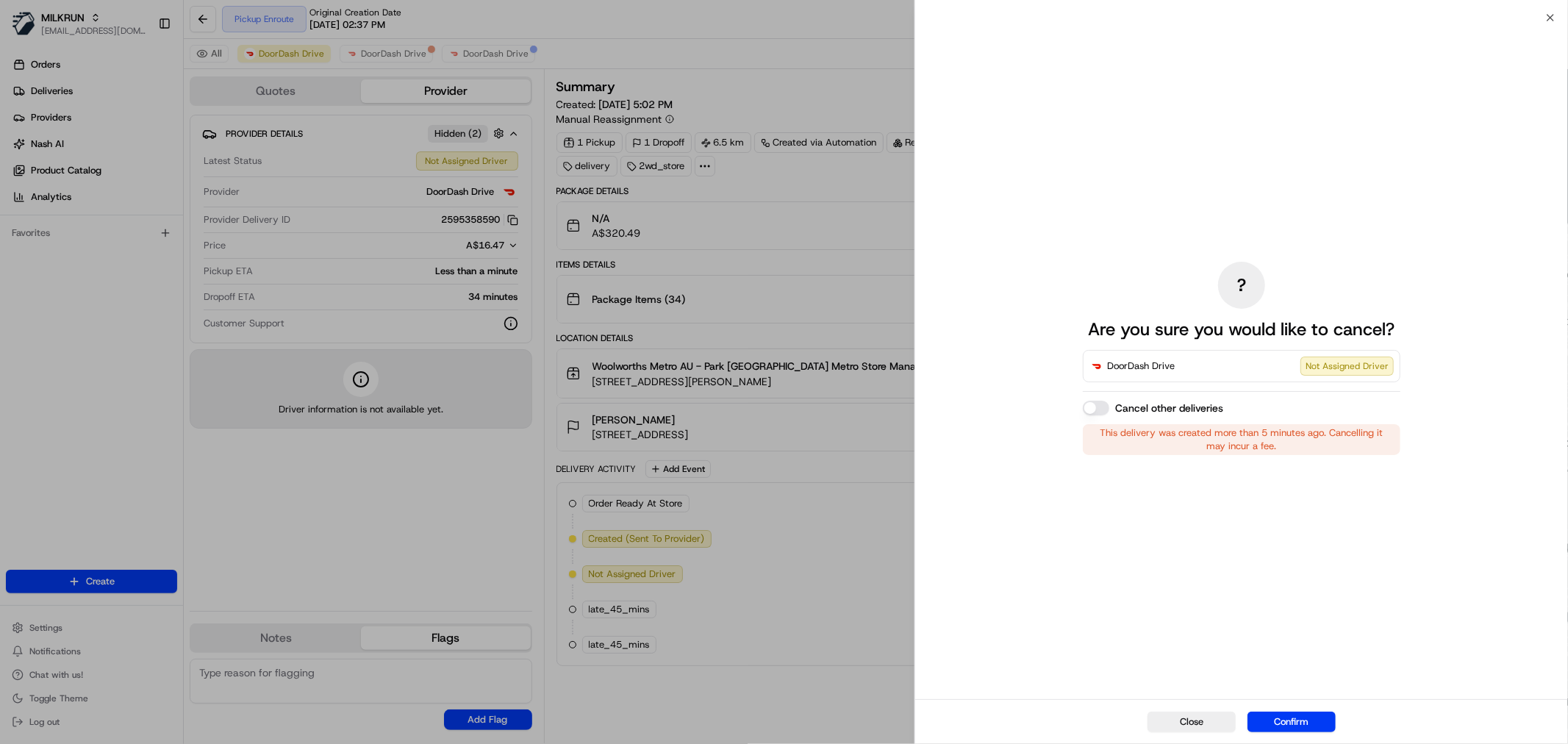
click at [1321, 708] on div "Close Confirm" at bounding box center [1241, 721] width 653 height 45
click at [1317, 717] on button "Confirm" at bounding box center [1291, 721] width 88 height 20
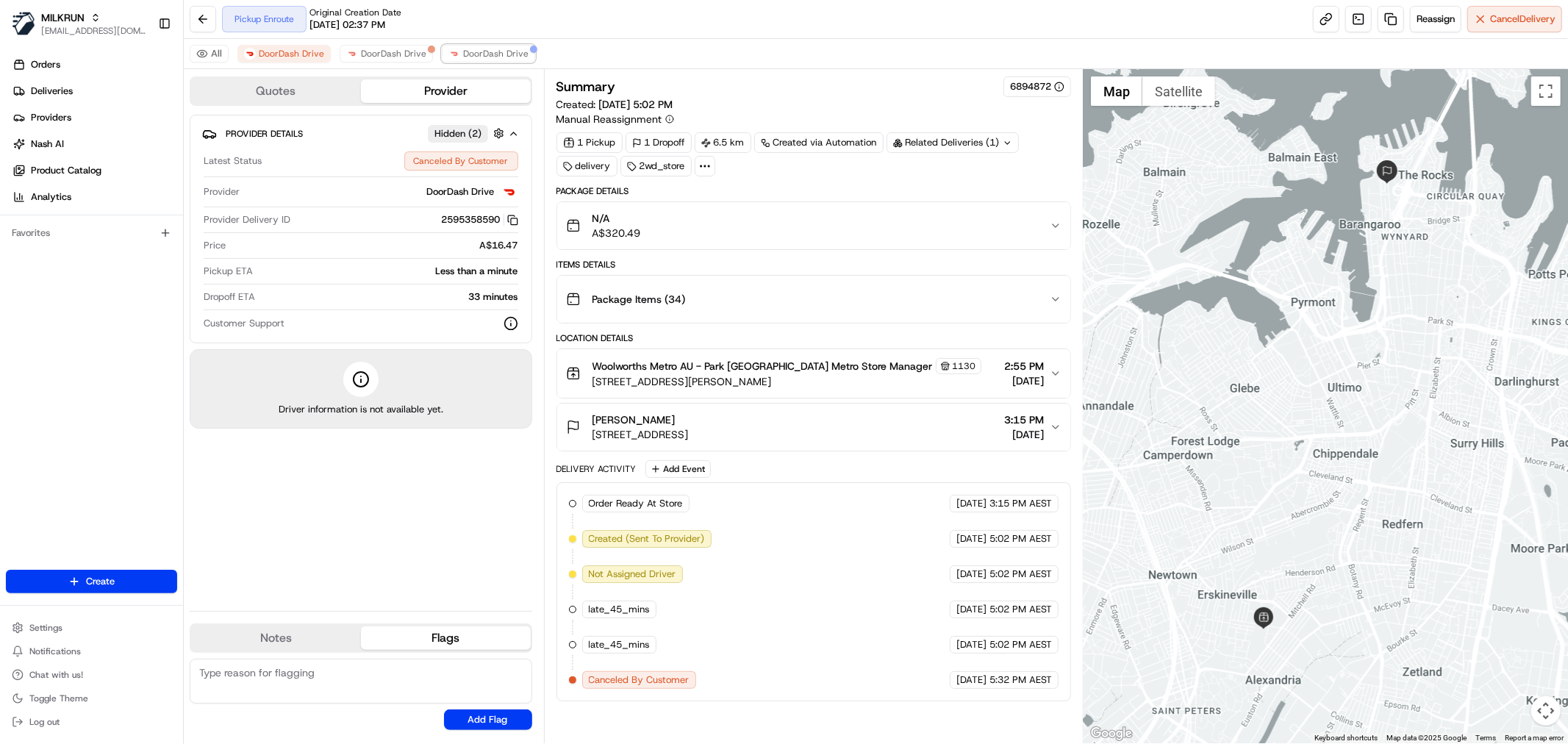
drag, startPoint x: 476, startPoint y: 55, endPoint x: 487, endPoint y: 63, distance: 13.6
click at [478, 55] on span "DoorDash Drive" at bounding box center [495, 54] width 65 height 12
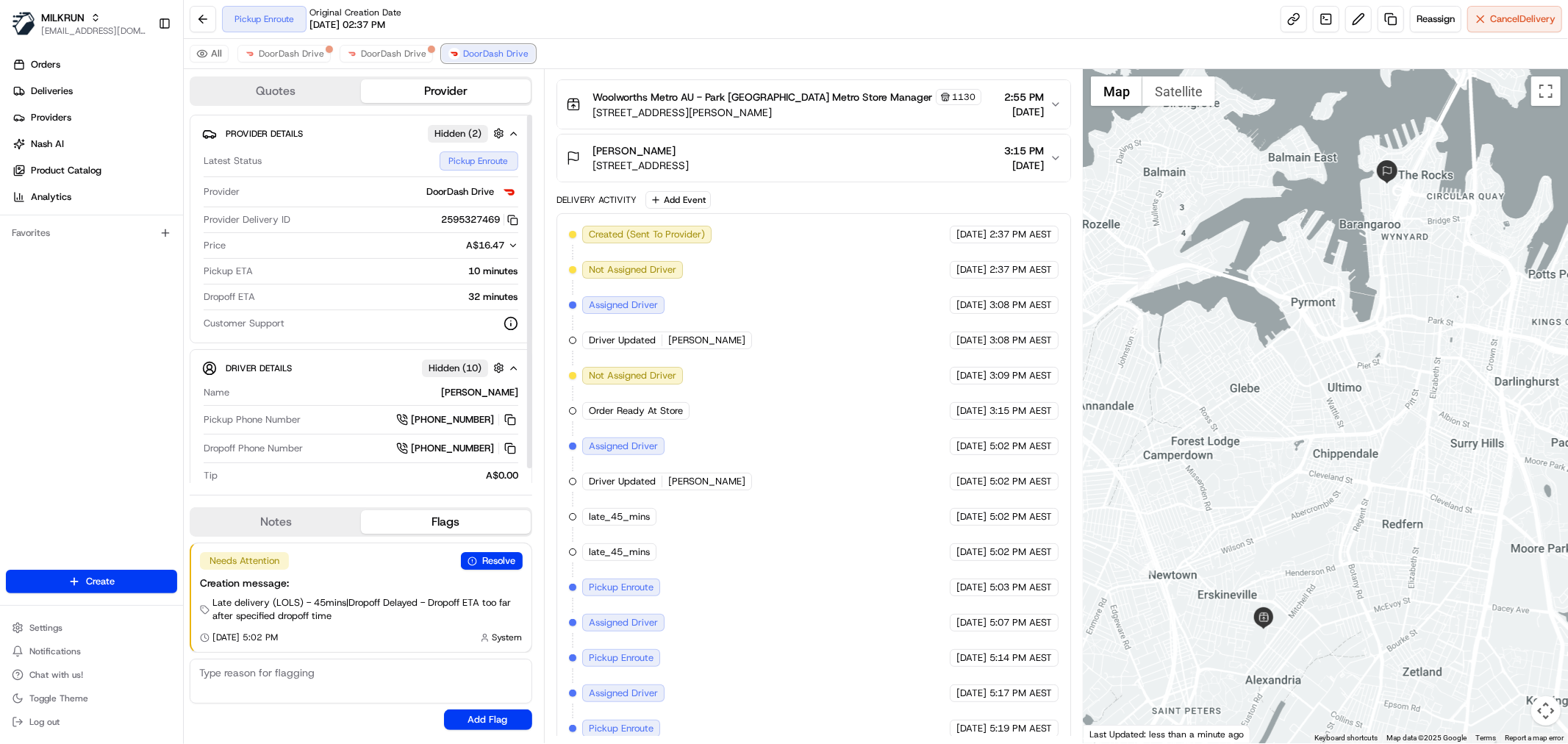
scroll to position [428, 0]
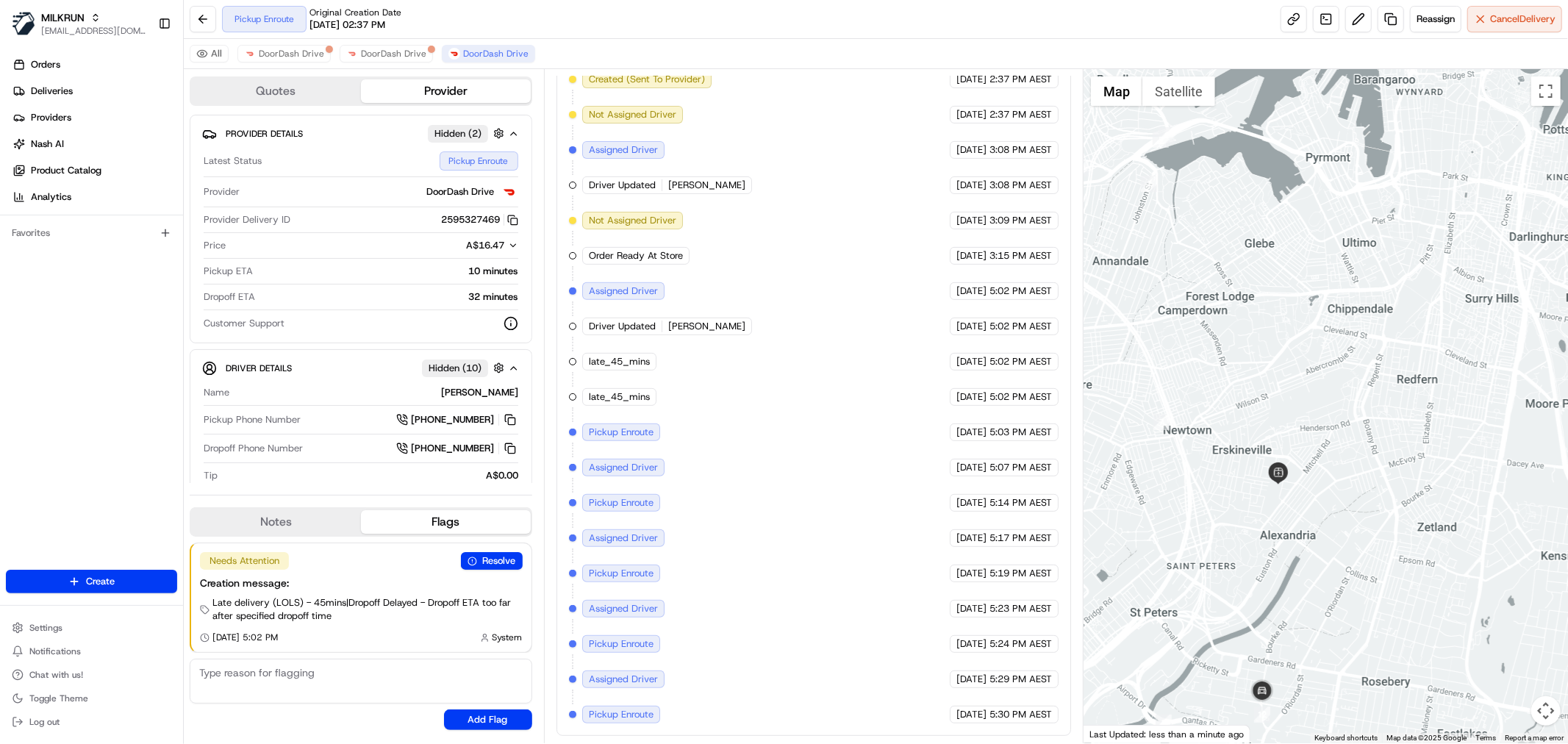
drag, startPoint x: 1317, startPoint y: 363, endPoint x: 1323, endPoint y: 250, distance: 113.2
click at [1323, 250] on div at bounding box center [1326, 406] width 485 height 674
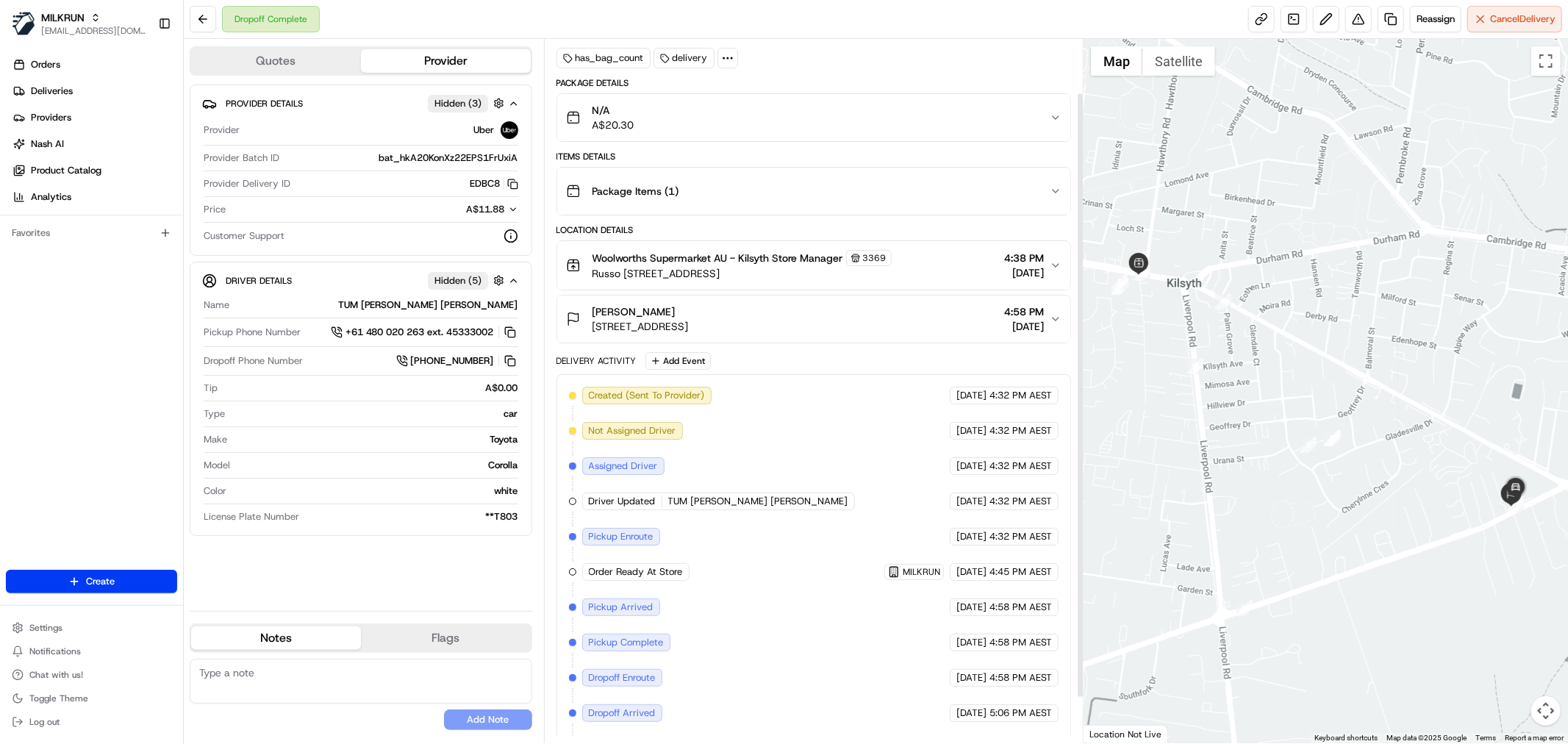
scroll to position [114, 0]
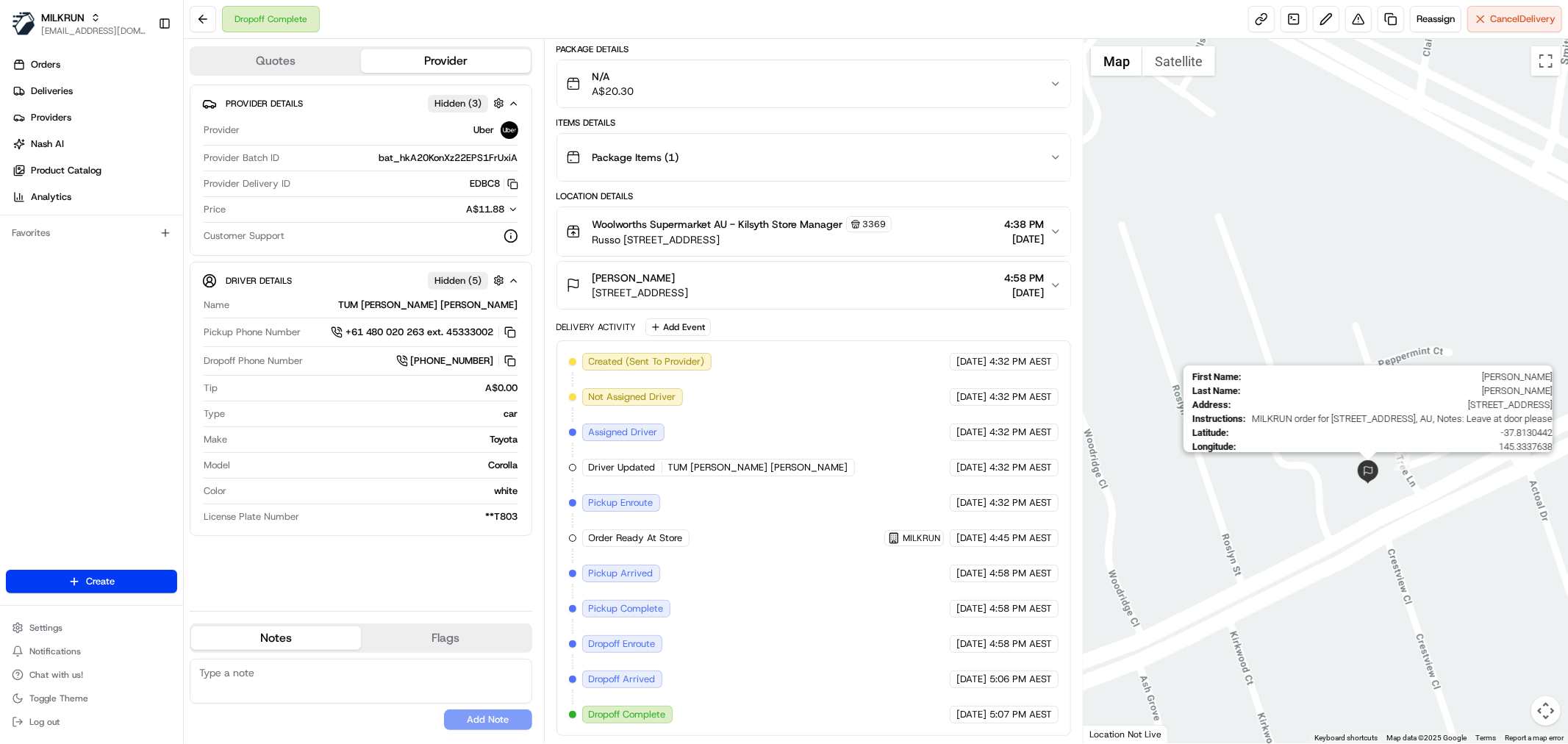
drag, startPoint x: 1527, startPoint y: 493, endPoint x: 1379, endPoint y: 475, distance: 149.1
click at [1379, 475] on div "First Name : [PERSON_NAME] Last Name : [PERSON_NAME] Address : [STREET_ADDRESS]…" at bounding box center [1326, 391] width 485 height 704
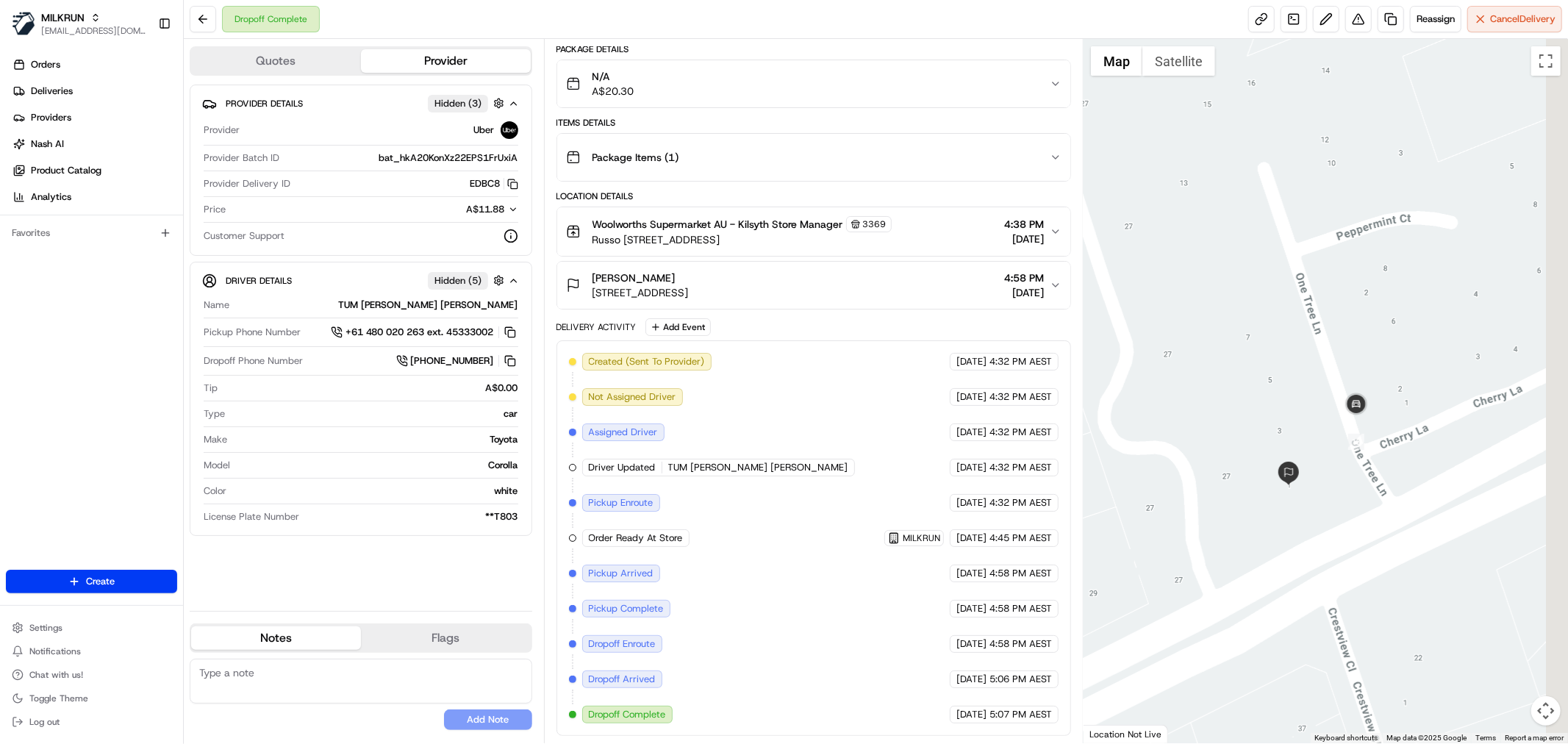
click at [1330, 491] on div at bounding box center [1326, 391] width 485 height 704
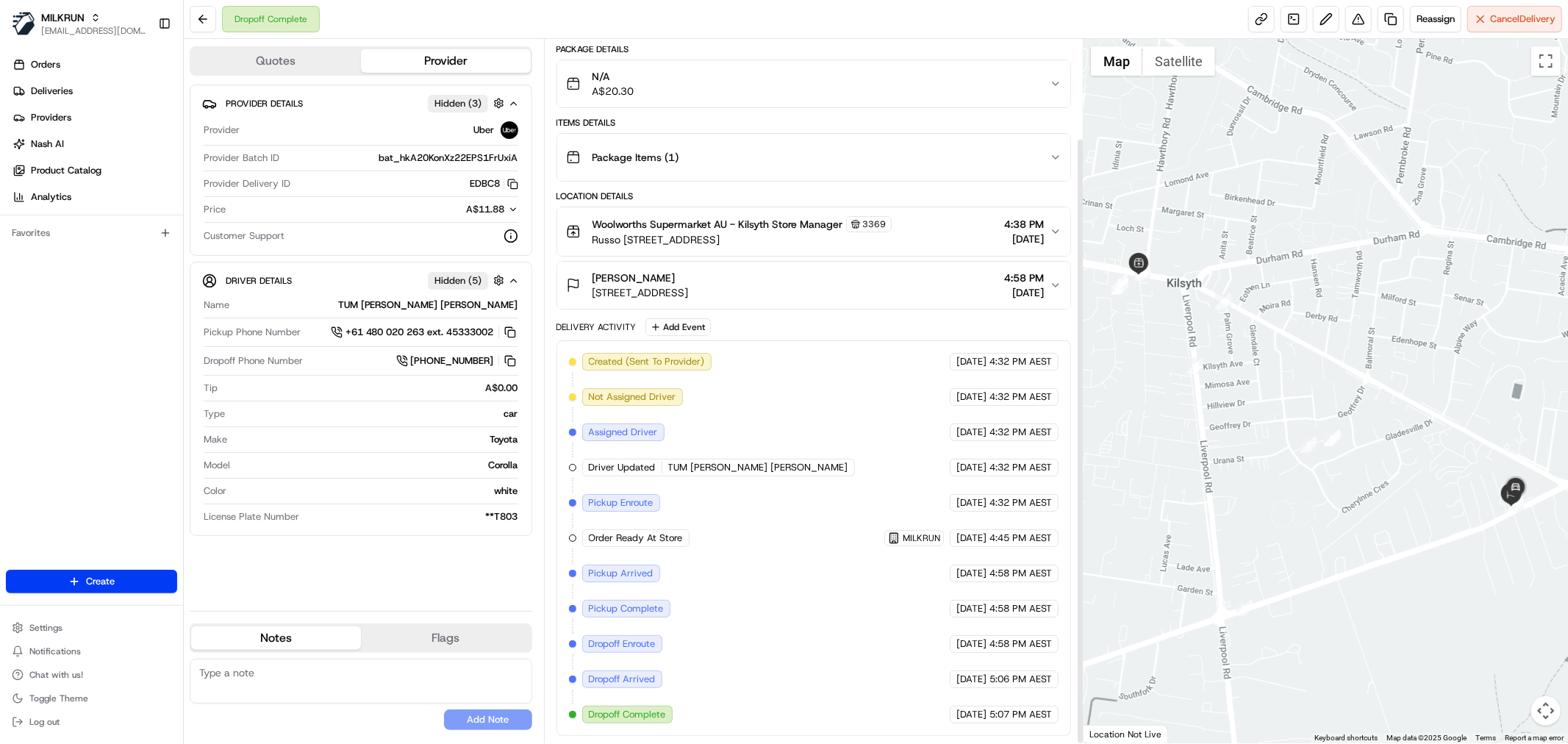
scroll to position [114, 0]
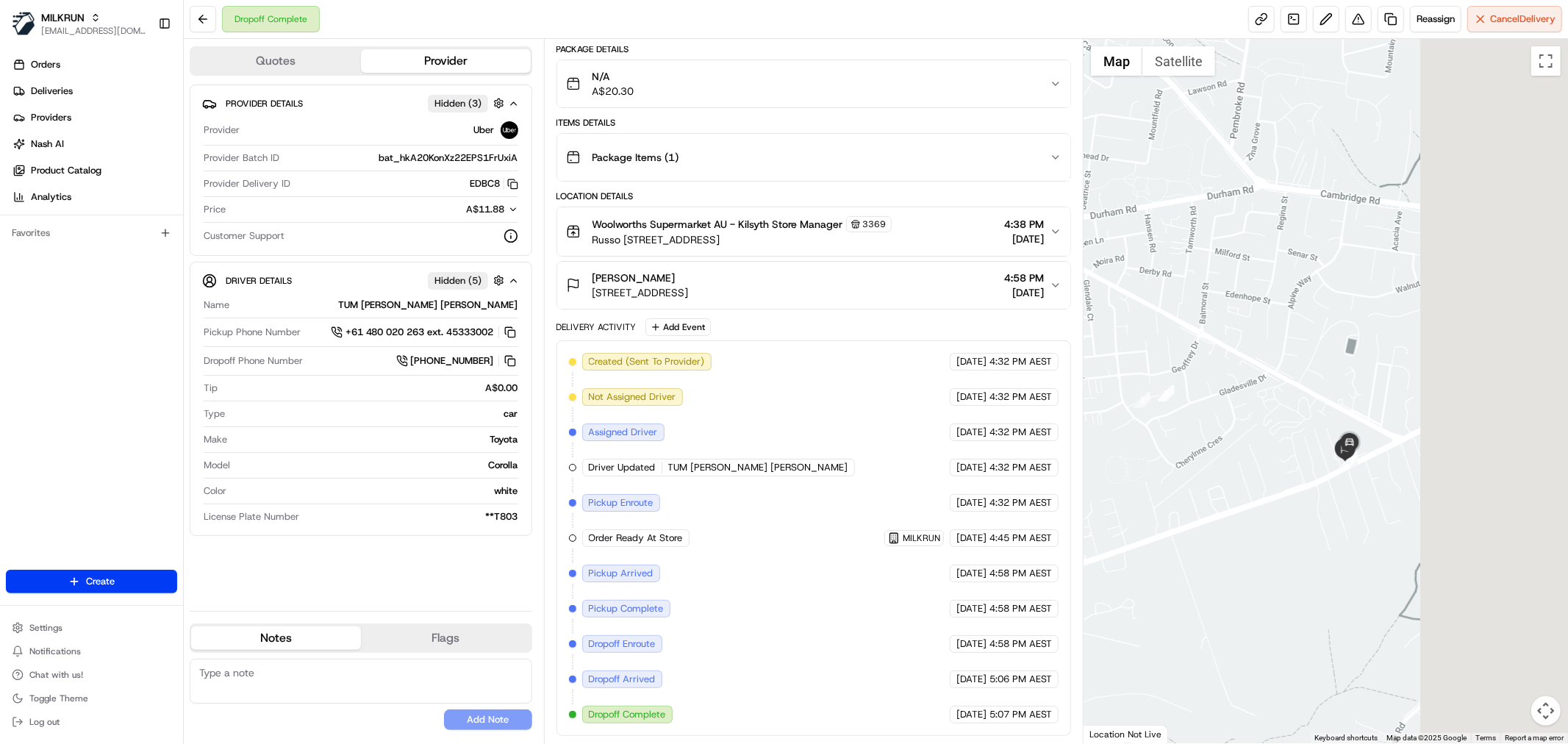
drag, startPoint x: 1309, startPoint y: 424, endPoint x: 1140, endPoint y: 378, distance: 175.1
click at [1140, 378] on div at bounding box center [1326, 391] width 485 height 704
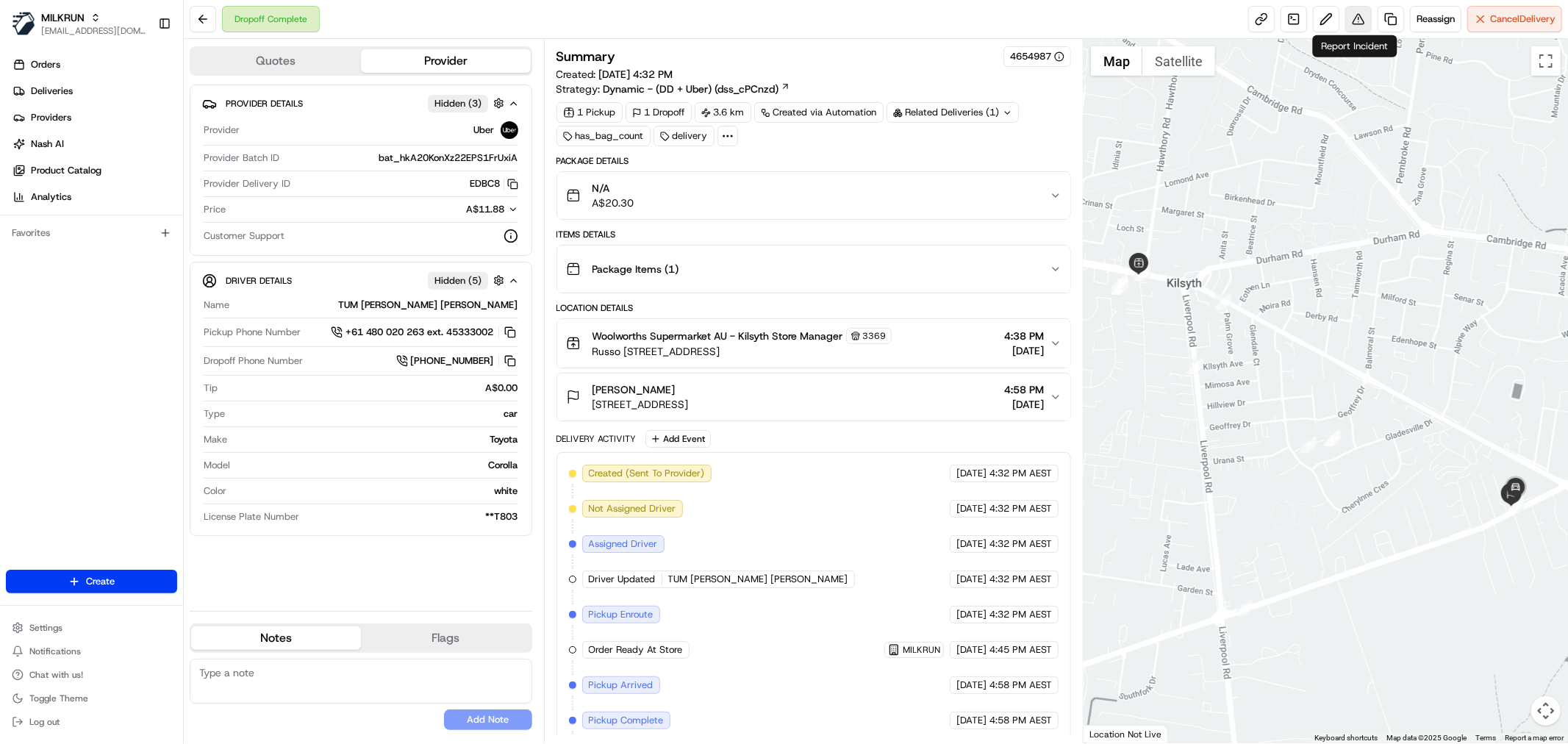
click at [1354, 20] on button at bounding box center [1358, 19] width 26 height 26
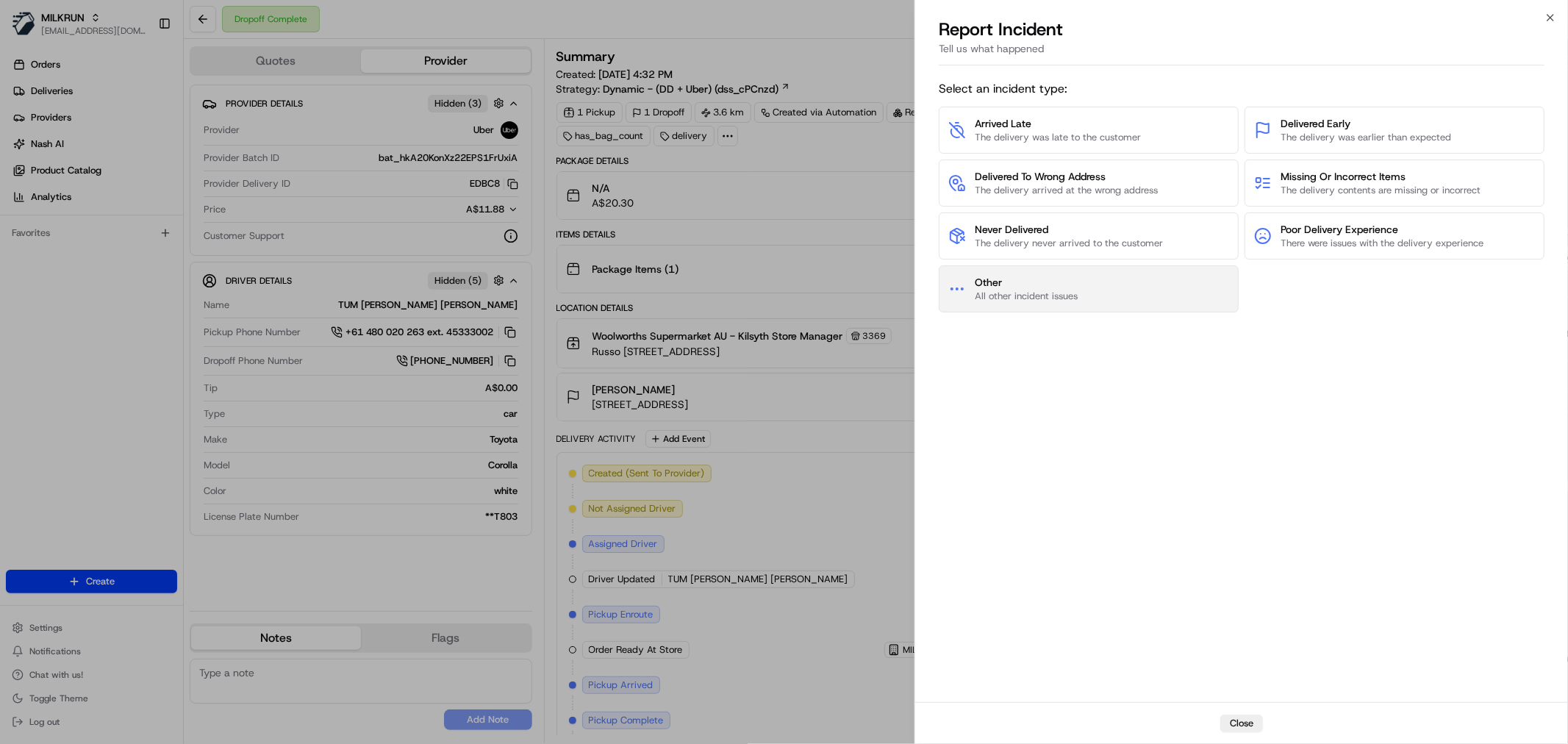
click at [1037, 288] on span "Other" at bounding box center [1026, 282] width 103 height 15
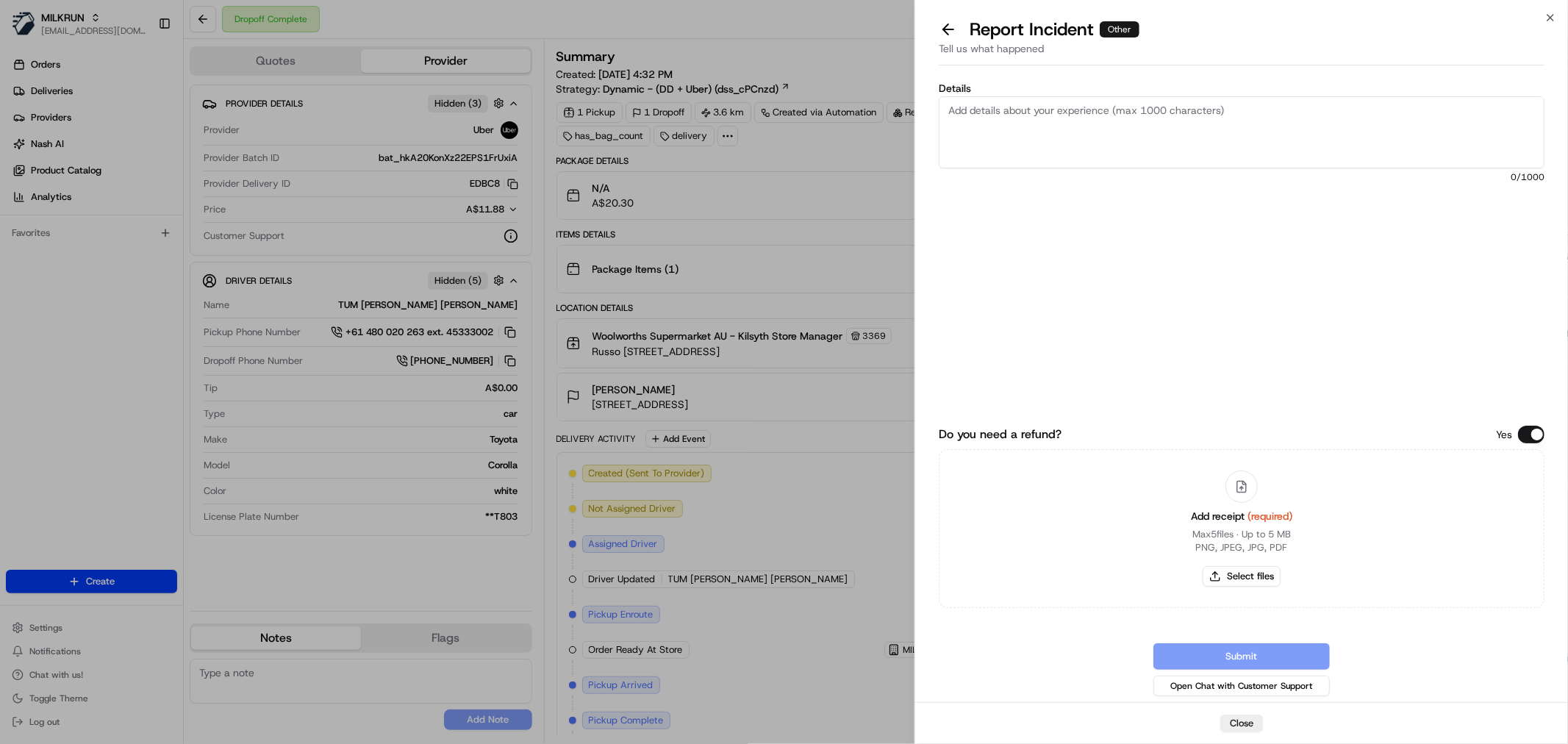
click at [1056, 138] on textarea "Details" at bounding box center [1241, 132] width 606 height 72
type textarea "NOT RECEIVED // NO POD DESPITE BEING A "LEAVE AT DOOR" REQUEST // ORDER WAS DEL…"
click at [1254, 574] on button "Select files" at bounding box center [1241, 575] width 78 height 20
type input "C:\fakepath\Screenshot 2025-08-21 174834.png"
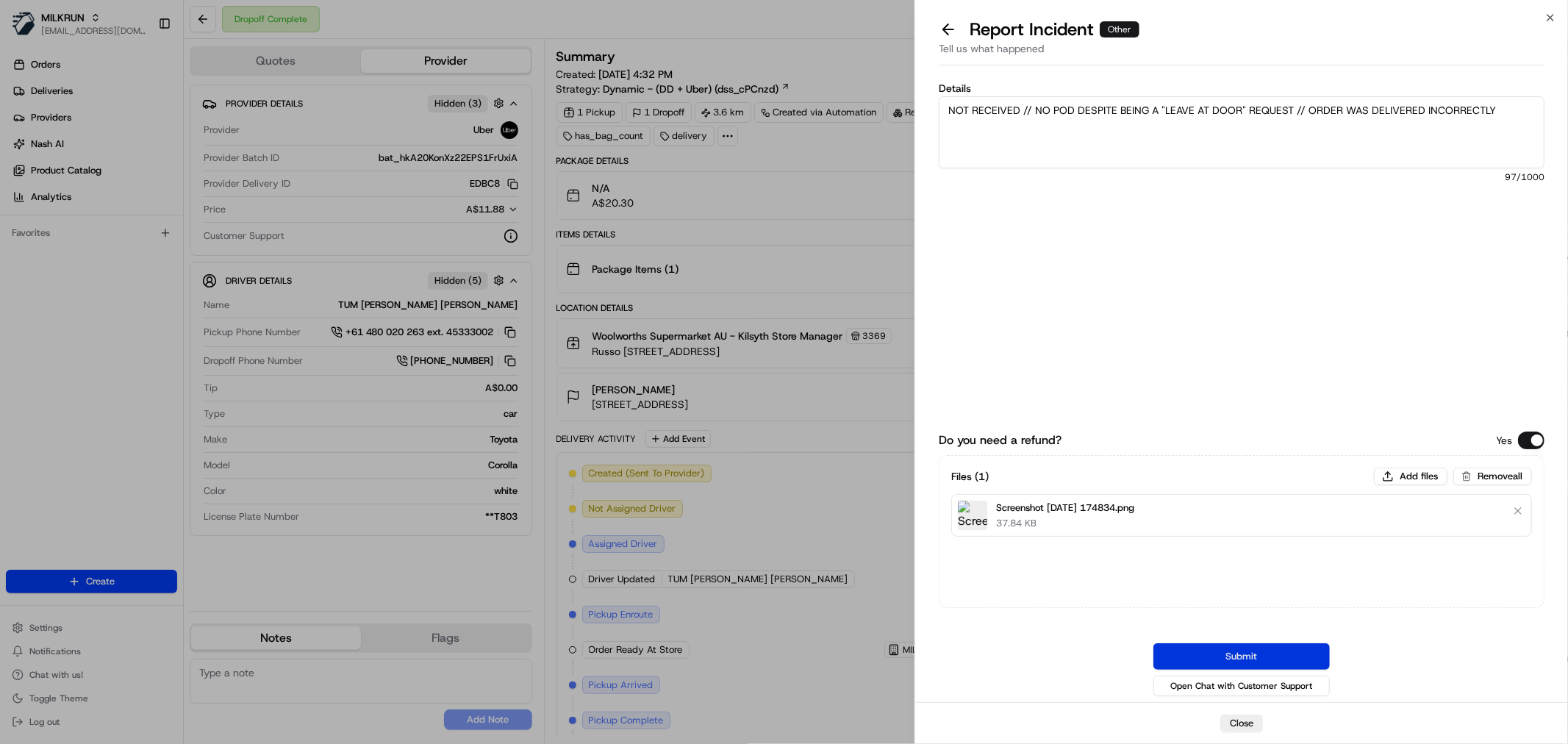
click at [1223, 650] on button "Submit" at bounding box center [1241, 656] width 176 height 26
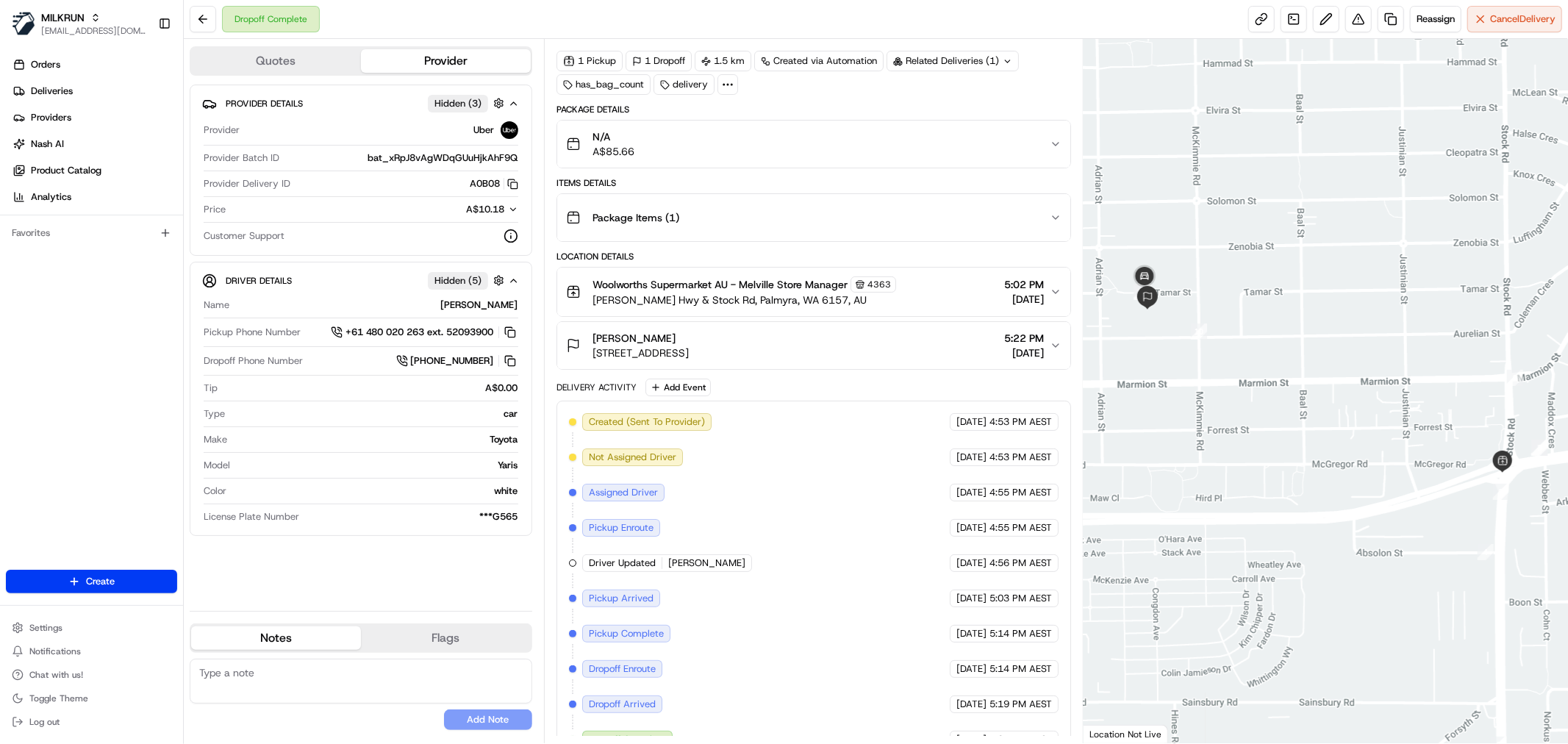
scroll to position [79, 0]
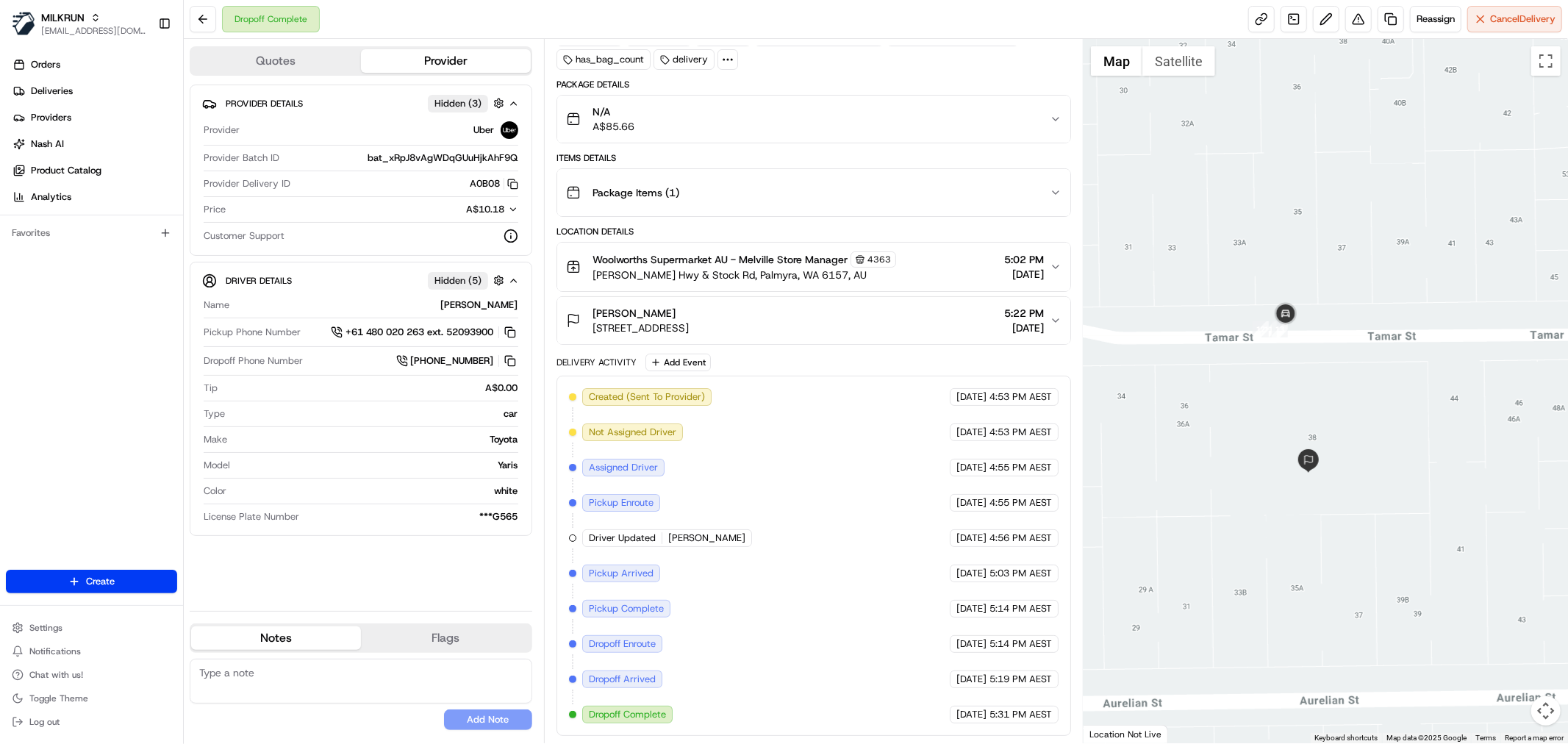
drag, startPoint x: 1171, startPoint y: 344, endPoint x: 1238, endPoint y: 357, distance: 68.2
click at [1238, 357] on div at bounding box center [1326, 391] width 485 height 704
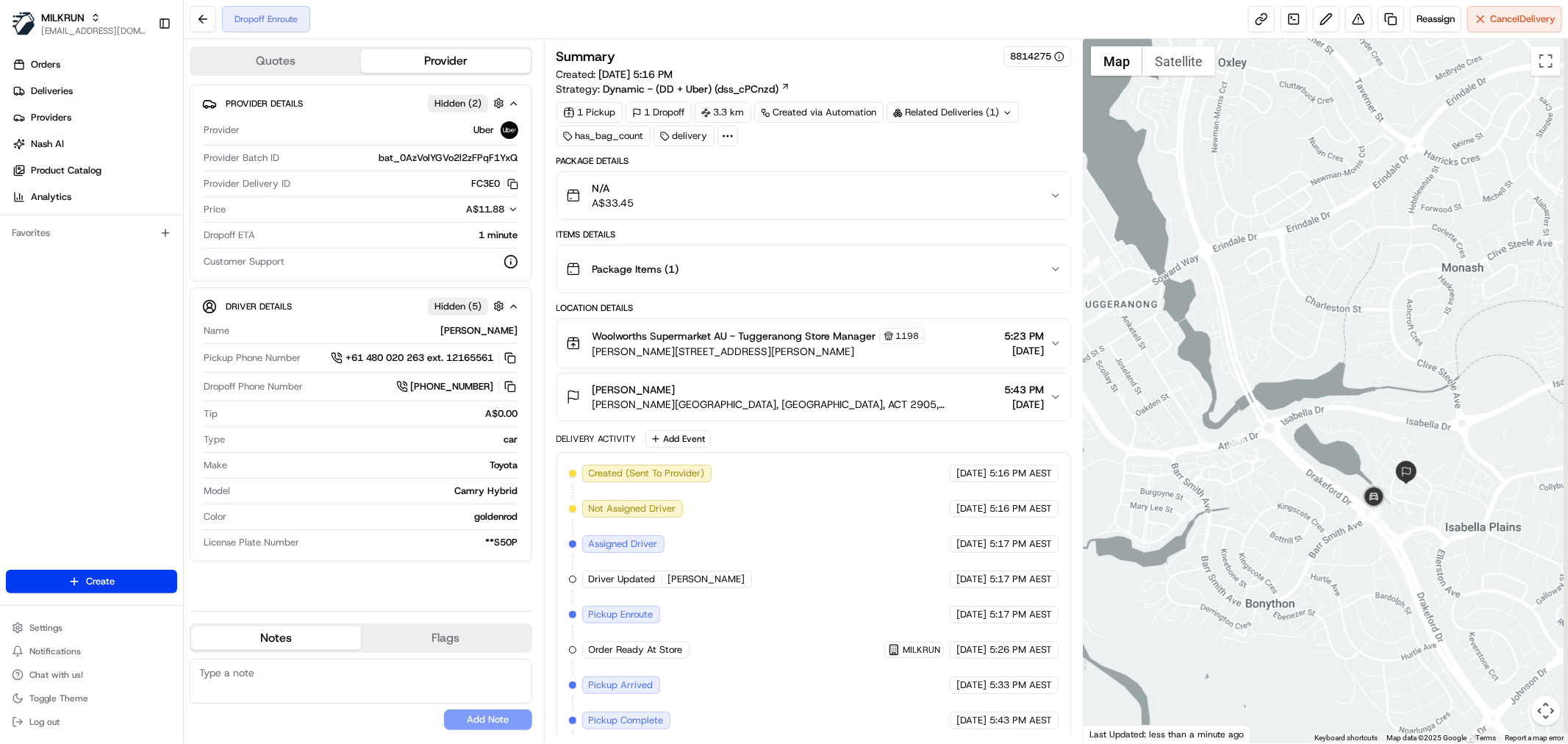
drag, startPoint x: 1390, startPoint y: 493, endPoint x: 1316, endPoint y: 484, distance: 74.5
click at [1316, 484] on div at bounding box center [1326, 391] width 485 height 704
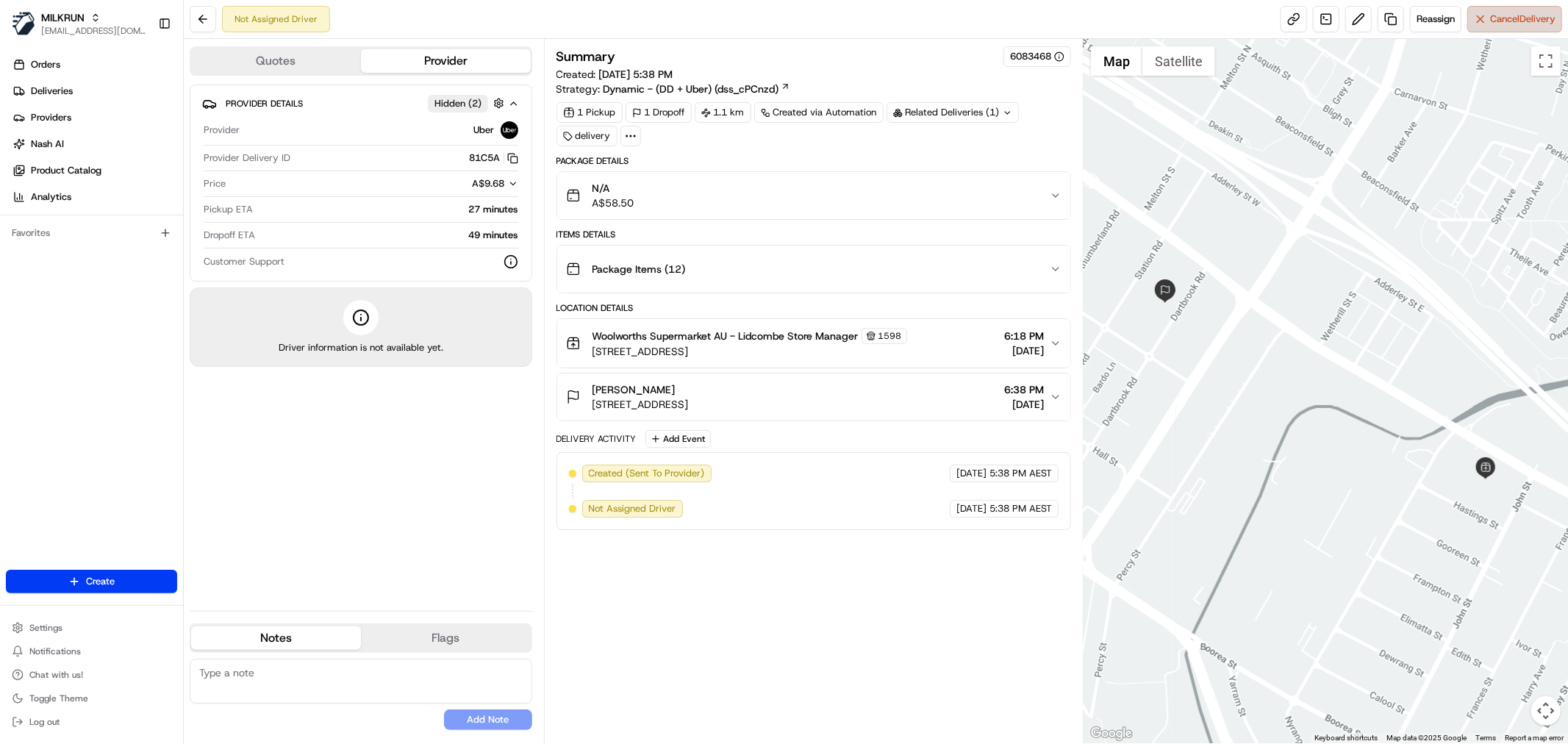
click at [1494, 20] on span "Cancel Delivery" at bounding box center [1522, 20] width 65 height 14
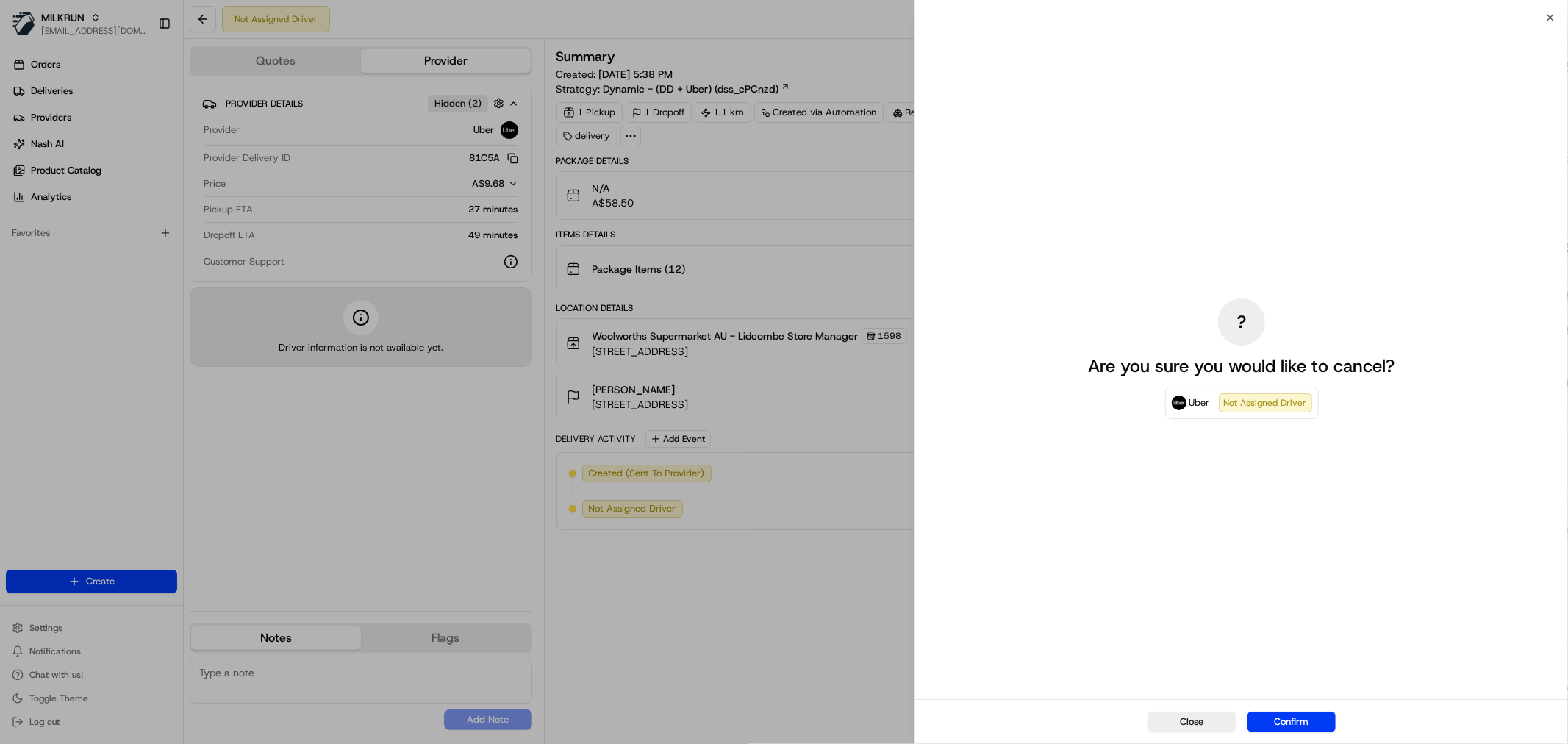
drag, startPoint x: 1291, startPoint y: 724, endPoint x: 1535, endPoint y: 651, distance: 254.7
click at [1291, 724] on button "Confirm" at bounding box center [1291, 721] width 88 height 20
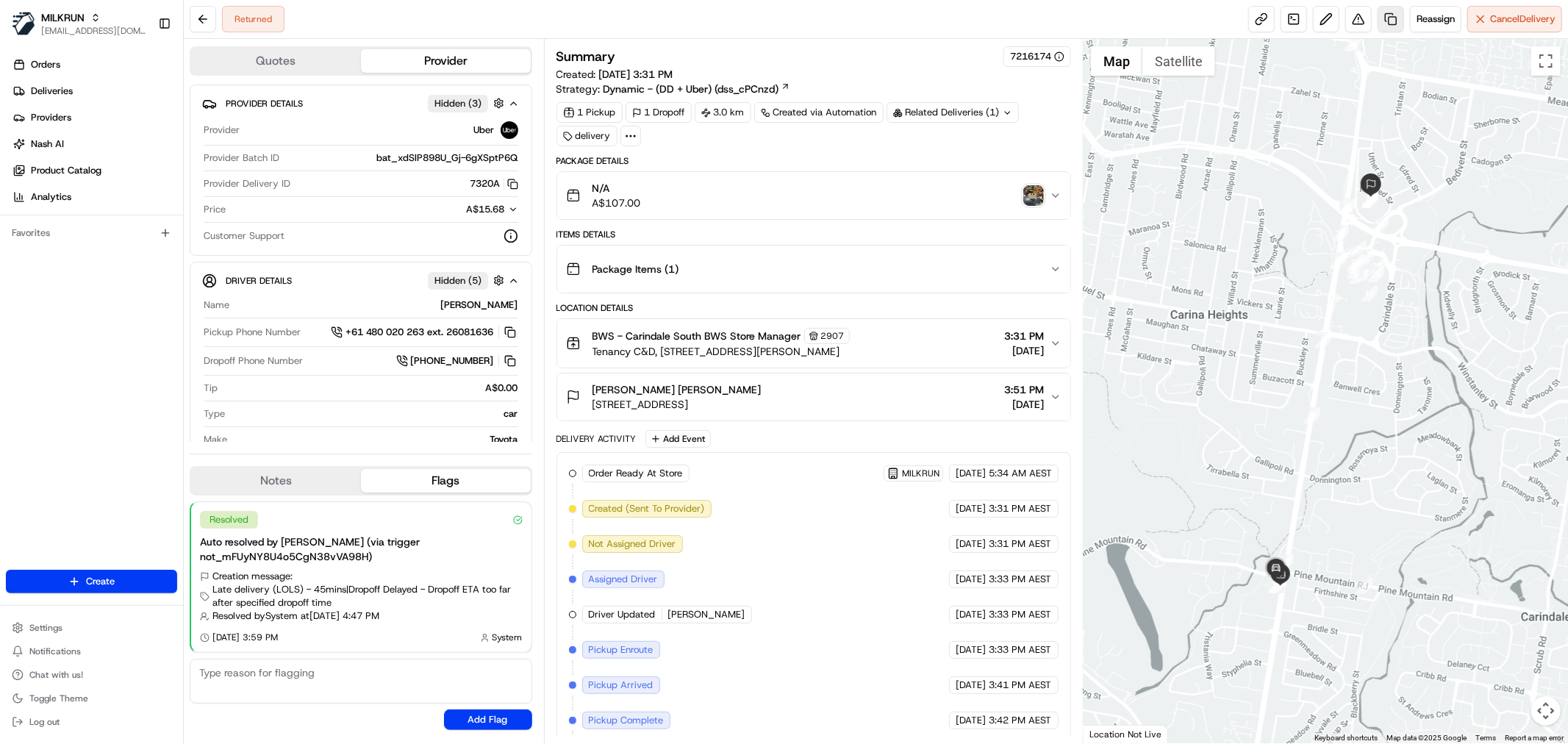
click at [1380, 19] on link at bounding box center [1390, 19] width 26 height 26
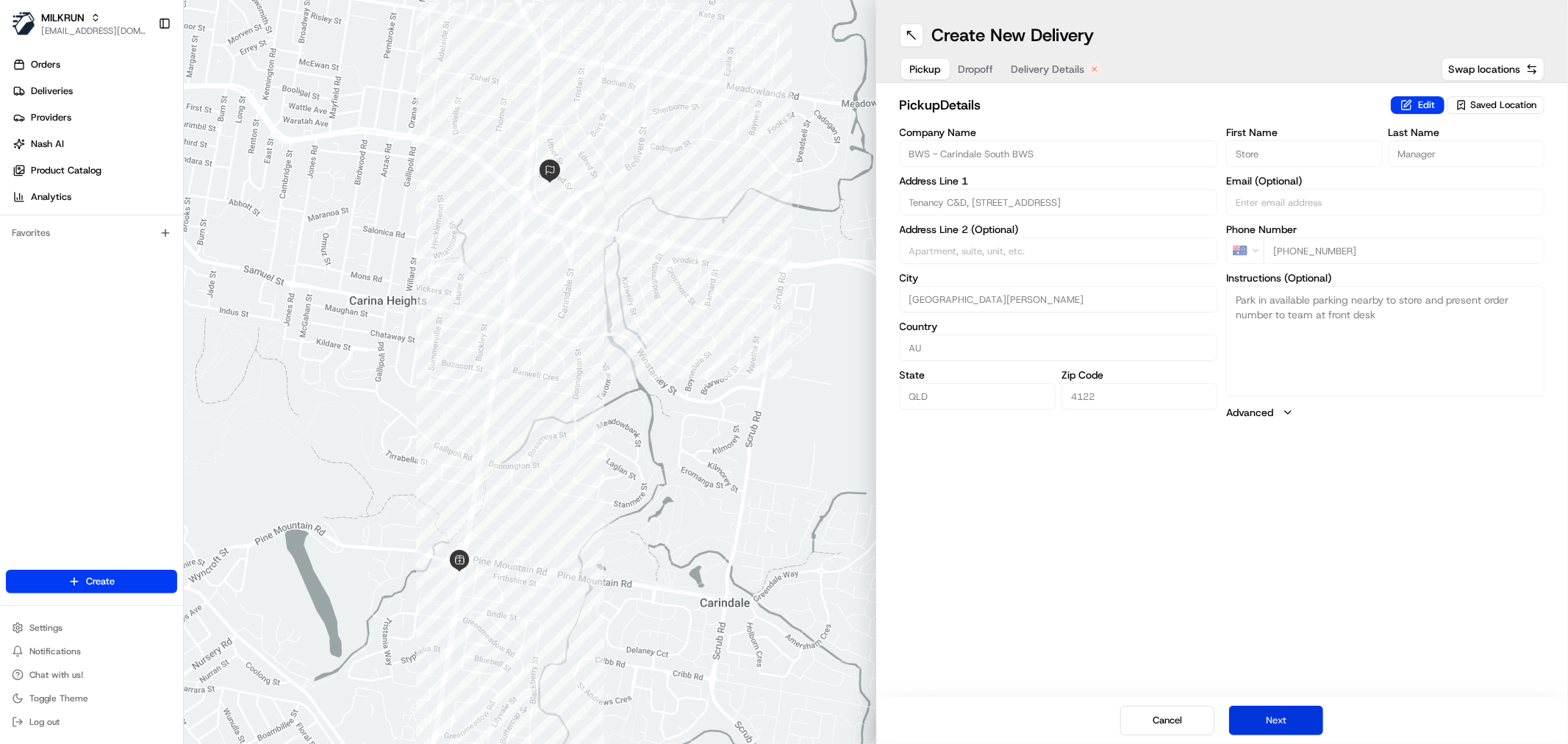
click at [1262, 714] on button "Next" at bounding box center [1275, 720] width 94 height 29
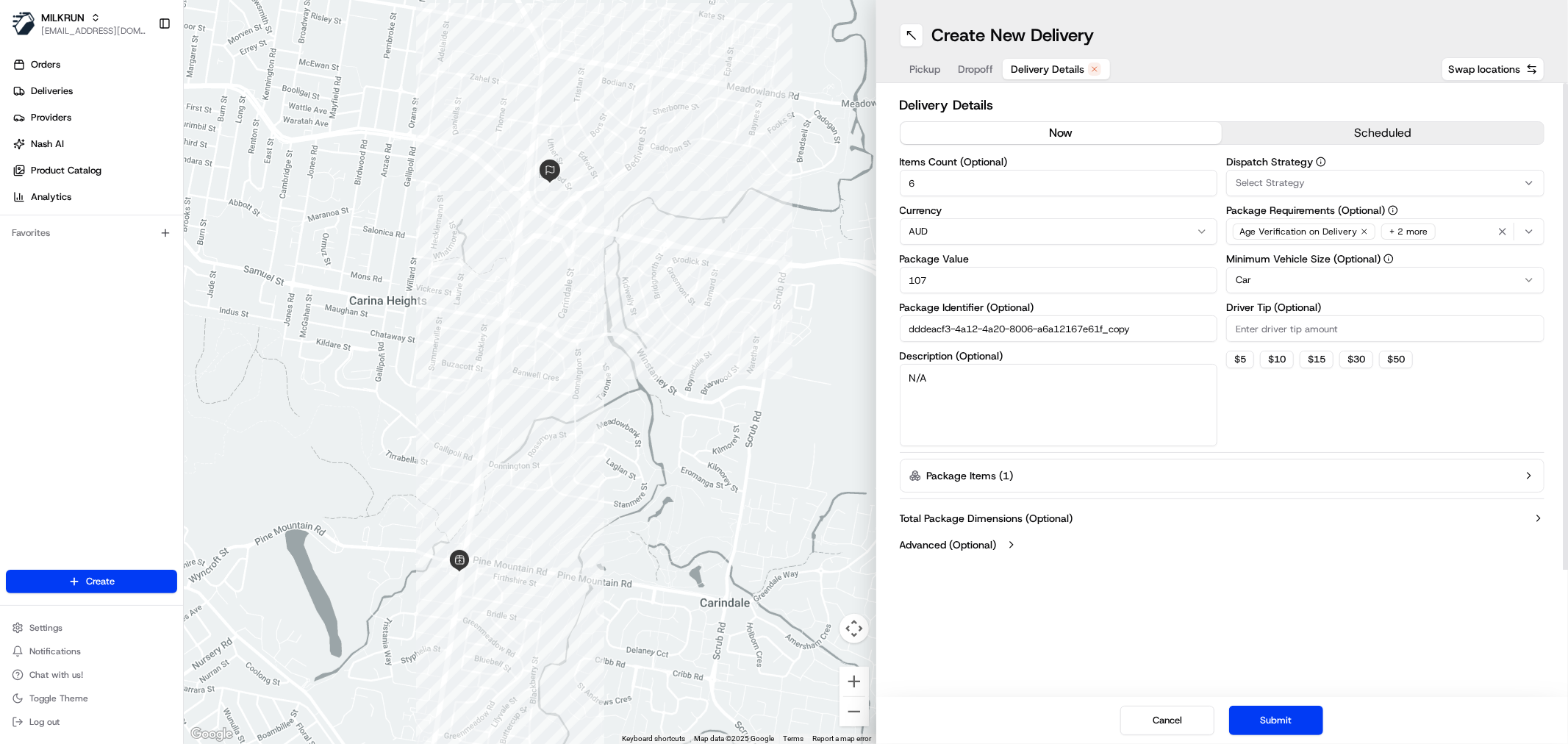
click at [1047, 133] on button "now" at bounding box center [1062, 132] width 322 height 22
click at [1288, 715] on button "Submit" at bounding box center [1275, 720] width 94 height 29
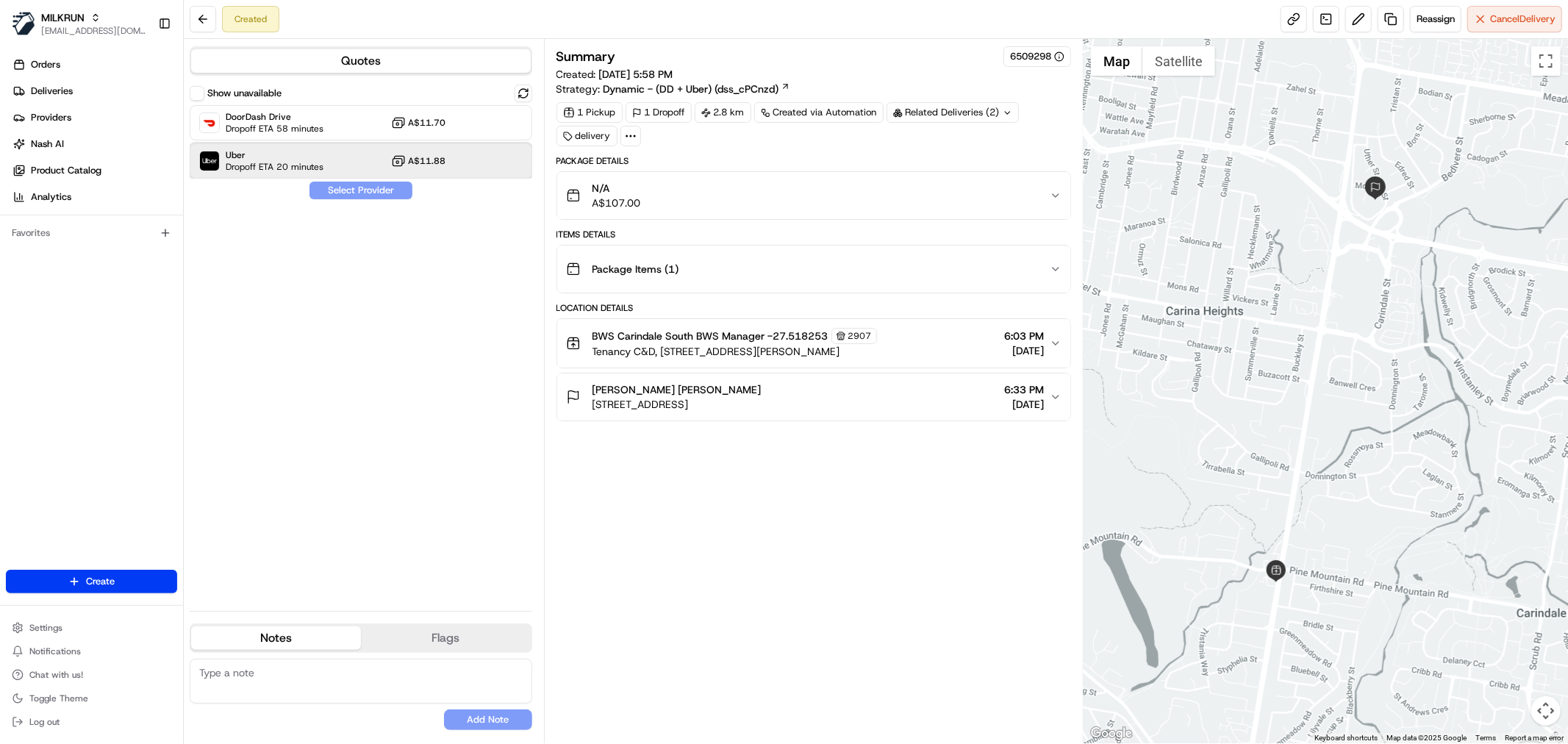
click at [311, 166] on span "Dropoff ETA 20 minutes" at bounding box center [275, 167] width 98 height 12
click at [370, 193] on button "Assign Provider" at bounding box center [360, 190] width 105 height 17
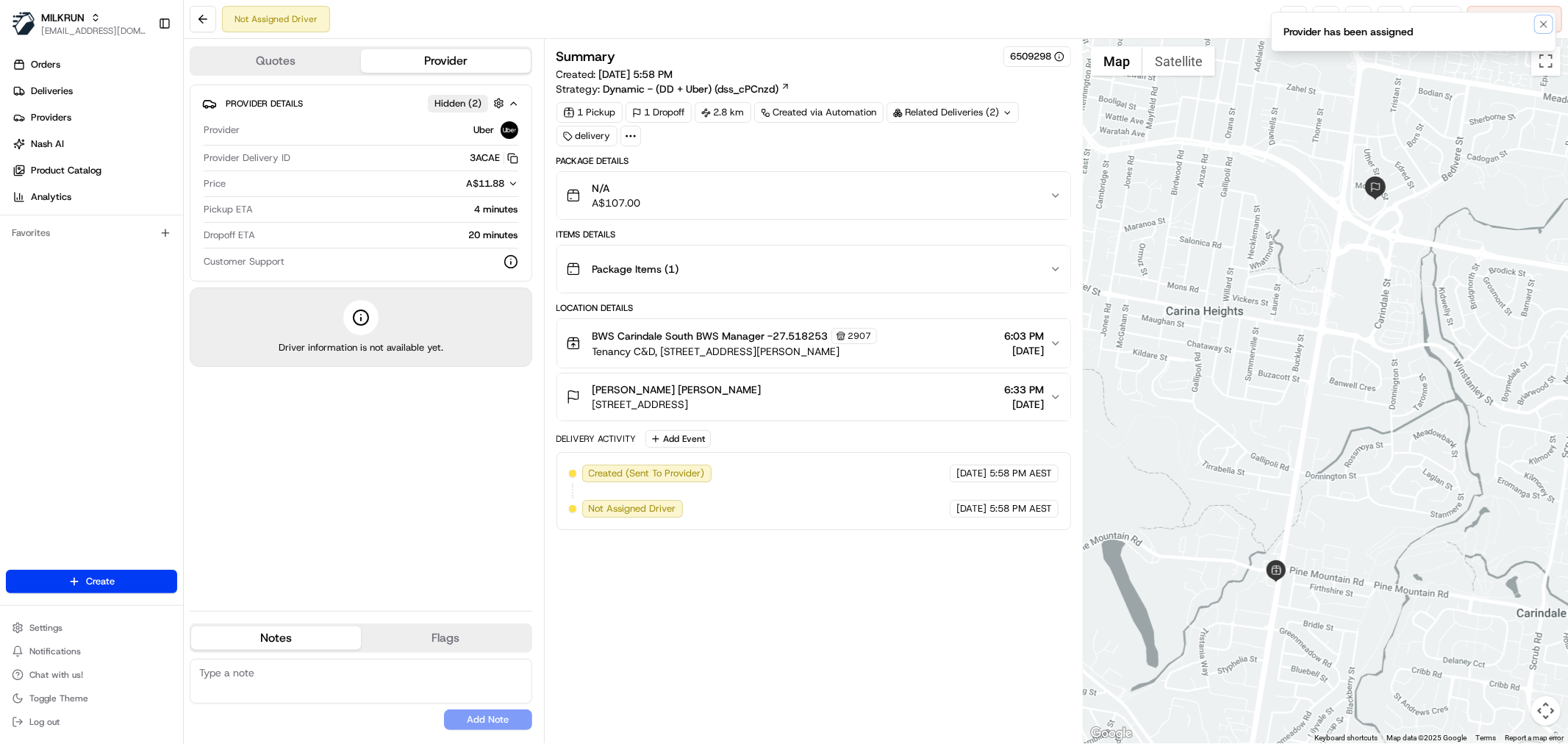
drag, startPoint x: 1539, startPoint y: 23, endPoint x: 1397, endPoint y: 19, distance: 142.1
click at [1539, 22] on icon "Notifications (F8)" at bounding box center [1544, 24] width 12 height 12
click at [1291, 18] on link at bounding box center [1293, 19] width 26 height 26
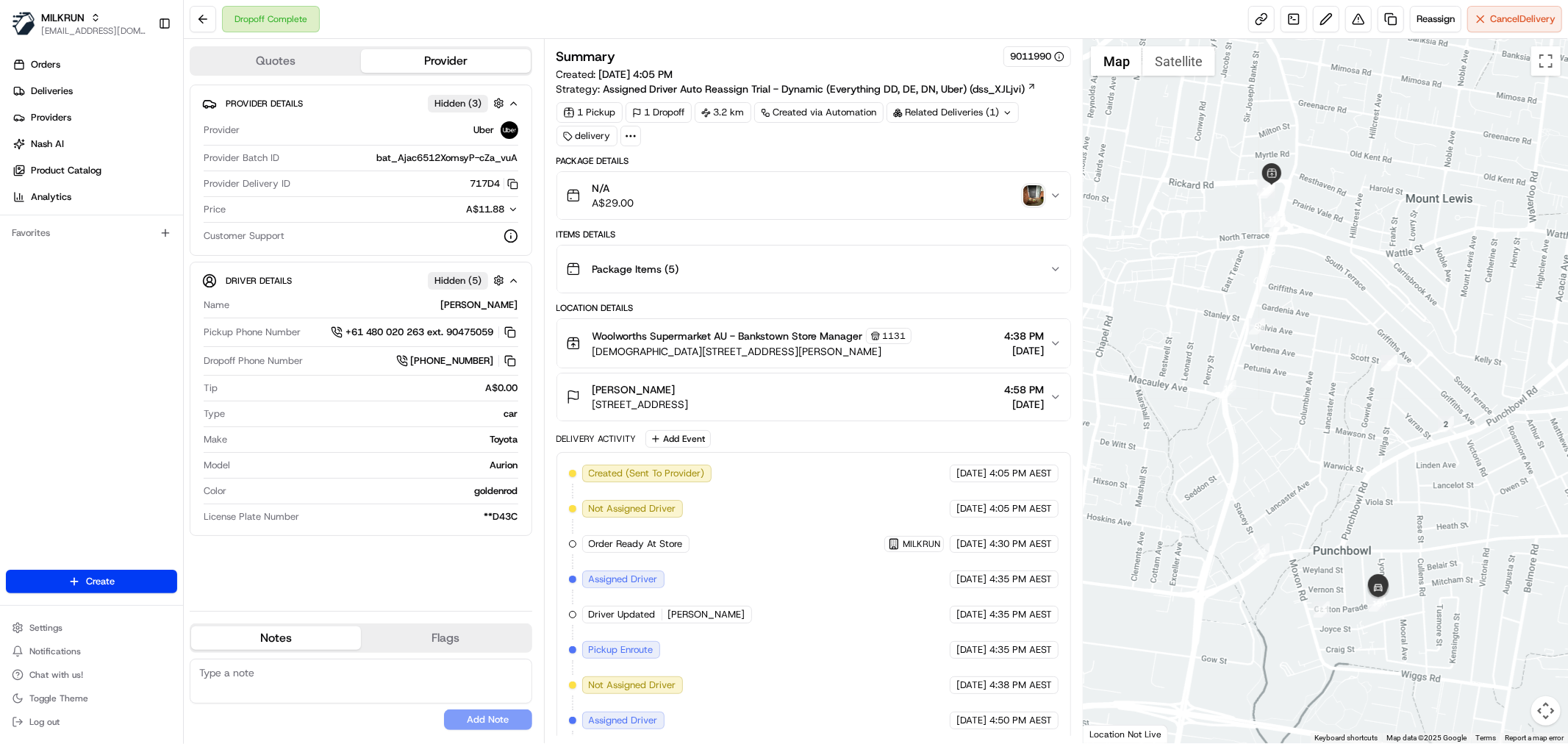
click at [688, 394] on div "[PERSON_NAME]" at bounding box center [640, 390] width 96 height 15
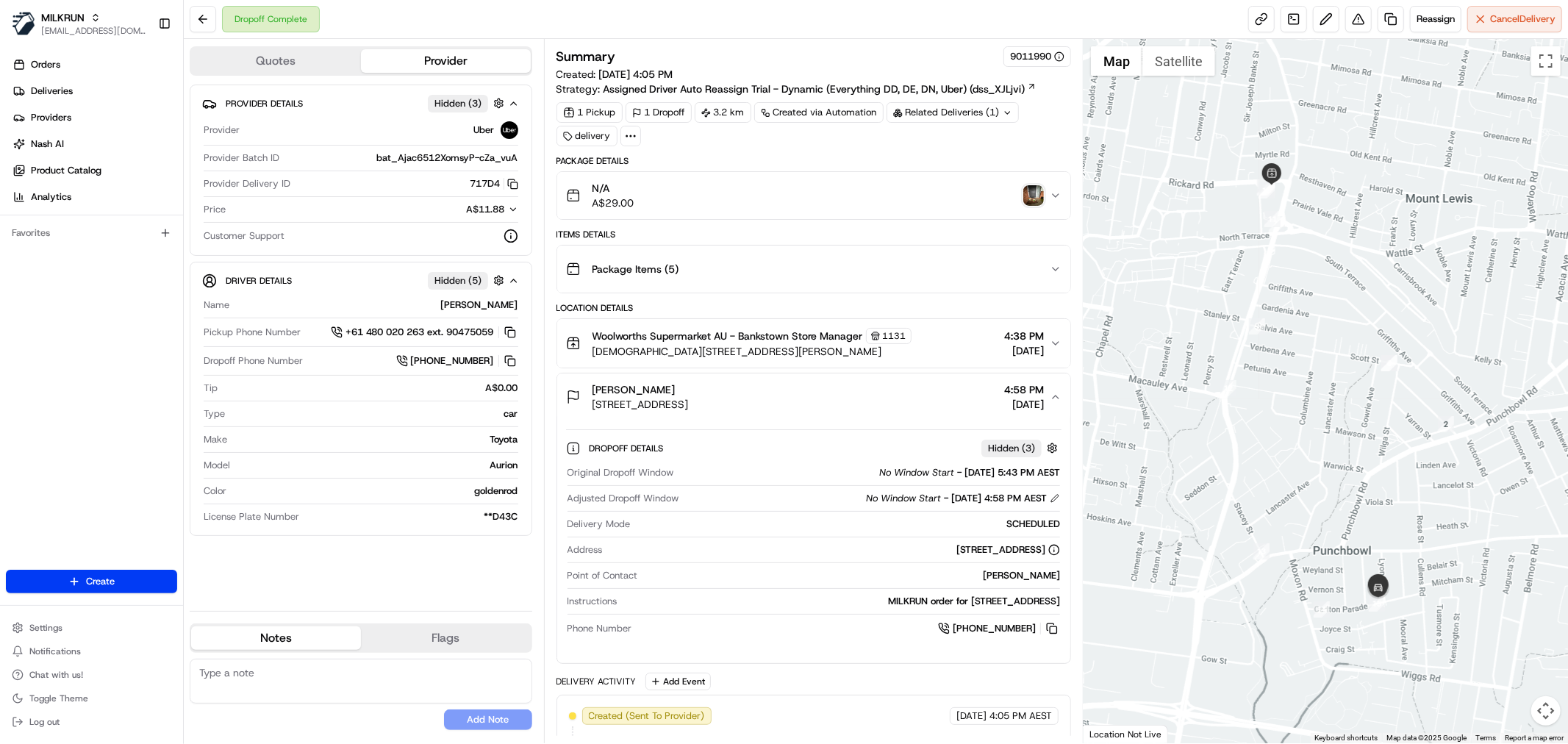
drag, startPoint x: 848, startPoint y: 405, endPoint x: 409, endPoint y: 226, distance: 474.1
click at [591, 415] on button "[PERSON_NAME] [STREET_ADDRESS] 4:58 PM [DATE]" at bounding box center [814, 396] width 513 height 47
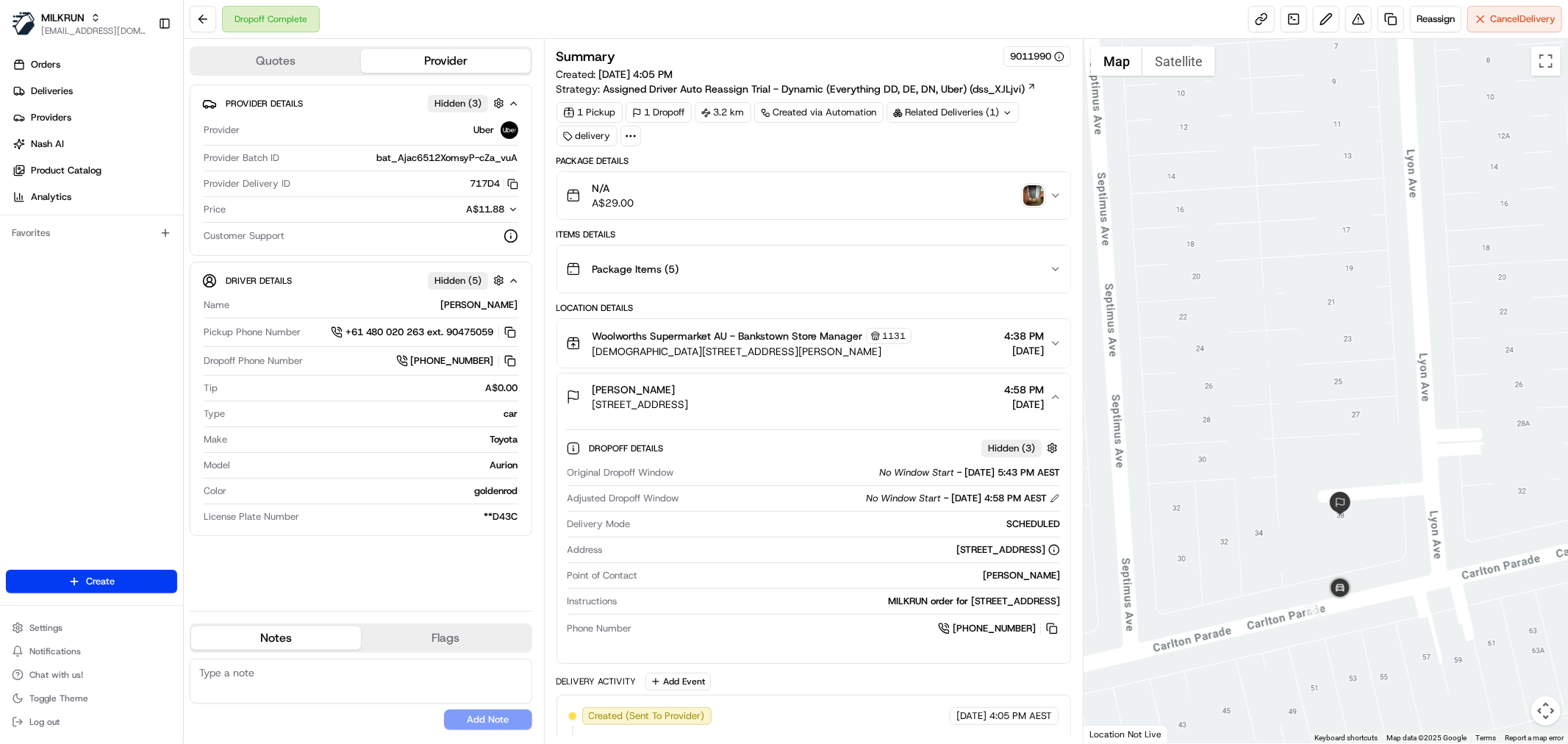
click at [1366, 615] on div at bounding box center [1326, 391] width 485 height 704
copy span "[STREET_ADDRESS]"
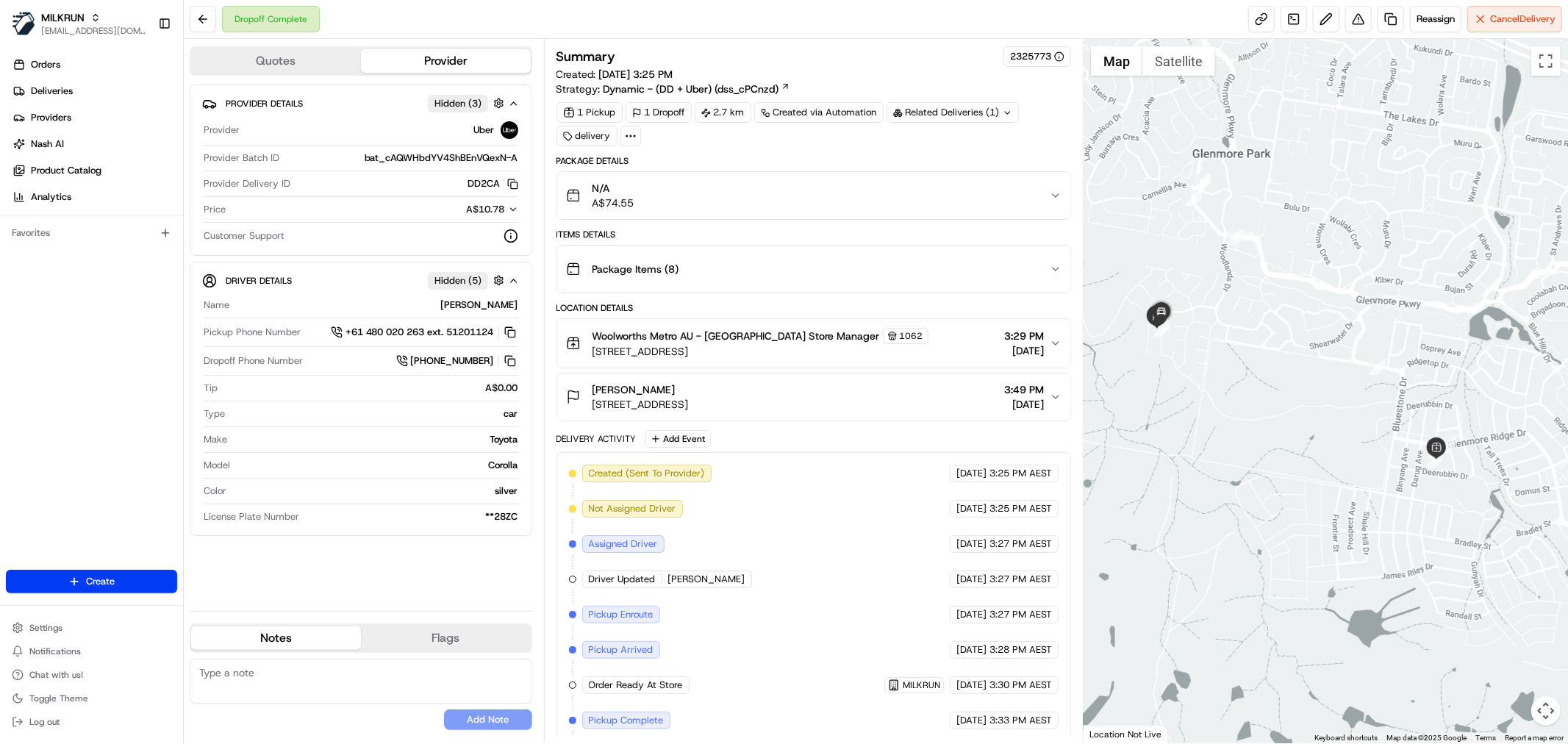
drag, startPoint x: 1211, startPoint y: 329, endPoint x: 1186, endPoint y: 332, distance: 25.2
click at [1186, 332] on div at bounding box center [1326, 391] width 485 height 704
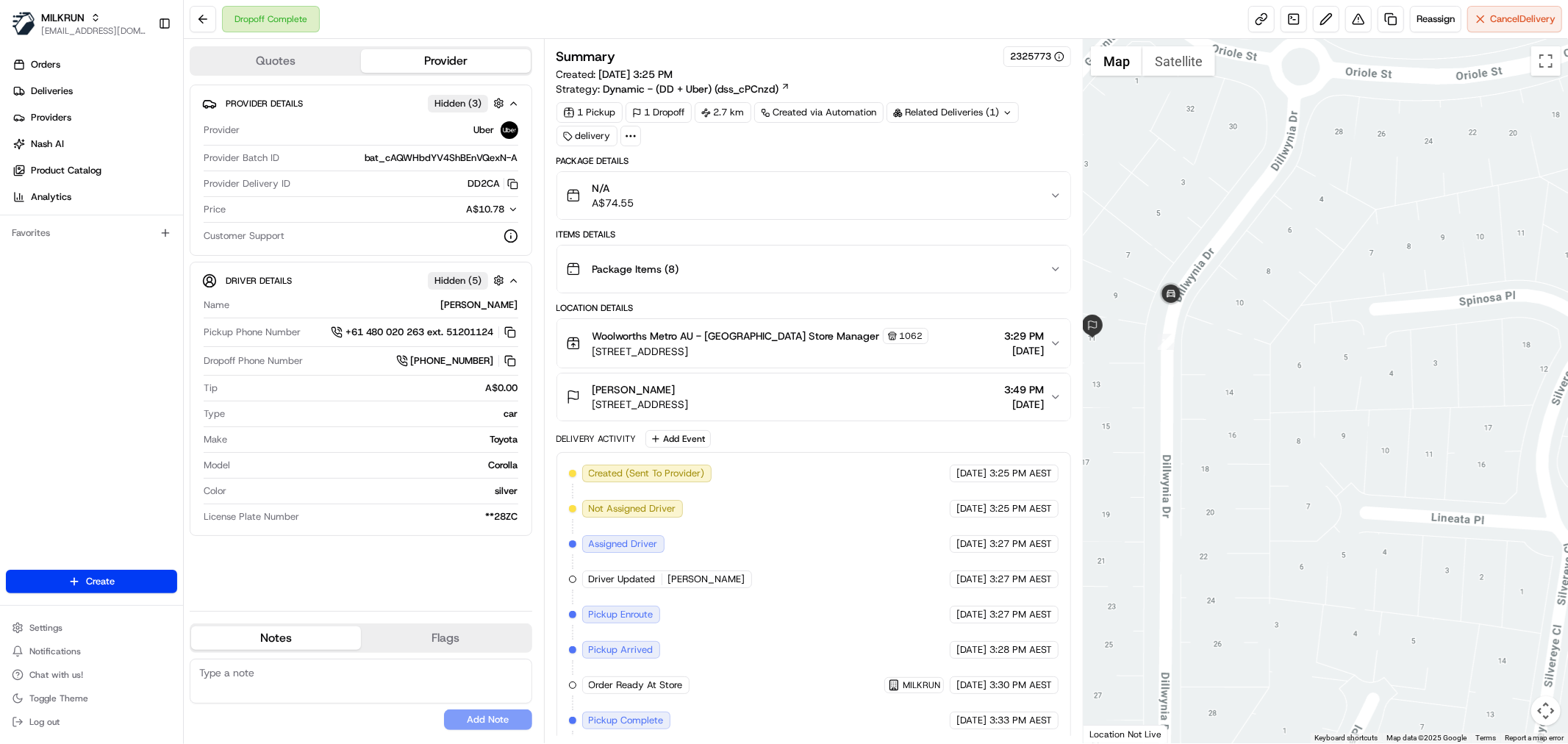
drag, startPoint x: 1210, startPoint y: 339, endPoint x: 1299, endPoint y: 365, distance: 92.7
click at [1299, 365] on div at bounding box center [1326, 391] width 485 height 704
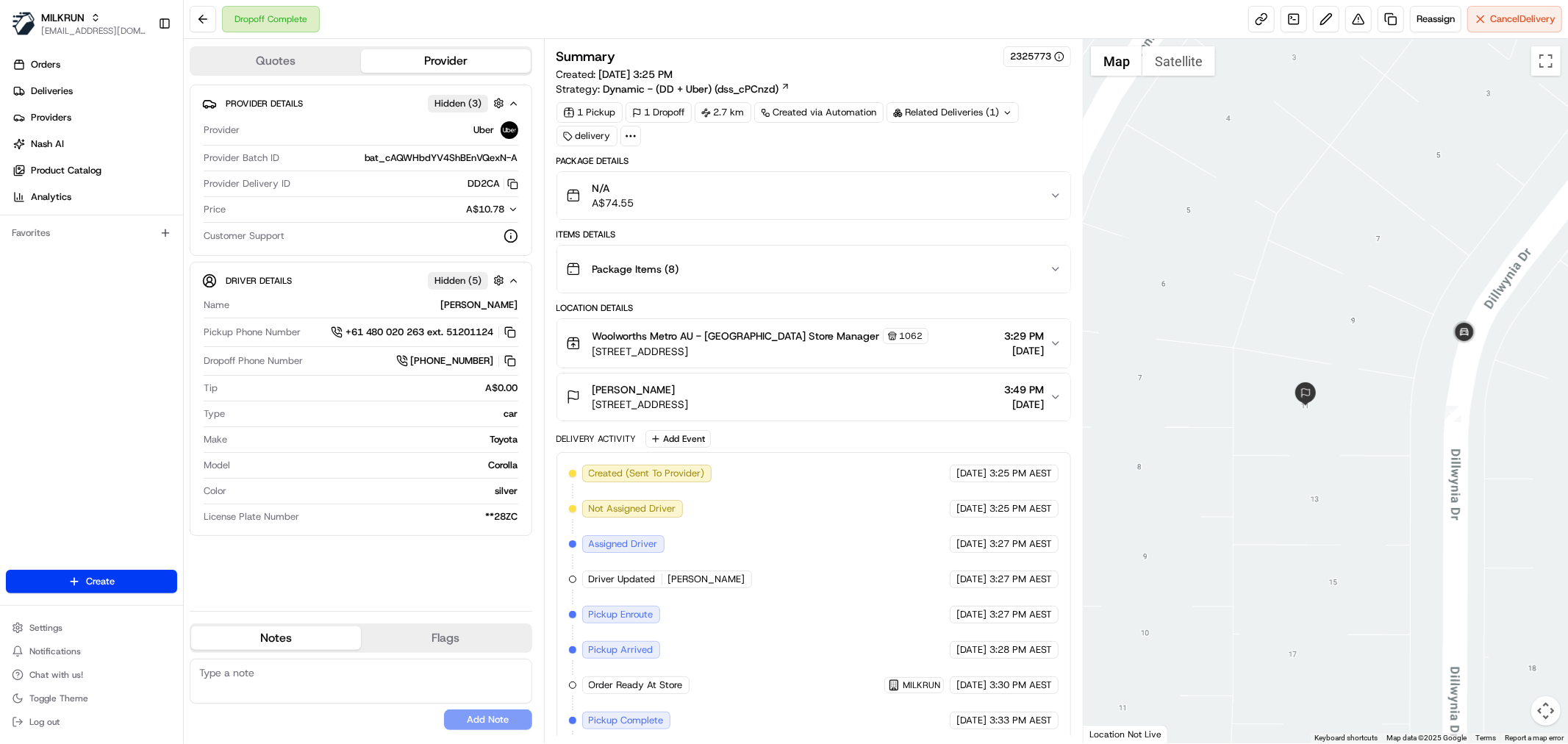
drag, startPoint x: 1275, startPoint y: 383, endPoint x: 1233, endPoint y: 362, distance: 47.0
click at [1233, 362] on div at bounding box center [1326, 391] width 485 height 704
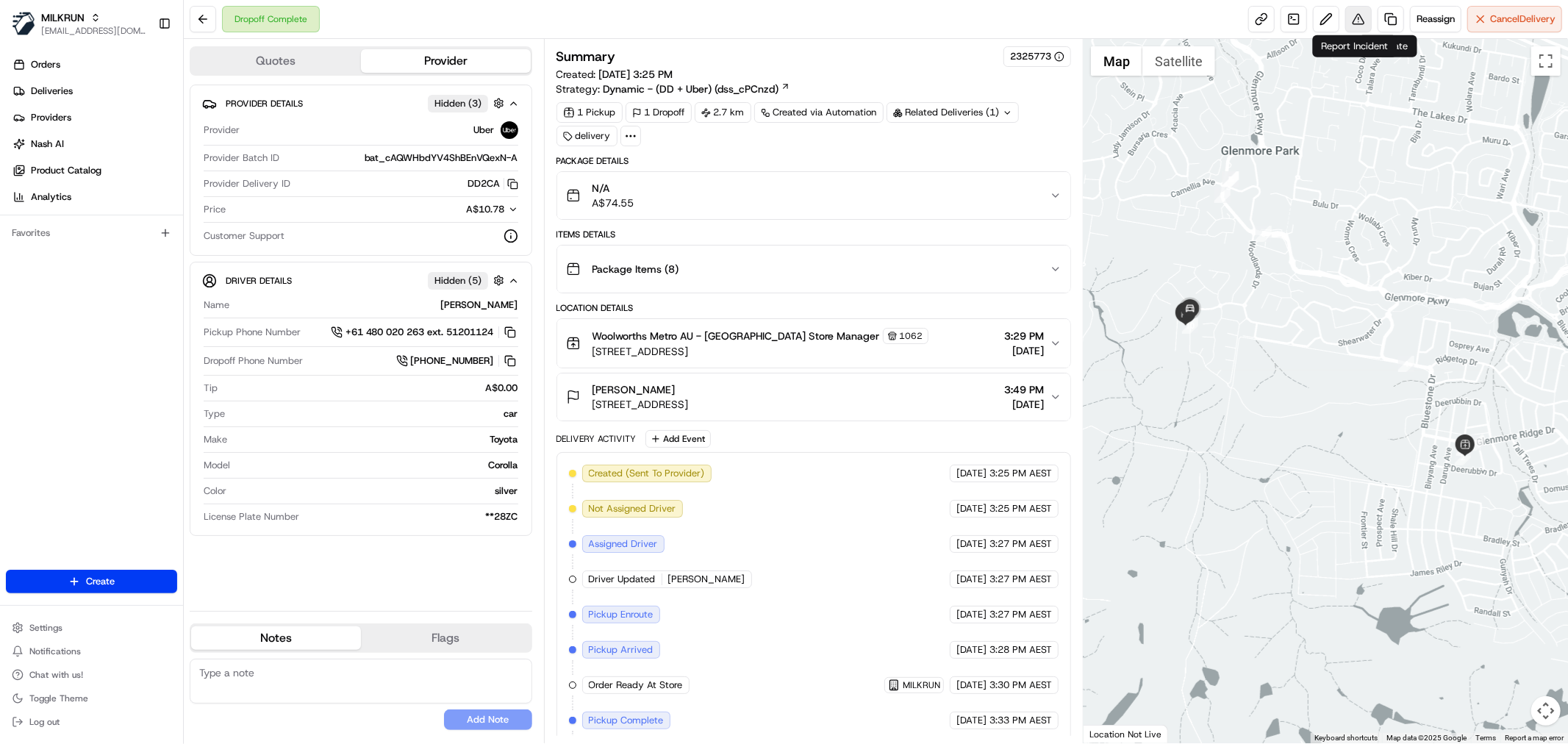
click at [1363, 17] on button at bounding box center [1358, 19] width 26 height 26
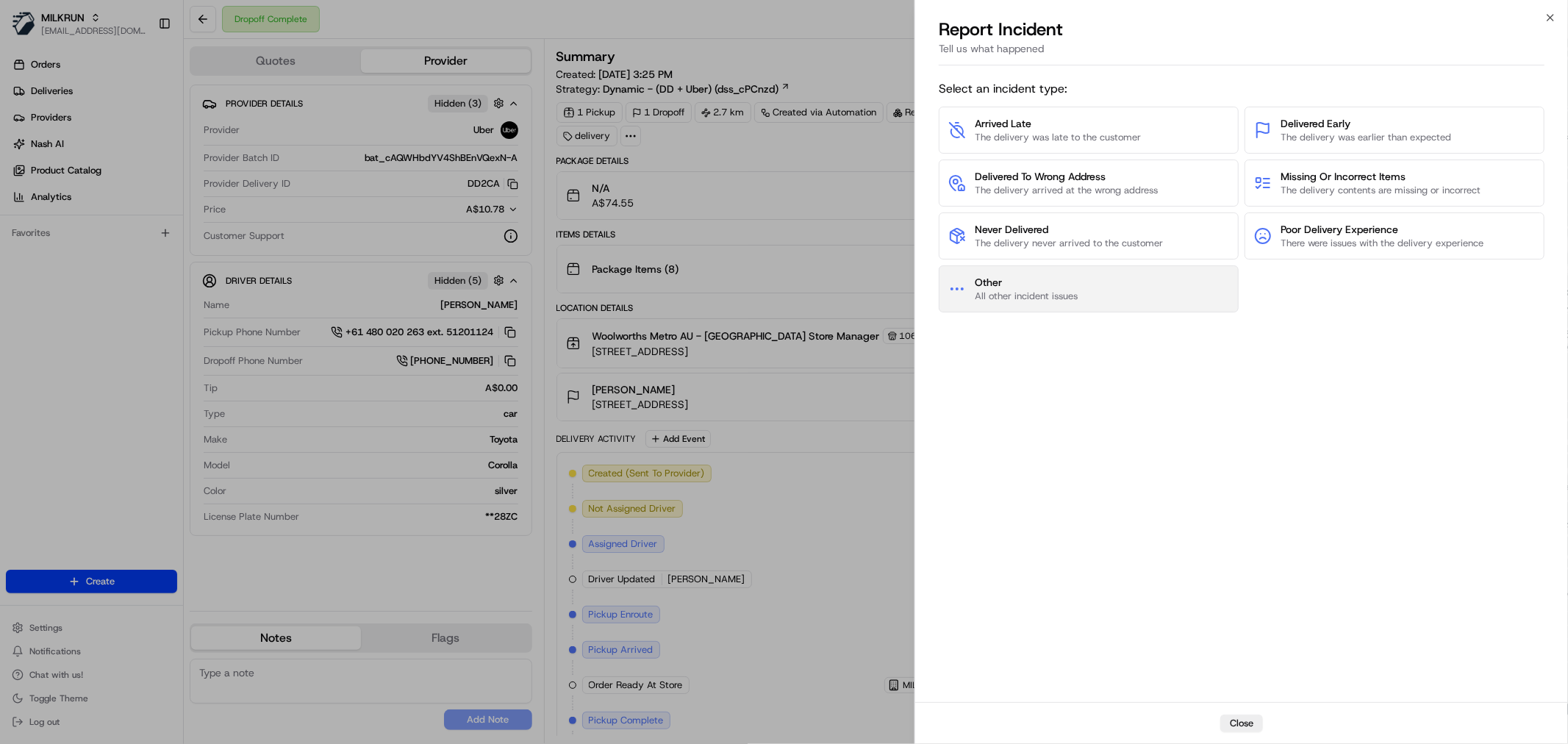
click at [1034, 289] on span "Other" at bounding box center [1026, 282] width 103 height 15
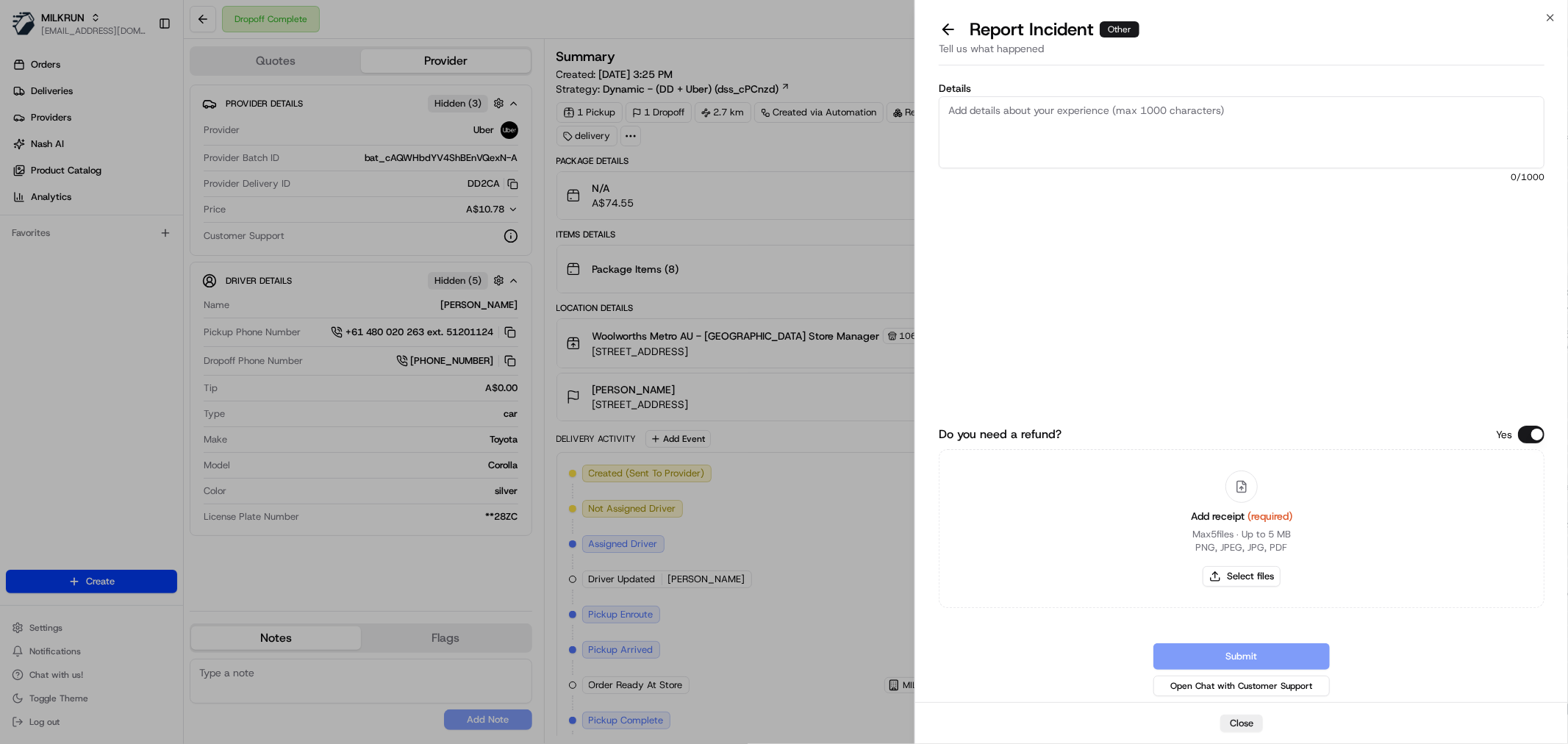
click at [1051, 114] on textarea "Details" at bounding box center [1241, 132] width 606 height 72
type textarea "NOT RECEIVED BY CUSTOMER // NO CONTACT MADE"
click at [1259, 590] on div "Add receipt (required) Max 5 files ∙ Up to 5 MB PNG, JPEG, JPG, PDF Select files" at bounding box center [1241, 529] width 125 height 134
click at [1255, 575] on button "Select files" at bounding box center [1241, 575] width 78 height 20
type input "C:\fakepath\Screenshot 2025-08-21 181829.png"
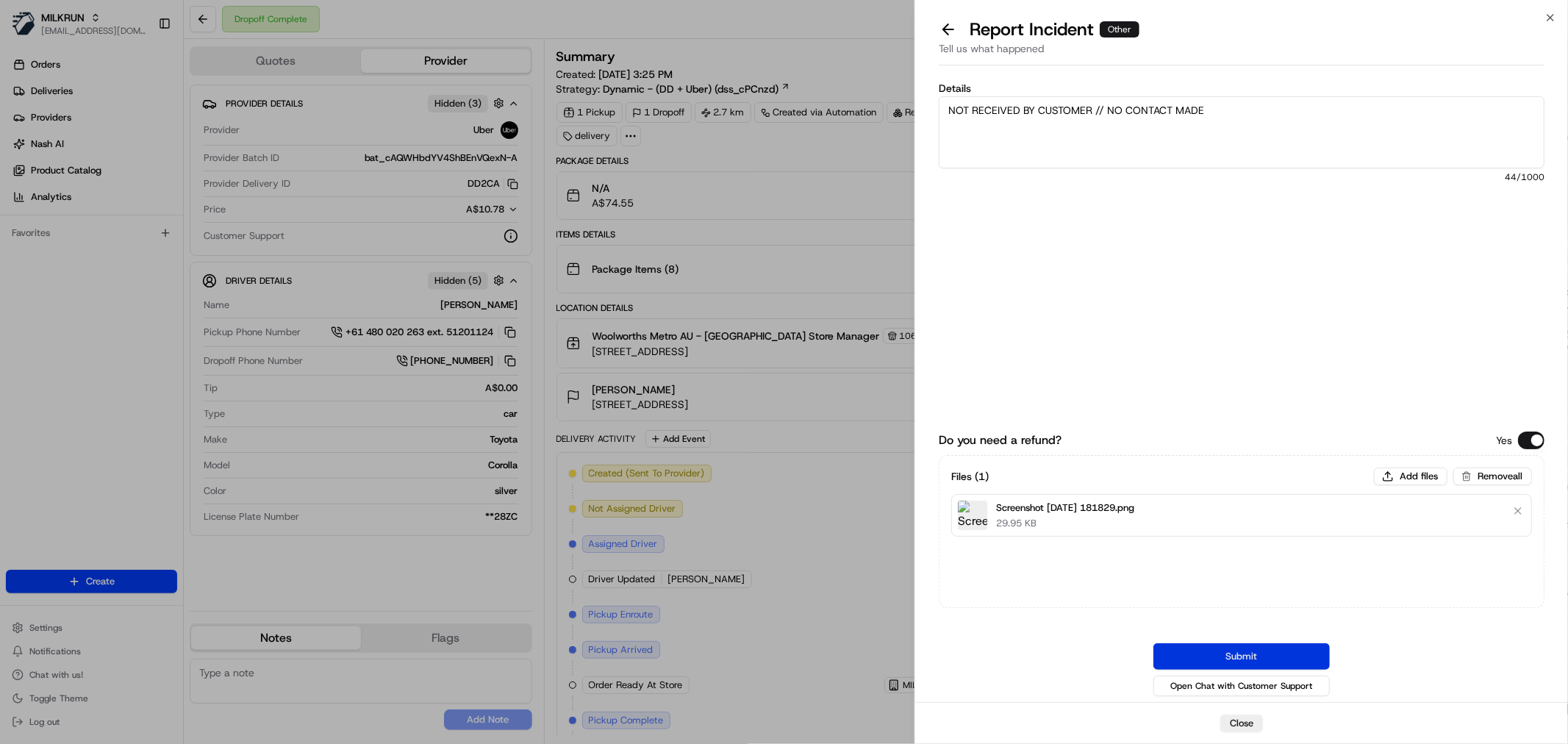
click at [1247, 652] on button "Submit" at bounding box center [1241, 656] width 176 height 26
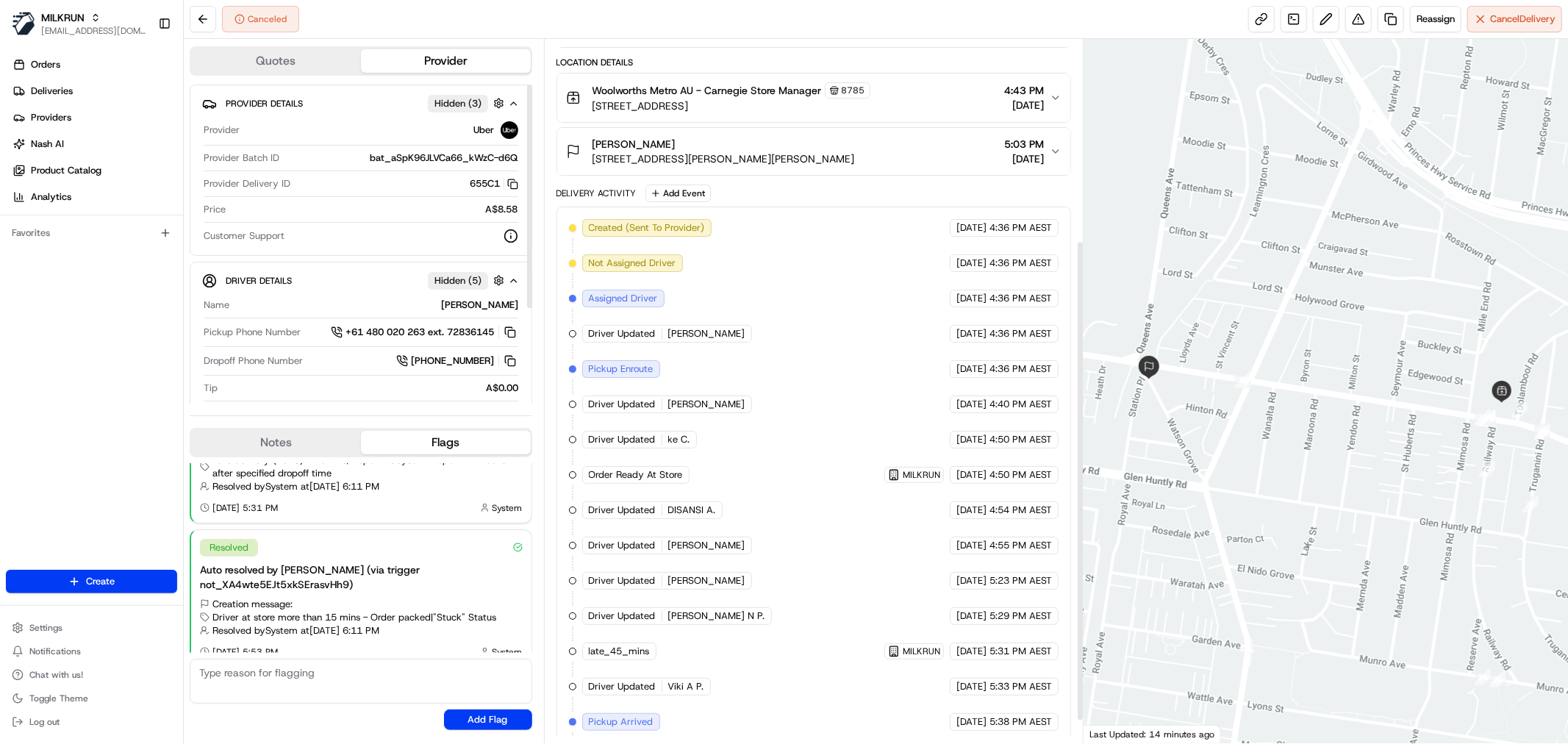
scroll to position [327, 0]
